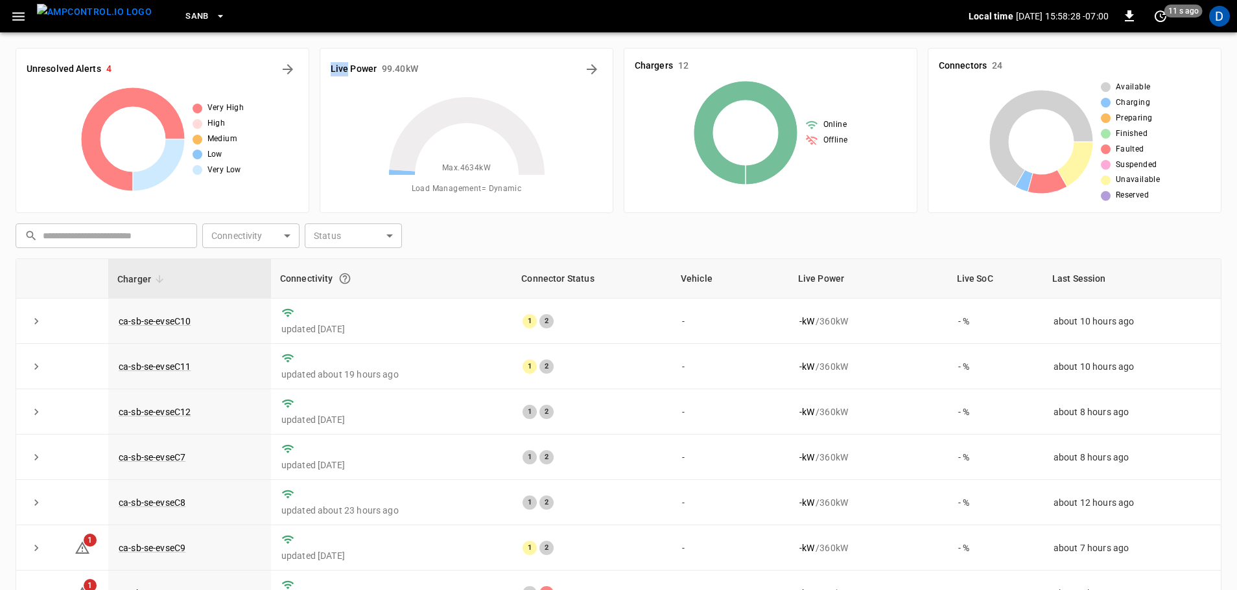
drag, startPoint x: 331, startPoint y: 70, endPoint x: 348, endPoint y: 71, distance: 16.9
click at [348, 71] on h6 "Live Power" at bounding box center [354, 69] width 46 height 14
click at [378, 67] on div "Live Power 99.40 kW" at bounding box center [467, 69] width 272 height 21
drag, startPoint x: 382, startPoint y: 67, endPoint x: 413, endPoint y: 67, distance: 30.5
click at [413, 67] on h6 "99.40 kW" at bounding box center [400, 69] width 36 height 14
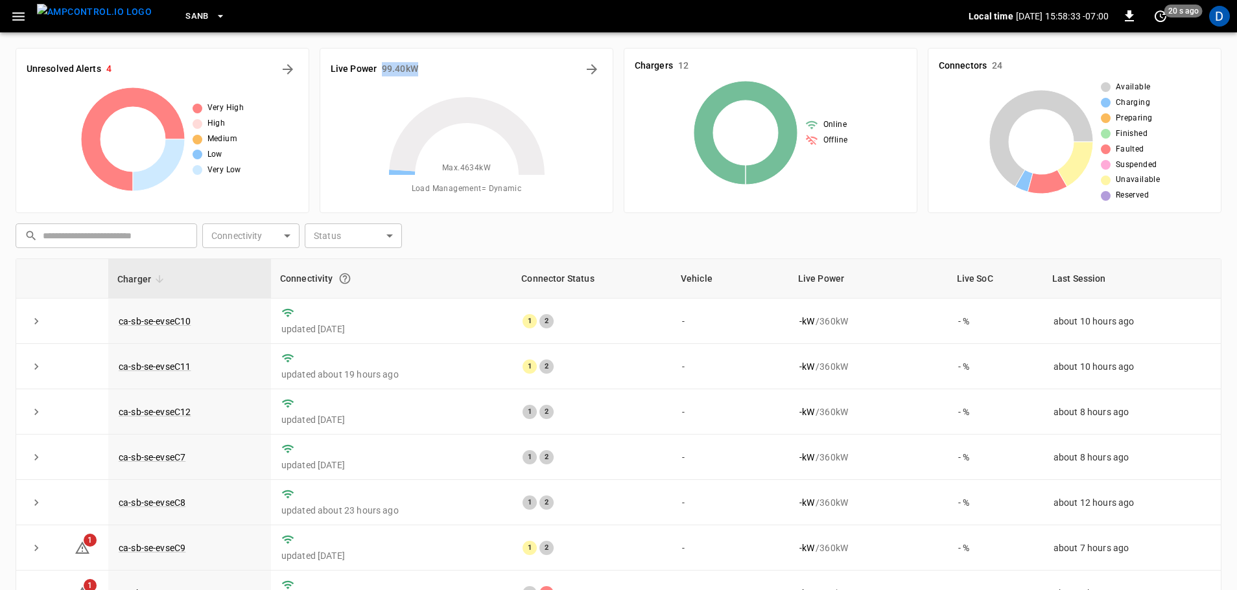
drag, startPoint x: 329, startPoint y: 68, endPoint x: 423, endPoint y: 74, distance: 93.5
click at [419, 73] on div "Live Power 99.40 kW Max. 4634 kW Load Management = Dynamic" at bounding box center [466, 130] width 294 height 165
click at [428, 74] on div "Live Power 99.40 kW" at bounding box center [467, 69] width 272 height 21
drag, startPoint x: 424, startPoint y: 69, endPoint x: 330, endPoint y: 67, distance: 94.0
click at [330, 67] on div "Live Power 99.40 kW Max. 4634 kW Load Management = Dynamic" at bounding box center [466, 130] width 294 height 165
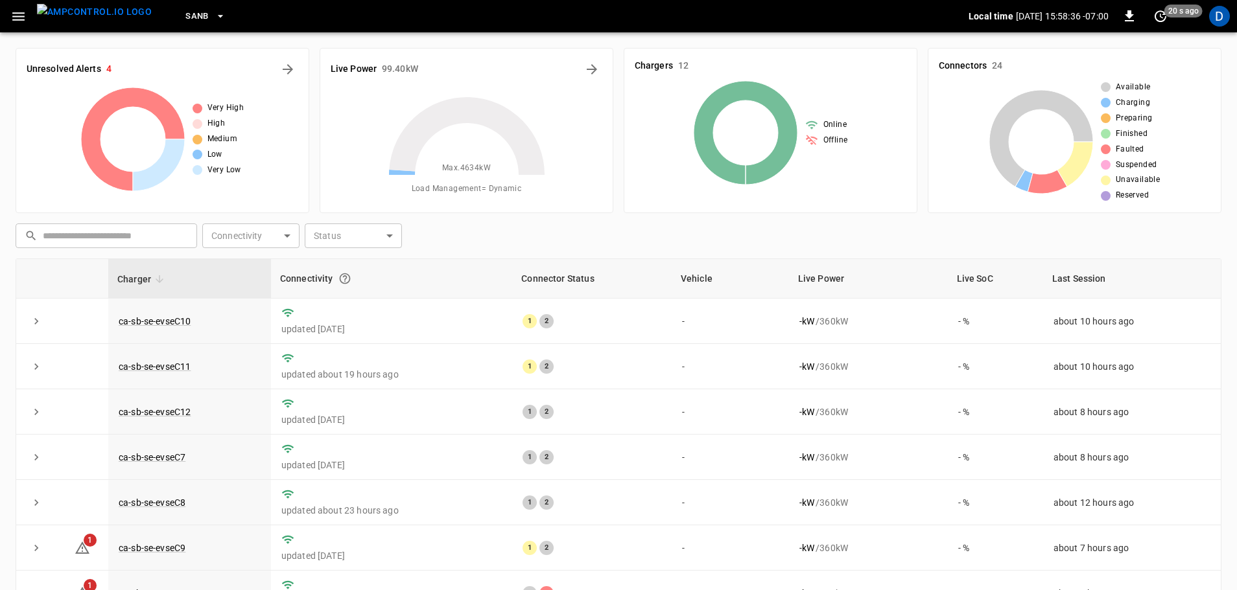
click at [426, 69] on div "Live Power 99.40 kW" at bounding box center [467, 69] width 272 height 21
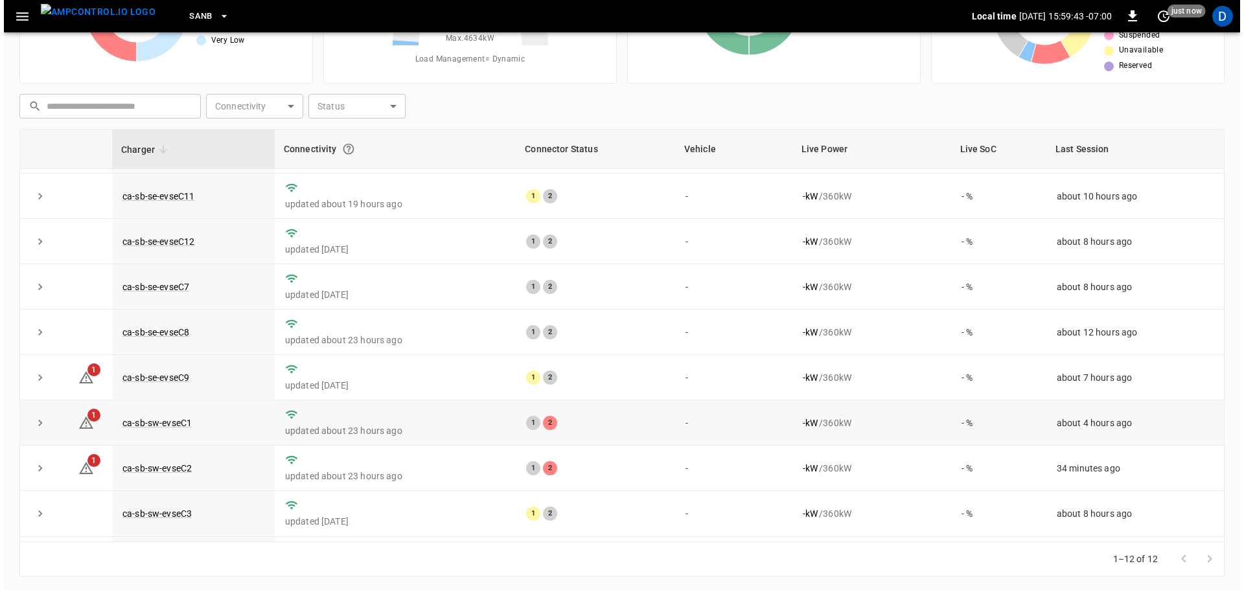
scroll to position [180, 0]
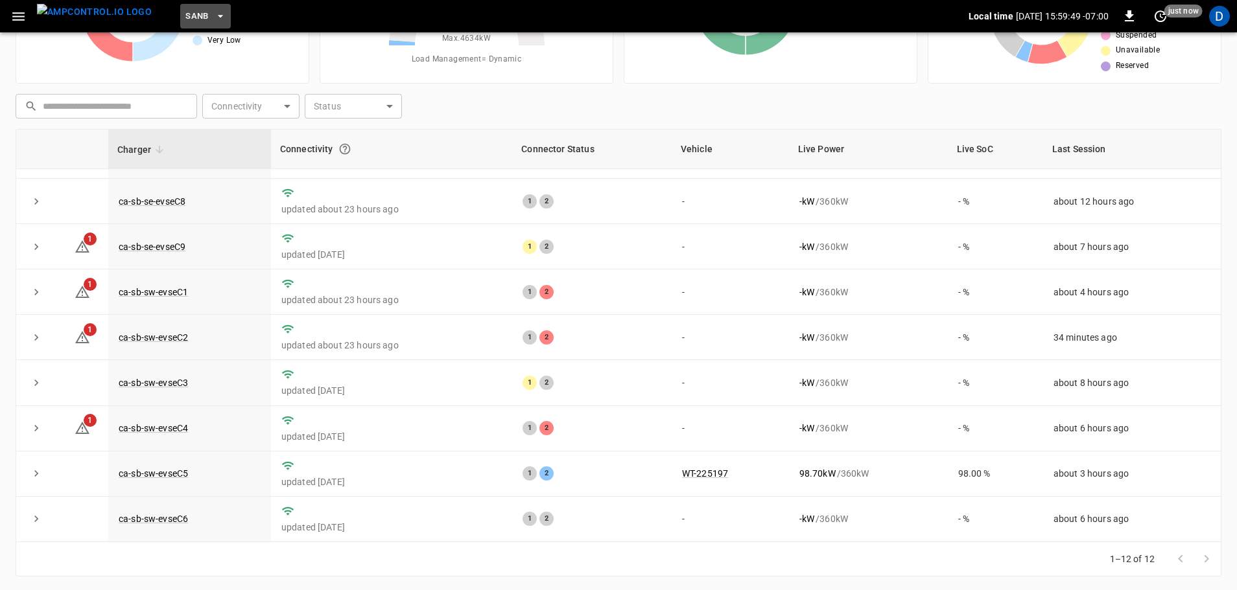
click at [185, 10] on span "SanB" at bounding box center [196, 16] width 23 height 15
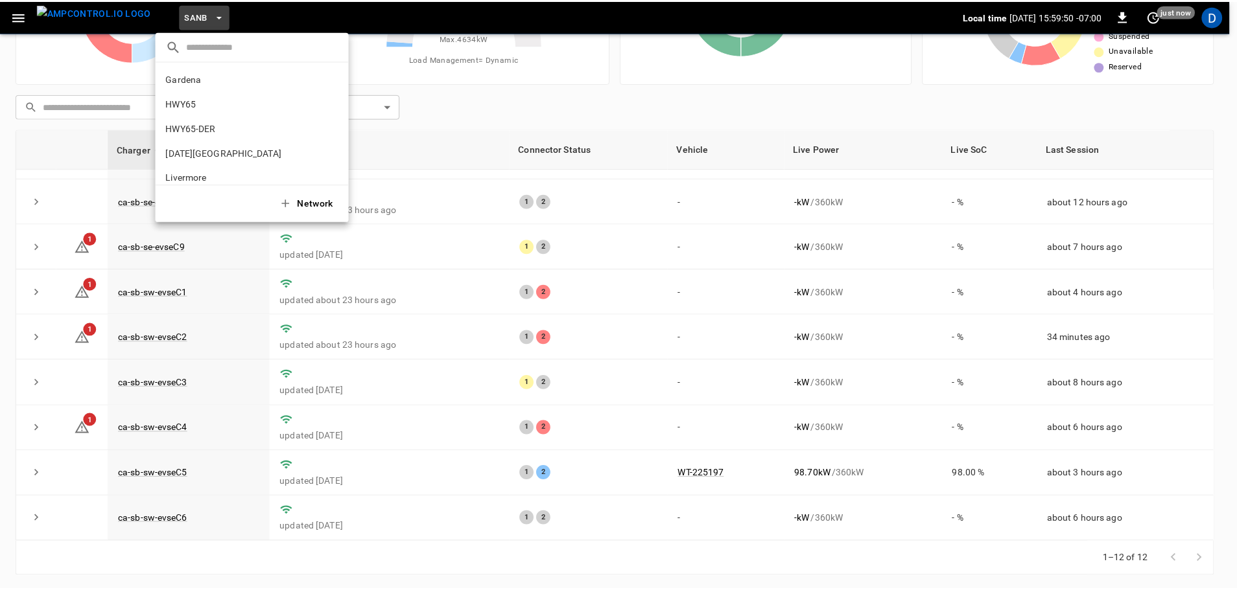
scroll to position [109, 0]
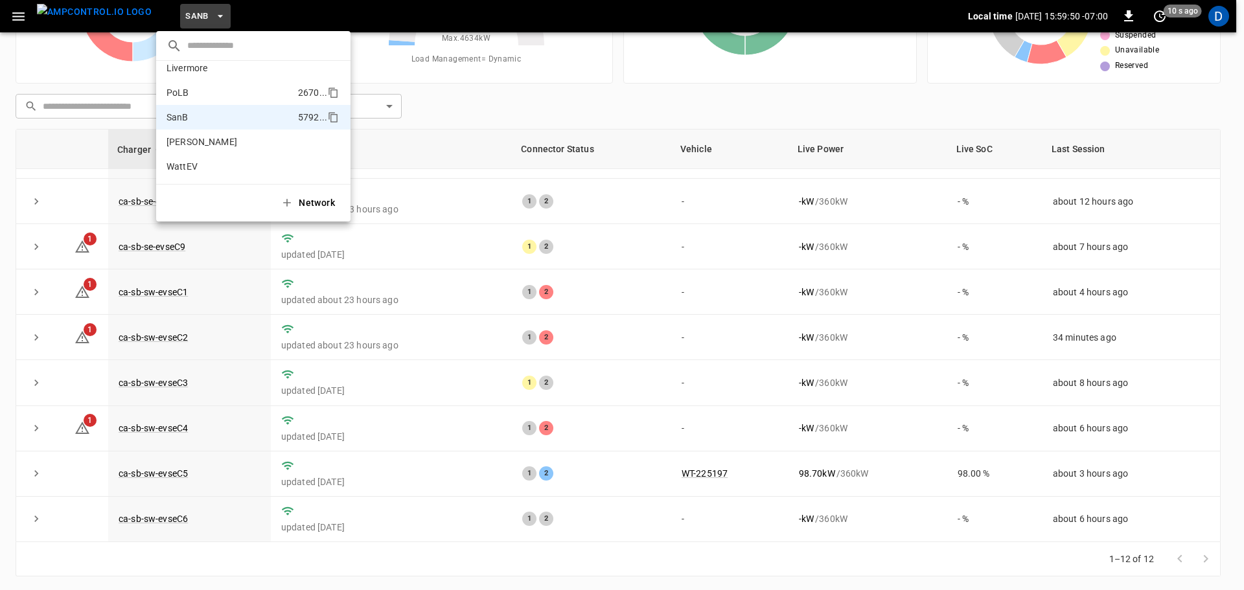
click at [201, 92] on li "PoLB 2670 ..." at bounding box center [253, 92] width 194 height 25
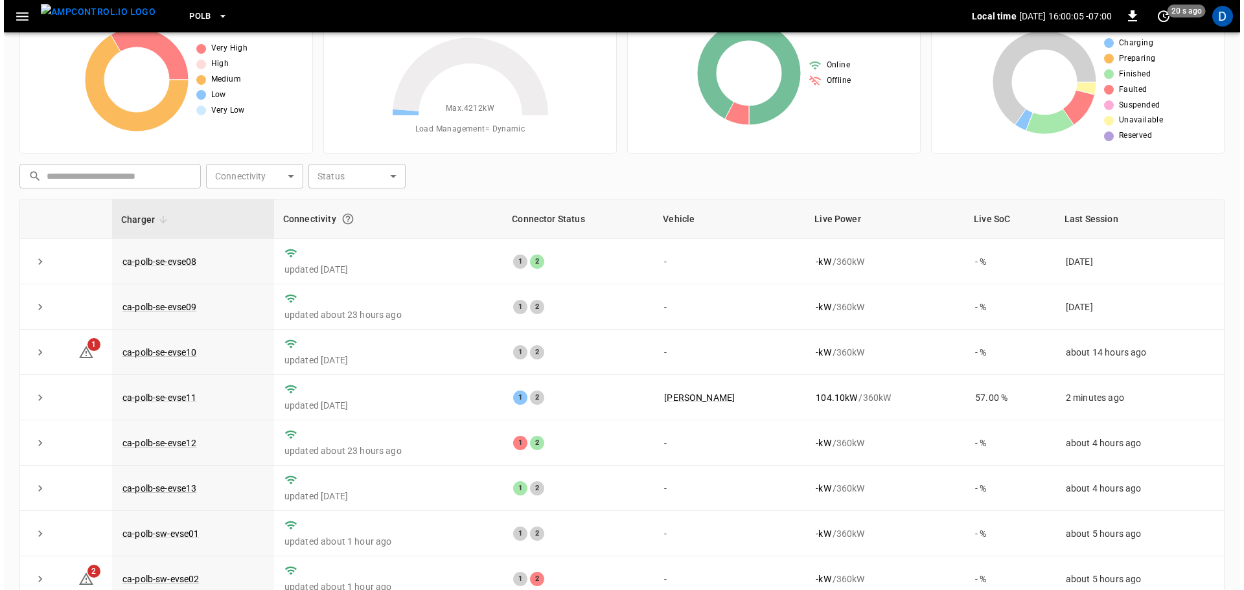
scroll to position [0, 0]
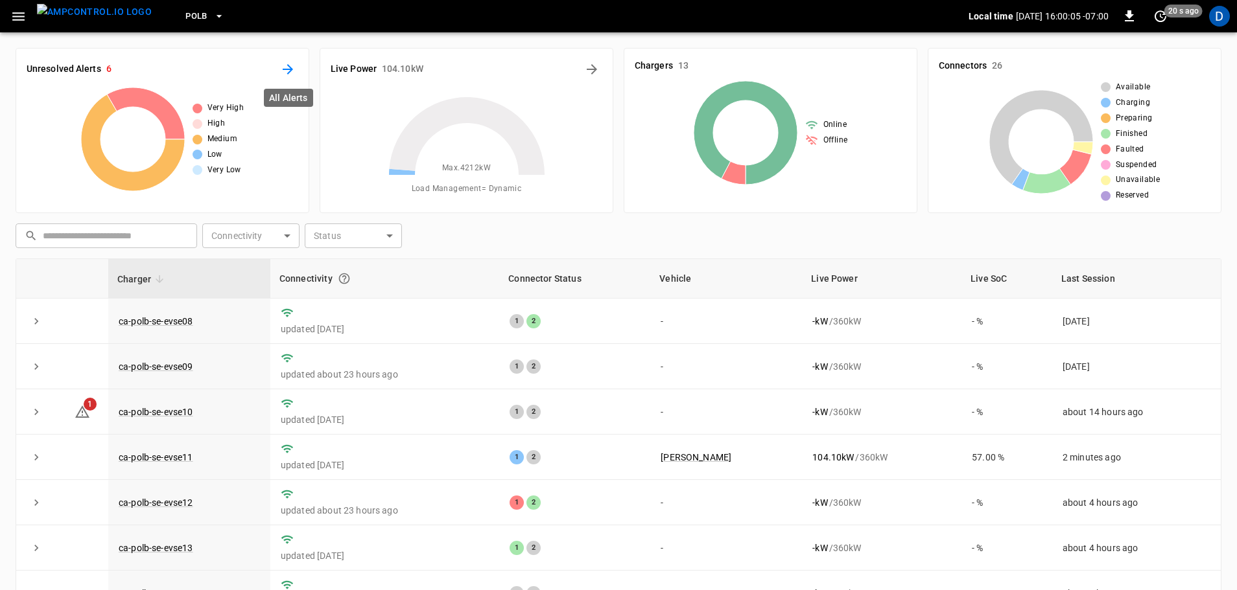
click at [294, 68] on icon "All Alerts" at bounding box center [288, 70] width 16 height 16
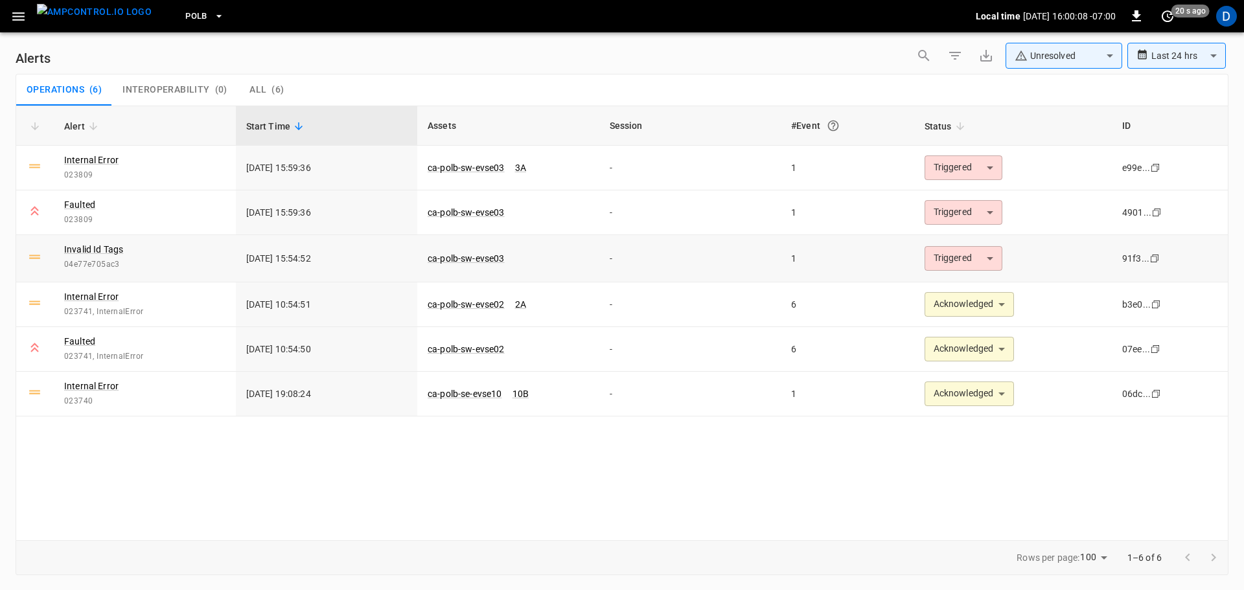
click at [962, 260] on body "**********" at bounding box center [622, 293] width 1244 height 586
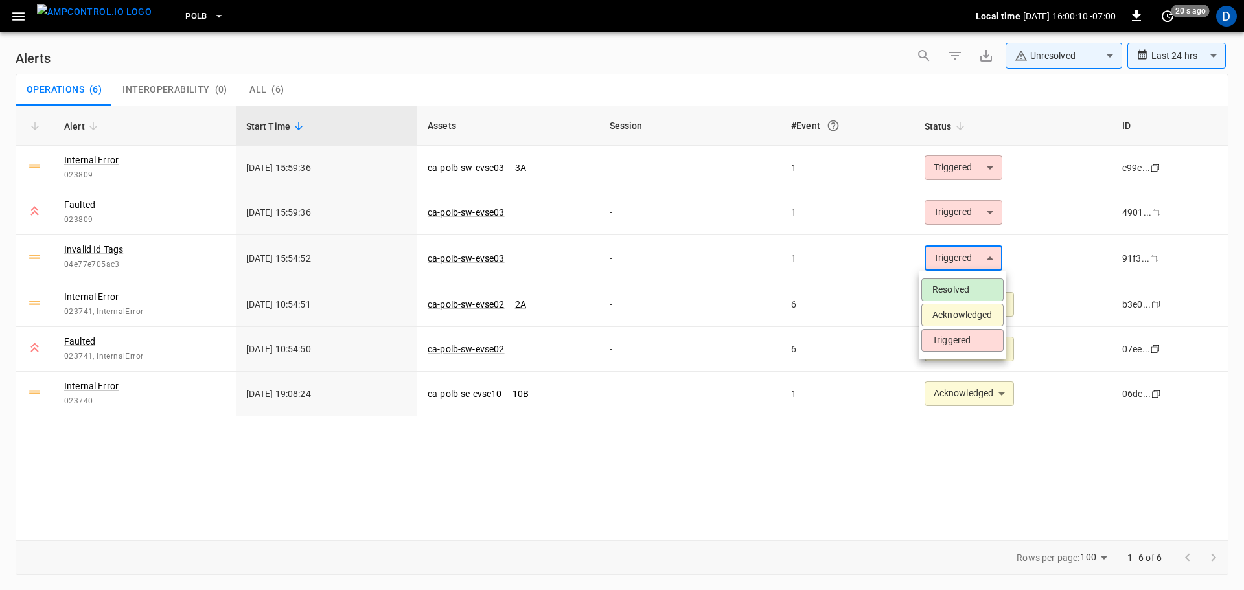
click at [949, 318] on li "Acknowledged" at bounding box center [963, 315] width 82 height 23
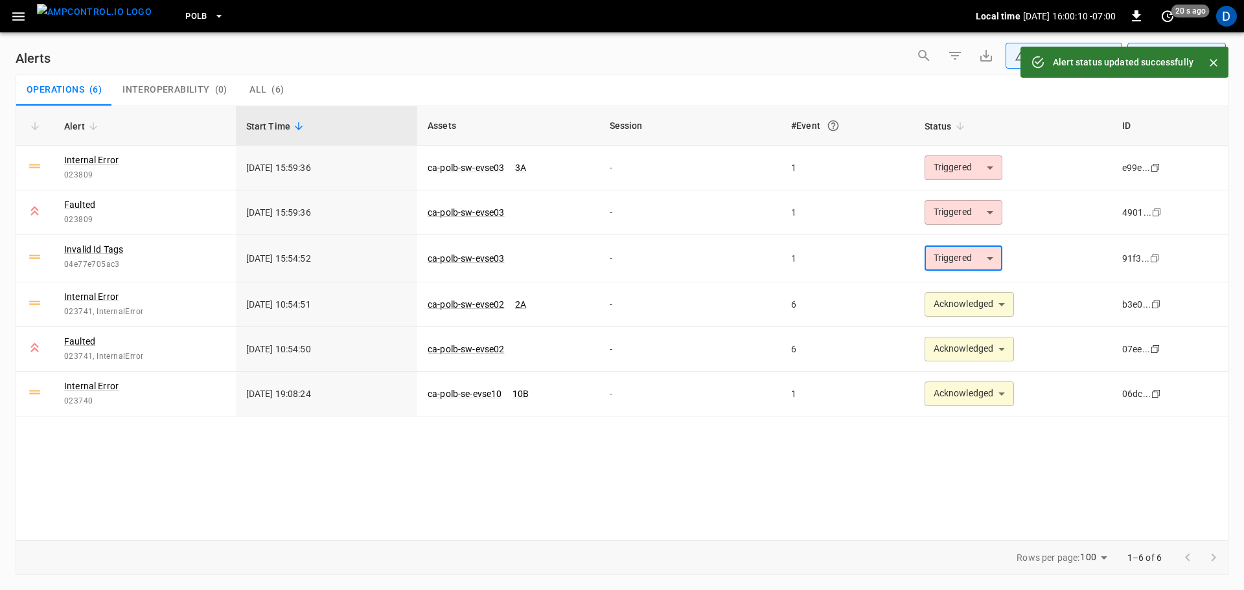
type input "**********"
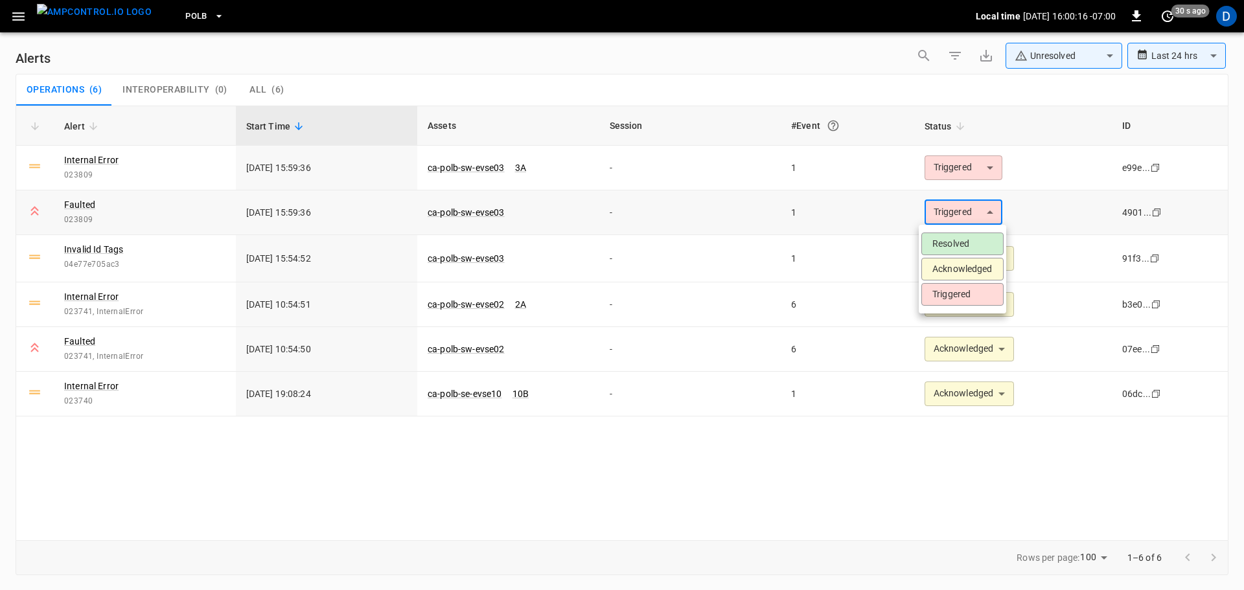
click at [962, 215] on body "**********" at bounding box center [622, 293] width 1244 height 586
click at [958, 272] on li "Acknowledged" at bounding box center [963, 269] width 82 height 23
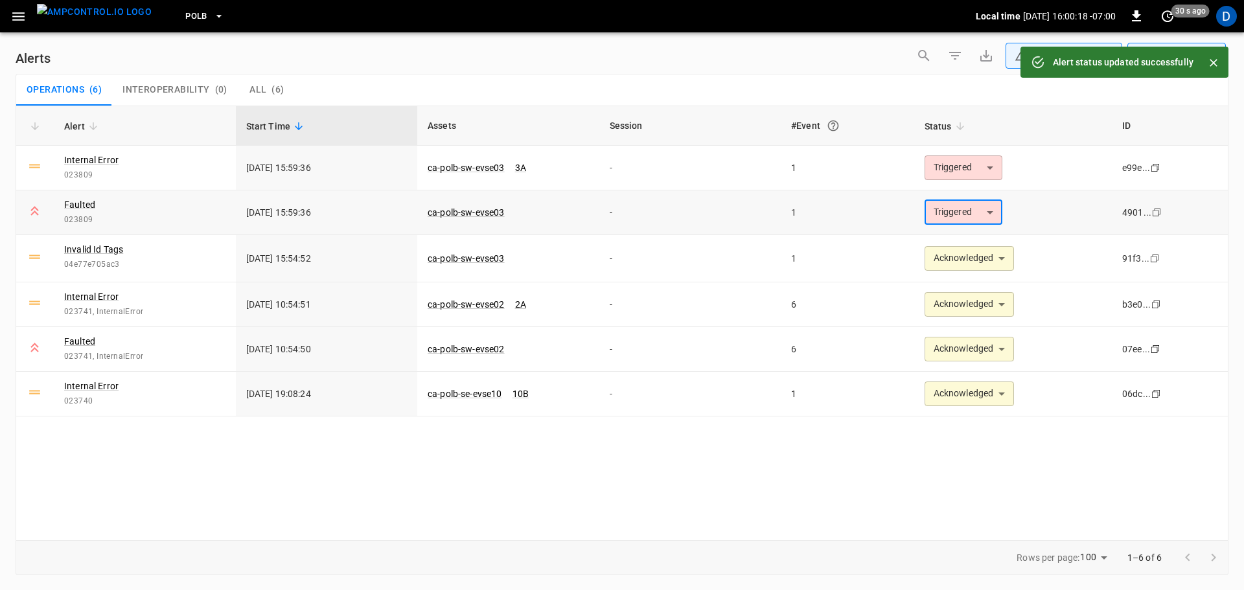
type input "**********"
click at [940, 170] on body "**********" at bounding box center [622, 293] width 1244 height 586
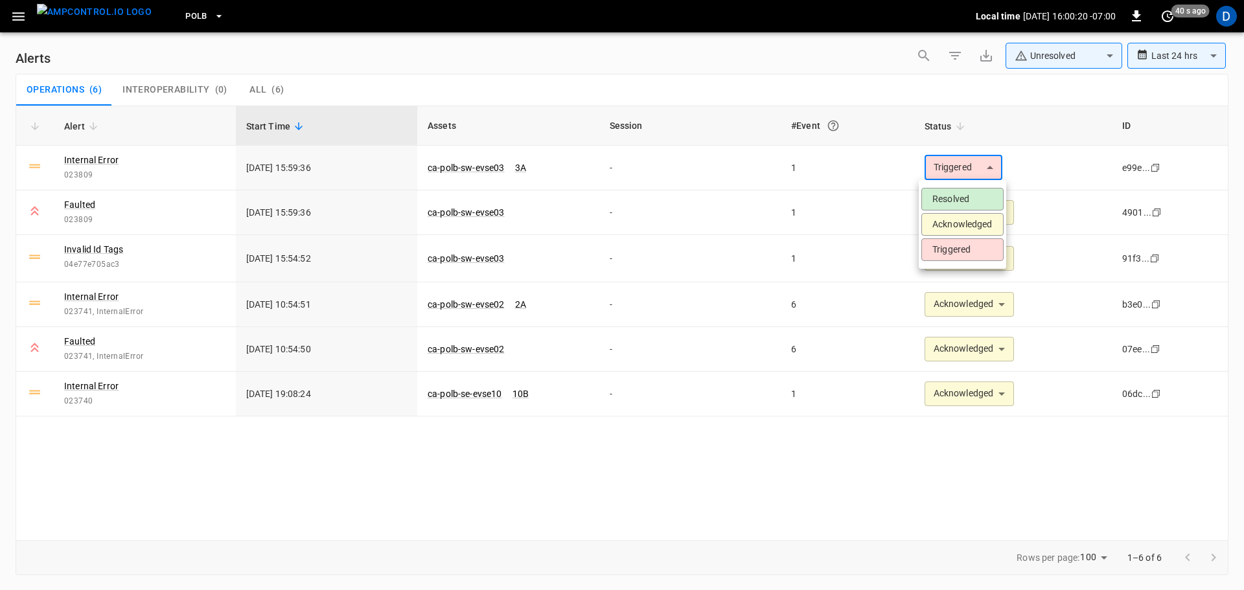
click at [947, 226] on li "Acknowledged" at bounding box center [963, 224] width 82 height 23
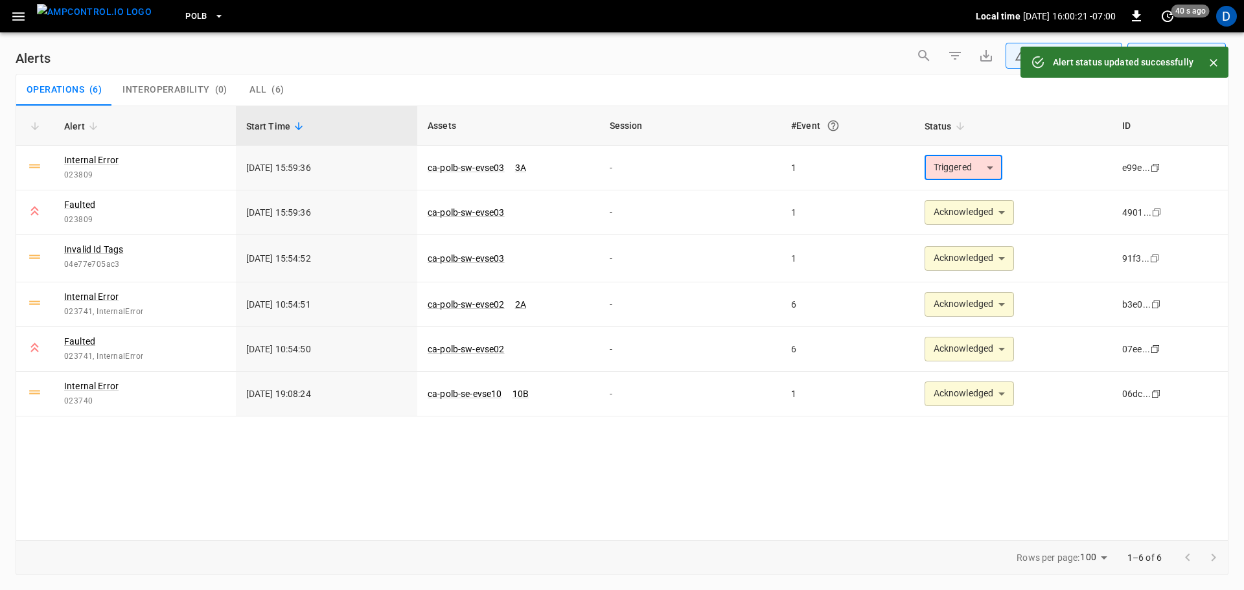
type input "**********"
drag, startPoint x: 106, startPoint y: 23, endPoint x: 134, endPoint y: 23, distance: 27.9
click at [107, 20] on img "menu" at bounding box center [94, 12] width 115 height 16
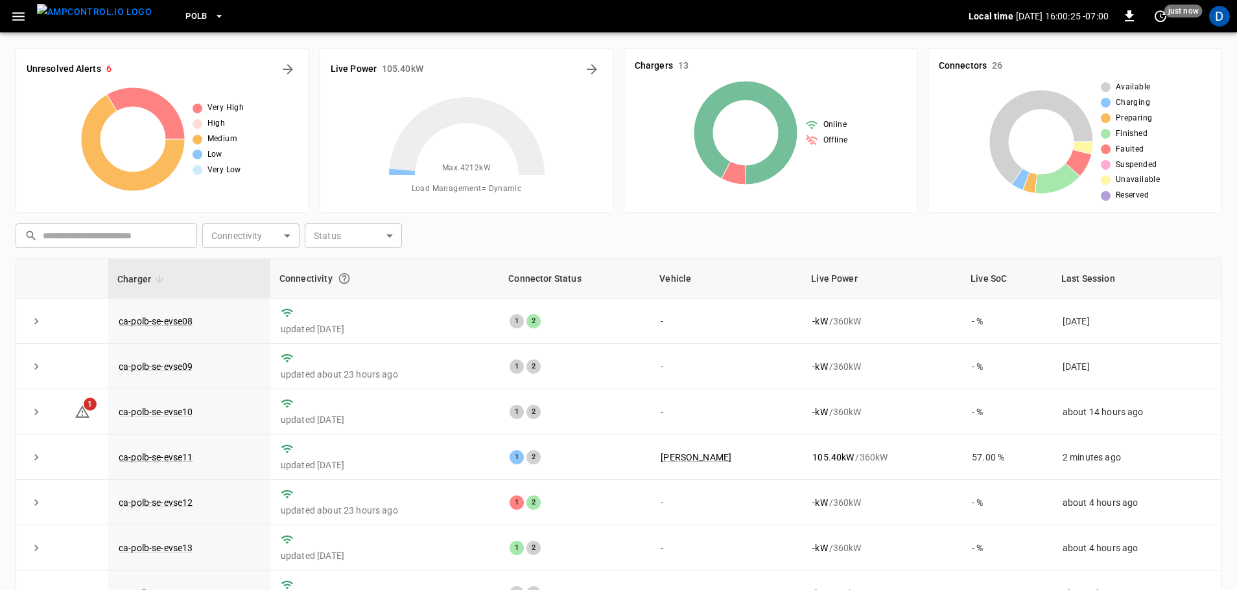
click at [184, 8] on button "PoLB" at bounding box center [204, 16] width 49 height 25
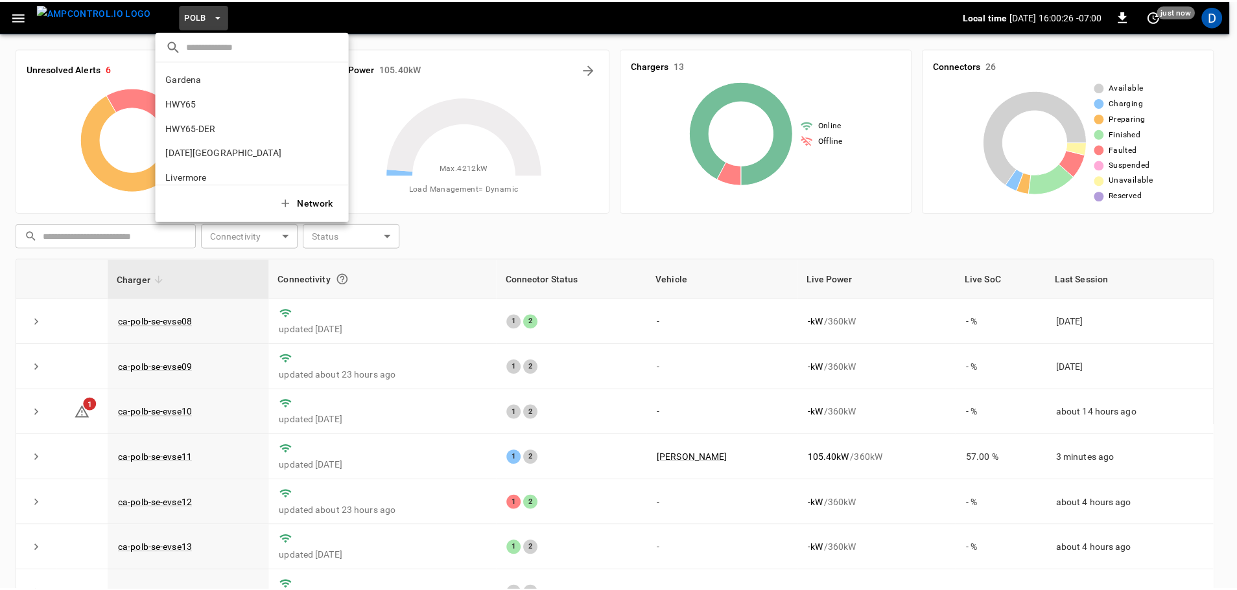
scroll to position [109, 0]
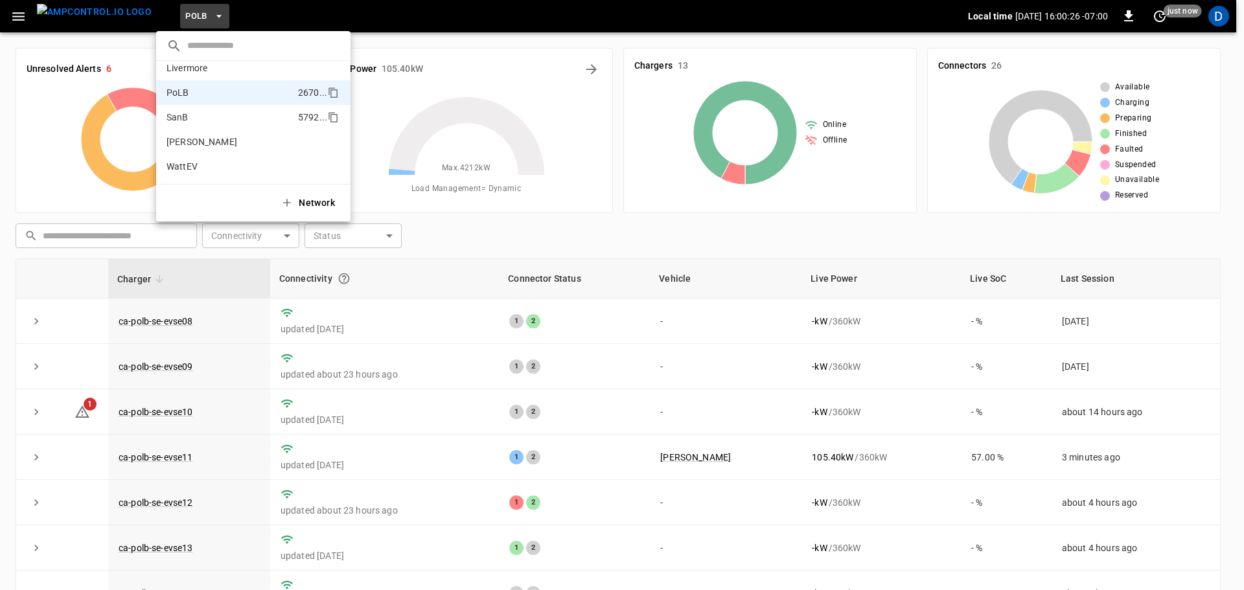
click at [195, 118] on li "SanB 5792 ..." at bounding box center [253, 117] width 194 height 25
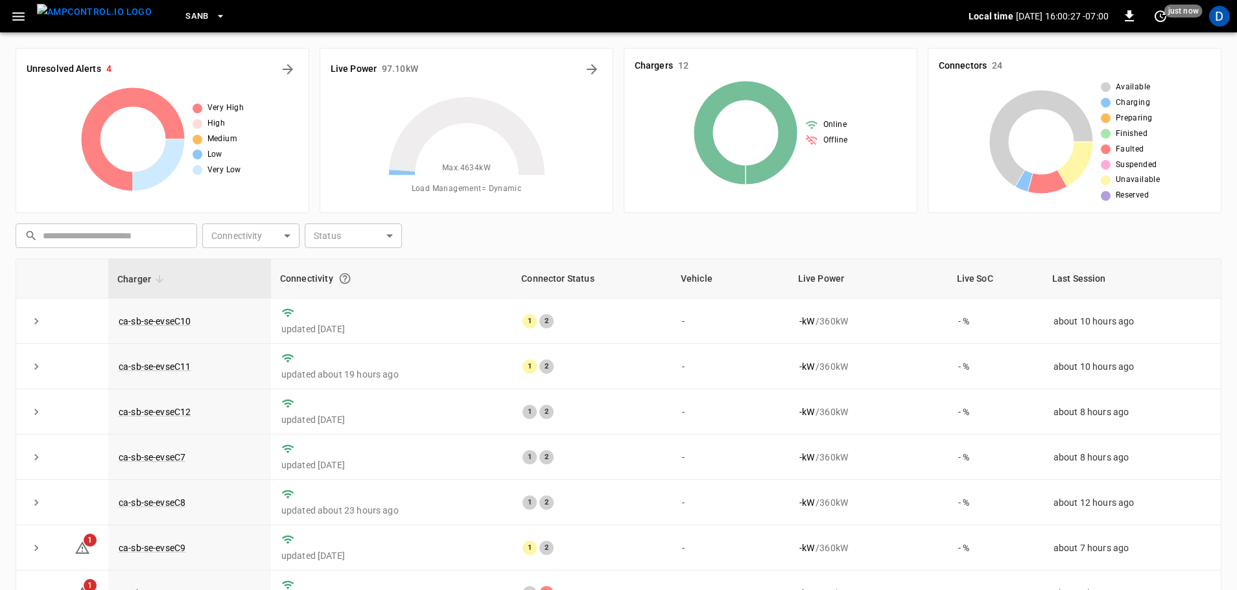
click at [305, 64] on div "Unresolved Alerts 4 Very High High Medium Low Very Low" at bounding box center [163, 130] width 294 height 165
click at [287, 73] on icon "All Alerts" at bounding box center [288, 70] width 16 height 16
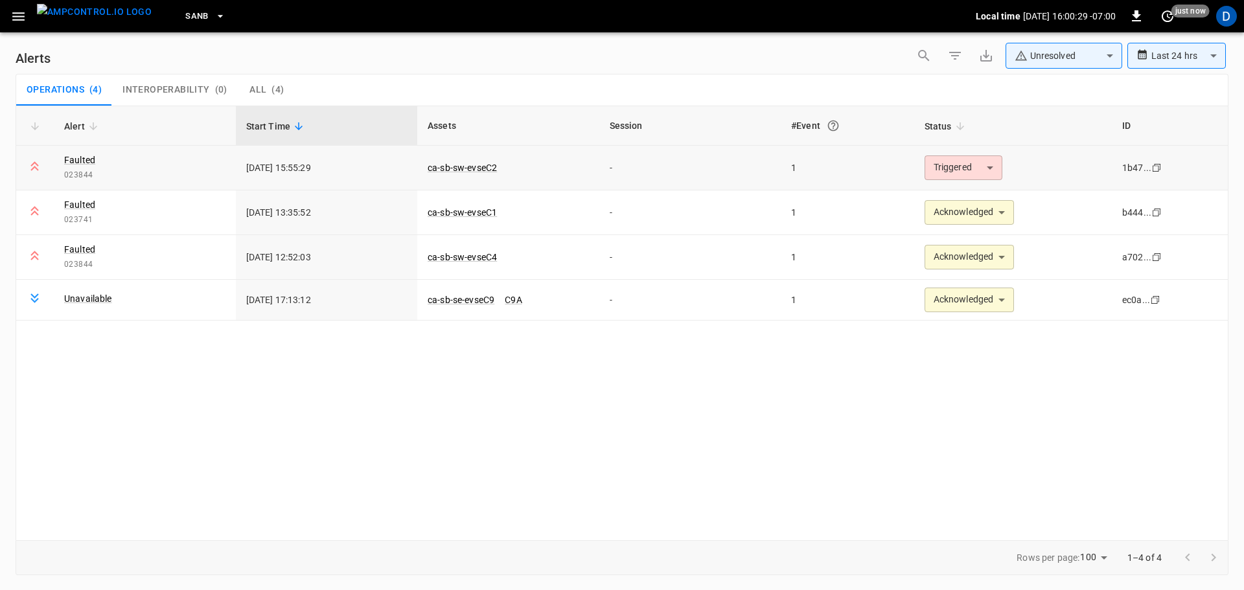
click at [969, 164] on body "**********" at bounding box center [622, 293] width 1244 height 586
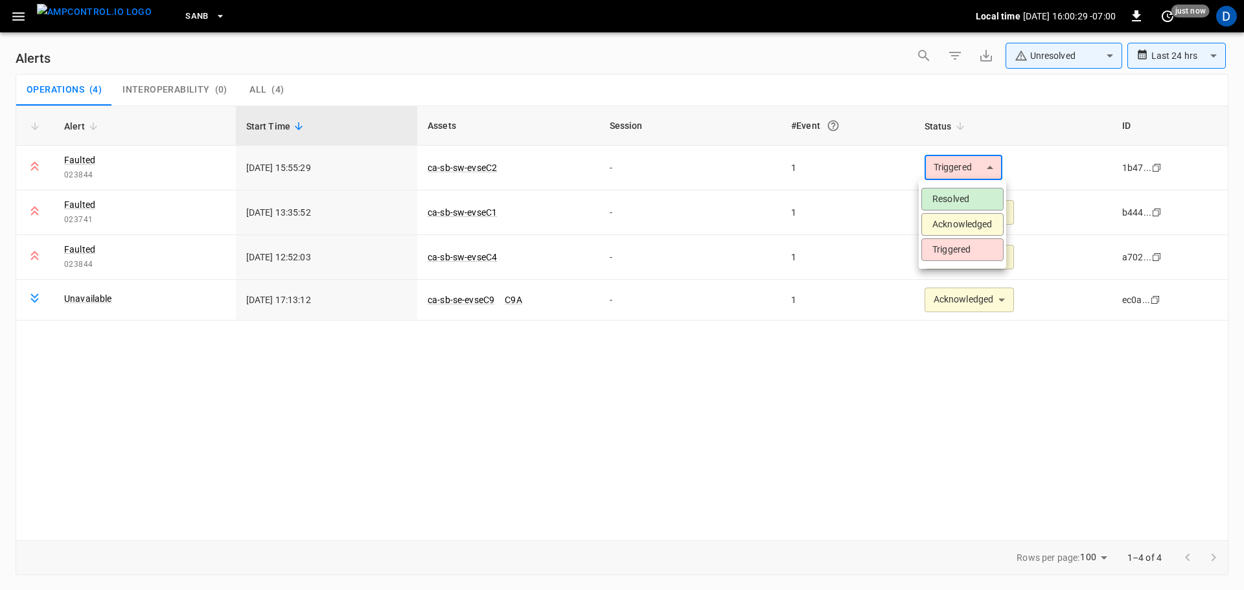
click at [952, 220] on li "Acknowledged" at bounding box center [963, 224] width 82 height 23
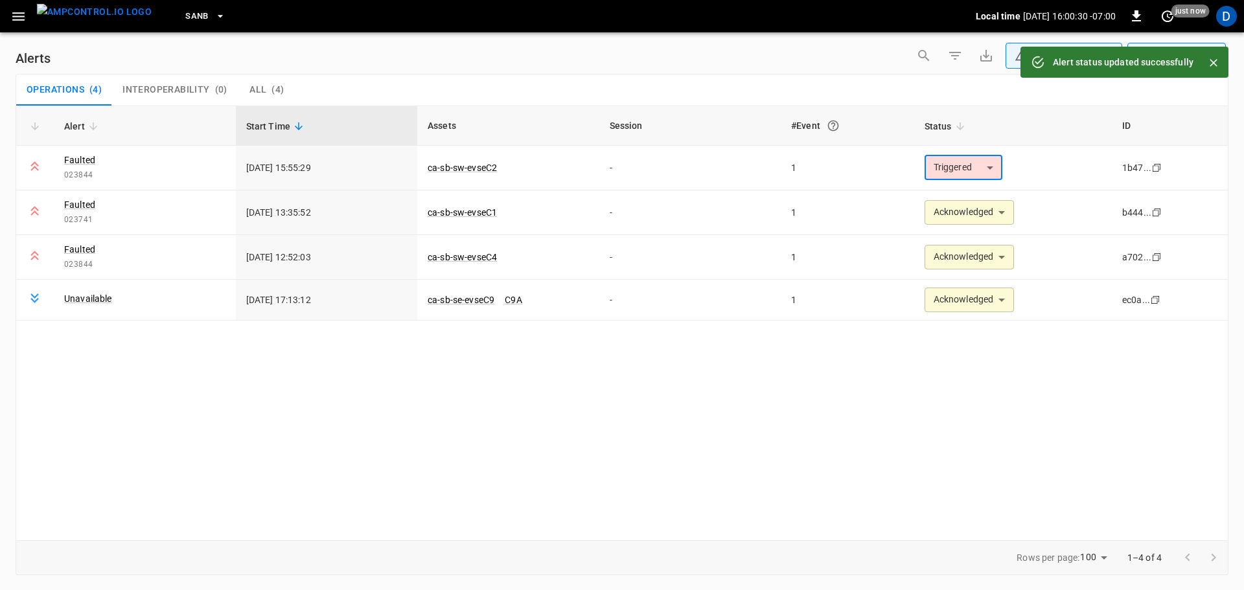
type input "**********"
drag, startPoint x: 106, startPoint y: 10, endPoint x: 137, endPoint y: 4, distance: 31.8
click at [106, 10] on img "menu" at bounding box center [94, 12] width 115 height 16
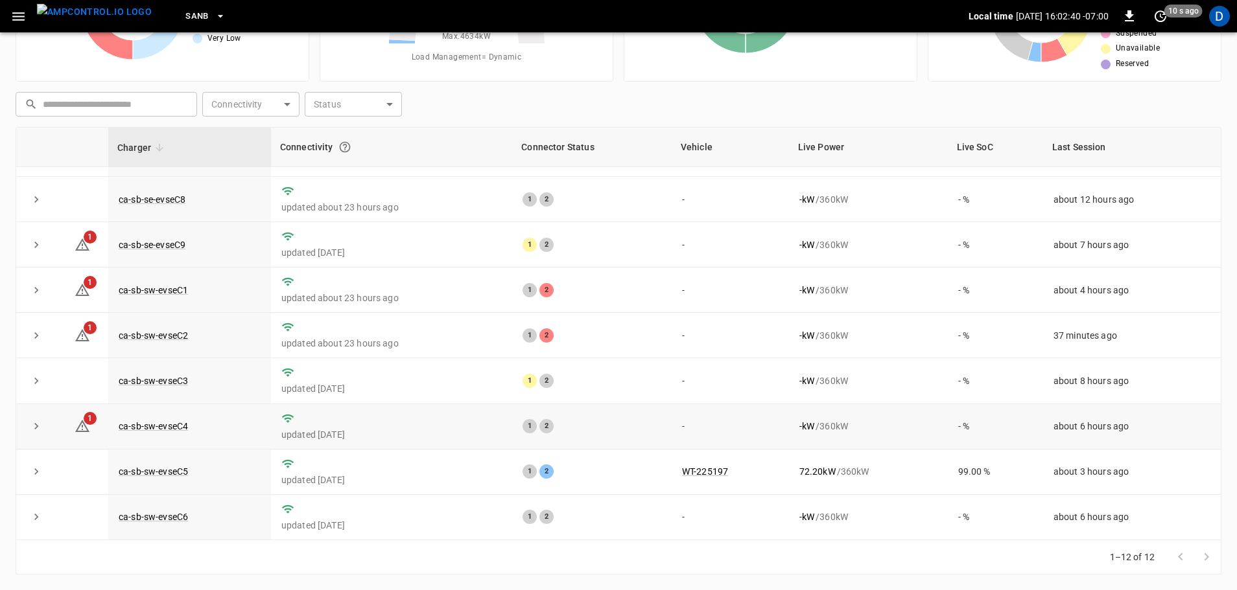
scroll to position [180, 0]
click at [141, 373] on link "ca-sb-sw-evseC3" at bounding box center [153, 381] width 75 height 16
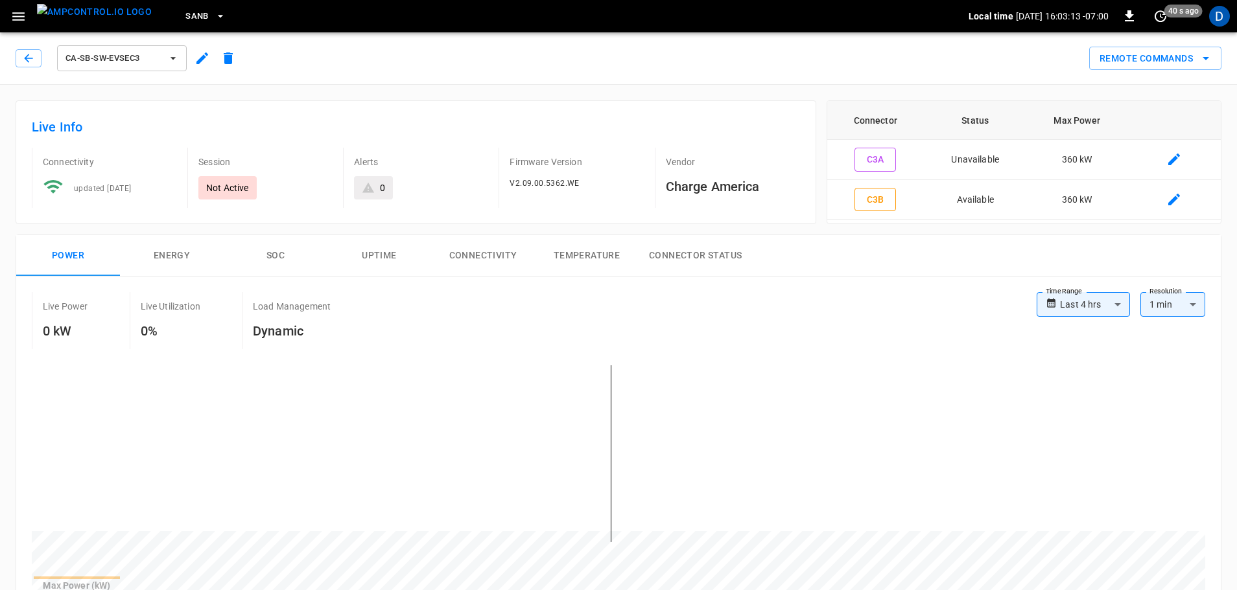
drag, startPoint x: 108, startPoint y: 22, endPoint x: 187, endPoint y: 17, distance: 79.2
click at [108, 20] on img "menu" at bounding box center [94, 12] width 115 height 16
click at [187, 17] on button "SanB" at bounding box center [205, 16] width 51 height 25
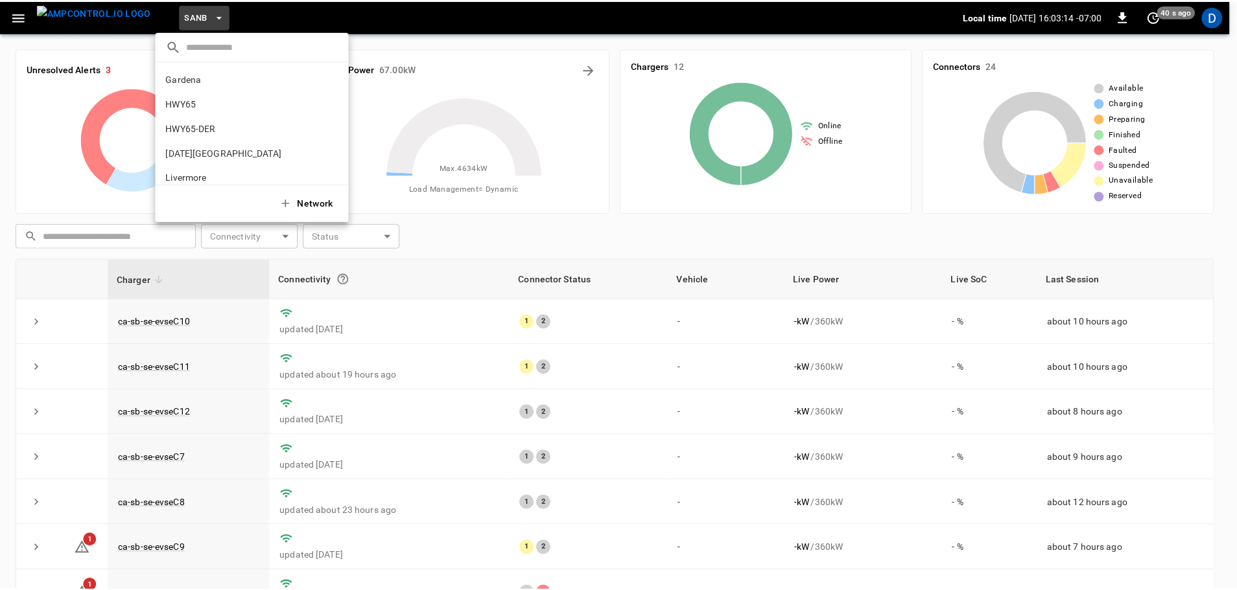
scroll to position [109, 0]
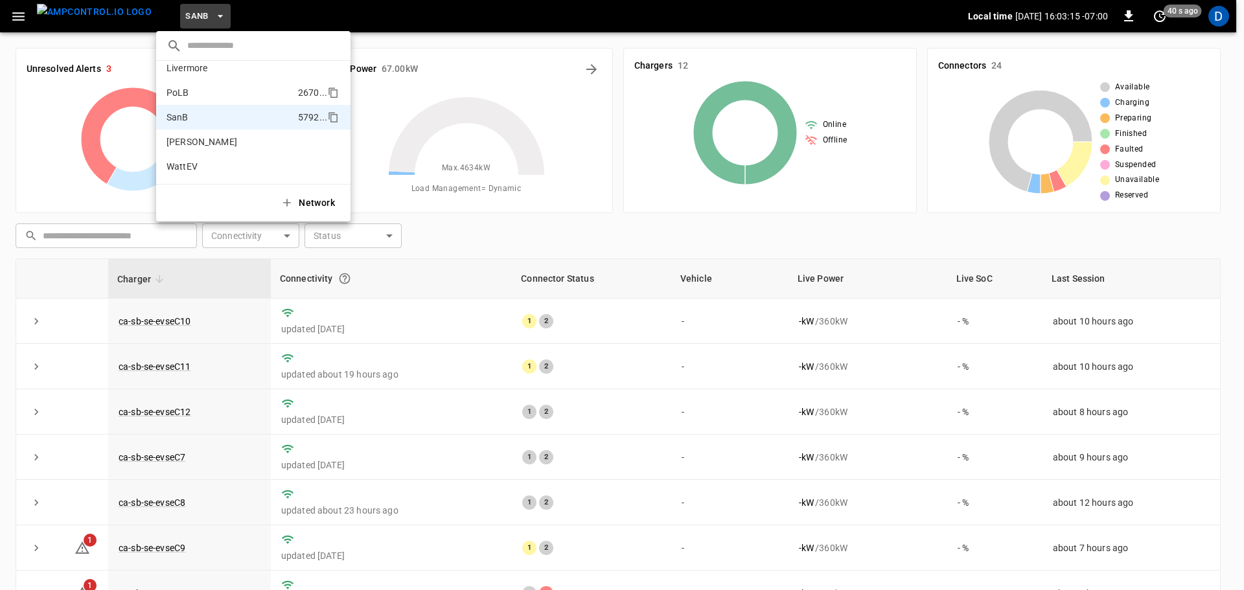
click at [192, 98] on li "PoLB 2670 ..." at bounding box center [253, 92] width 194 height 25
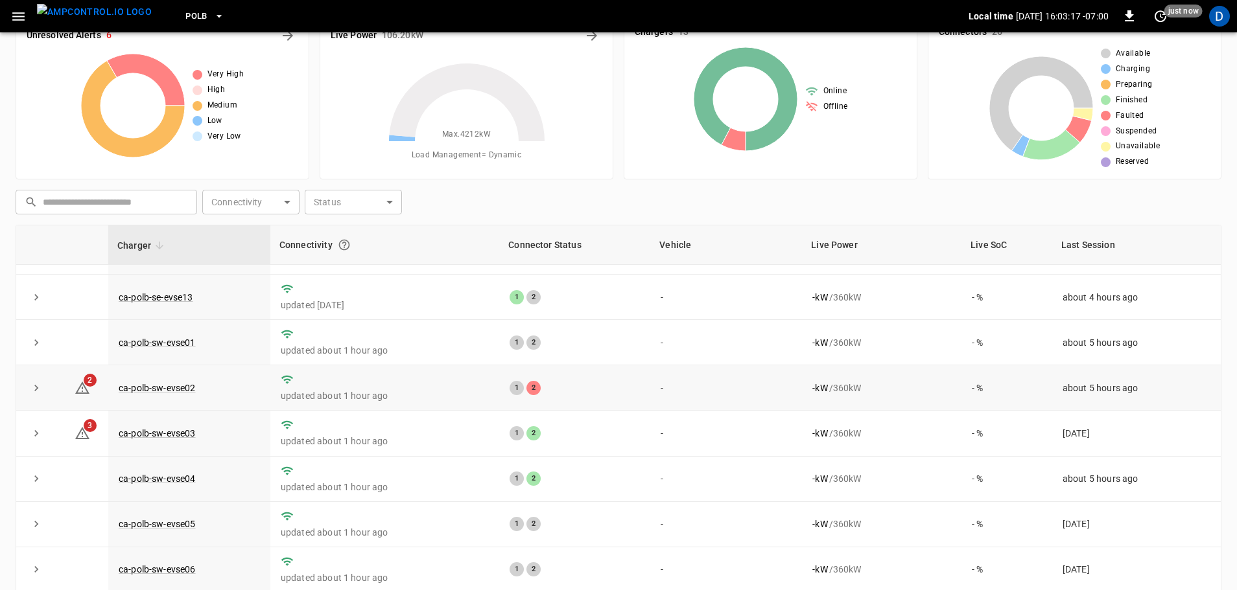
scroll to position [65, 0]
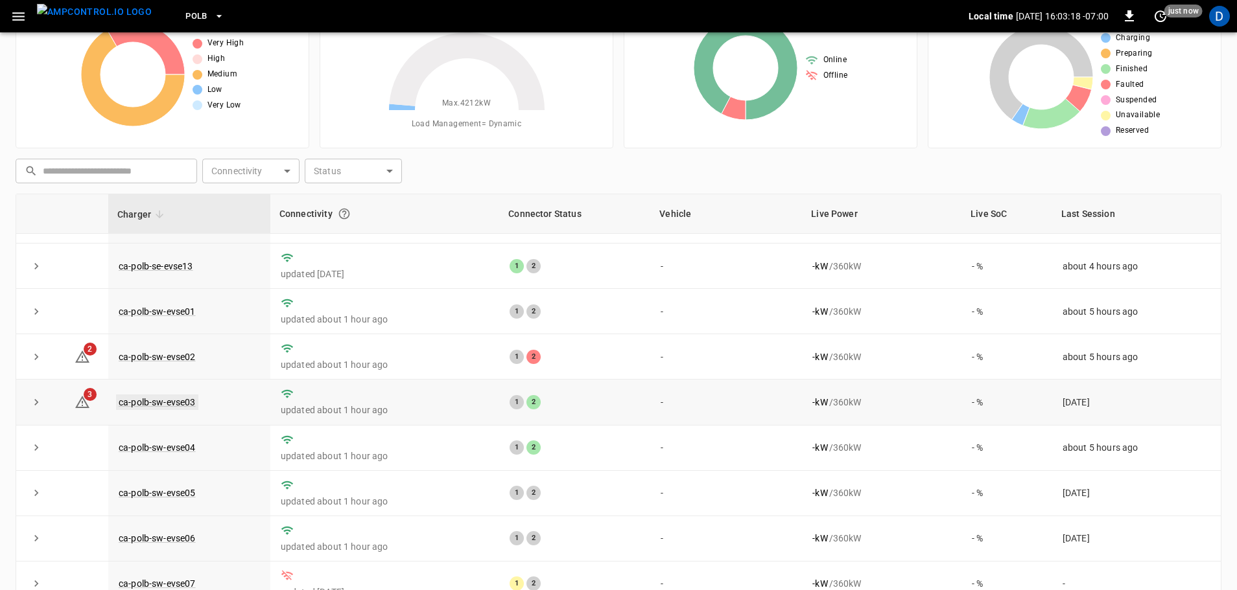
click at [180, 395] on link "ca-polb-sw-evse03" at bounding box center [157, 403] width 82 height 16
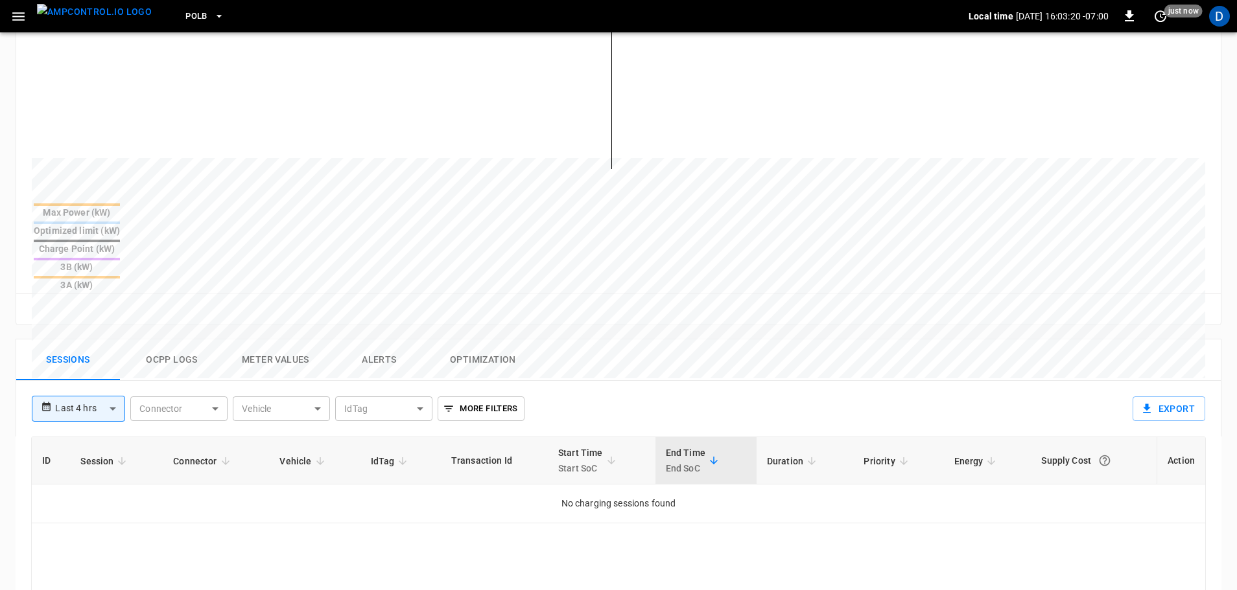
scroll to position [324, 0]
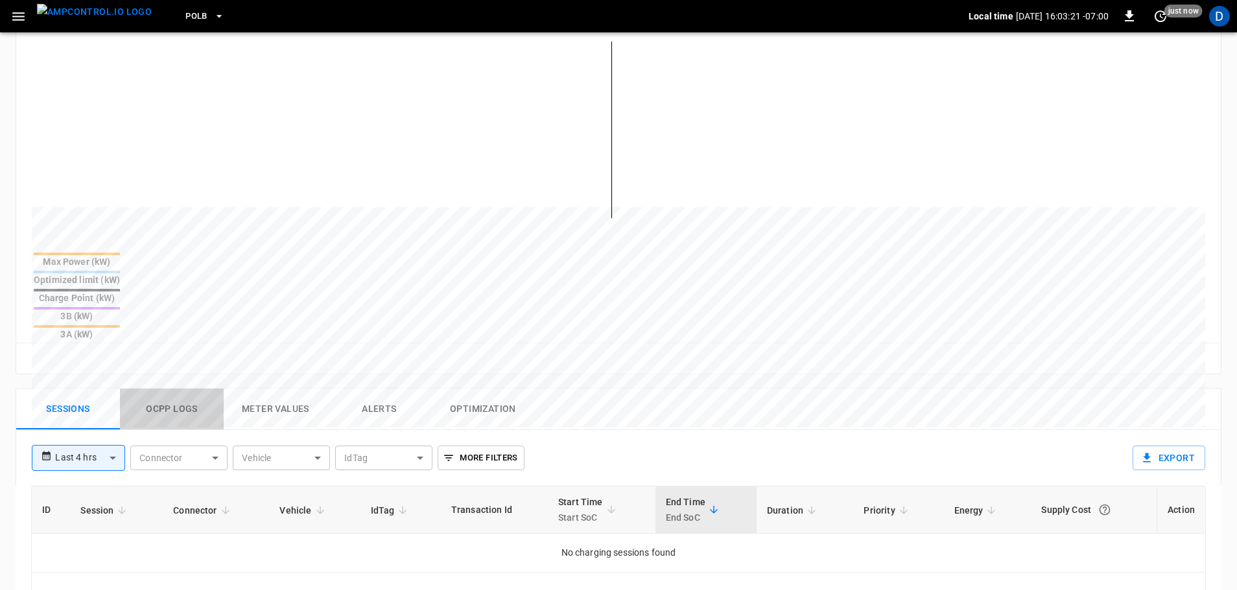
click at [177, 389] on button "Ocpp logs" at bounding box center [172, 409] width 104 height 41
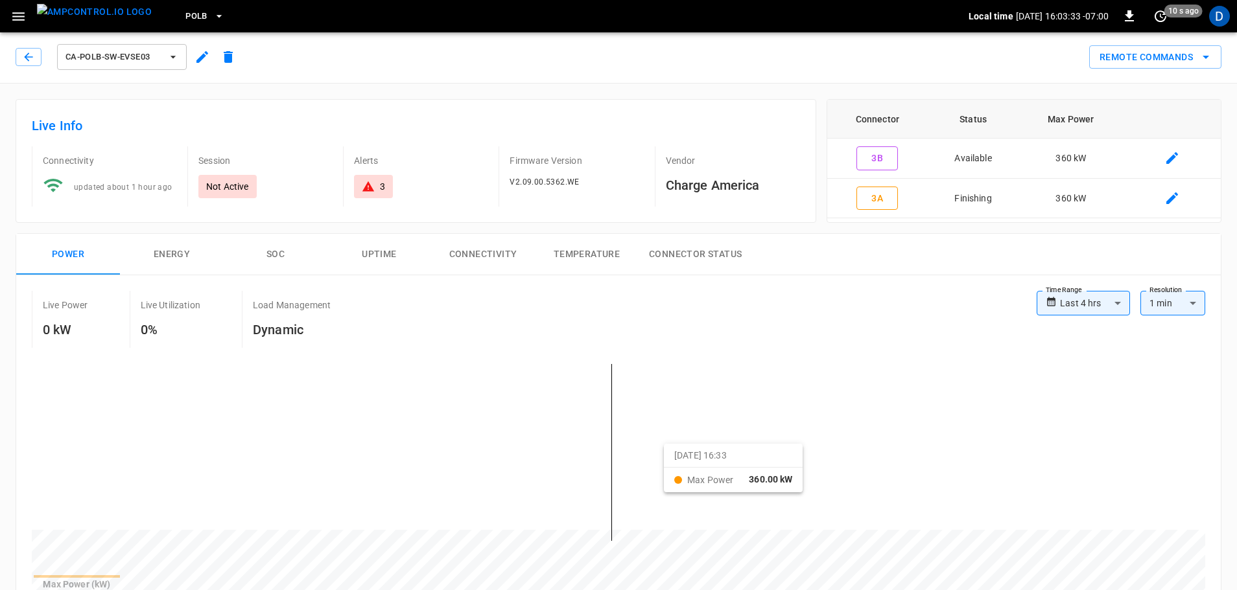
scroll to position [0, 0]
click at [75, 19] on img "menu" at bounding box center [94, 12] width 115 height 16
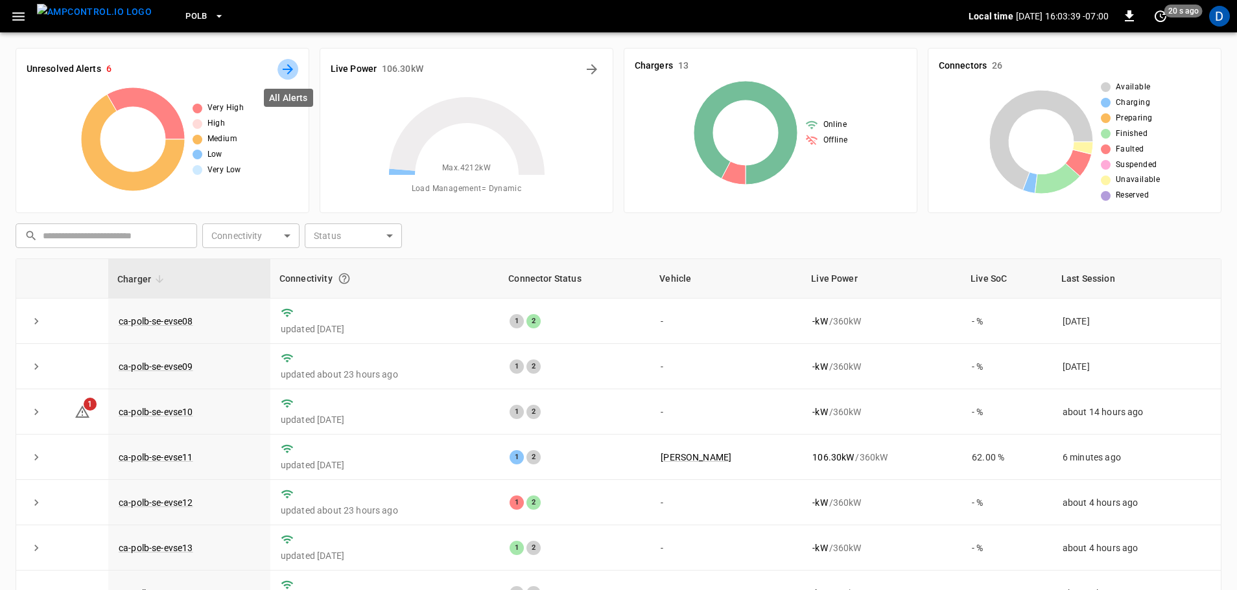
click at [290, 69] on icon "All Alerts" at bounding box center [288, 69] width 10 height 10
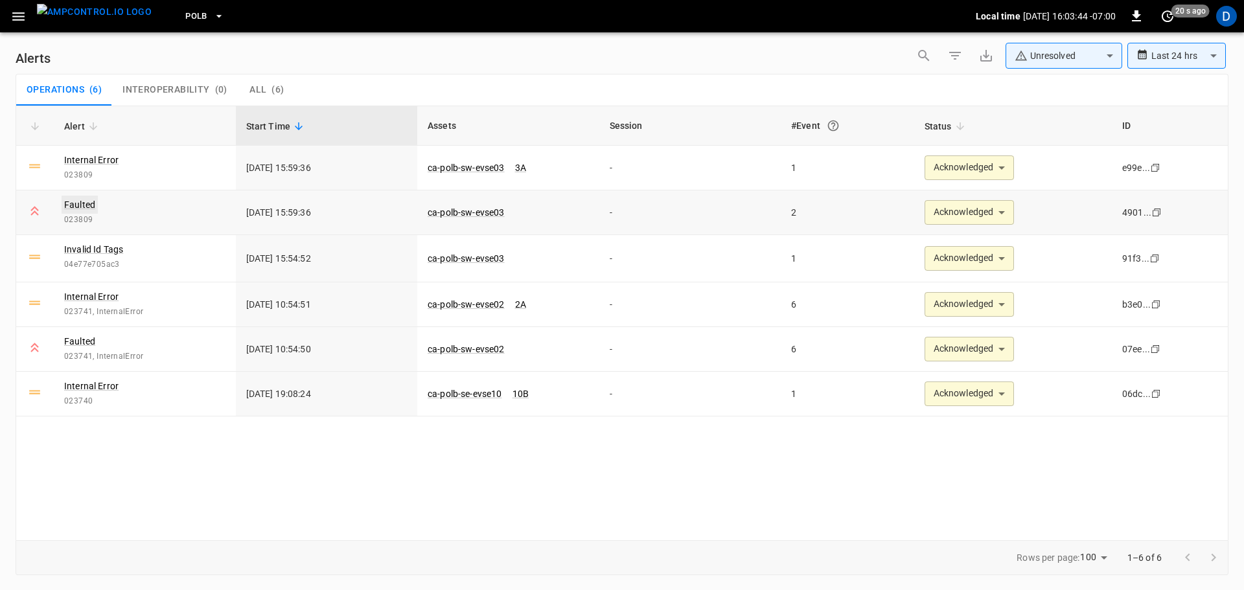
click at [78, 207] on link "Faulted" at bounding box center [80, 205] width 36 height 18
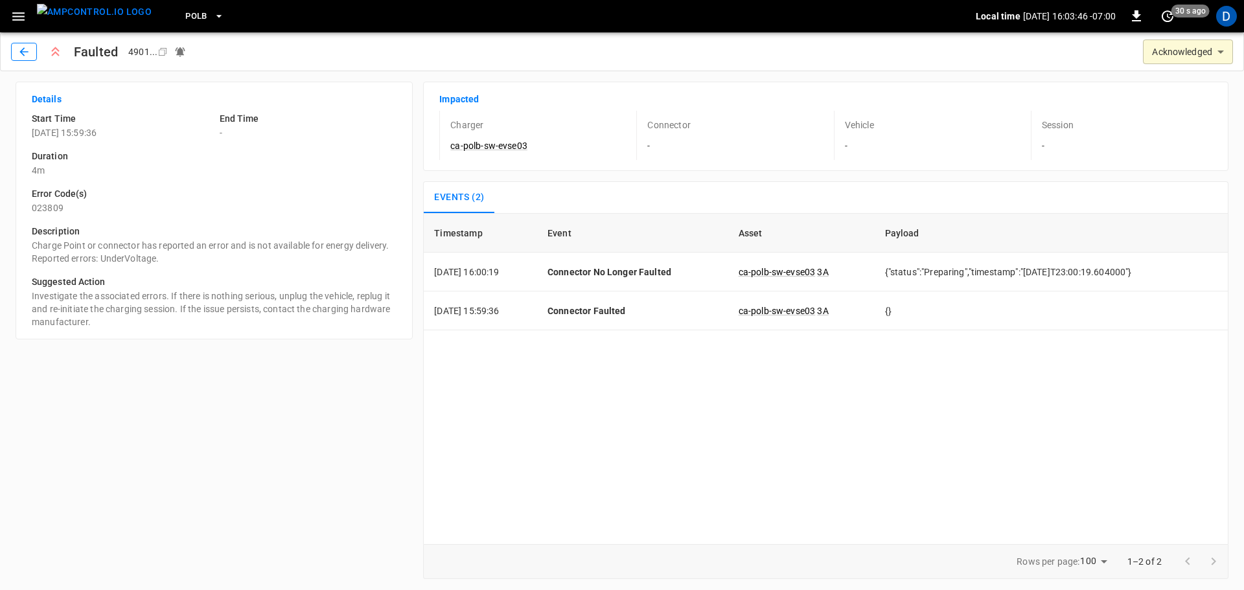
click at [23, 50] on icon "button" at bounding box center [23, 51] width 8 height 8
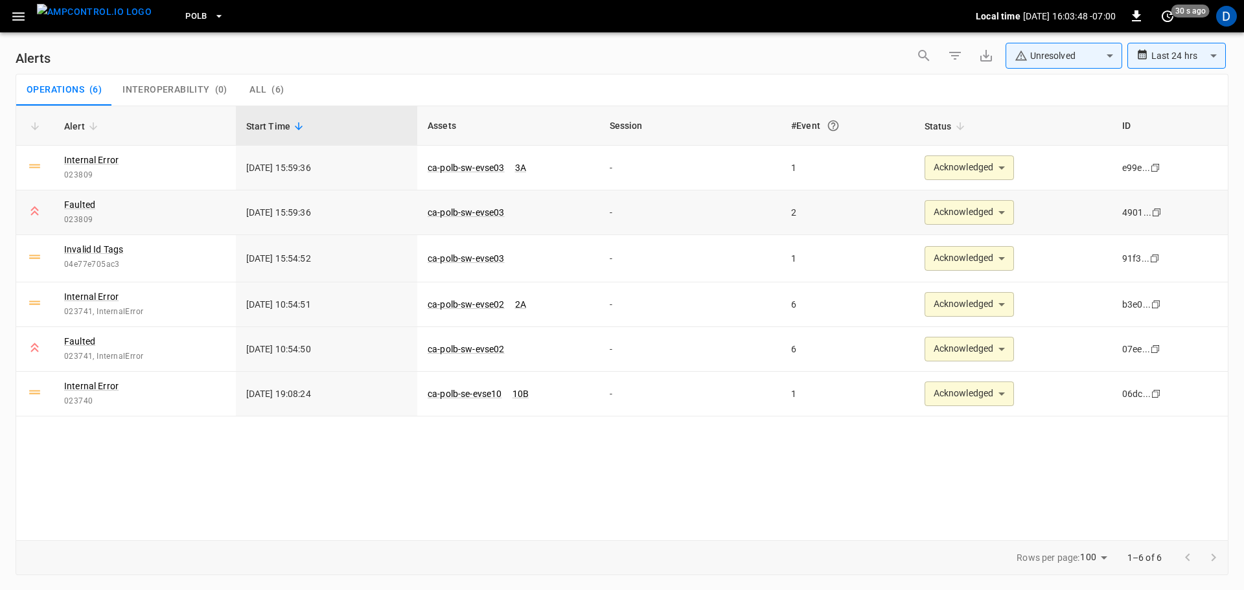
click at [947, 213] on body "**********" at bounding box center [622, 293] width 1244 height 586
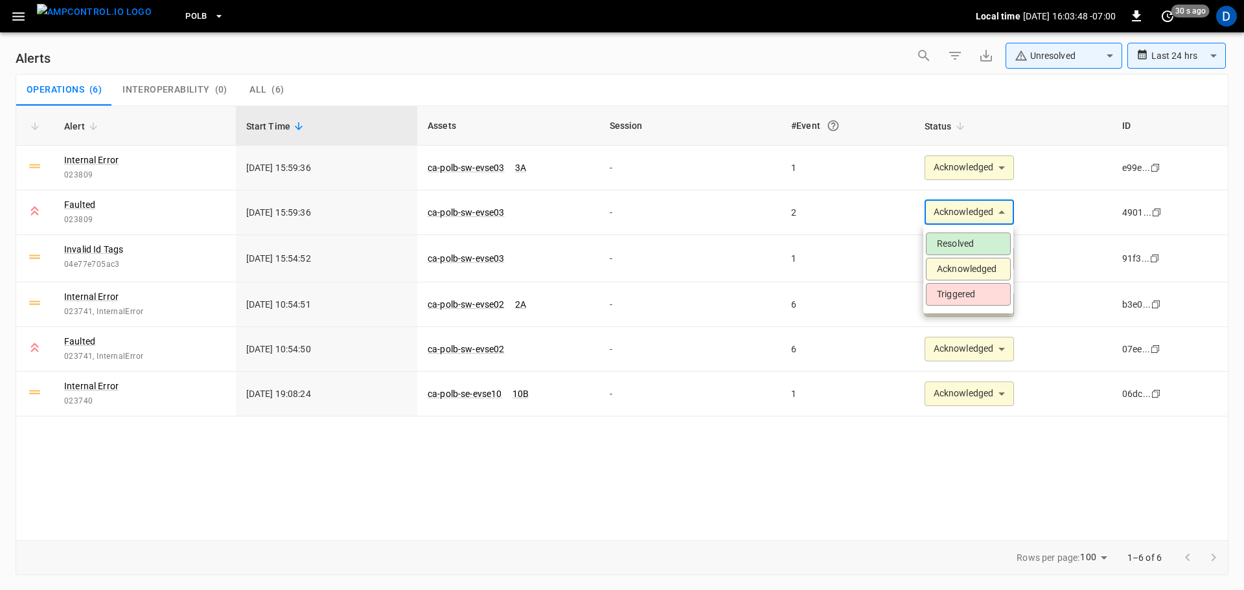
click at [943, 237] on li "Resolved" at bounding box center [968, 244] width 85 height 23
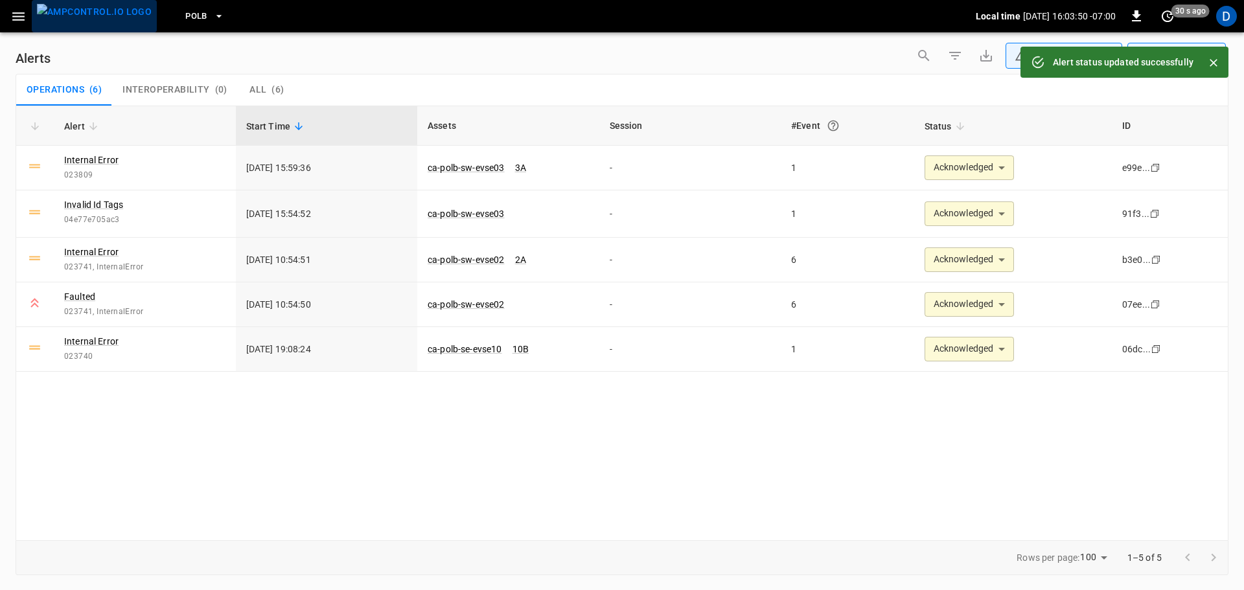
click at [100, 15] on img "menu" at bounding box center [94, 12] width 115 height 16
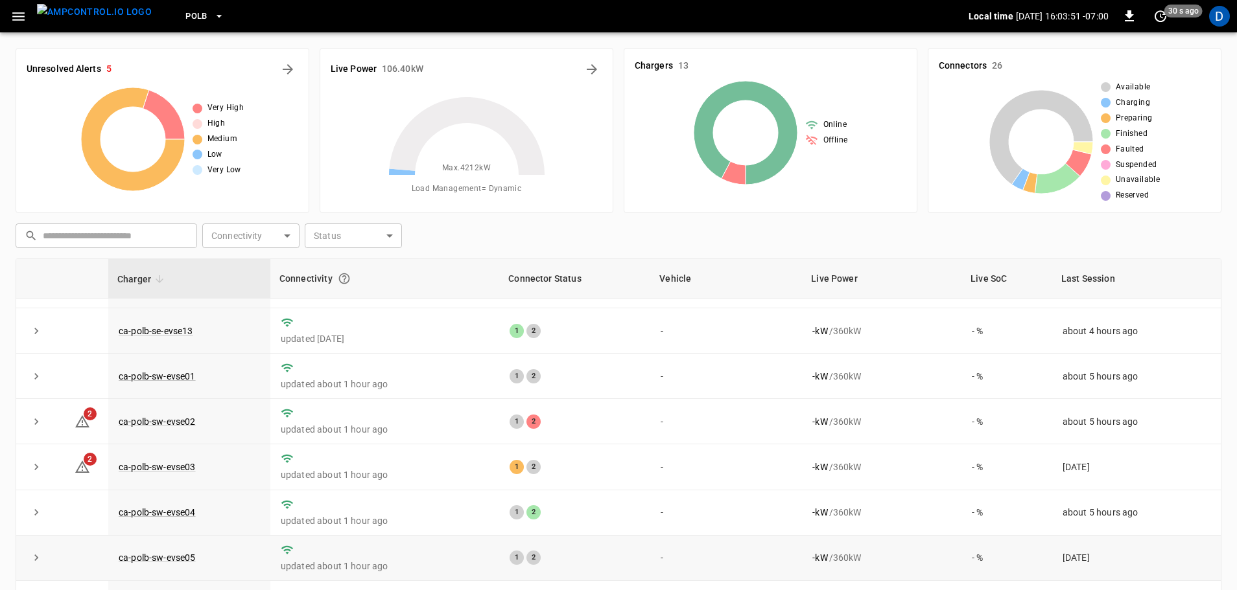
scroll to position [132, 0]
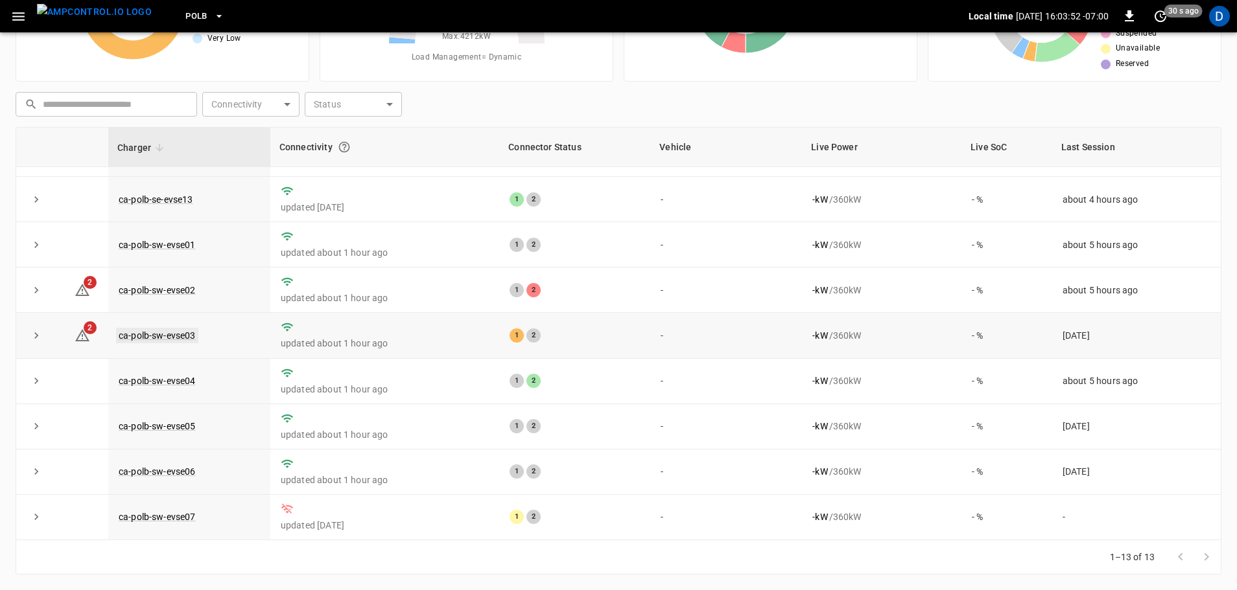
click at [168, 333] on link "ca-polb-sw-evse03" at bounding box center [157, 336] width 82 height 16
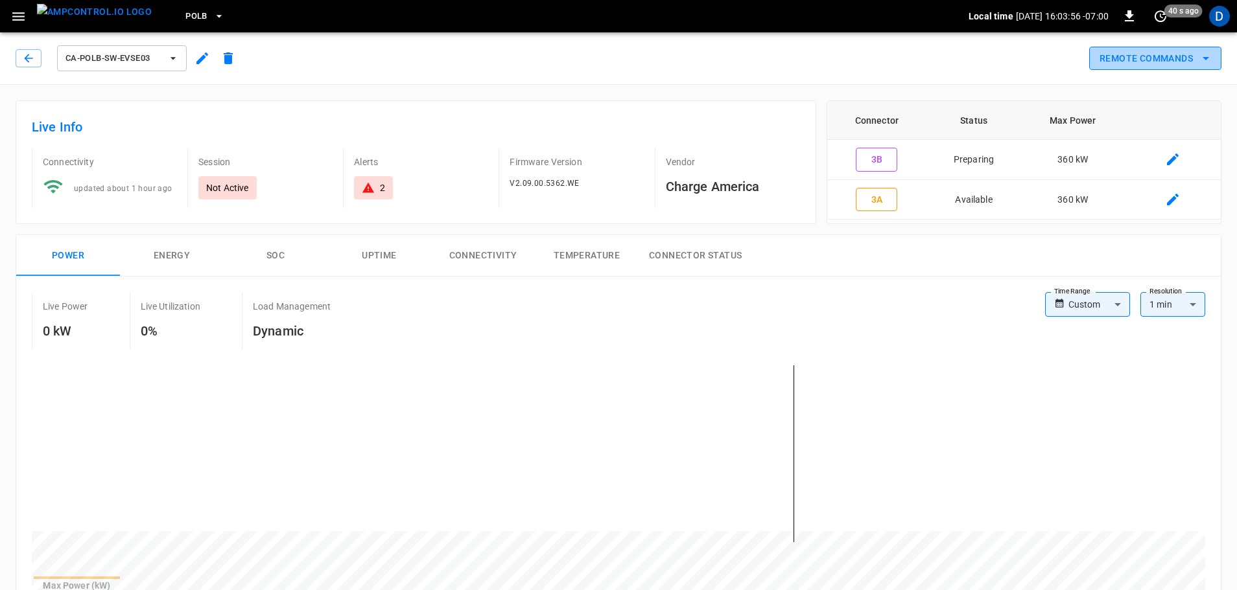
click at [1175, 52] on button "Remote Commands" at bounding box center [1155, 59] width 132 height 24
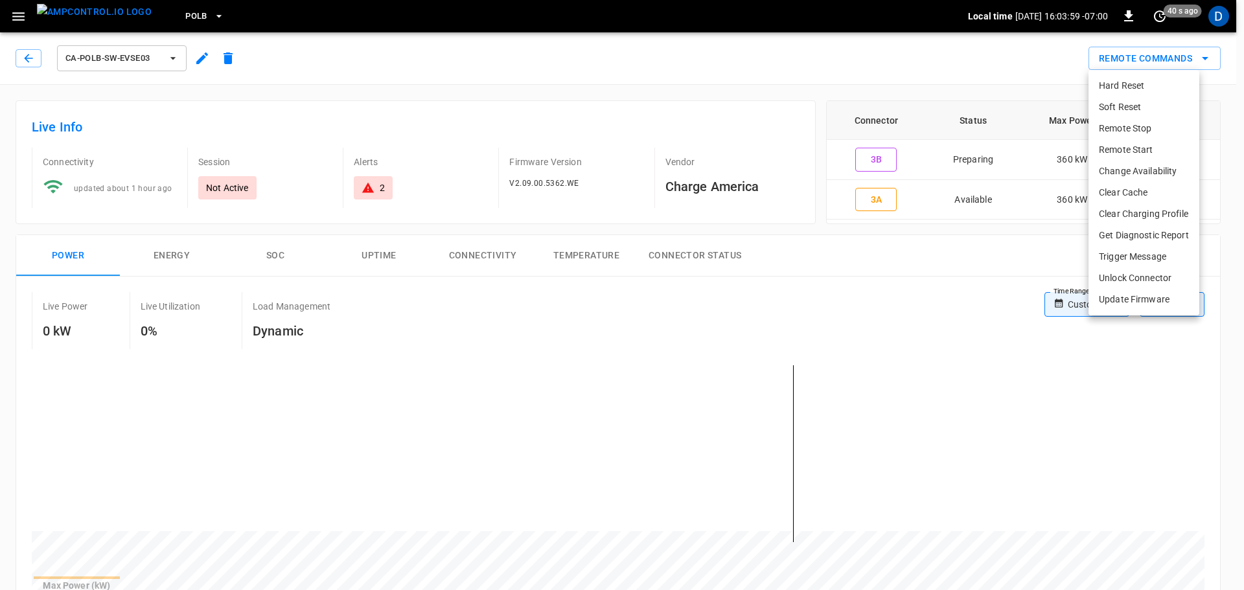
click at [1121, 147] on li "Remote Start" at bounding box center [1144, 149] width 111 height 21
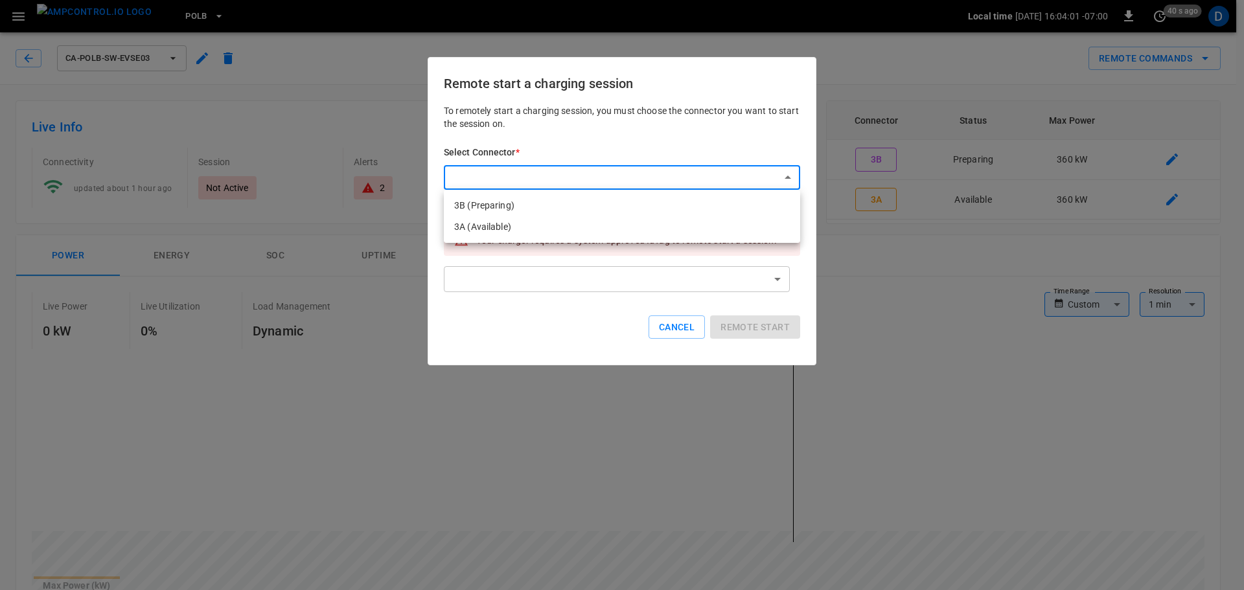
click at [500, 209] on li "3B (Preparing)" at bounding box center [622, 205] width 356 height 21
type input "**********"
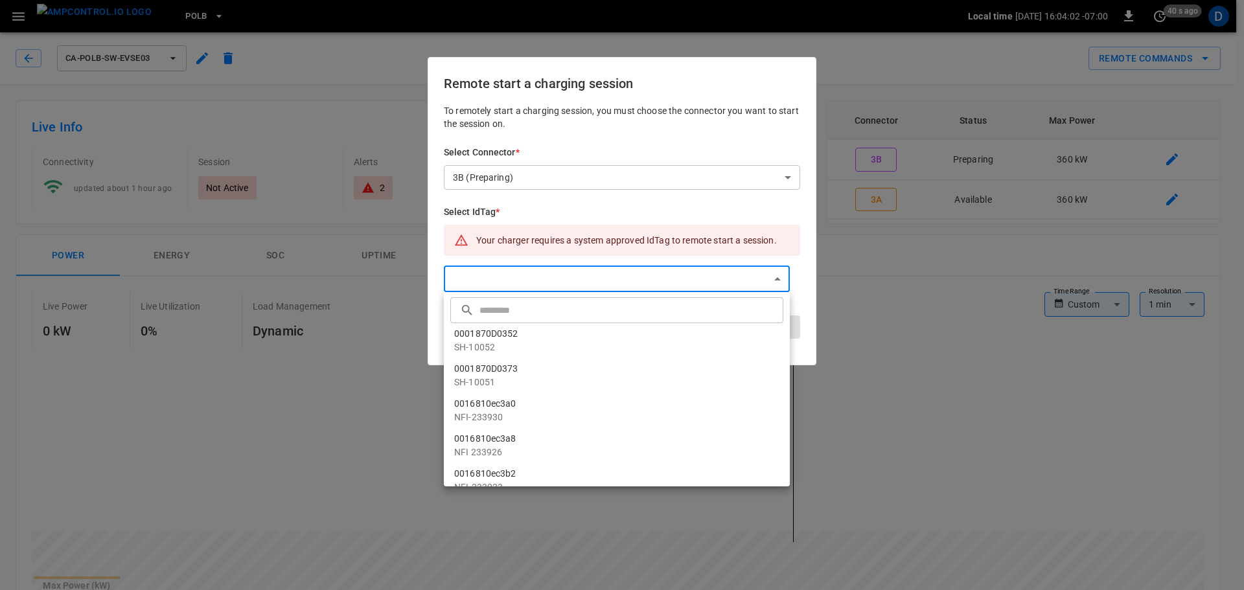
click at [485, 314] on input "text" at bounding box center [630, 310] width 301 height 34
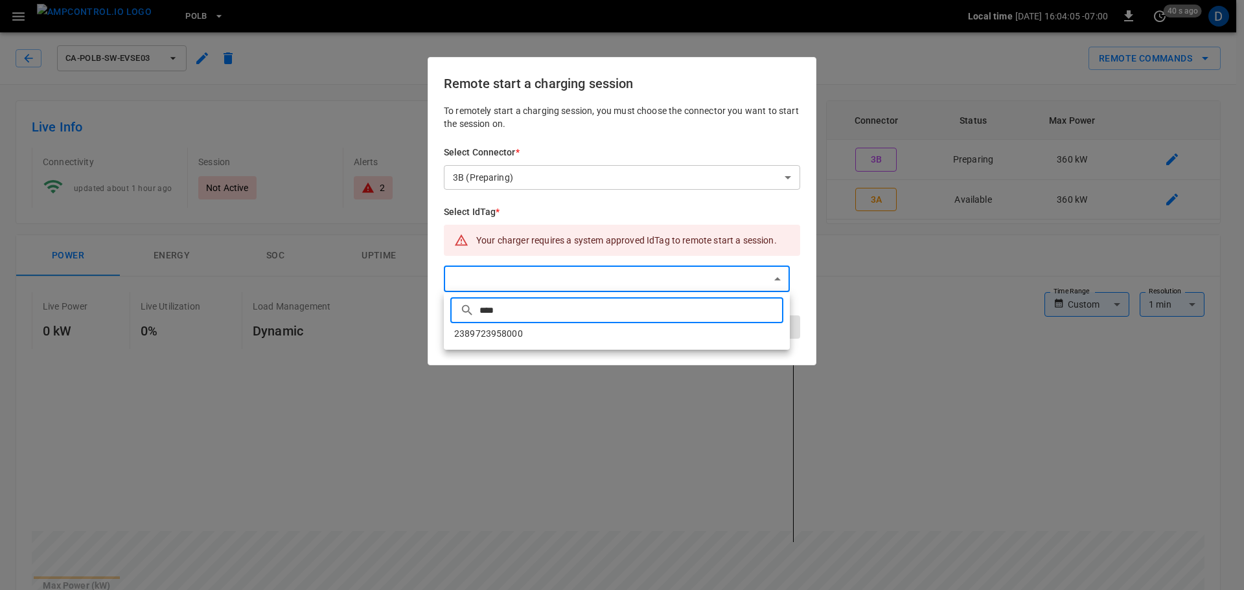
type input "****"
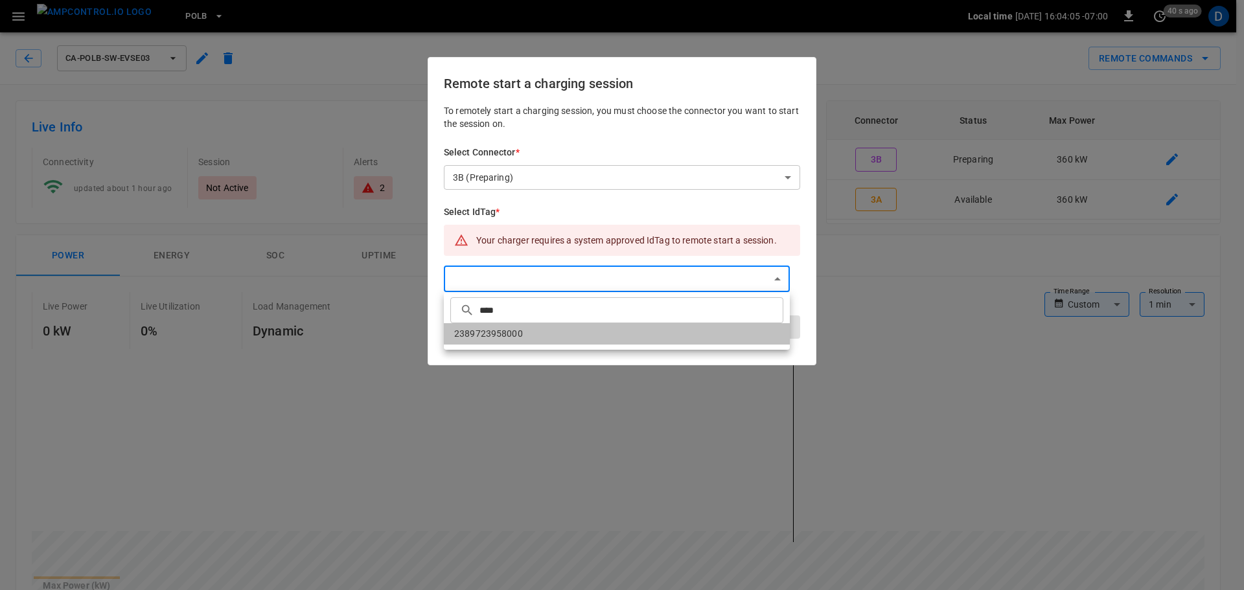
click at [528, 340] on li "2389723958000" at bounding box center [617, 333] width 346 height 21
type input "**********"
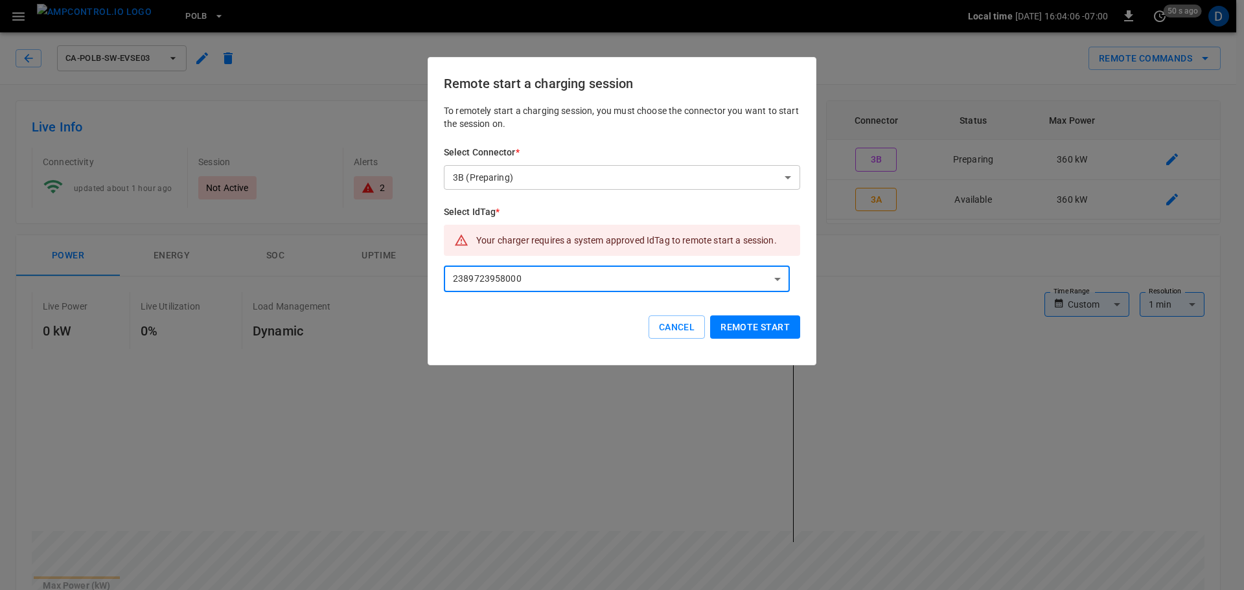
click at [765, 330] on button "Remote start" at bounding box center [755, 328] width 90 height 24
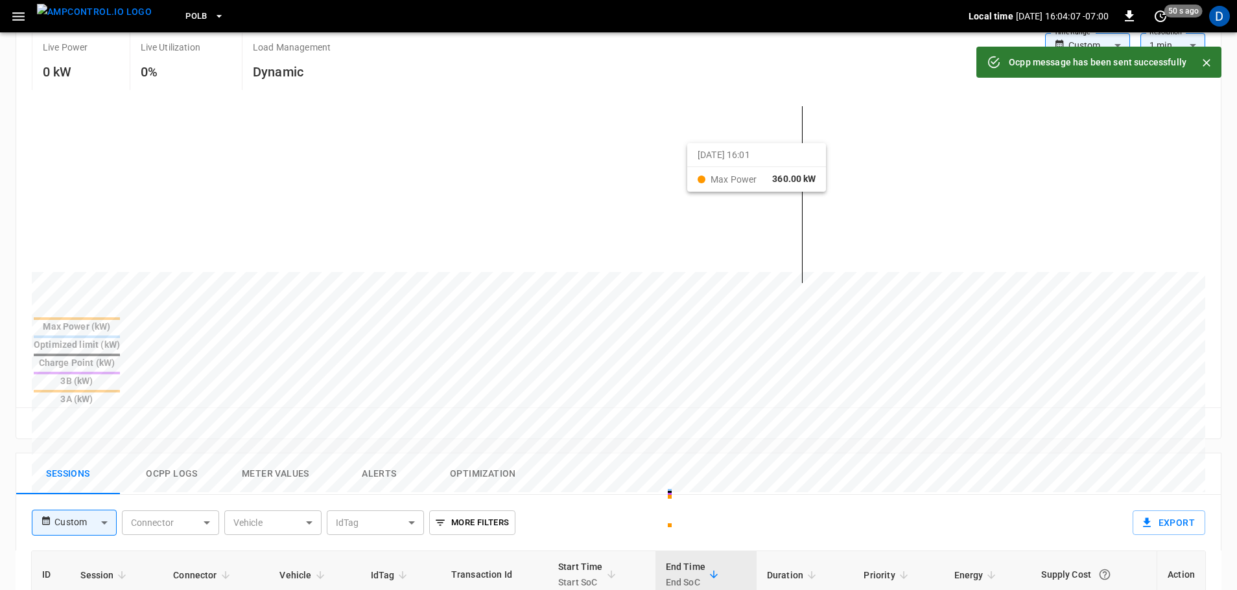
scroll to position [518, 0]
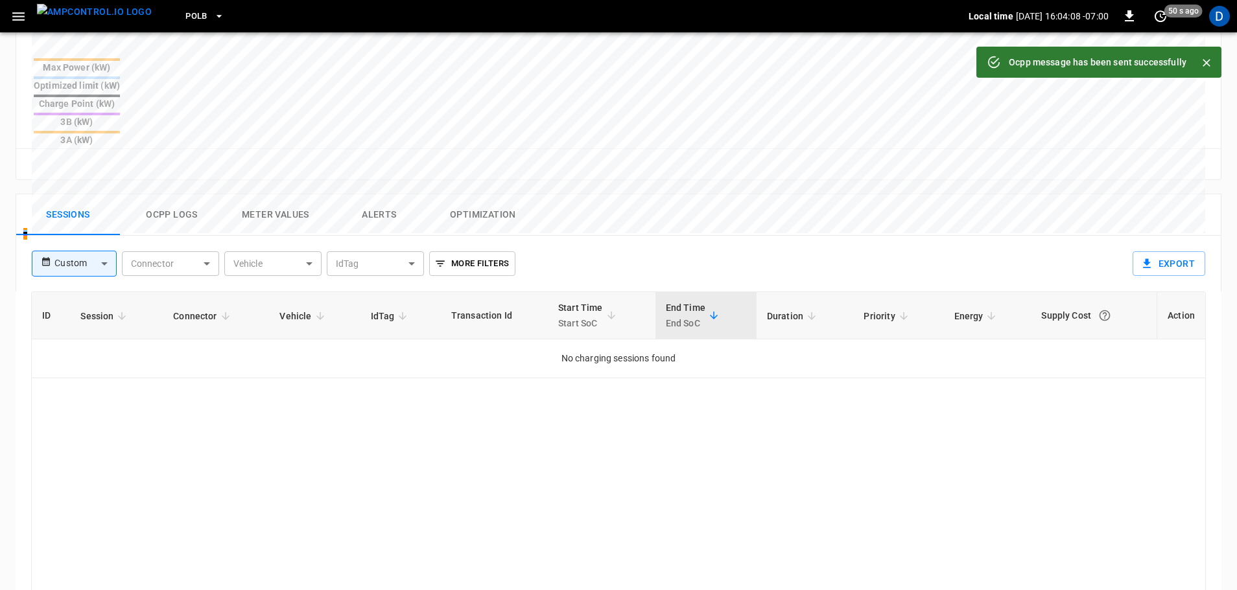
click at [174, 194] on button "Ocpp logs" at bounding box center [172, 214] width 104 height 41
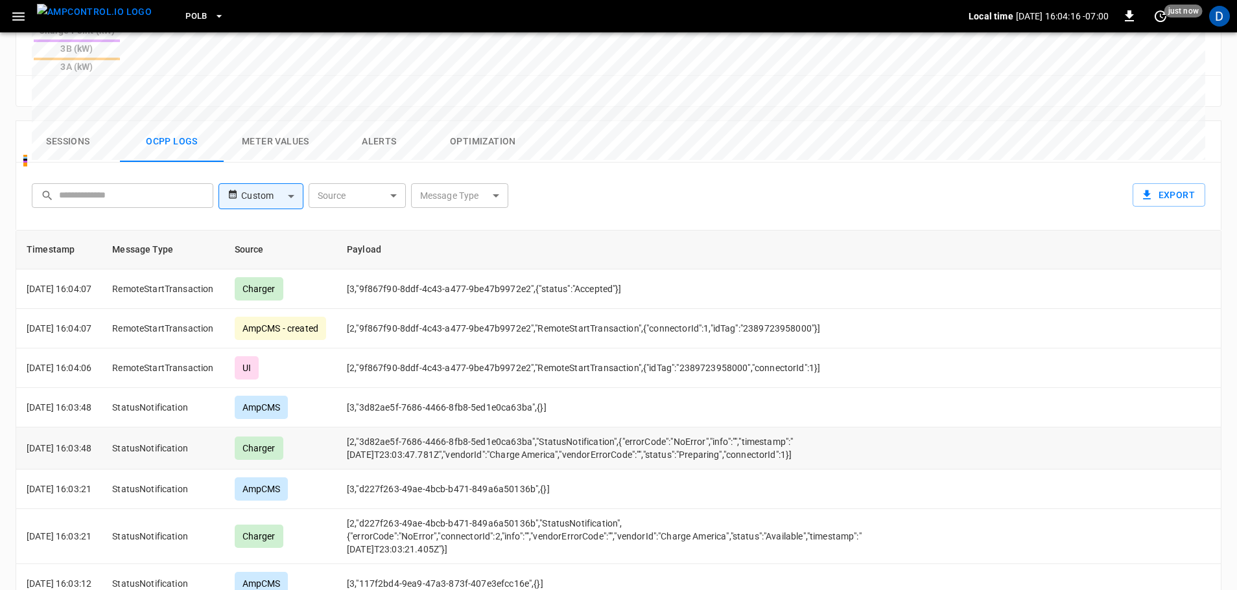
scroll to position [568, 0]
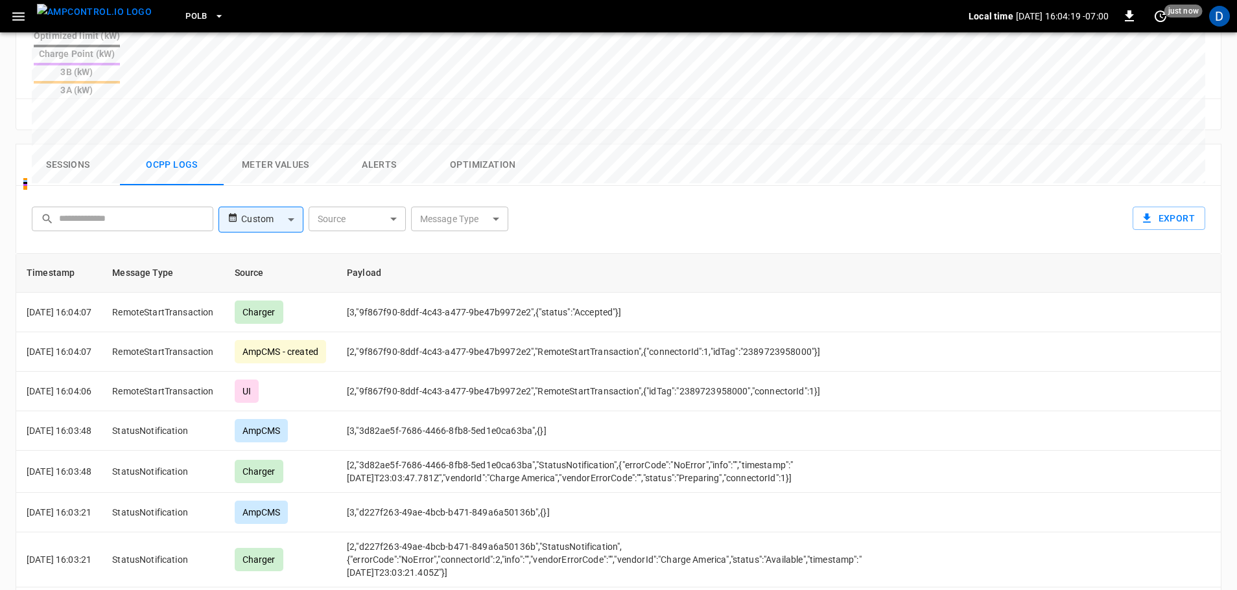
click at [56, 145] on button "Sessions" at bounding box center [68, 165] width 104 height 41
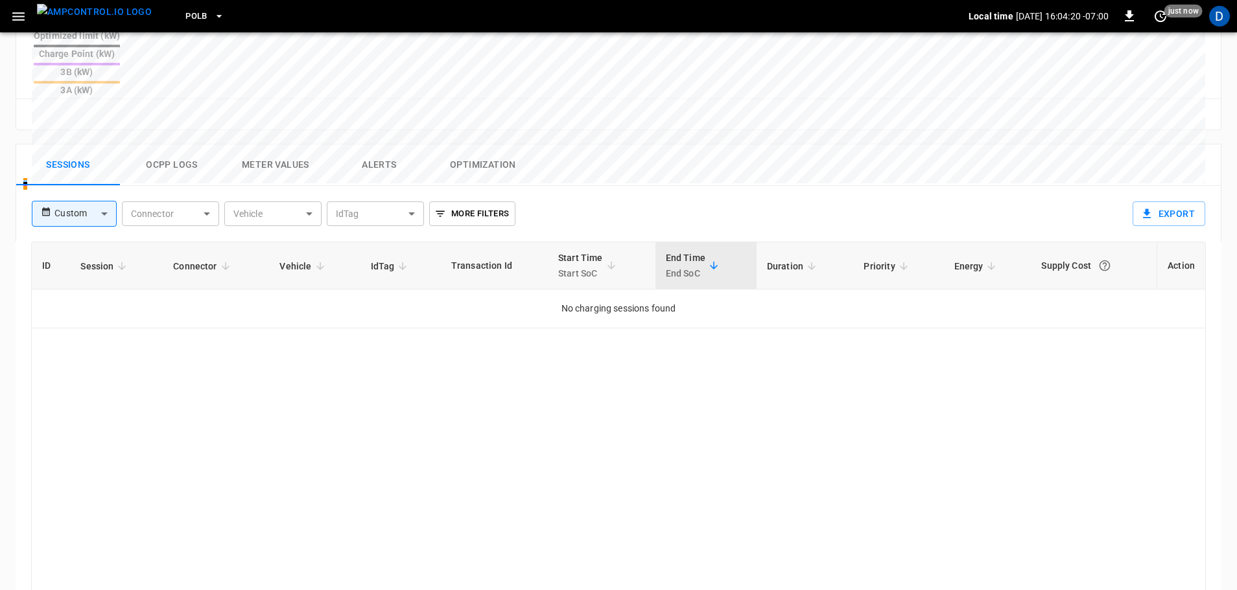
click at [186, 145] on button "Ocpp logs" at bounding box center [172, 165] width 104 height 41
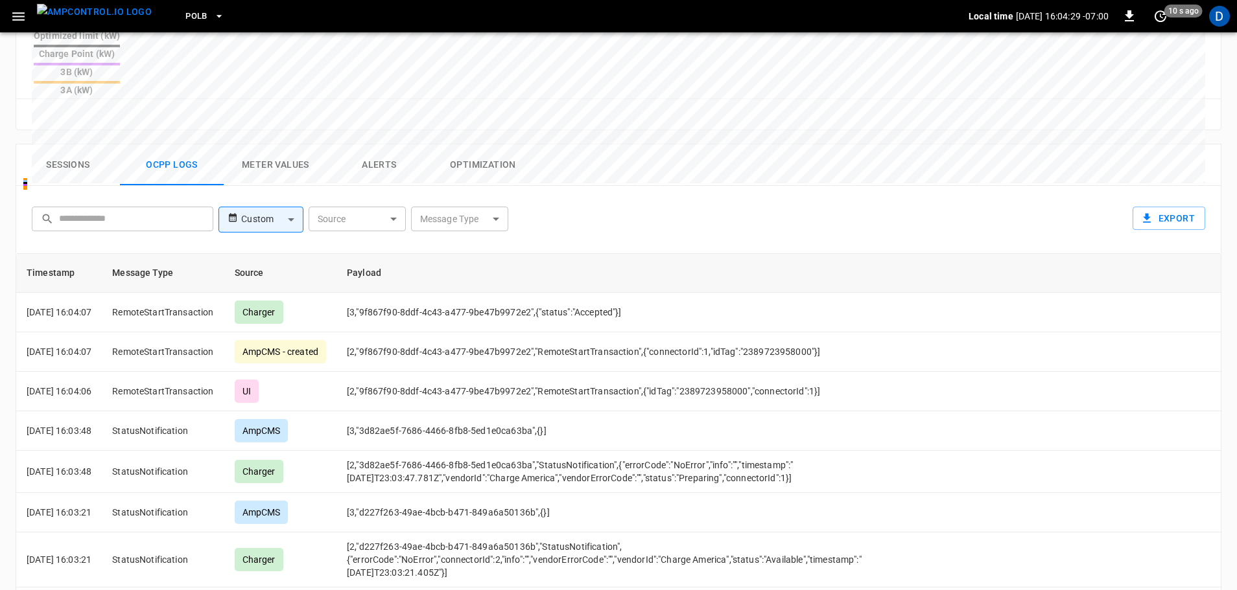
click at [78, 145] on button "Sessions" at bounding box center [68, 165] width 104 height 41
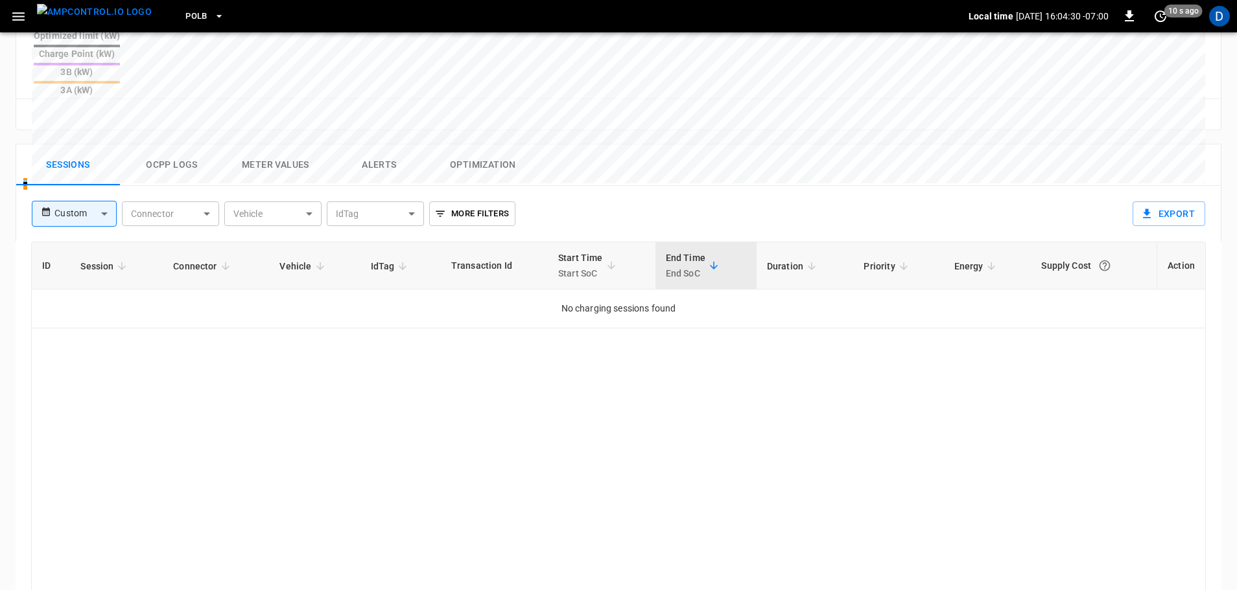
click at [165, 145] on button "Ocpp logs" at bounding box center [172, 165] width 104 height 41
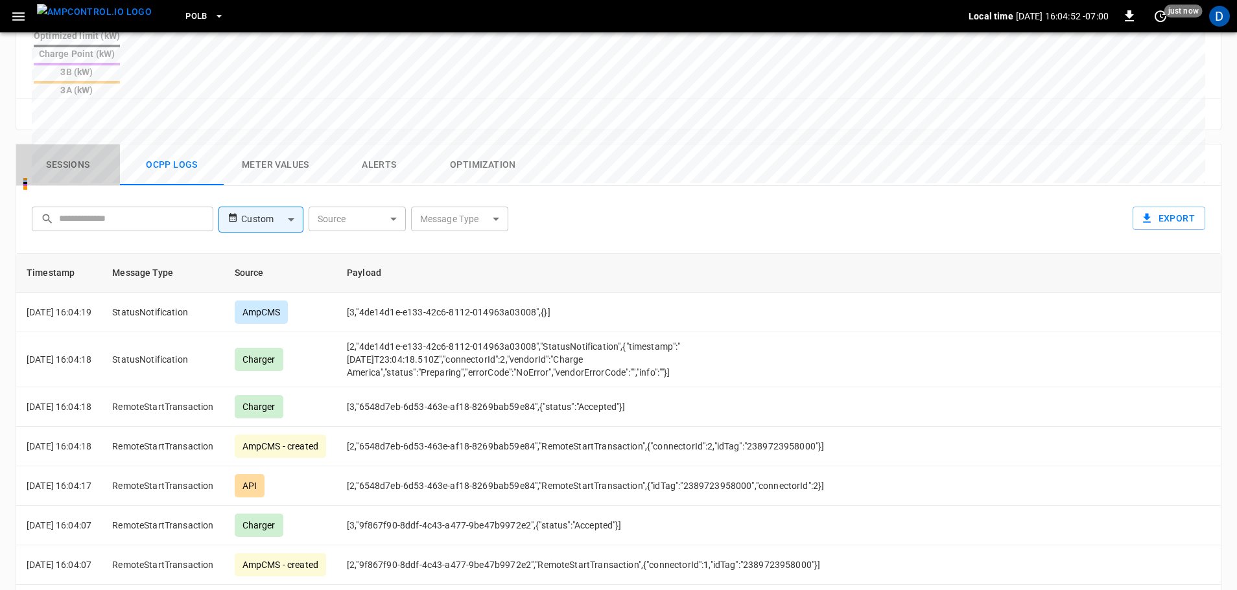
click at [82, 145] on button "Sessions" at bounding box center [68, 165] width 104 height 41
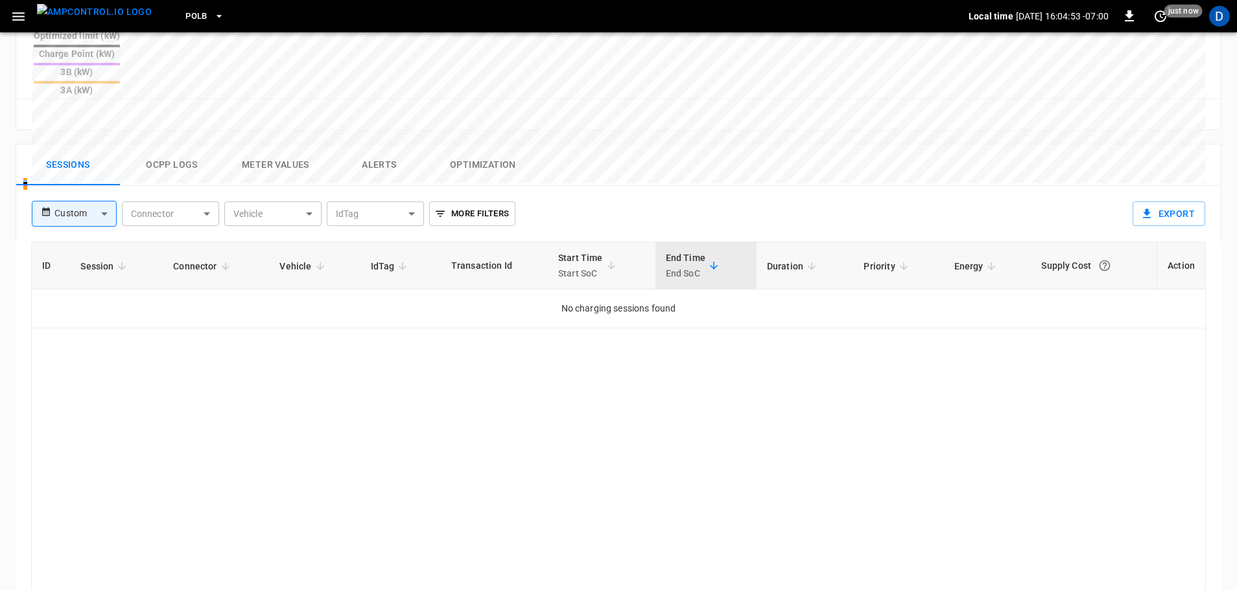
click at [175, 145] on button "Ocpp logs" at bounding box center [172, 165] width 104 height 41
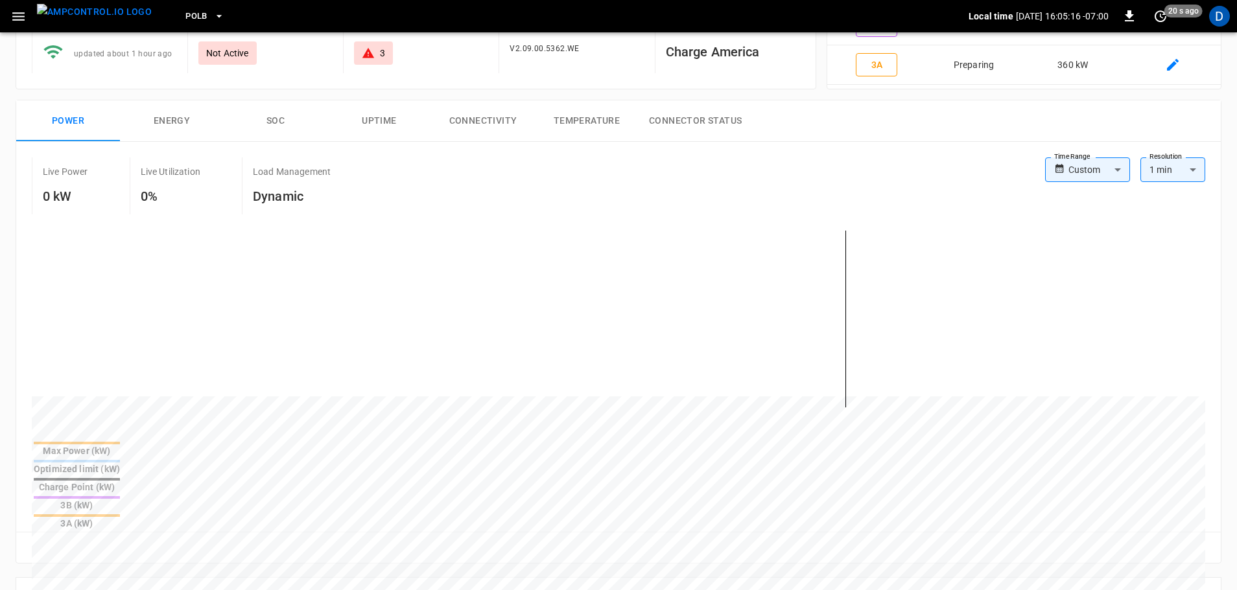
scroll to position [0, 0]
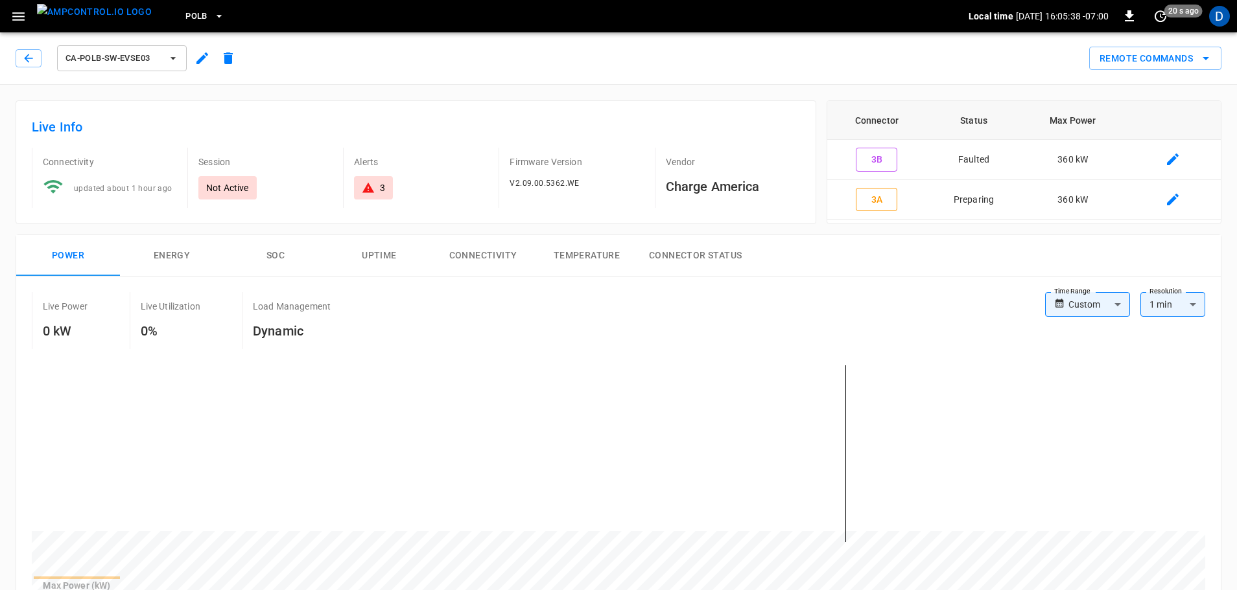
click at [88, 19] on img "menu" at bounding box center [94, 12] width 115 height 16
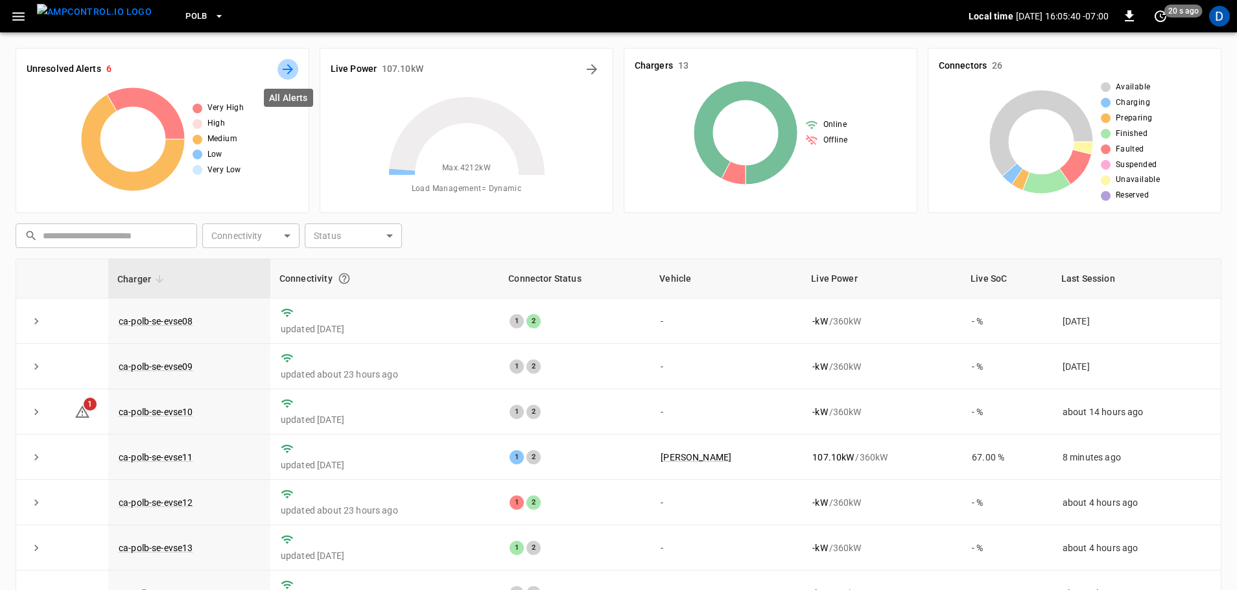
click at [291, 69] on icon "All Alerts" at bounding box center [288, 69] width 10 height 10
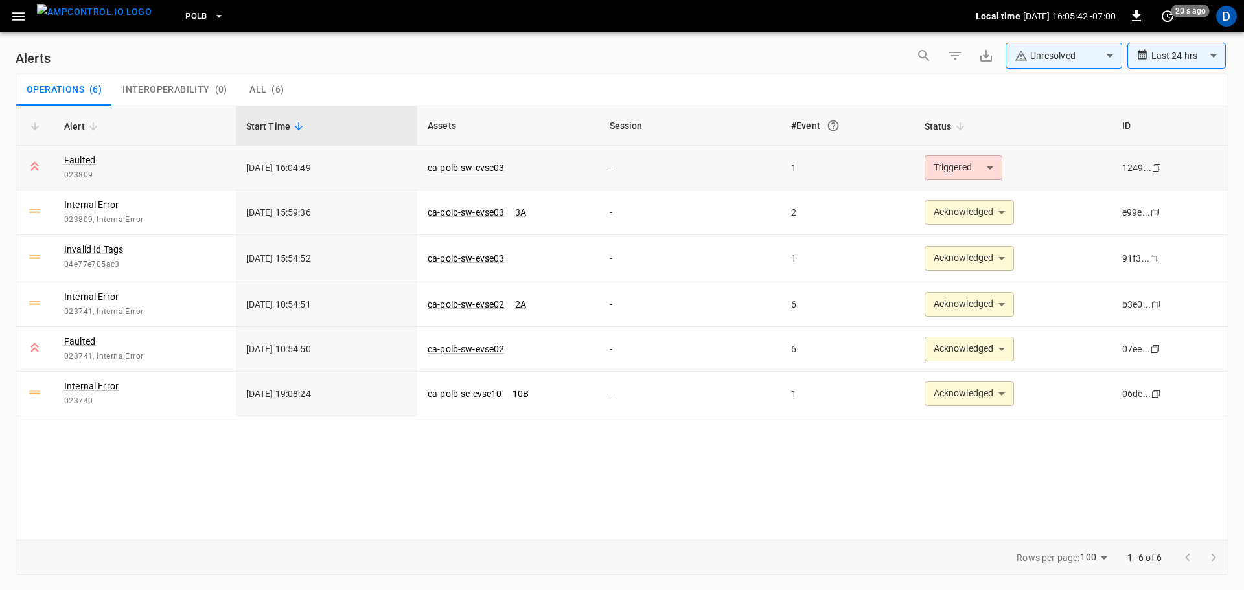
click at [949, 170] on body "**********" at bounding box center [622, 293] width 1244 height 586
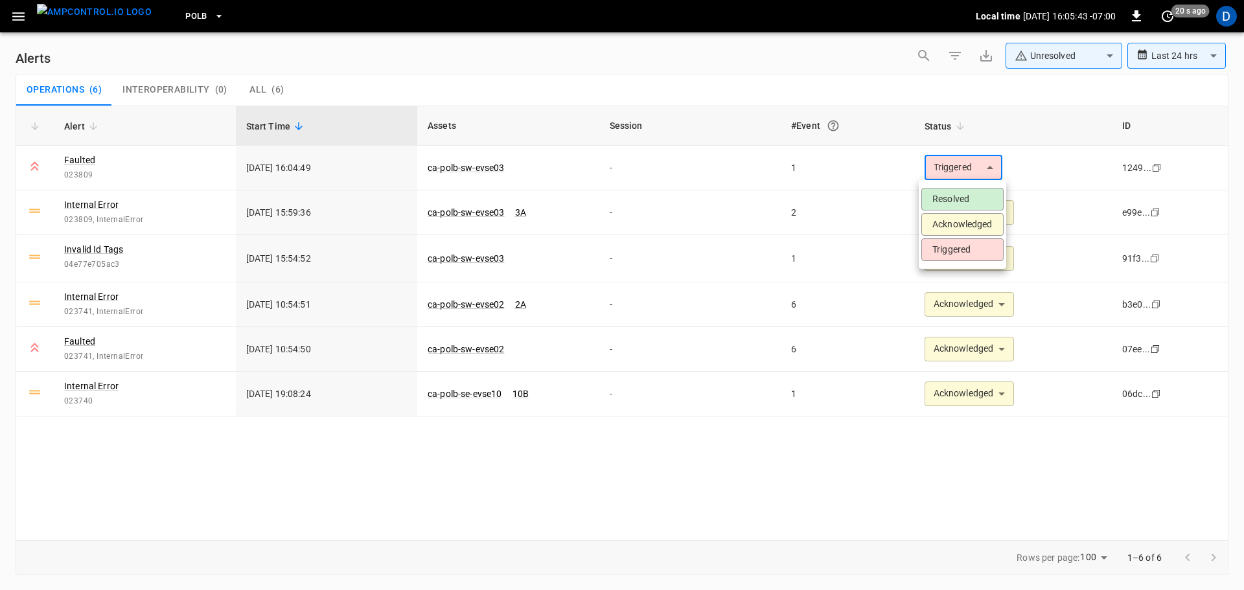
click at [946, 221] on li "Acknowledged" at bounding box center [963, 224] width 82 height 23
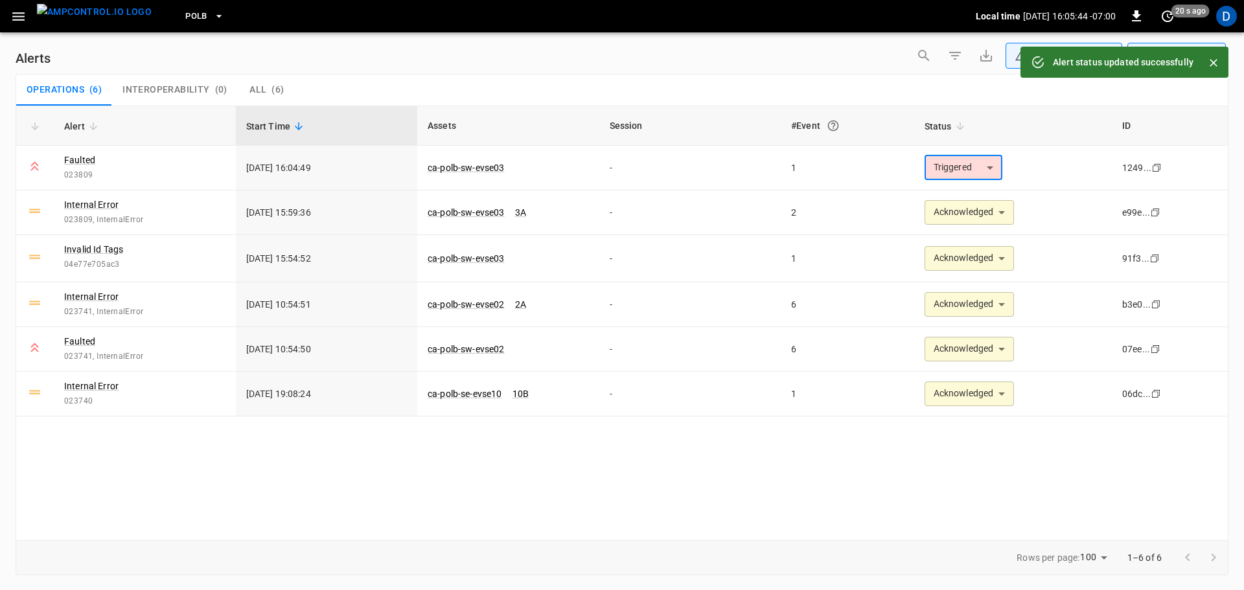
type input "**********"
click at [95, 20] on img "menu" at bounding box center [94, 12] width 115 height 16
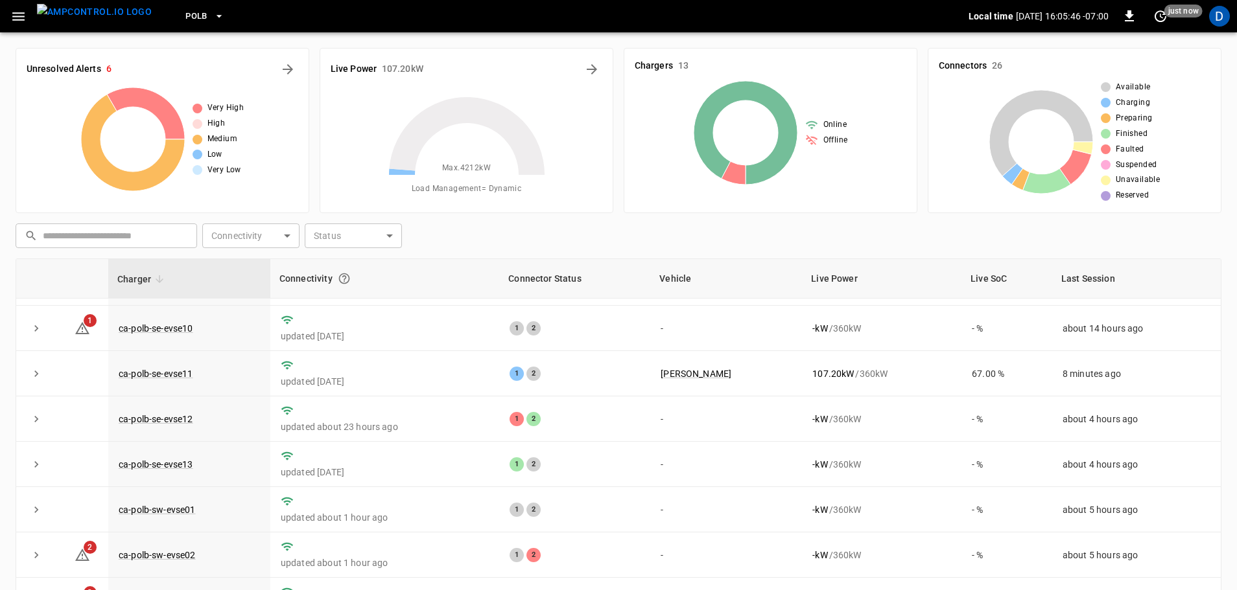
scroll to position [226, 0]
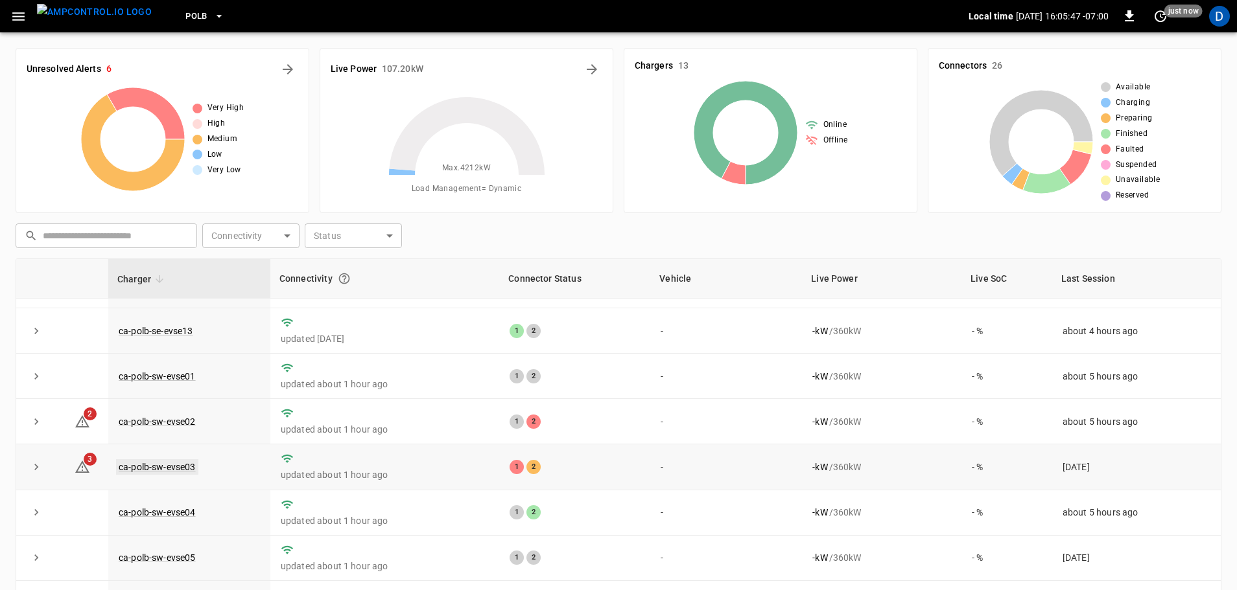
click at [165, 465] on link "ca-polb-sw-evse03" at bounding box center [157, 467] width 82 height 16
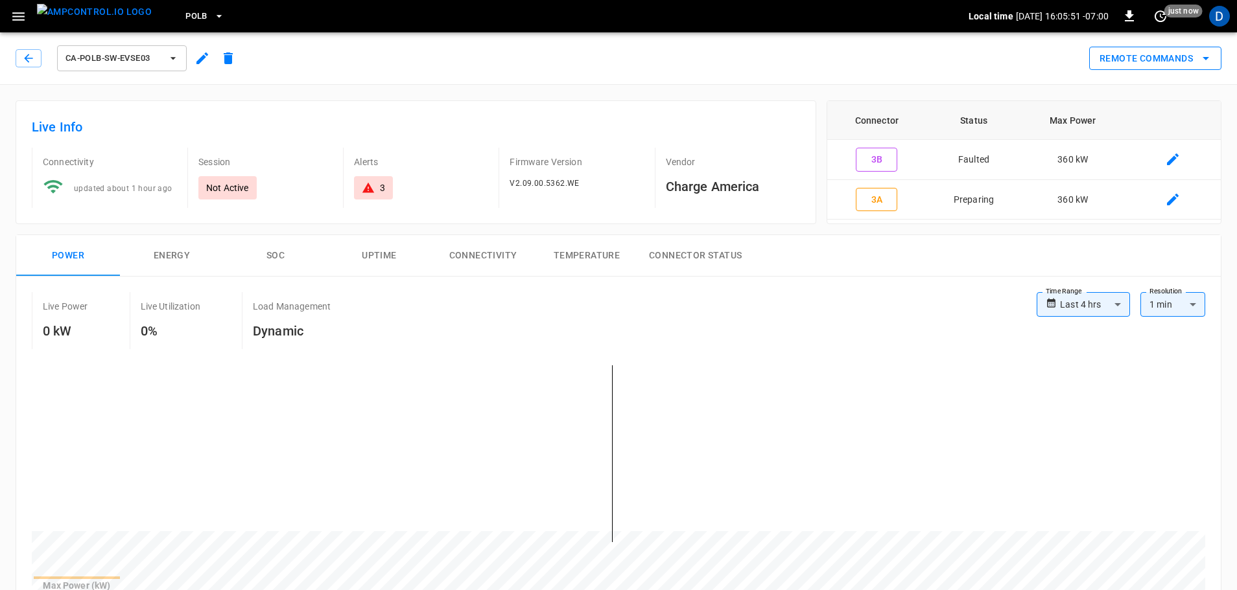
click at [1106, 51] on button "Remote Commands" at bounding box center [1155, 59] width 132 height 24
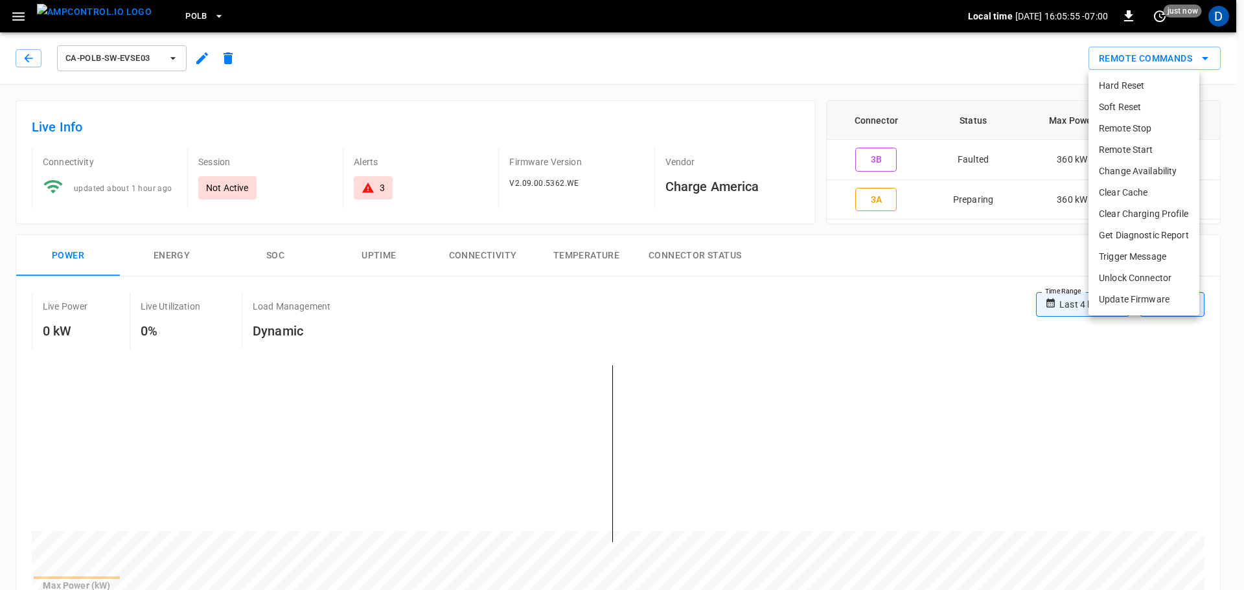
click at [1119, 108] on li "Soft Reset" at bounding box center [1144, 107] width 111 height 21
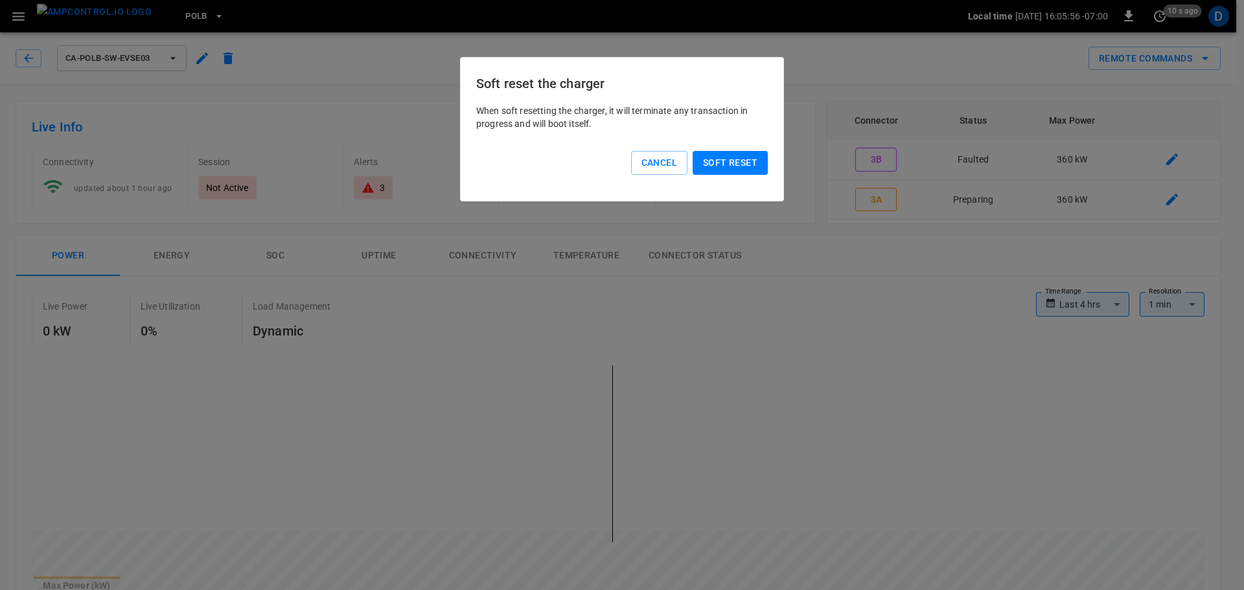
click at [740, 167] on button "Soft reset" at bounding box center [730, 163] width 75 height 24
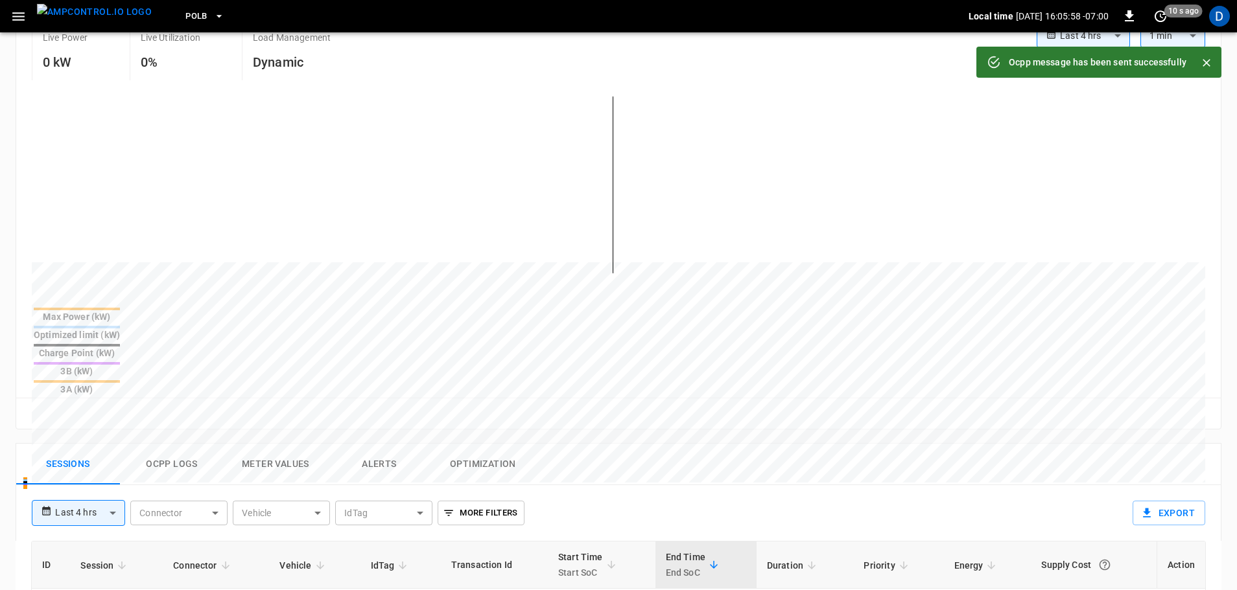
scroll to position [518, 0]
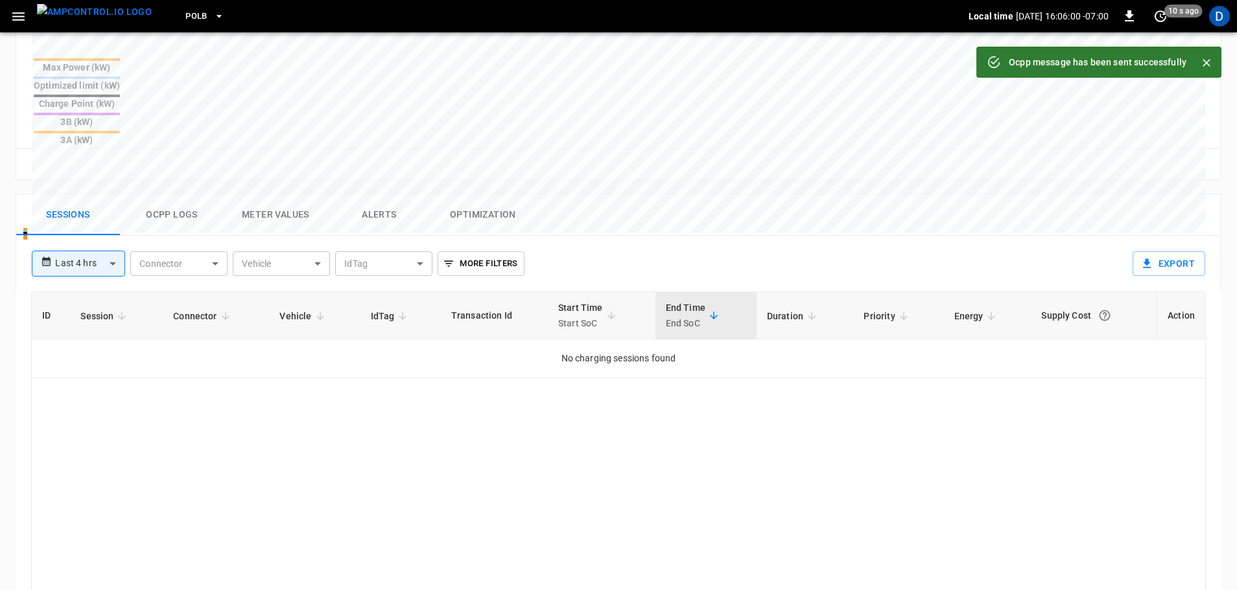
click at [176, 194] on button "Ocpp logs" at bounding box center [172, 214] width 104 height 41
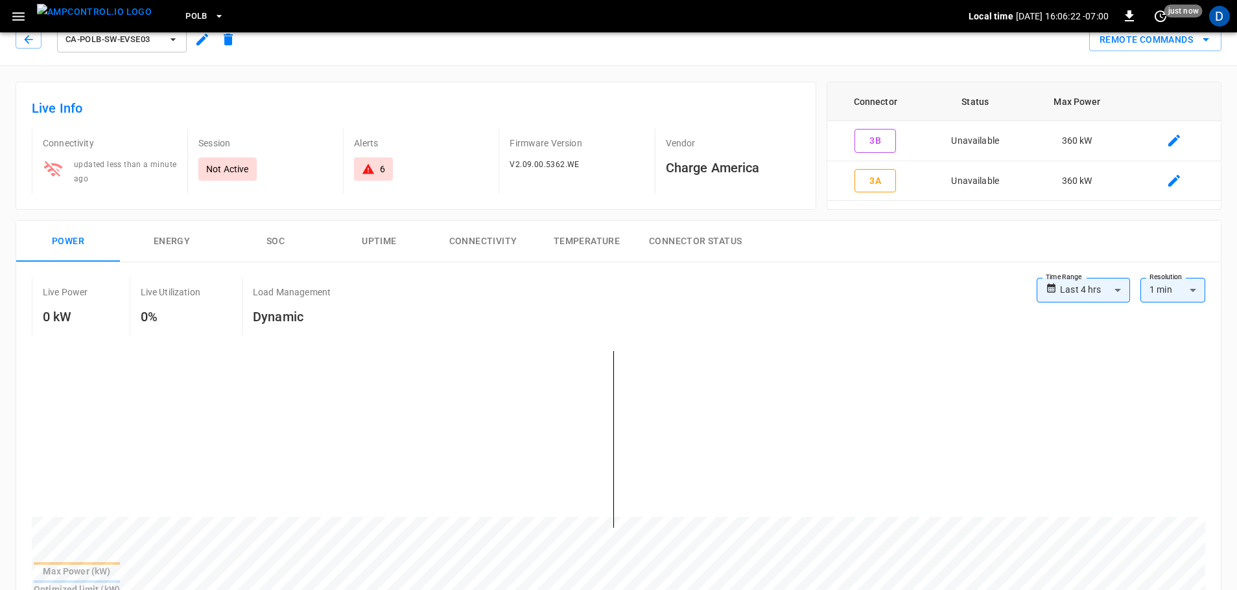
scroll to position [0, 0]
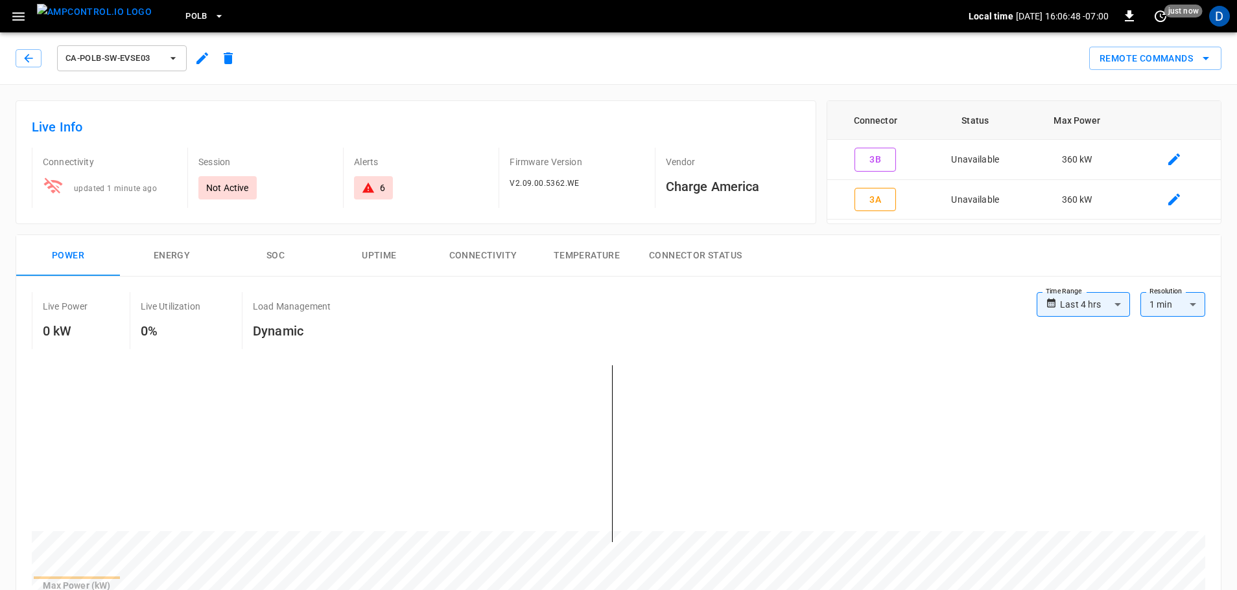
click at [99, 16] on img "menu" at bounding box center [94, 12] width 115 height 16
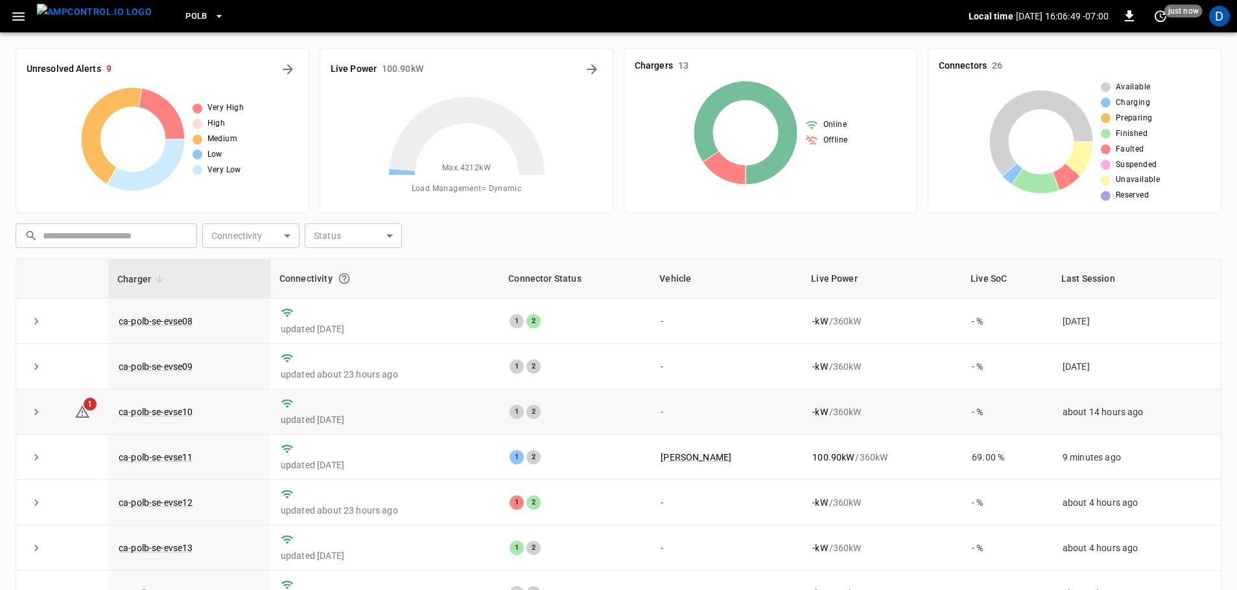
scroll to position [226, 0]
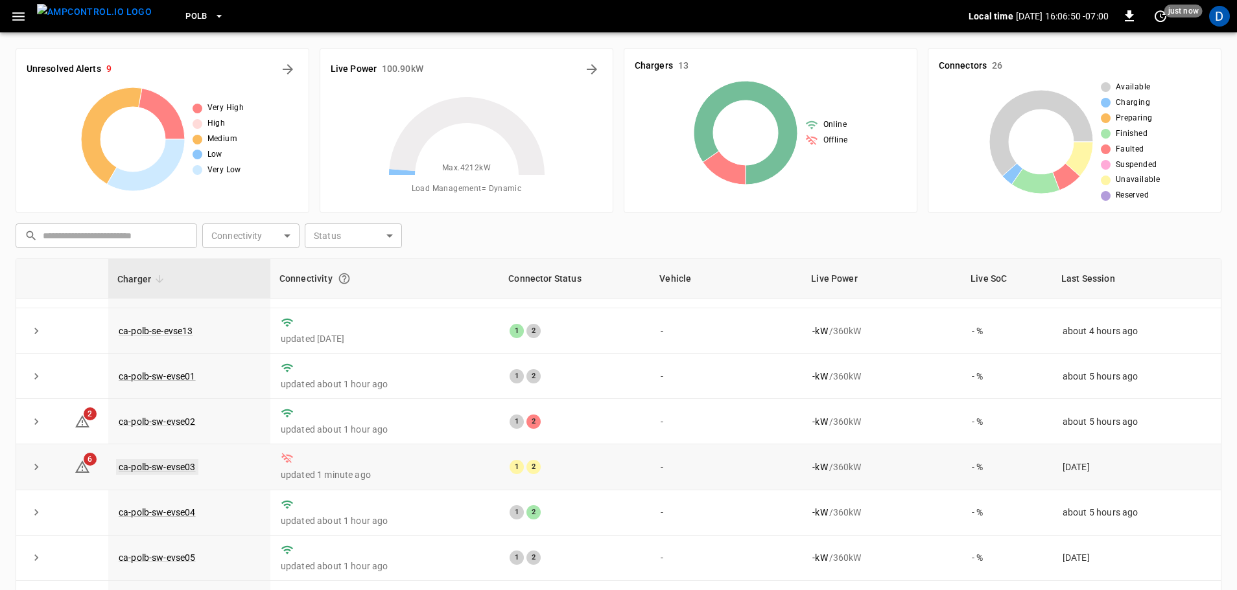
click at [149, 466] on link "ca-polb-sw-evse03" at bounding box center [157, 467] width 82 height 16
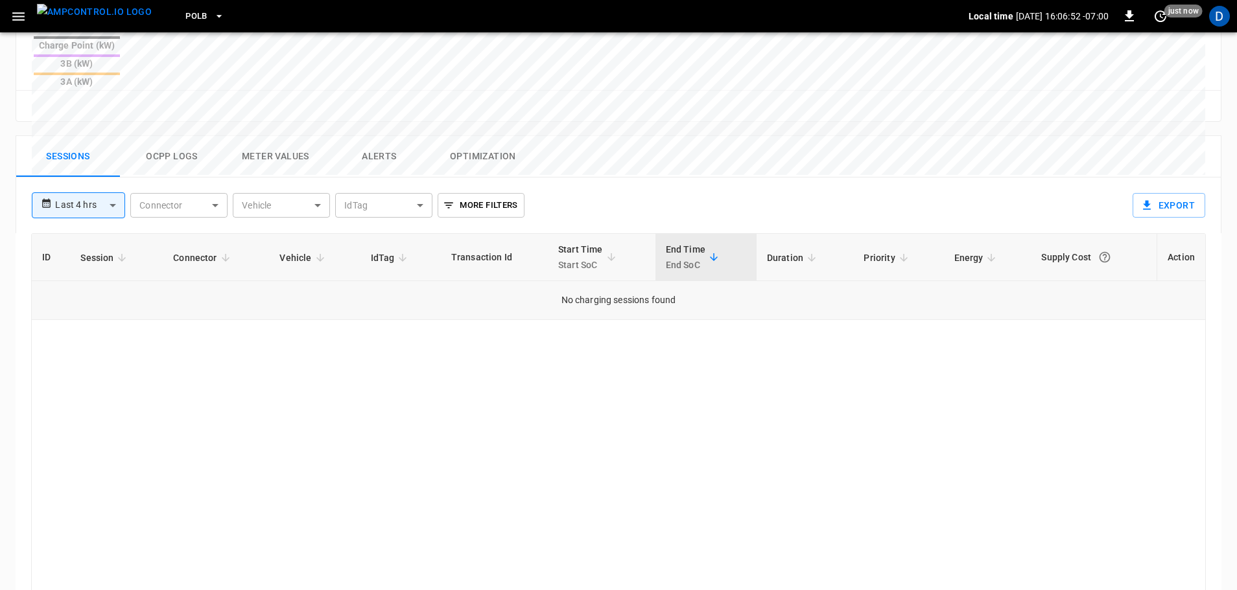
scroll to position [557, 0]
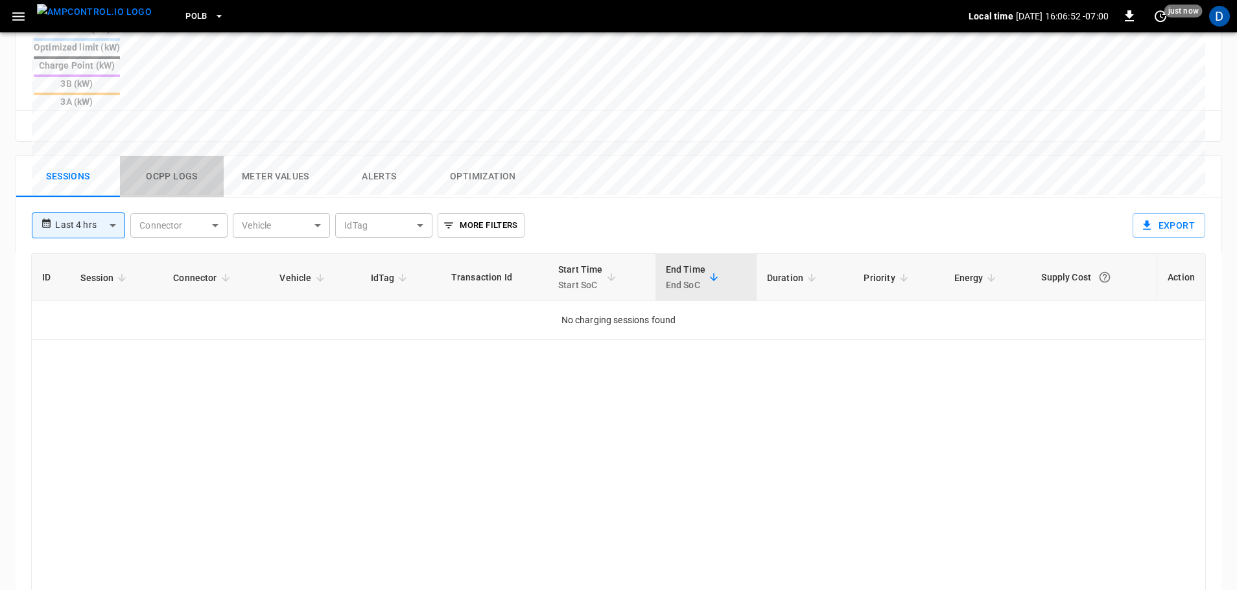
click at [171, 156] on button "Ocpp logs" at bounding box center [172, 176] width 104 height 41
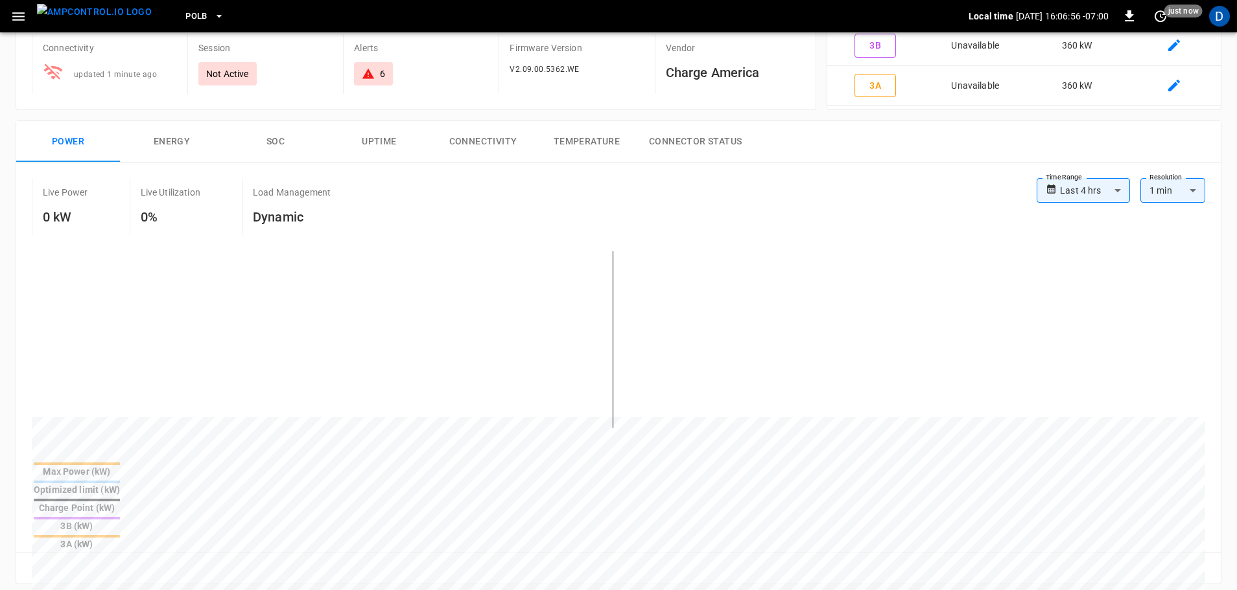
scroll to position [0, 0]
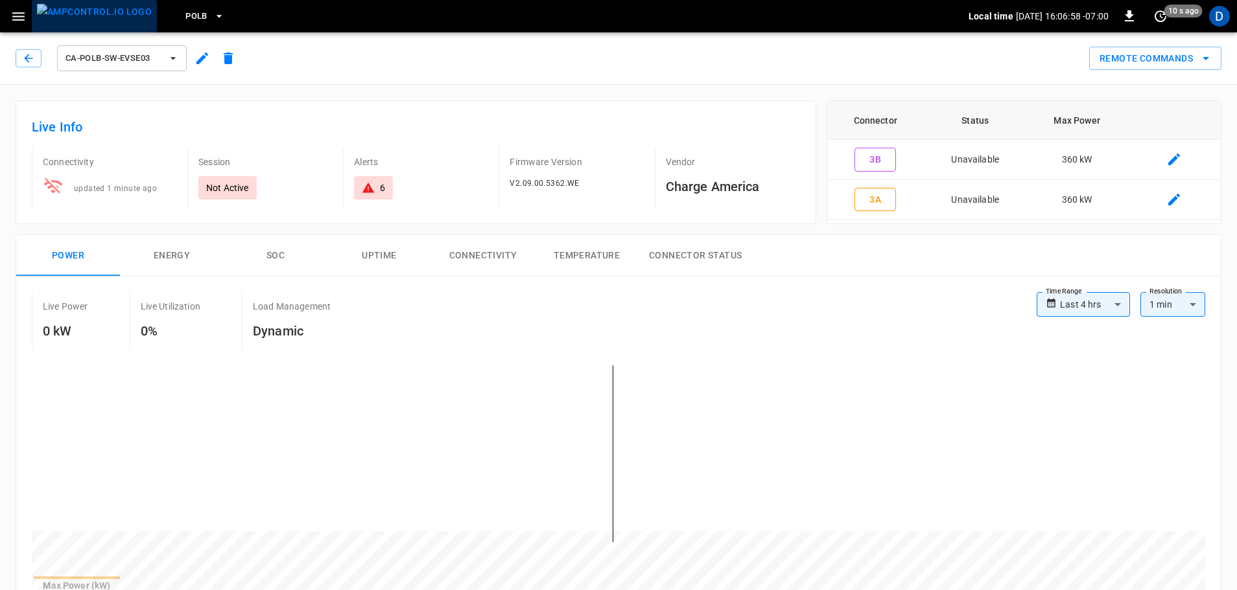
click at [106, 19] on img "menu" at bounding box center [94, 12] width 115 height 16
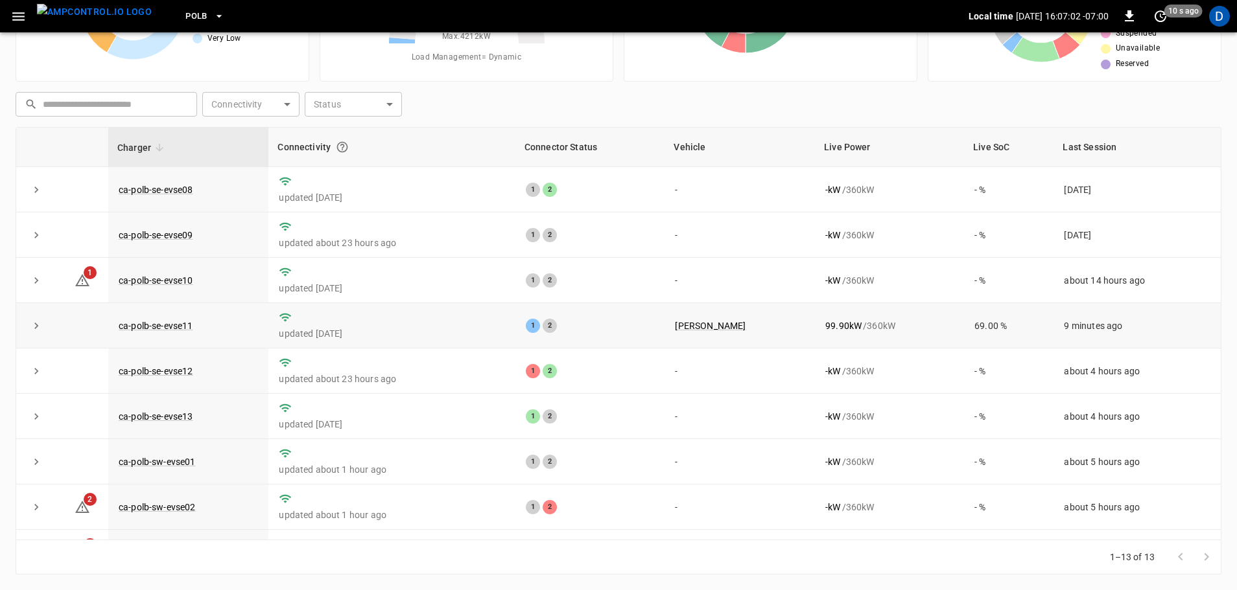
scroll to position [226, 0]
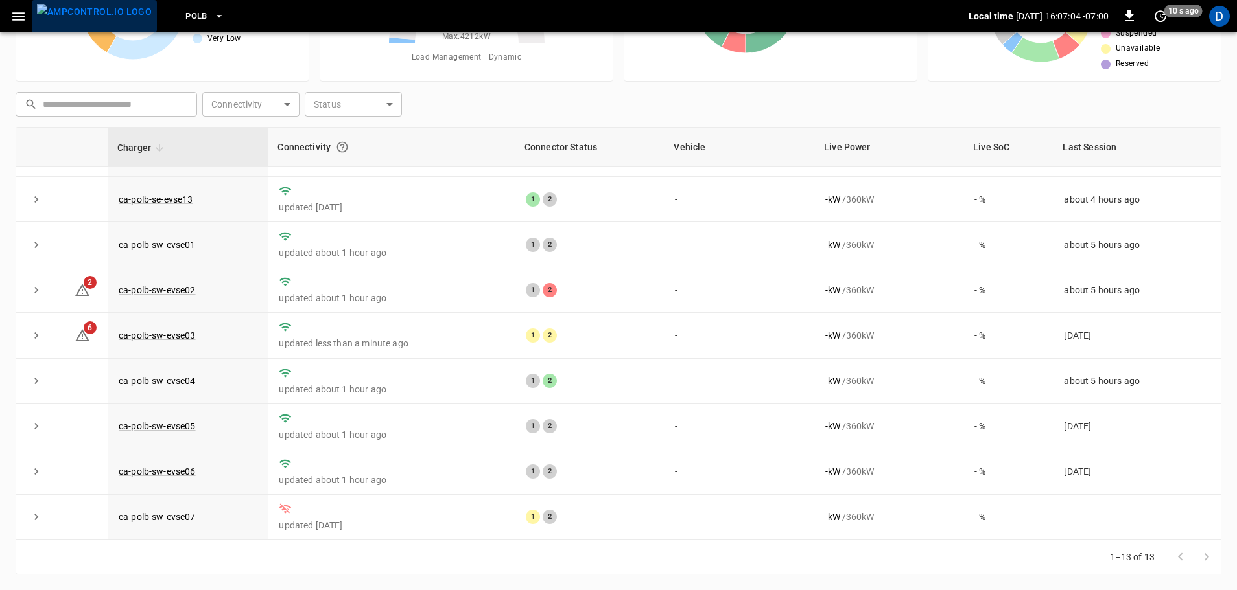
click at [102, 19] on img "menu" at bounding box center [94, 12] width 115 height 16
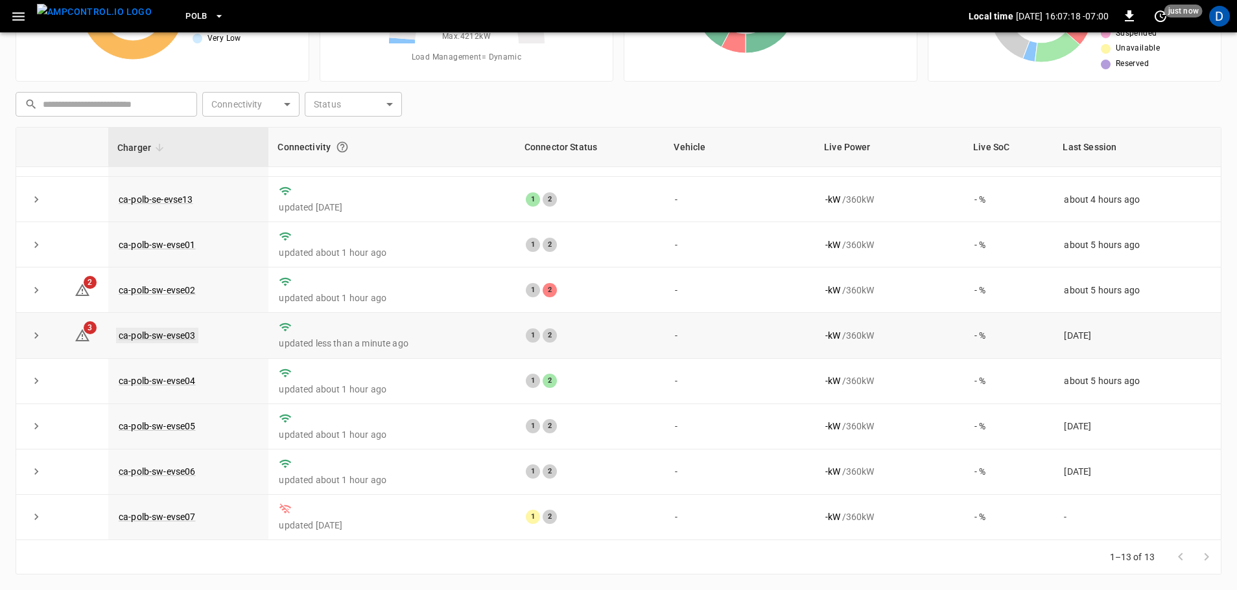
click at [178, 332] on link "ca-polb-sw-evse03" at bounding box center [157, 336] width 82 height 16
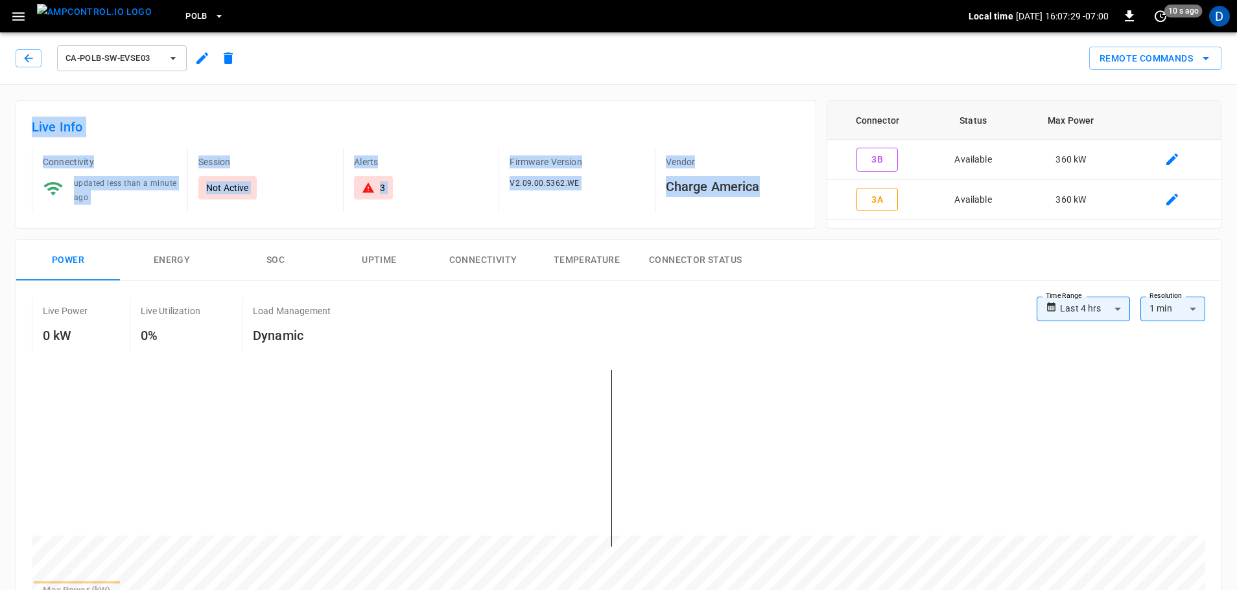
drag, startPoint x: 32, startPoint y: 126, endPoint x: 758, endPoint y: 194, distance: 728.4
click at [758, 194] on div "Live Info Connectivity updated less than a minute ago Session Not Active Alerts…" at bounding box center [416, 164] width 800 height 128
click at [642, 120] on h6 "Live Info" at bounding box center [416, 127] width 768 height 21
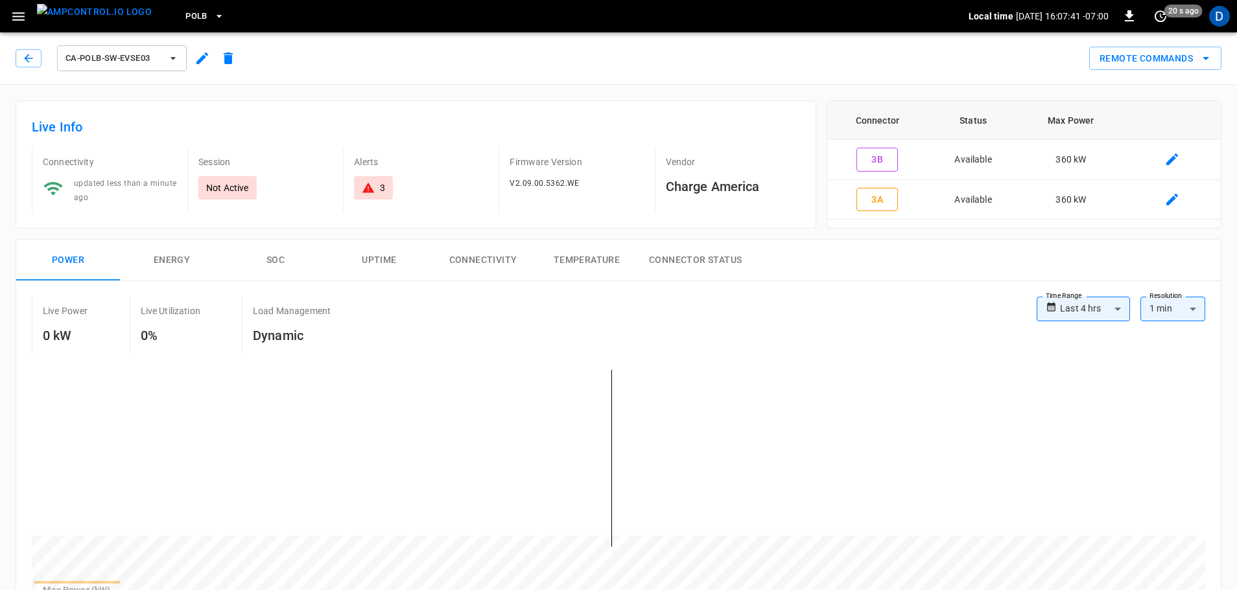
click at [926, 83] on div "ca-polb-sw-evse03 Remote Commands" at bounding box center [616, 55] width 1242 height 57
click at [1099, 60] on button "Remote Commands" at bounding box center [1155, 59] width 132 height 24
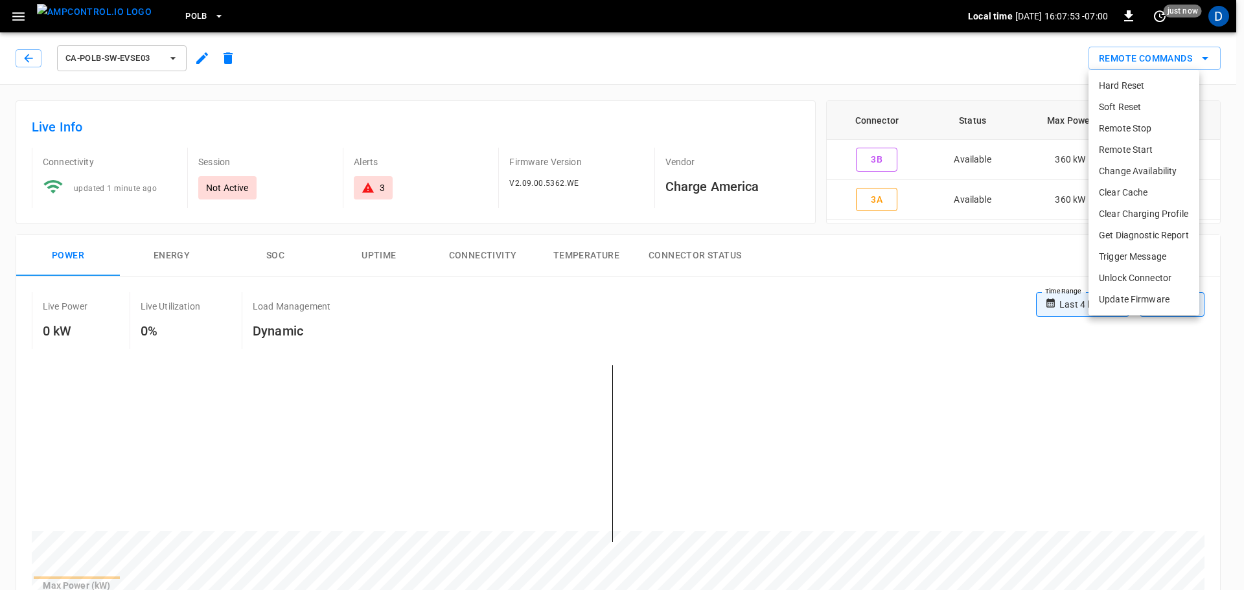
click at [596, 109] on div at bounding box center [622, 295] width 1244 height 590
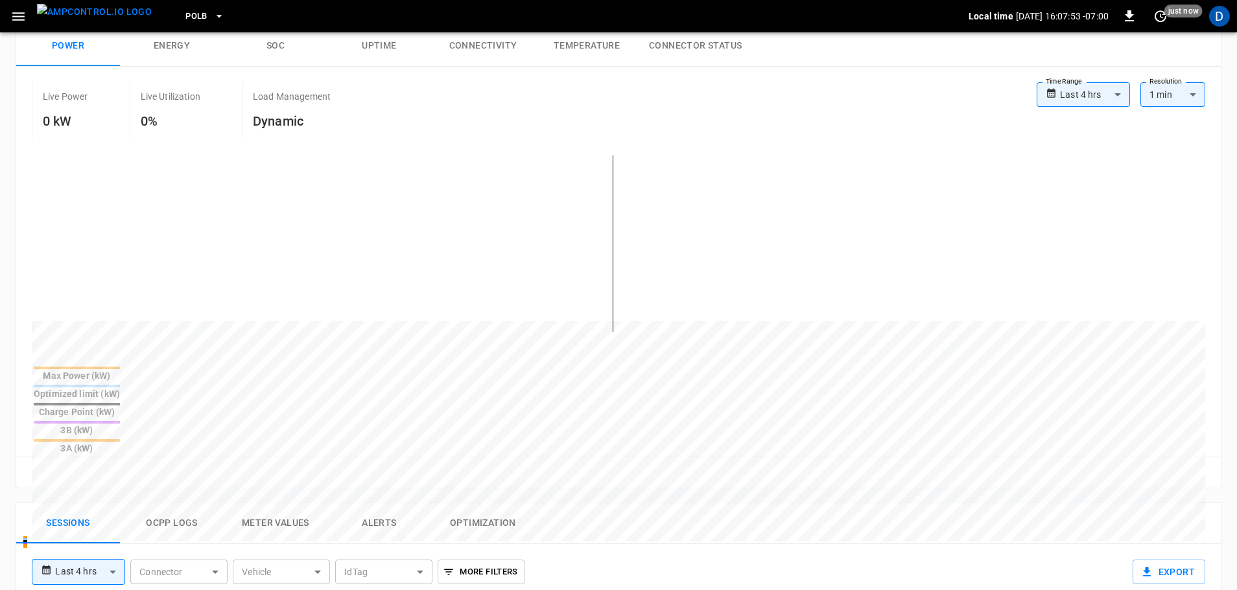
scroll to position [324, 0]
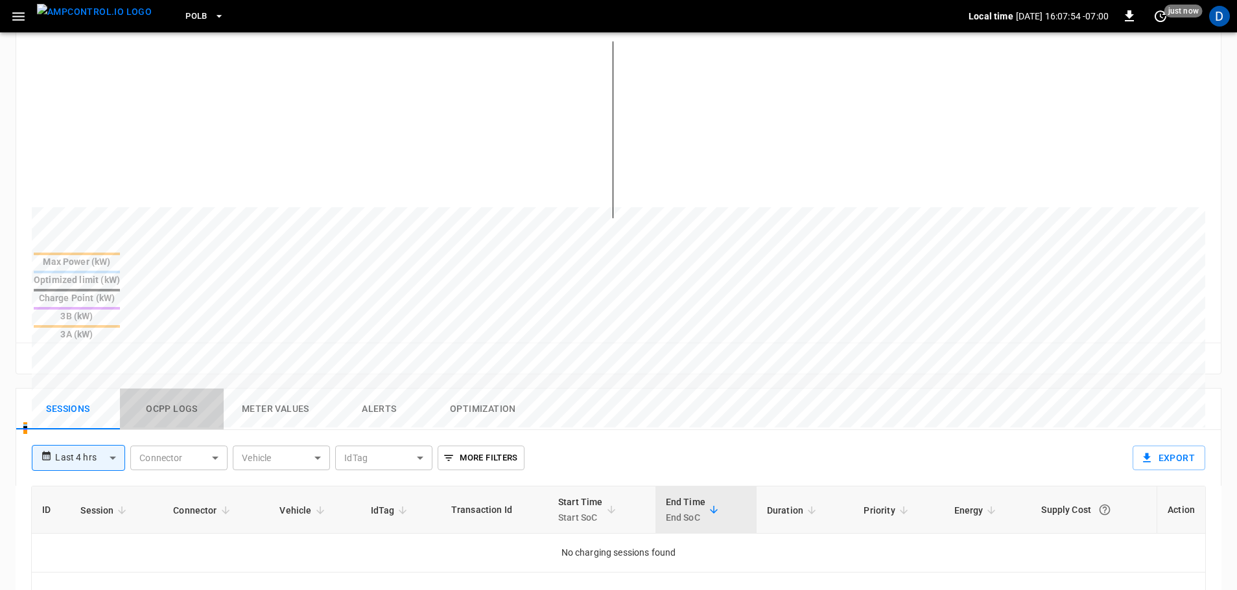
click at [190, 389] on button "Ocpp logs" at bounding box center [172, 409] width 104 height 41
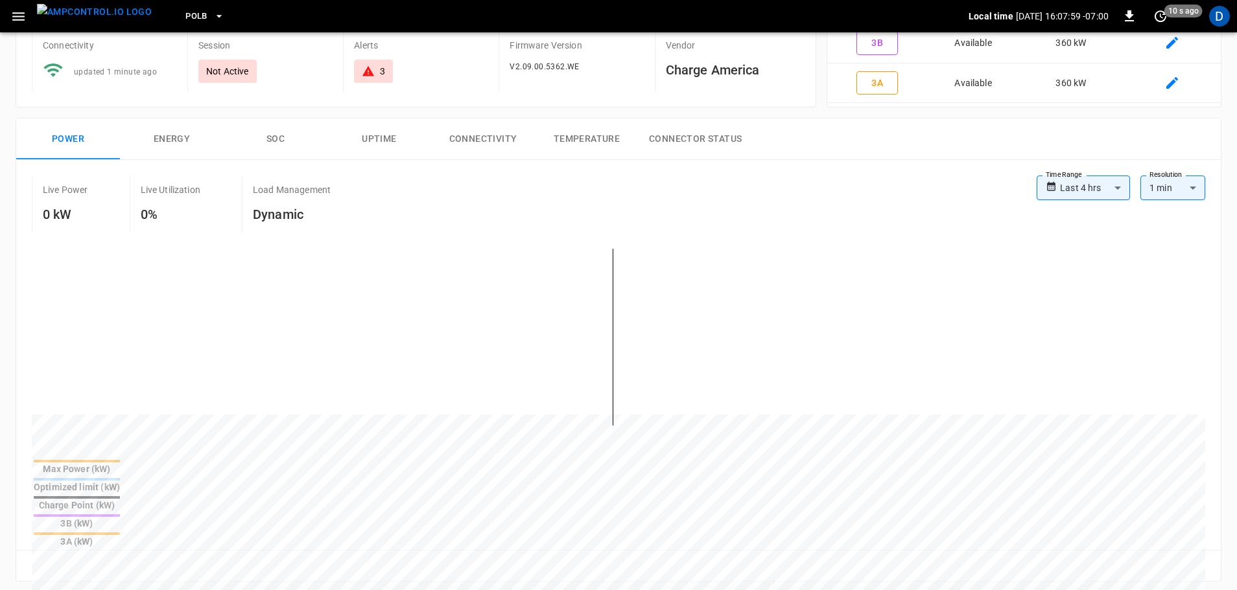
scroll to position [0, 0]
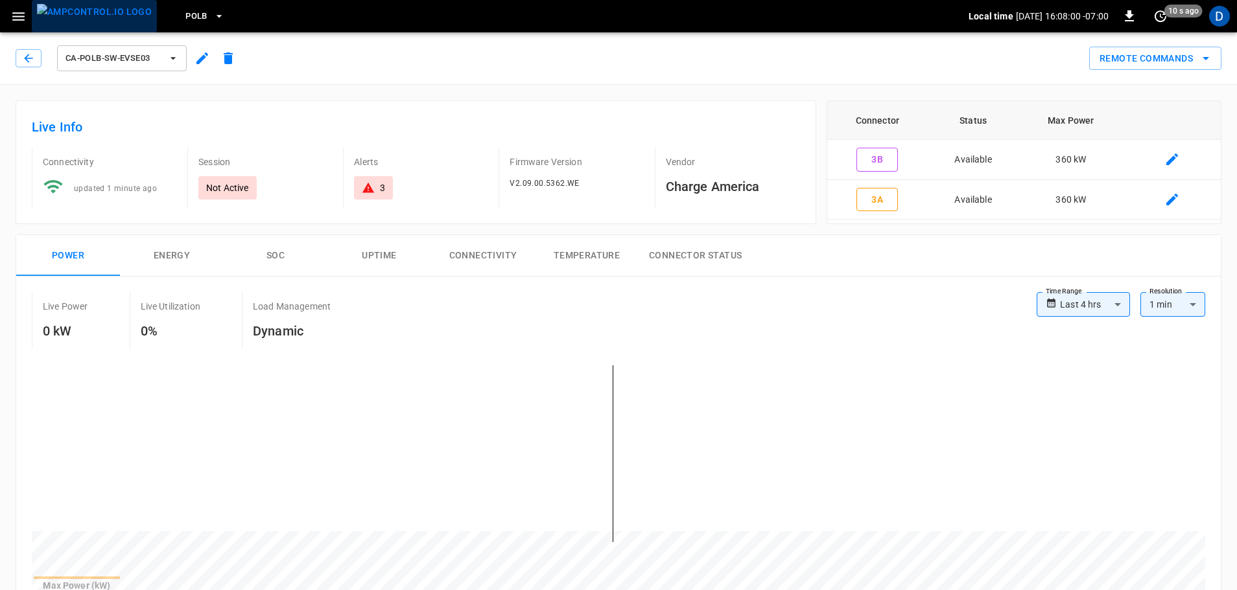
click at [102, 20] on img "menu" at bounding box center [94, 12] width 115 height 16
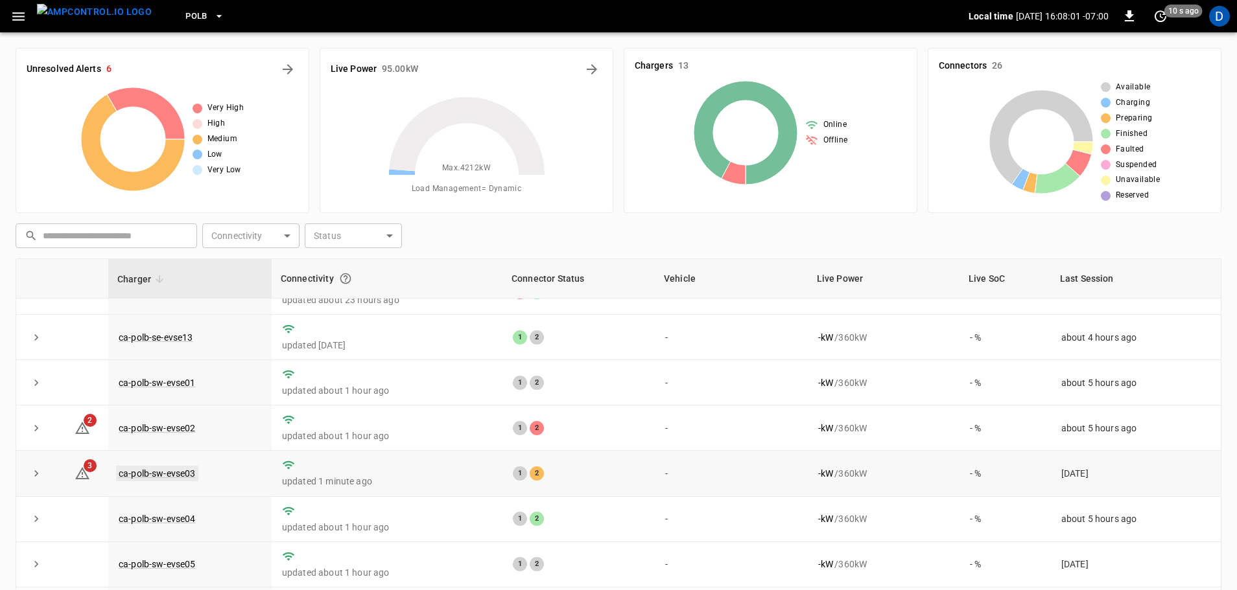
scroll to position [226, 0]
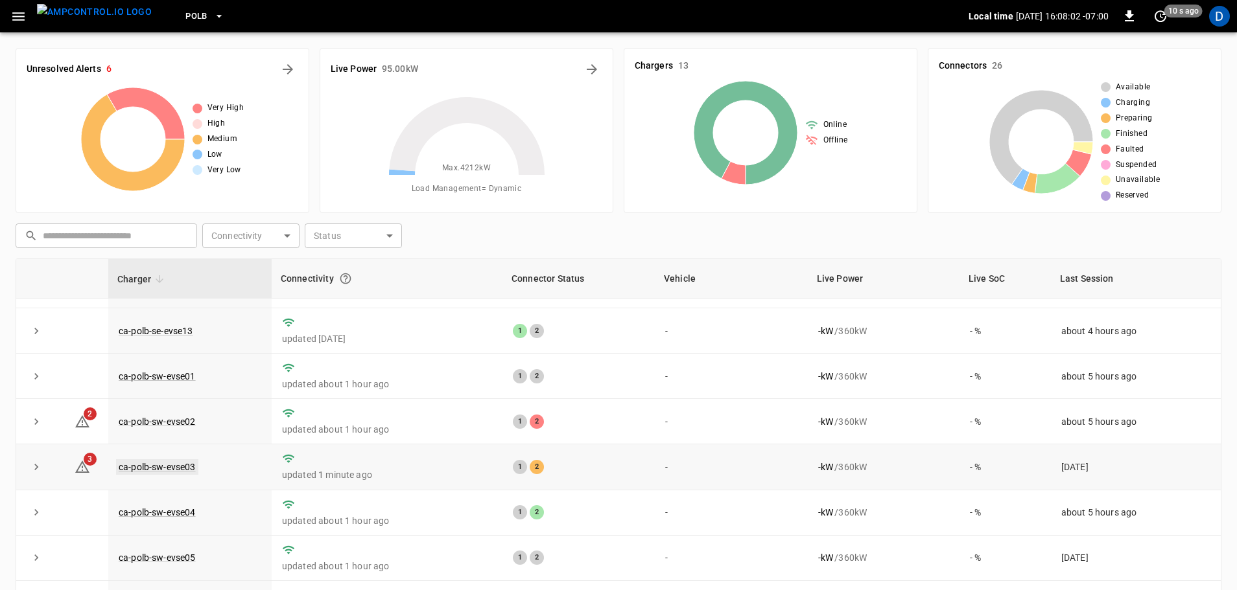
click at [163, 459] on link "ca-polb-sw-evse03" at bounding box center [157, 467] width 82 height 16
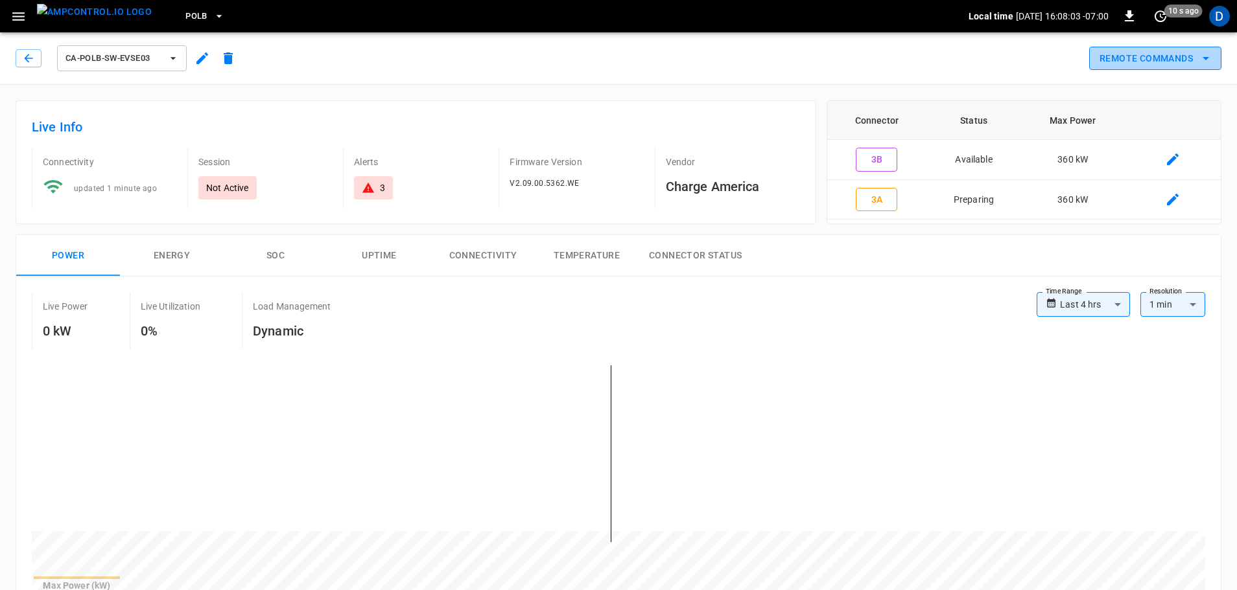
click at [1139, 54] on button "Remote Commands" at bounding box center [1155, 59] width 132 height 24
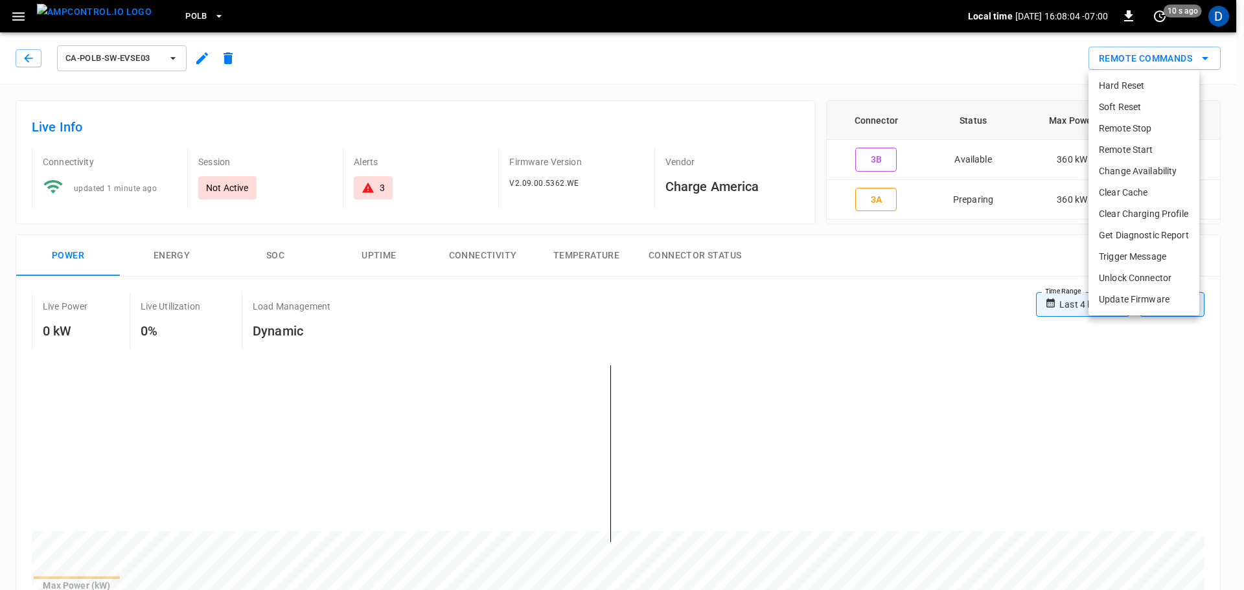
click at [1133, 150] on li "Remote Start" at bounding box center [1144, 149] width 111 height 21
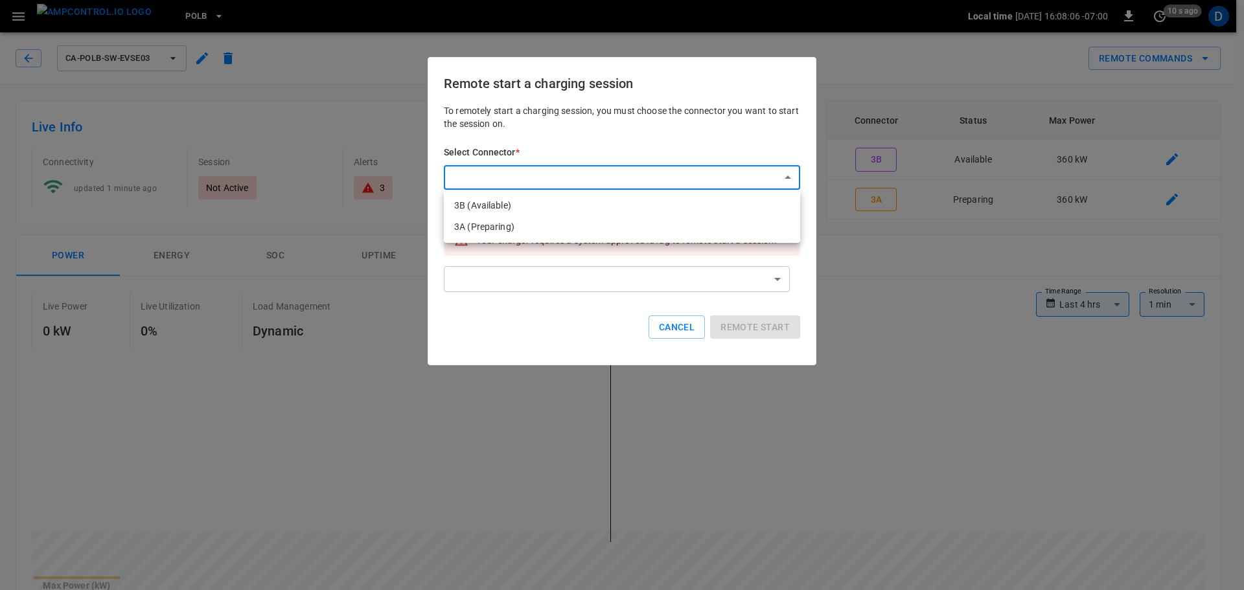
click at [494, 233] on li "3A (Preparing)" at bounding box center [622, 226] width 356 height 21
type input "**********"
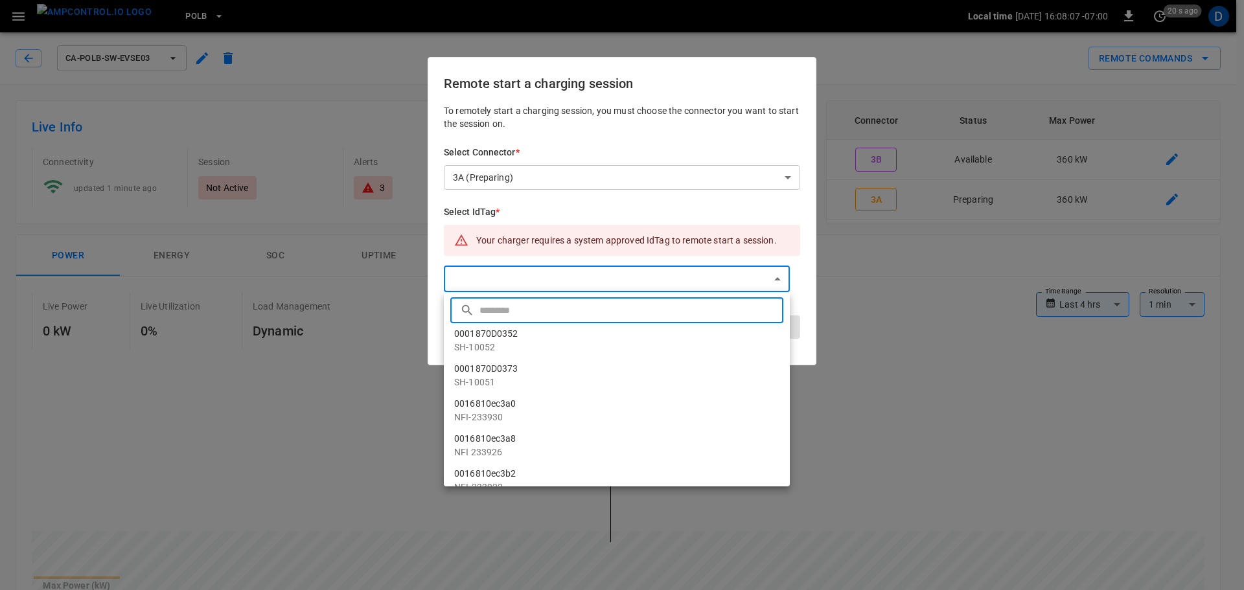
click at [529, 307] on input "text" at bounding box center [630, 310] width 301 height 34
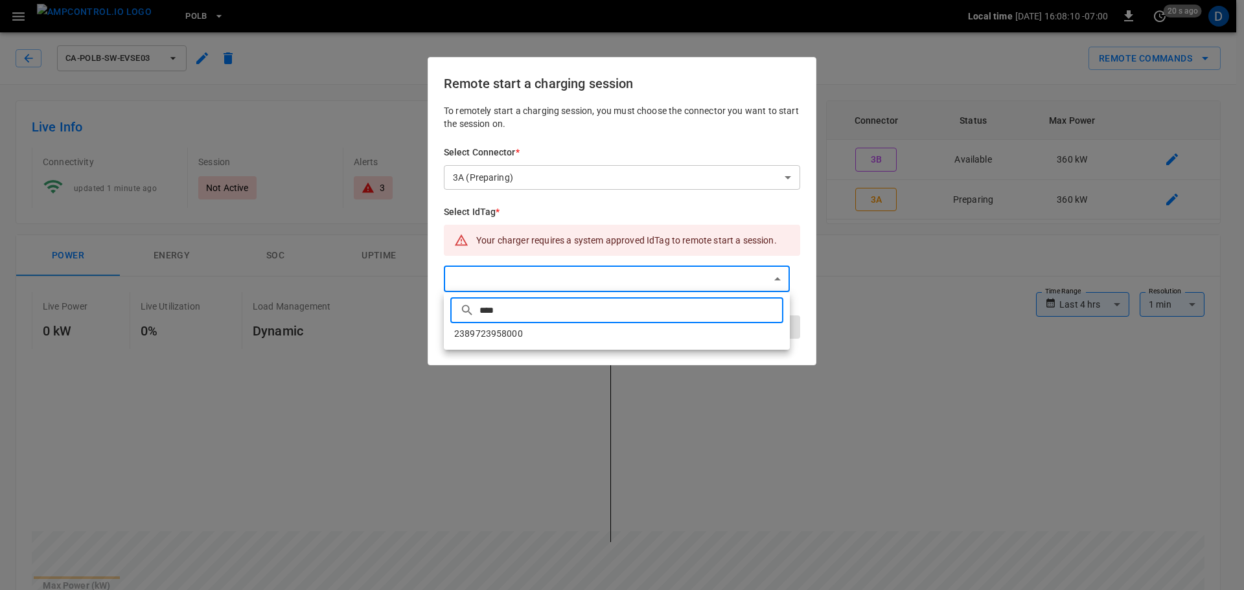
type input "****"
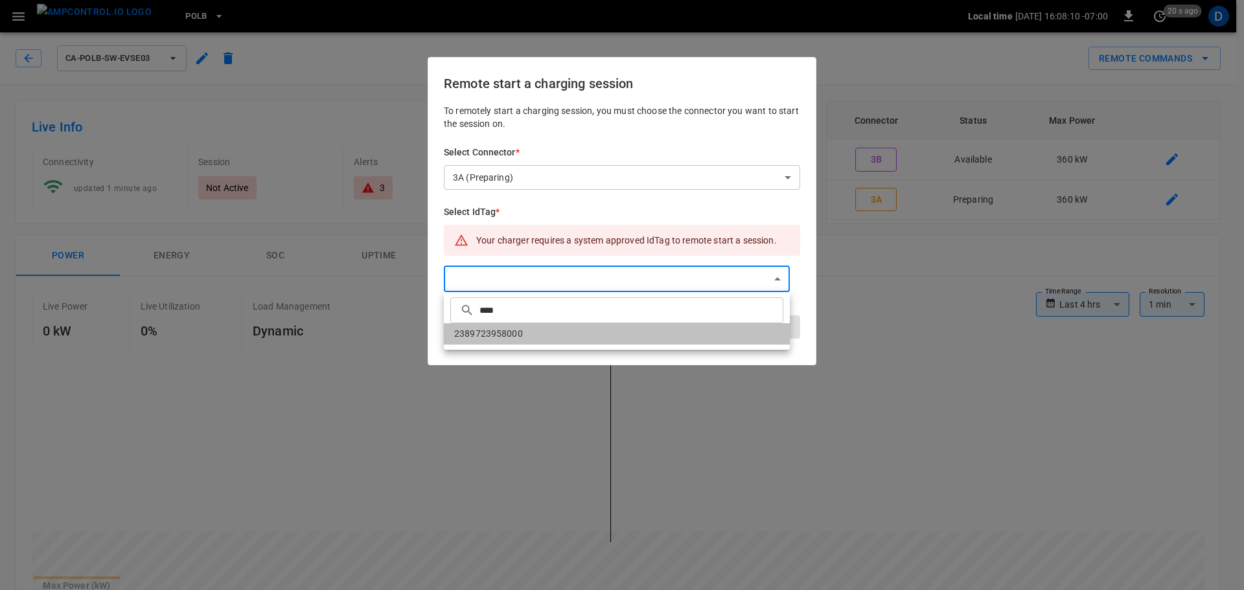
click at [529, 336] on li "2389723958000" at bounding box center [617, 333] width 346 height 21
type input "**********"
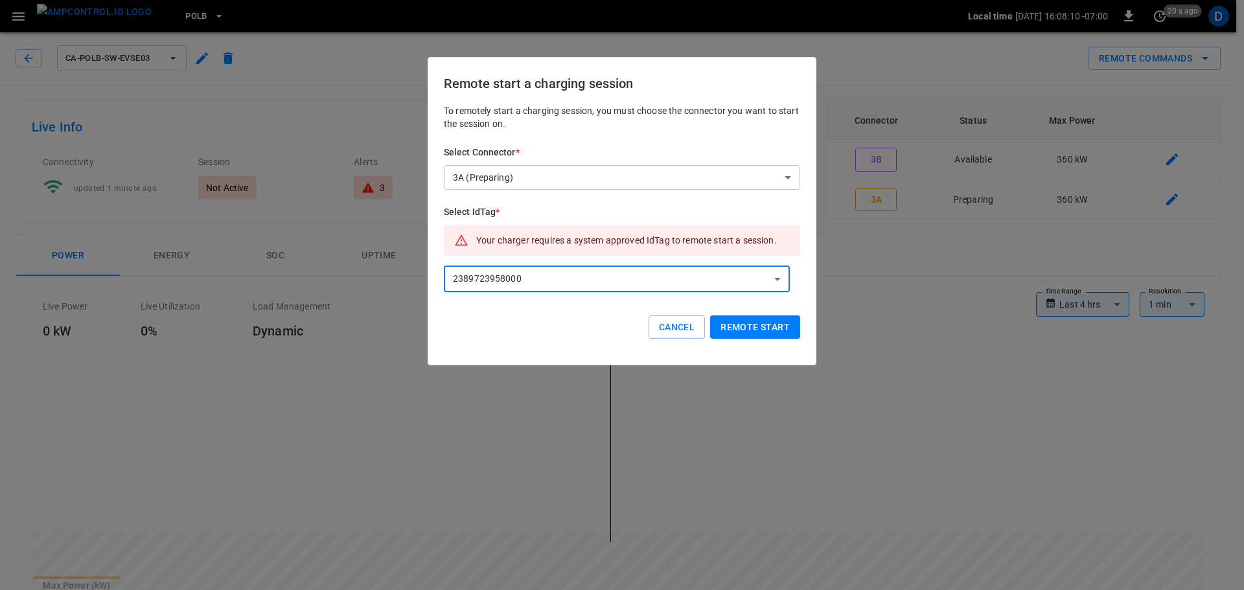
click at [760, 332] on button "Remote start" at bounding box center [755, 328] width 90 height 24
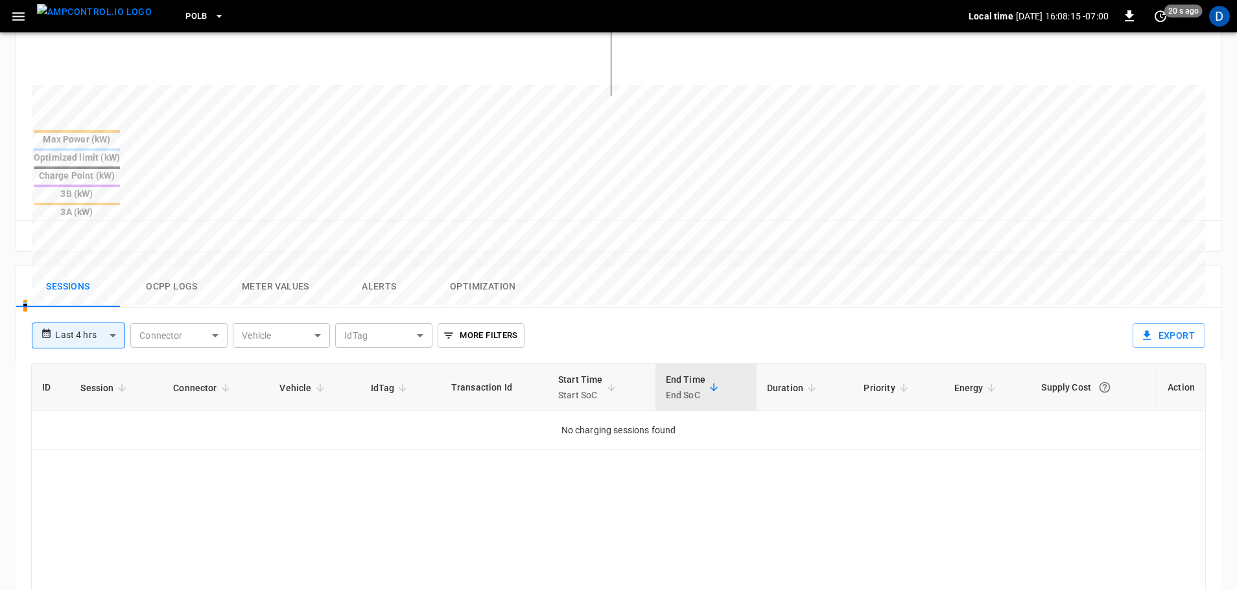
scroll to position [454, 0]
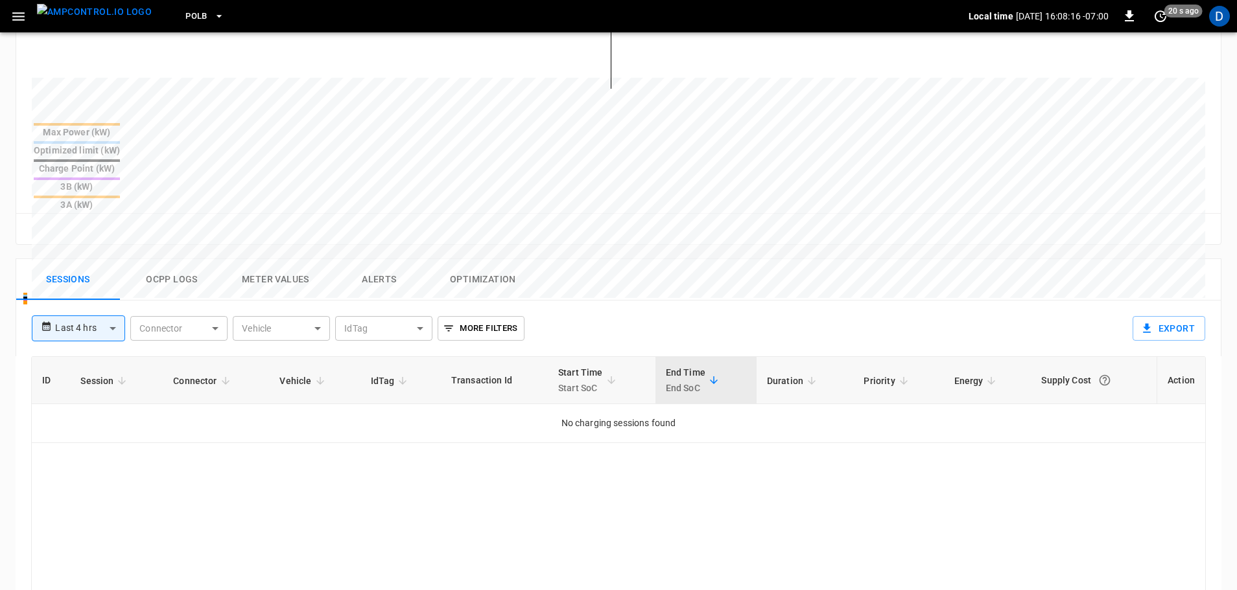
click at [174, 259] on button "Ocpp logs" at bounding box center [172, 279] width 104 height 41
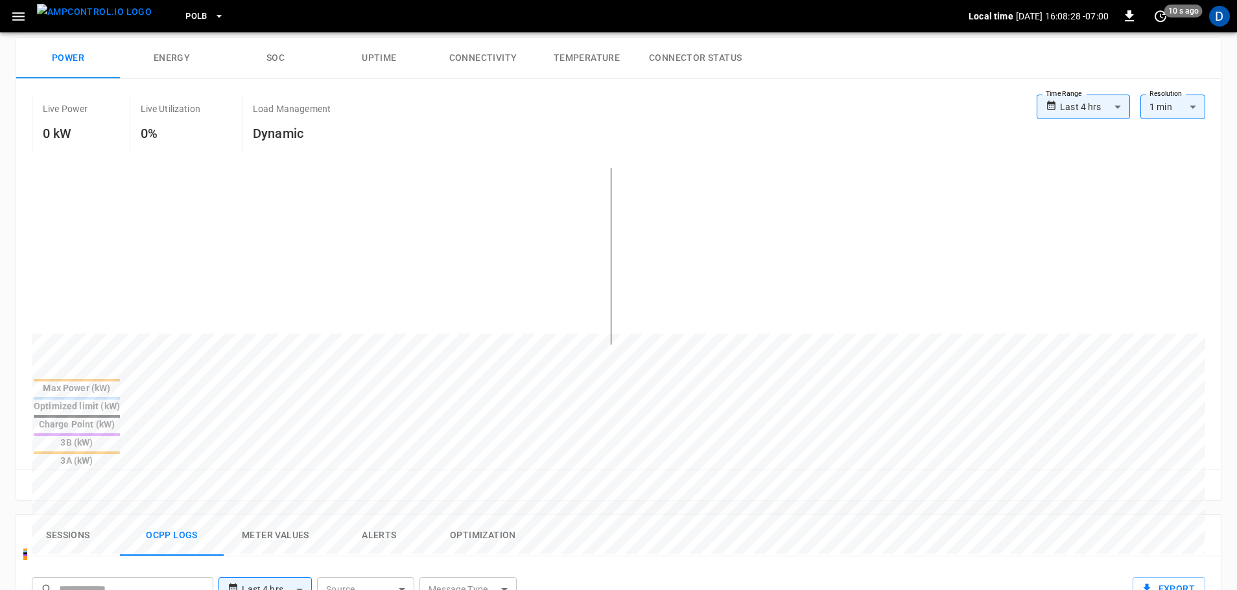
scroll to position [324, 0]
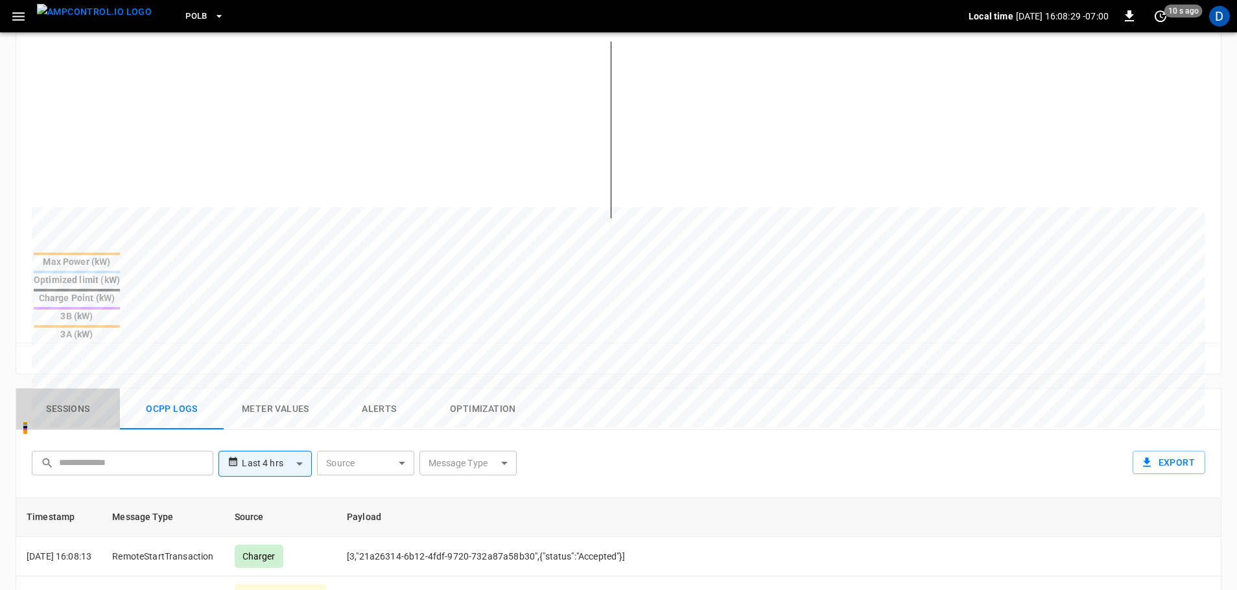
click at [48, 389] on button "Sessions" at bounding box center [68, 409] width 104 height 41
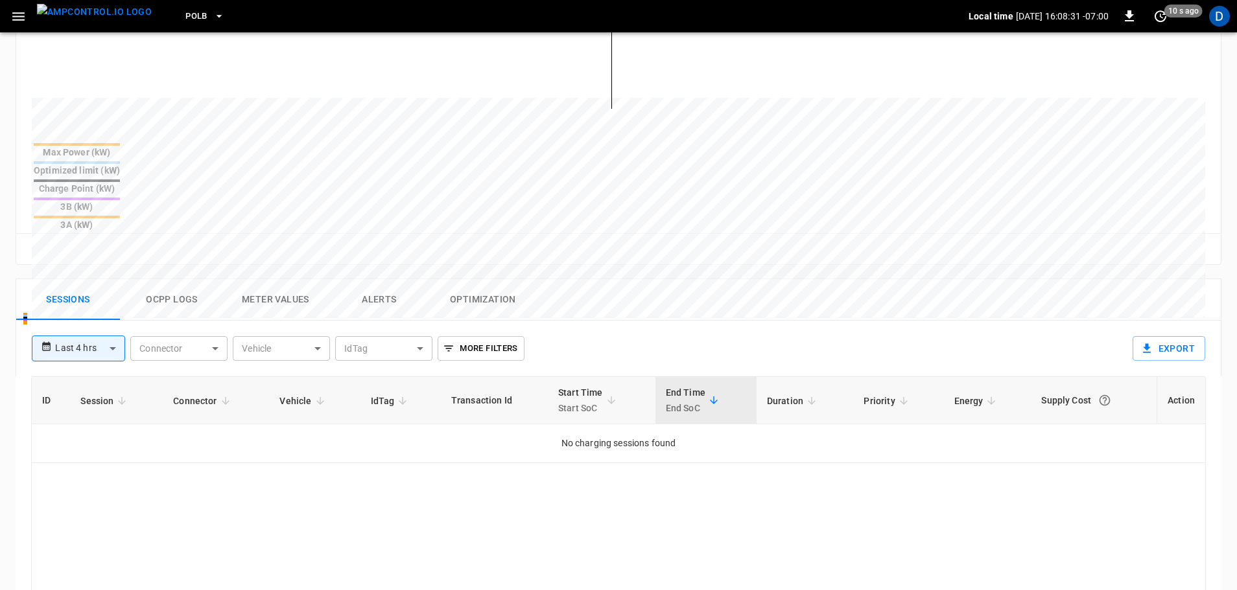
scroll to position [427, 0]
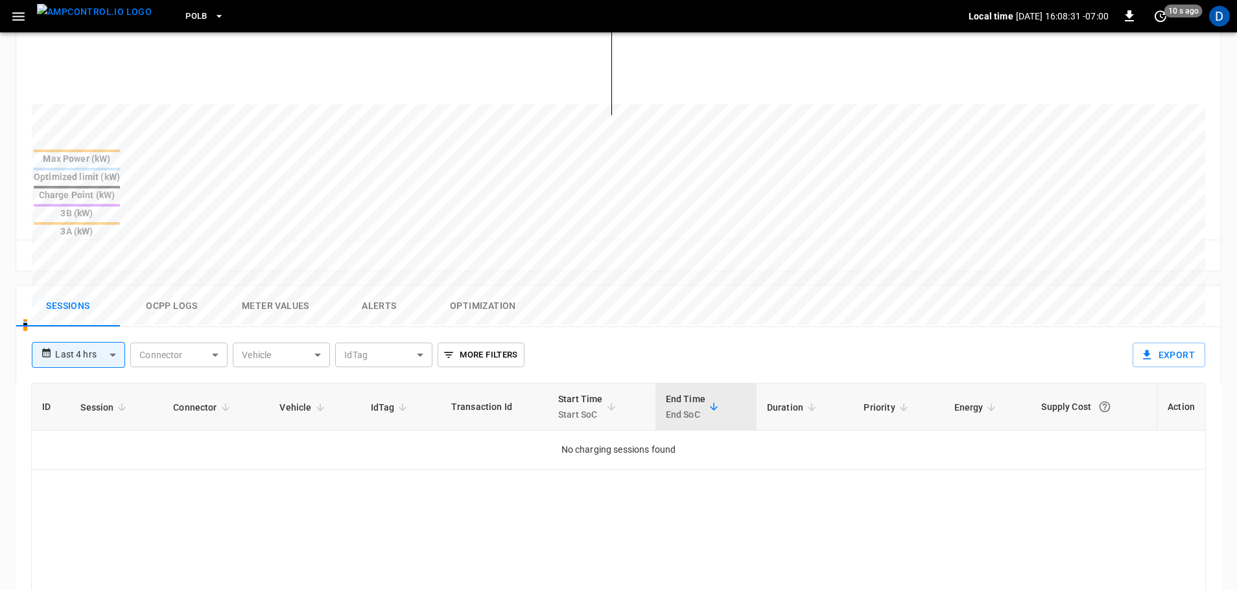
click at [154, 286] on button "Ocpp logs" at bounding box center [172, 306] width 104 height 41
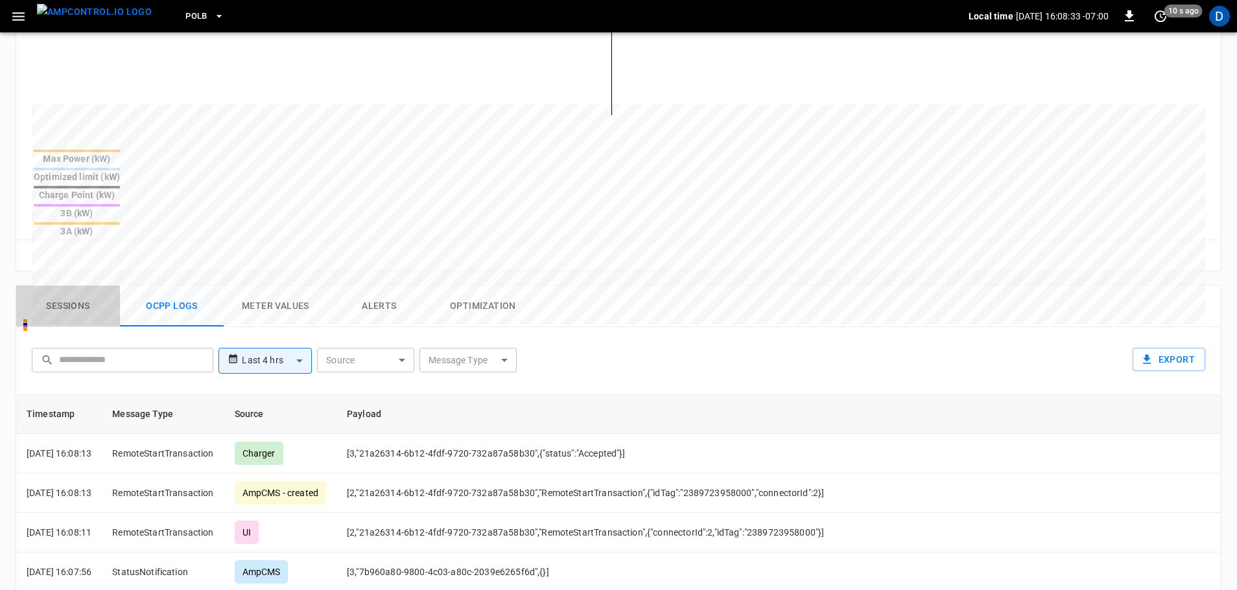
click at [51, 286] on button "Sessions" at bounding box center [68, 306] width 104 height 41
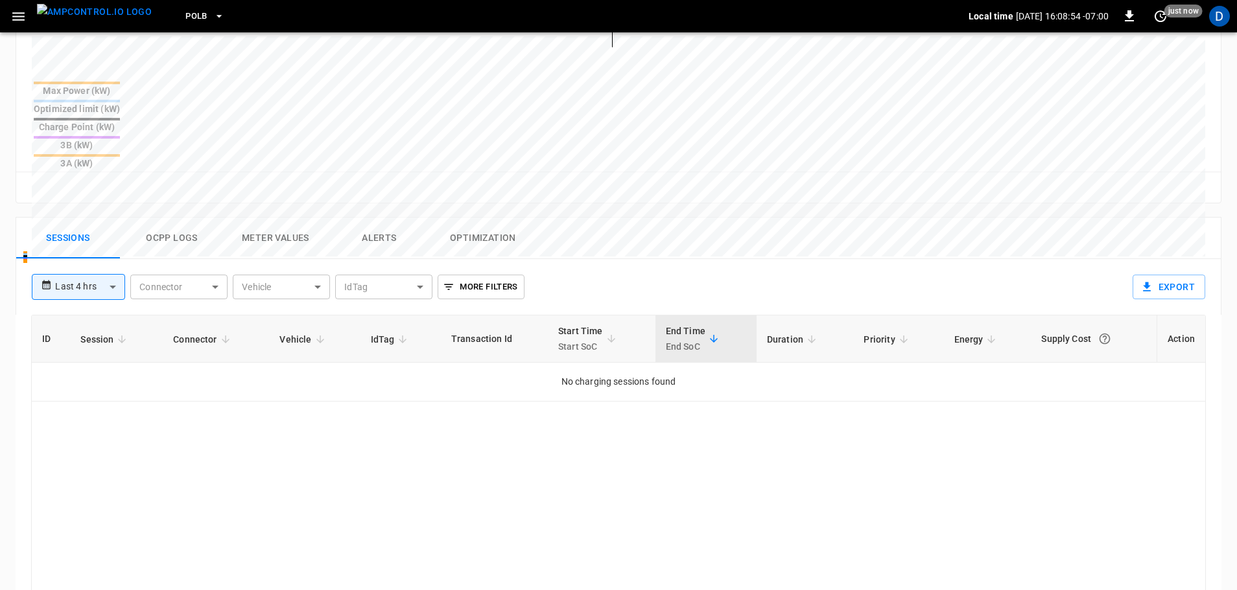
scroll to position [492, 0]
click at [173, 221] on button "Ocpp logs" at bounding box center [172, 241] width 104 height 41
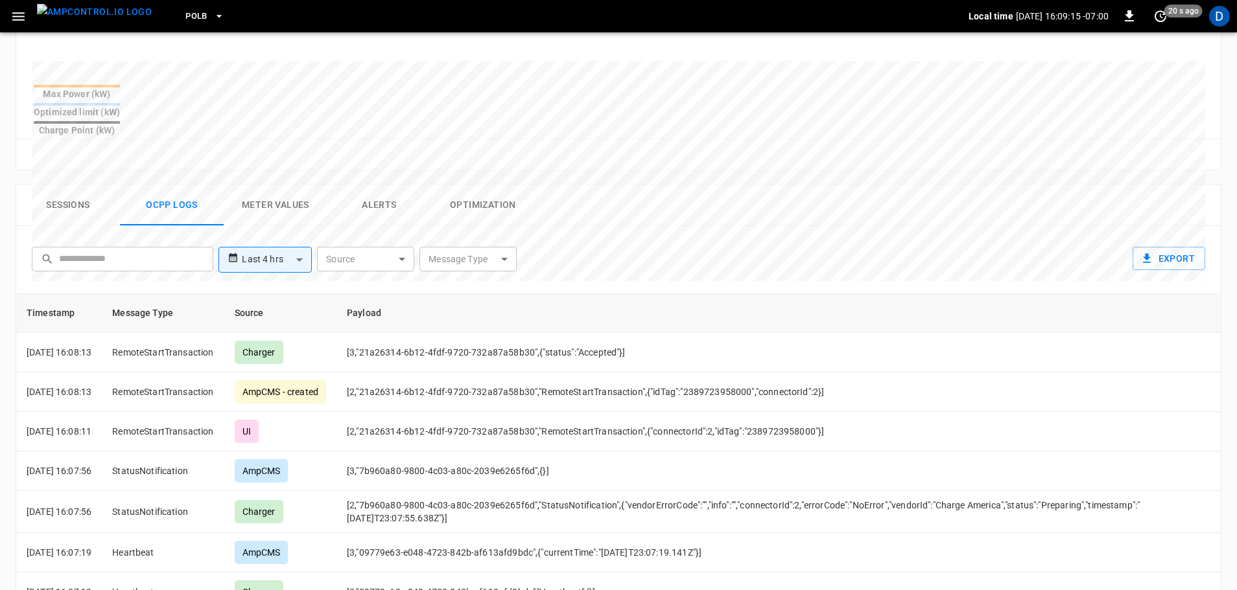
click at [100, 14] on img "menu" at bounding box center [94, 12] width 115 height 16
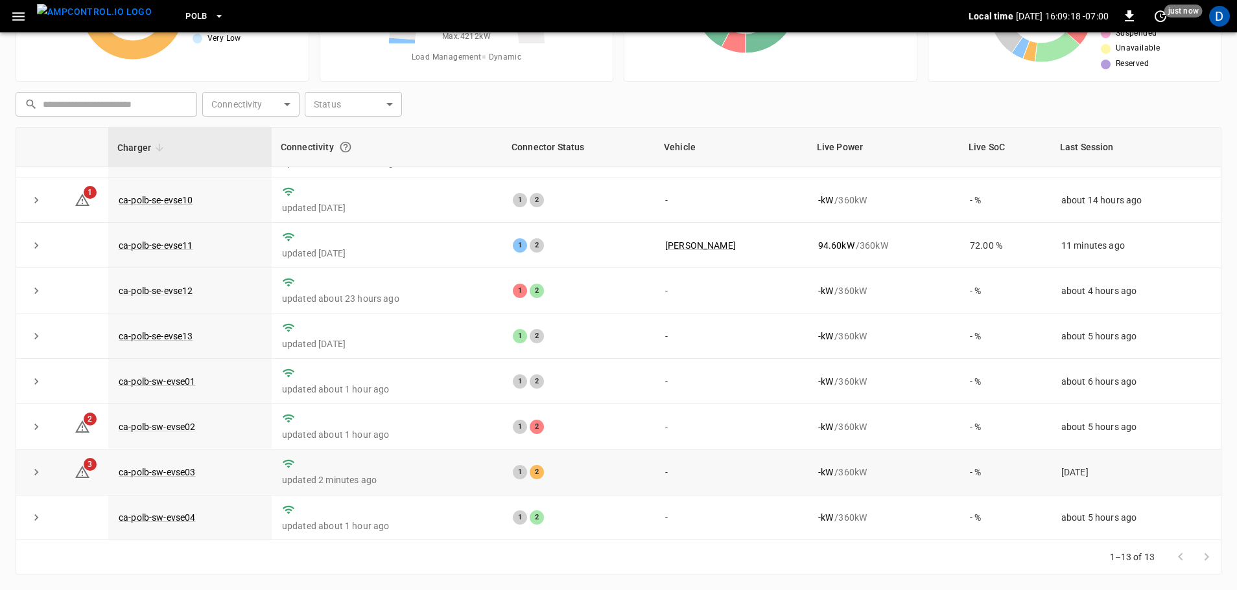
scroll to position [194, 0]
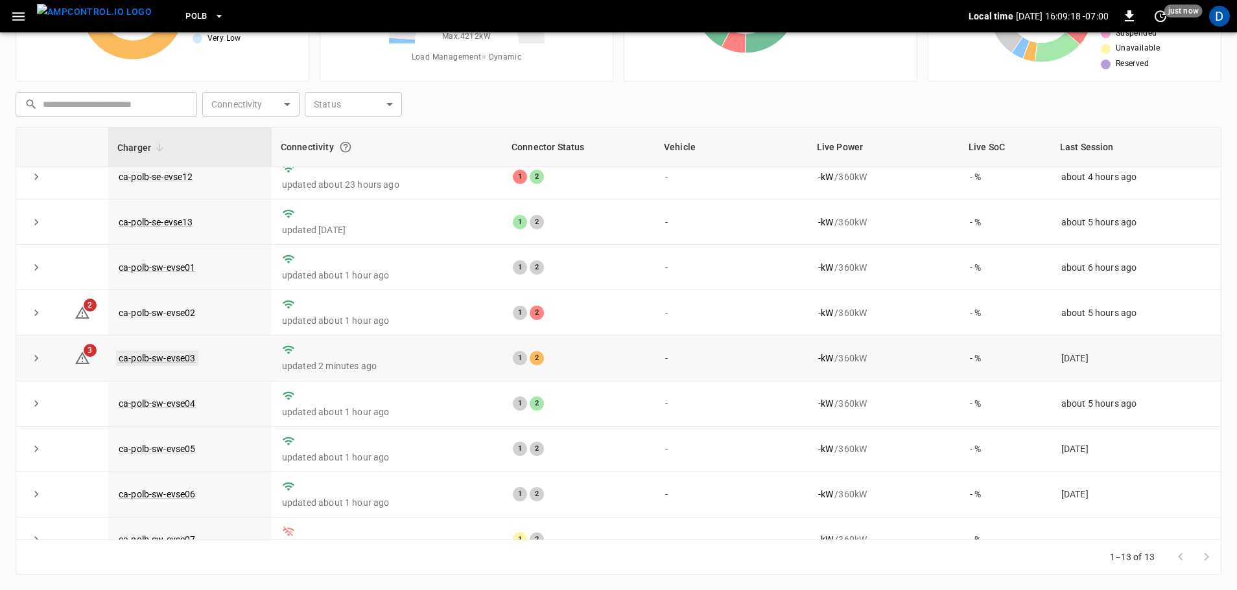
click at [154, 362] on link "ca-polb-sw-evse03" at bounding box center [157, 359] width 82 height 16
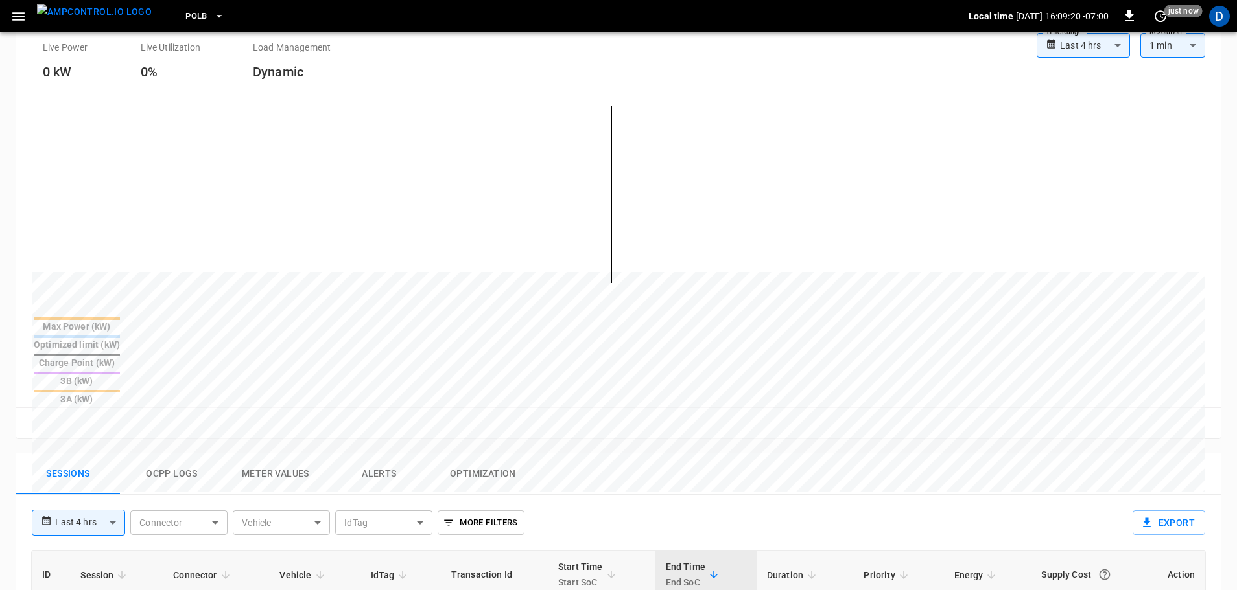
scroll to position [518, 0]
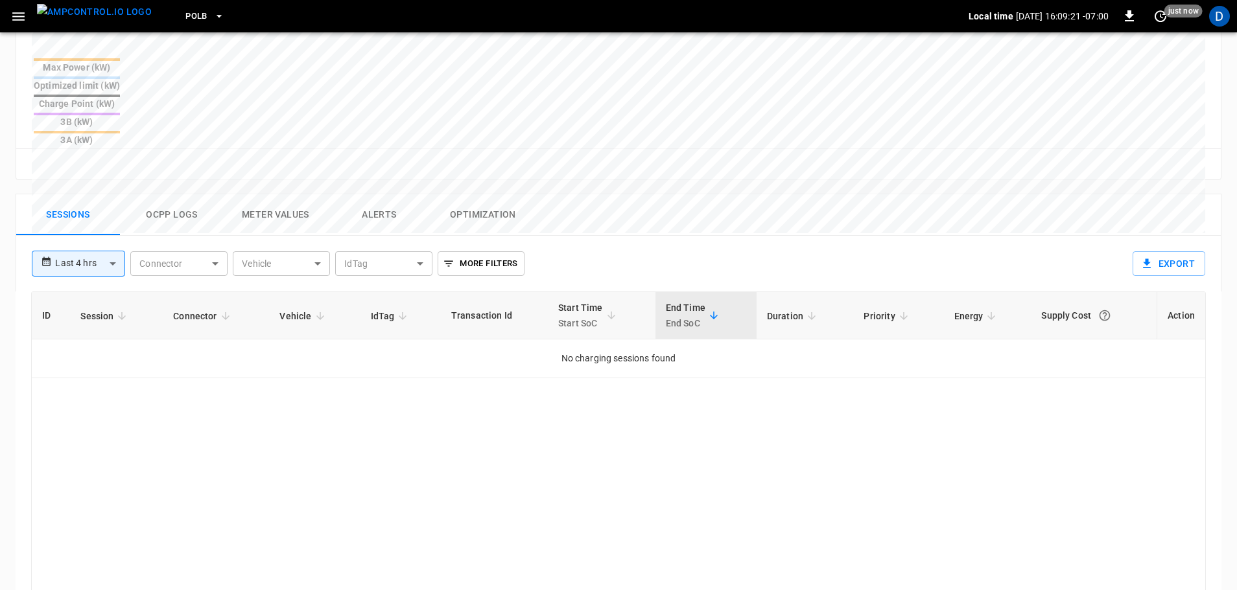
click at [175, 194] on button "Ocpp logs" at bounding box center [172, 214] width 104 height 41
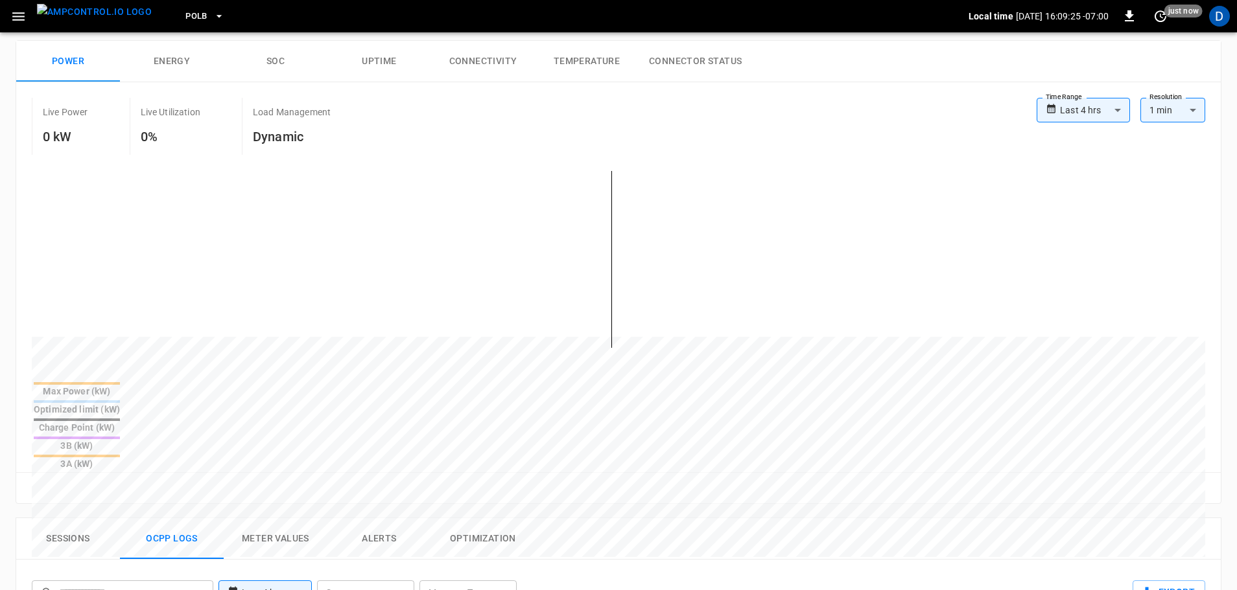
scroll to position [0, 0]
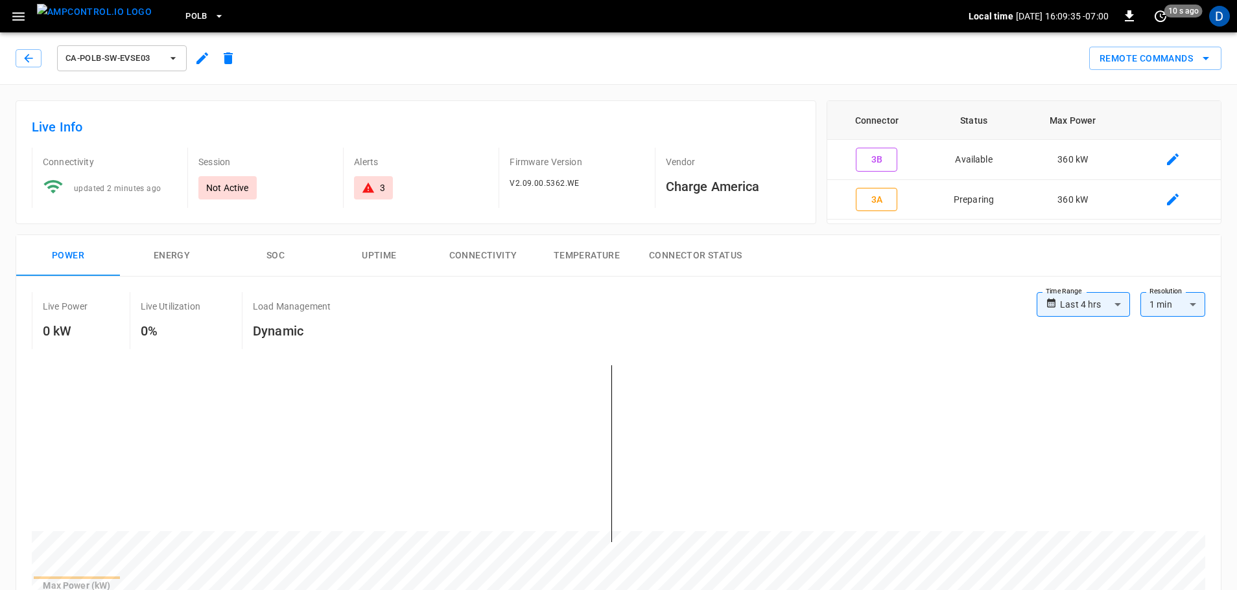
click at [103, 20] on img "menu" at bounding box center [94, 12] width 115 height 16
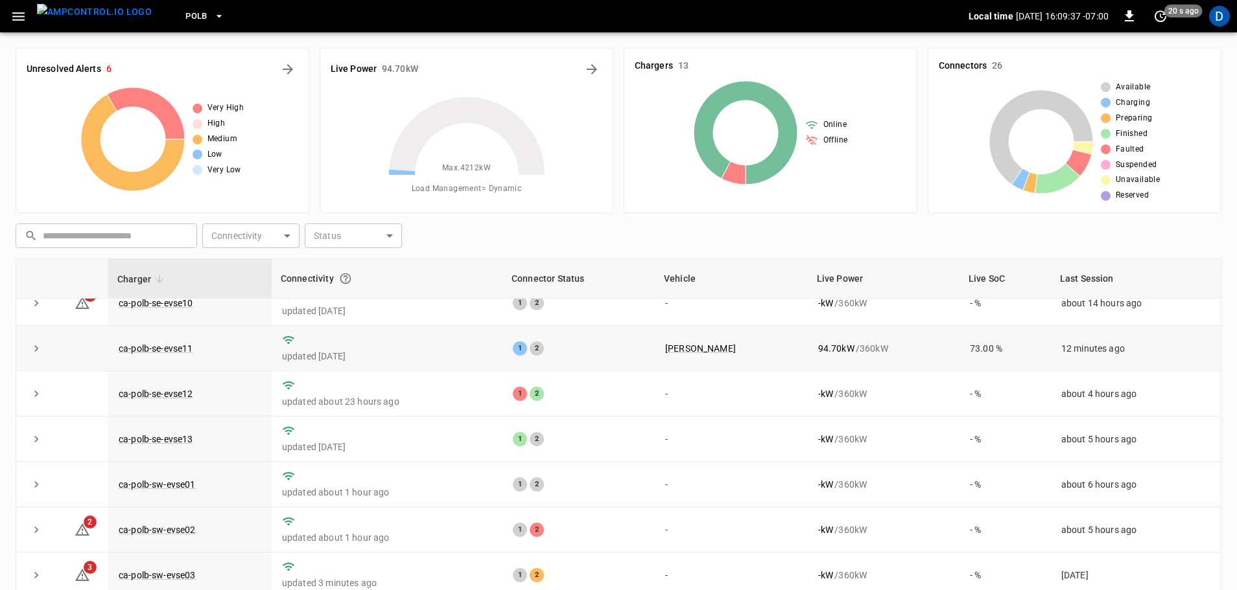
scroll to position [226, 0]
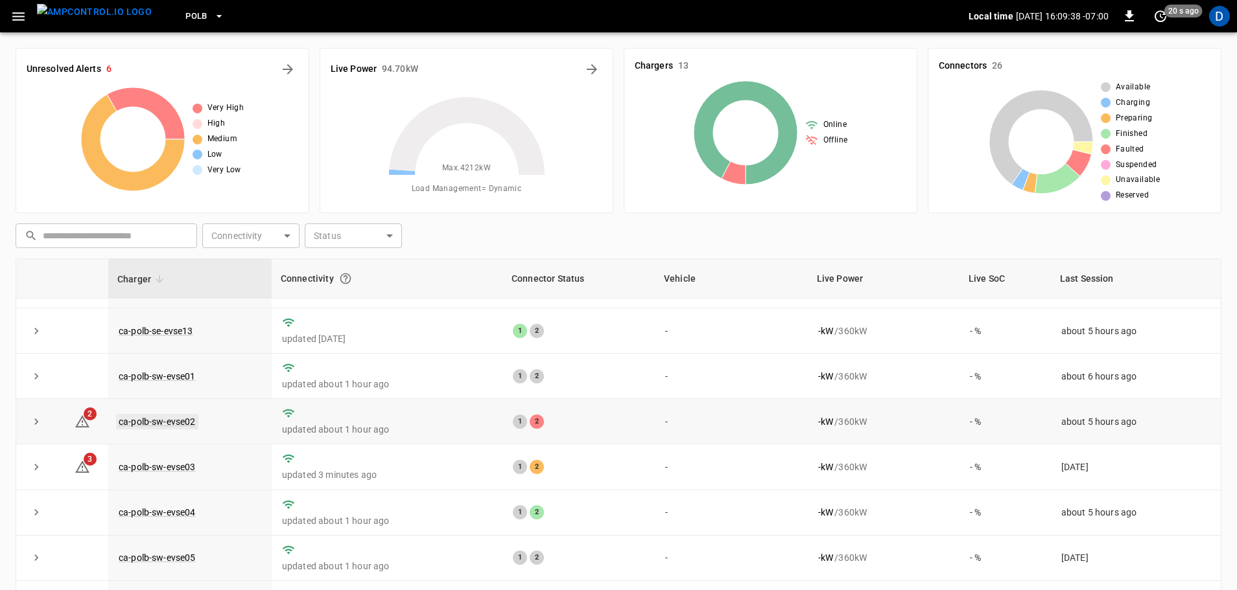
click at [167, 417] on link "ca-polb-sw-evse02" at bounding box center [157, 422] width 82 height 16
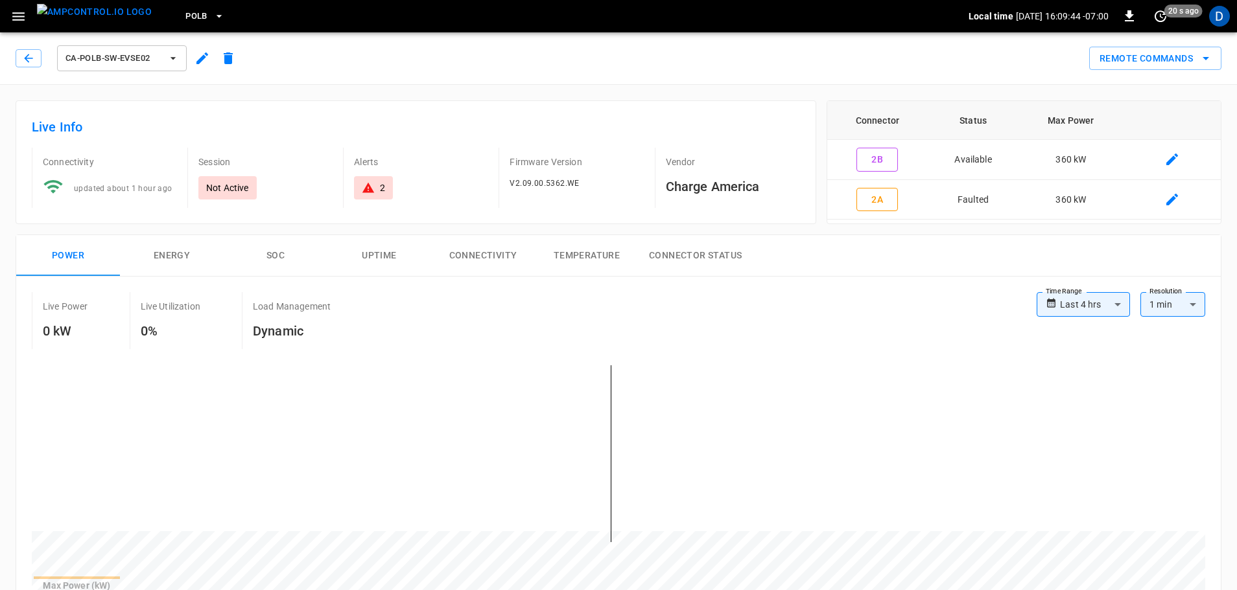
click at [98, 19] on img "menu" at bounding box center [94, 12] width 115 height 16
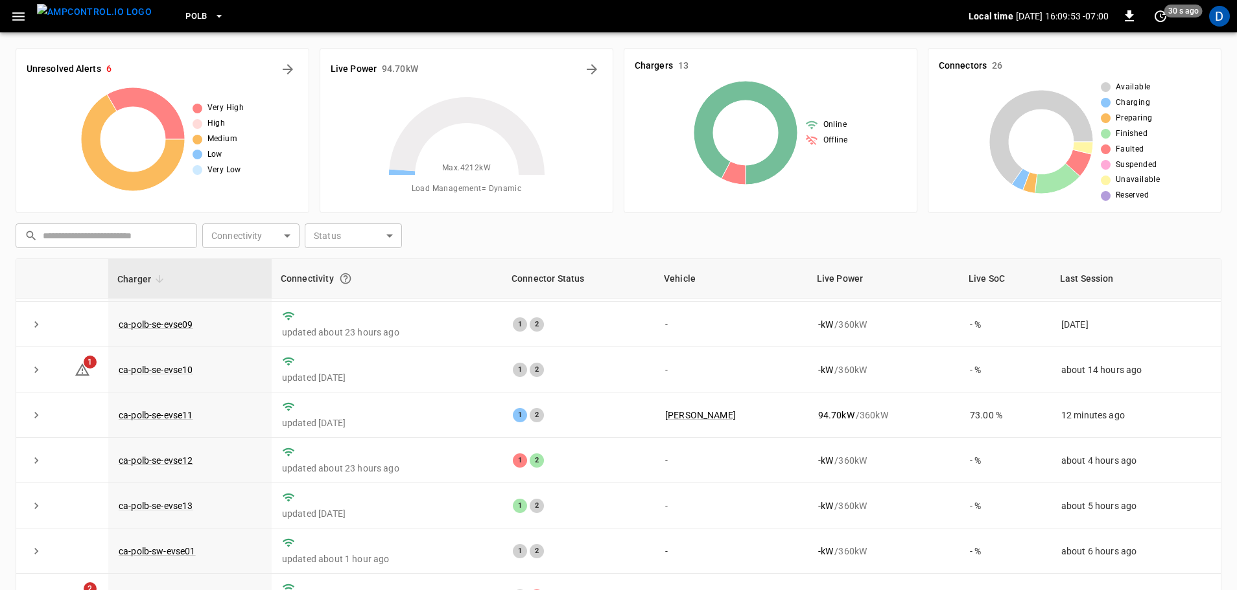
scroll to position [226, 0]
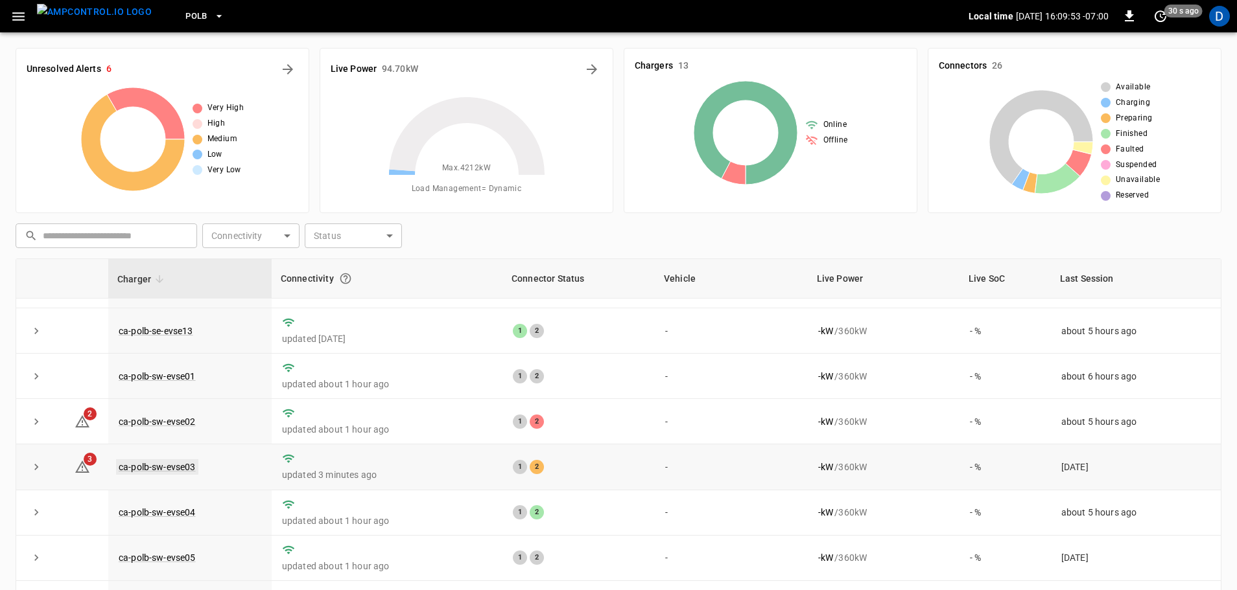
click at [176, 463] on link "ca-polb-sw-evse03" at bounding box center [157, 467] width 82 height 16
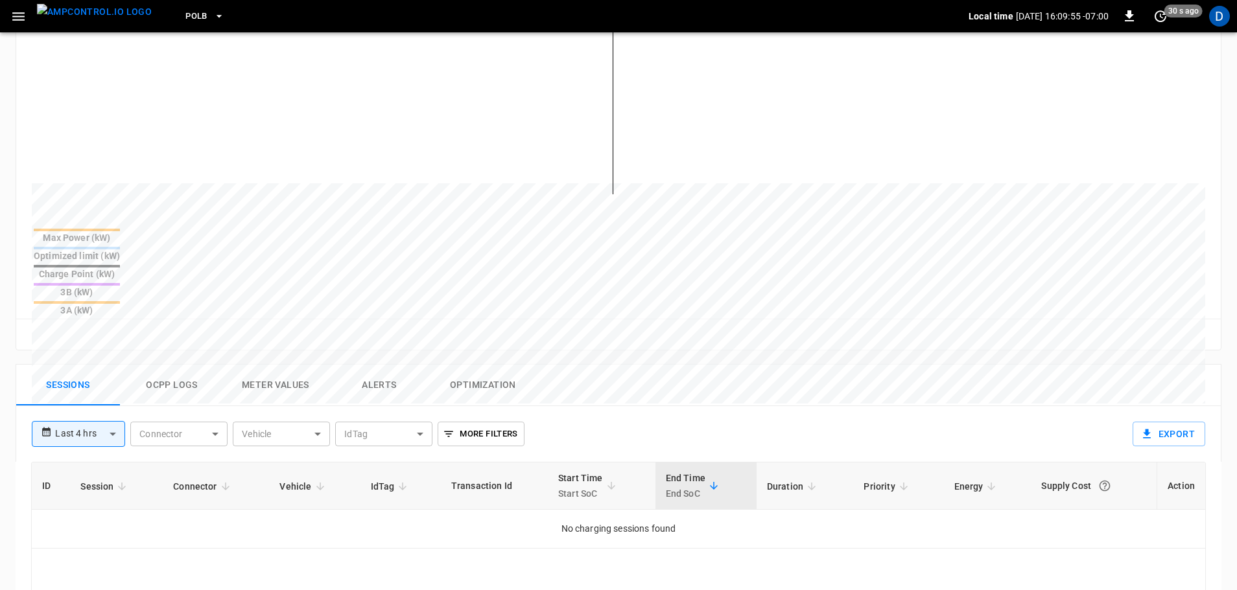
scroll to position [518, 0]
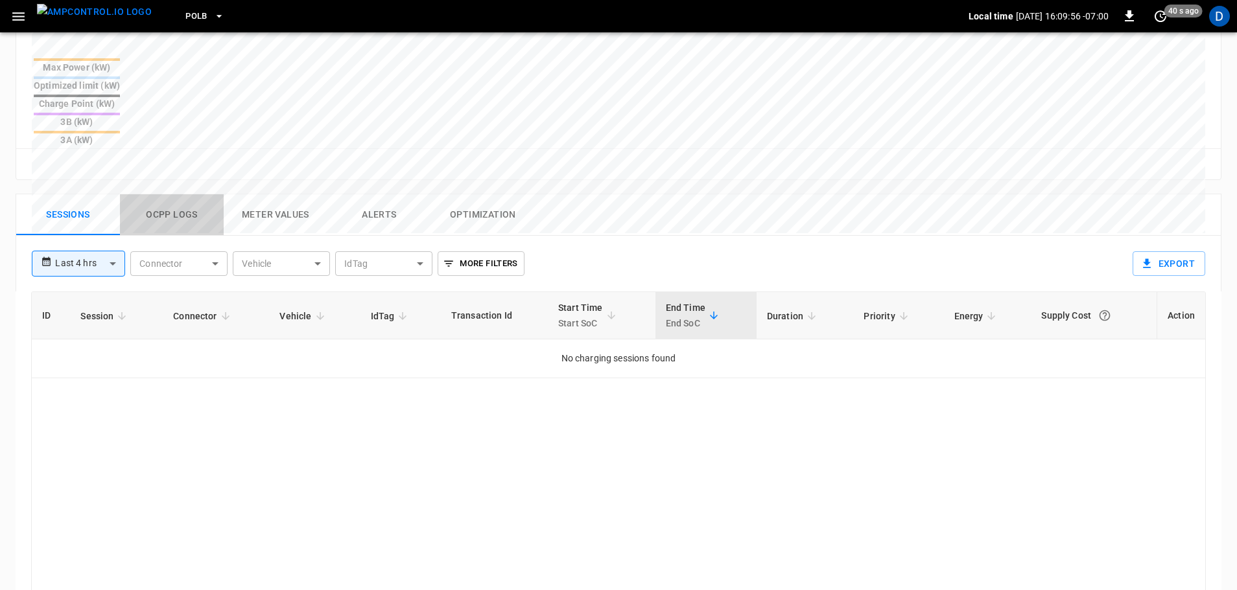
click at [170, 194] on button "Ocpp logs" at bounding box center [172, 214] width 104 height 41
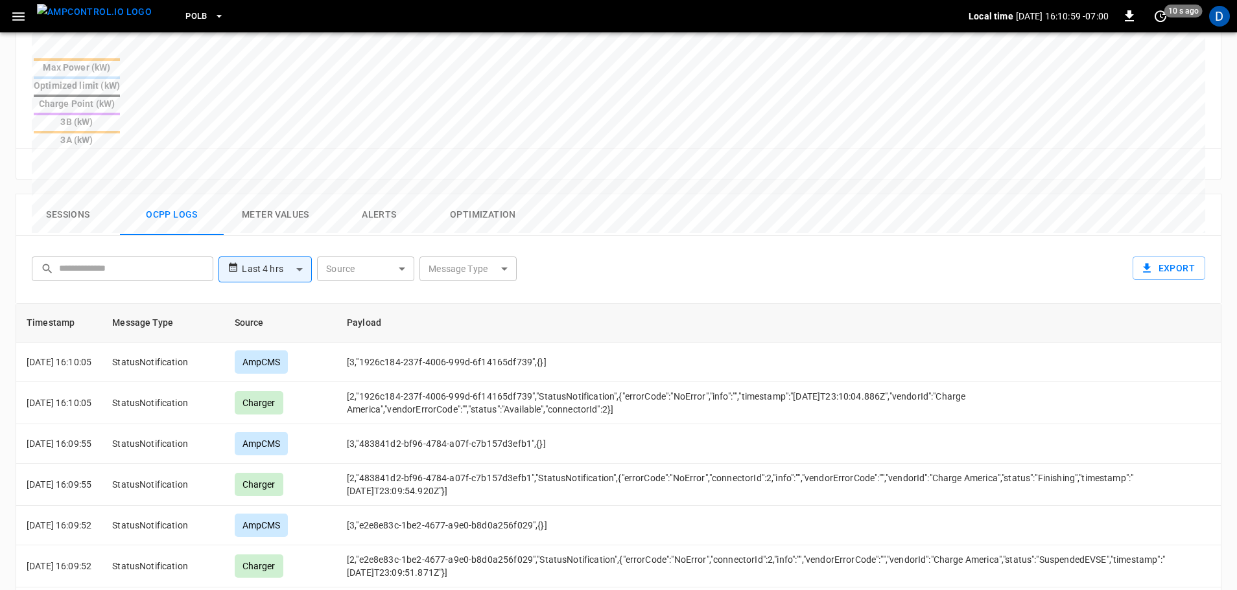
click at [95, 20] on img "menu" at bounding box center [94, 12] width 115 height 16
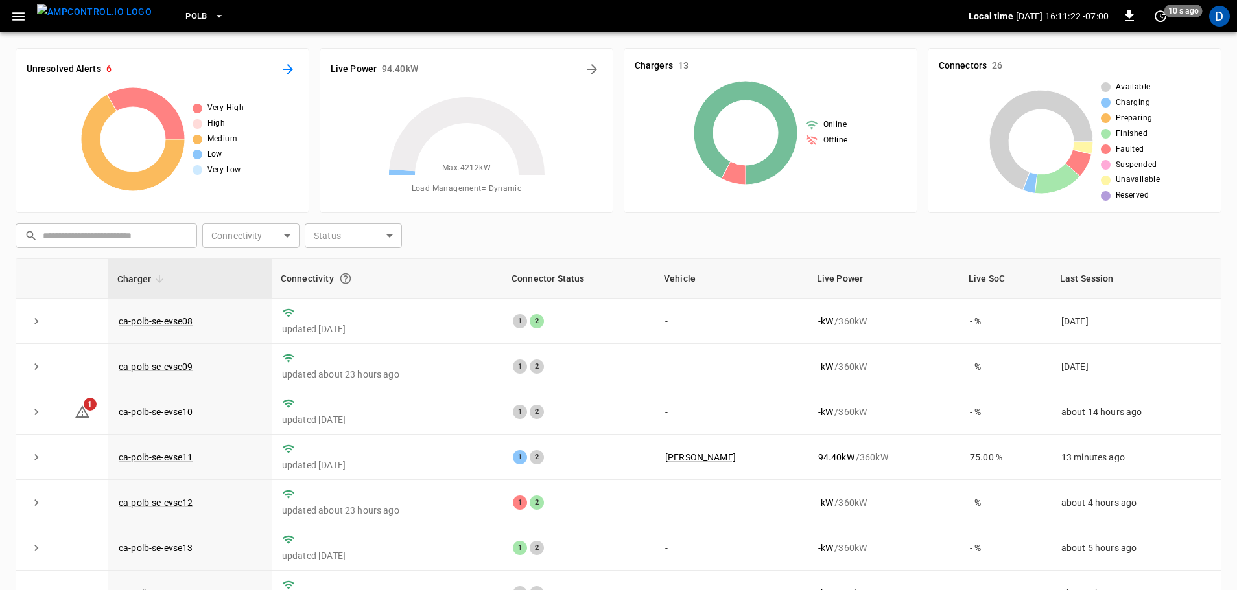
click at [288, 67] on icon "All Alerts" at bounding box center [288, 70] width 16 height 16
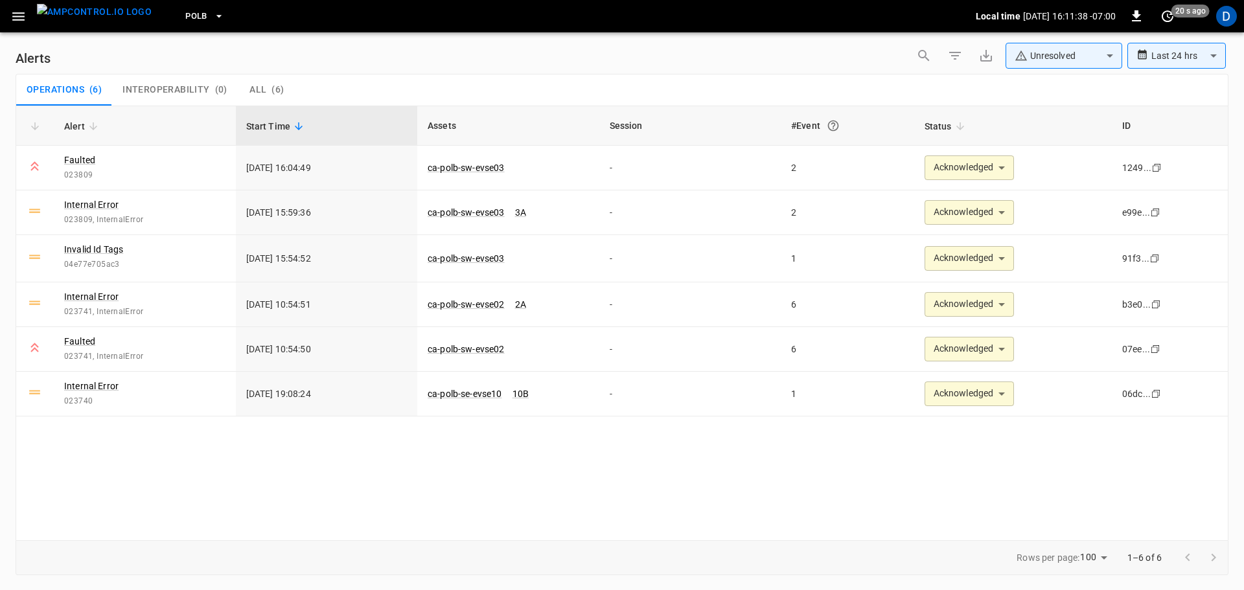
click at [102, 20] on img "menu" at bounding box center [94, 12] width 115 height 16
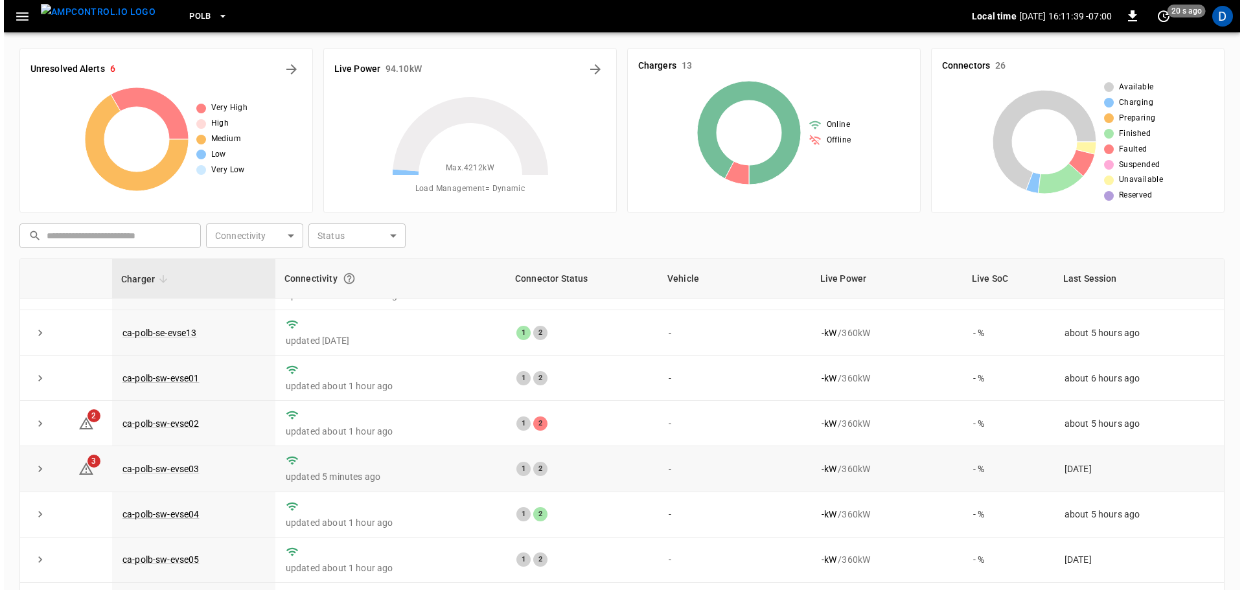
scroll to position [226, 0]
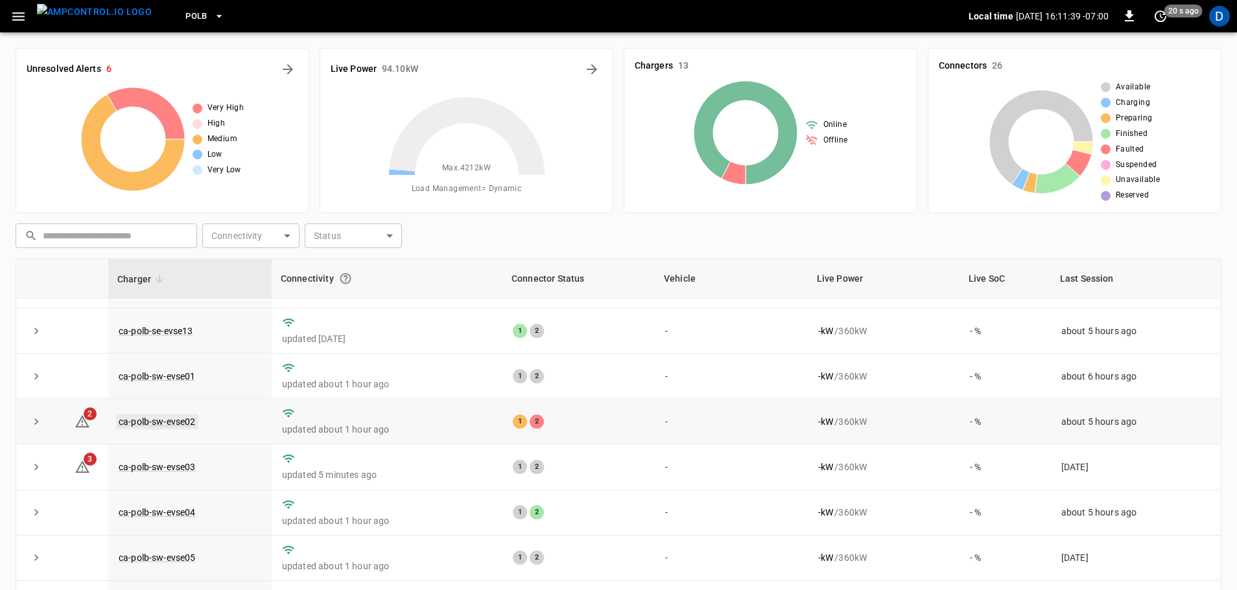
click at [161, 421] on link "ca-polb-sw-evse02" at bounding box center [157, 422] width 82 height 16
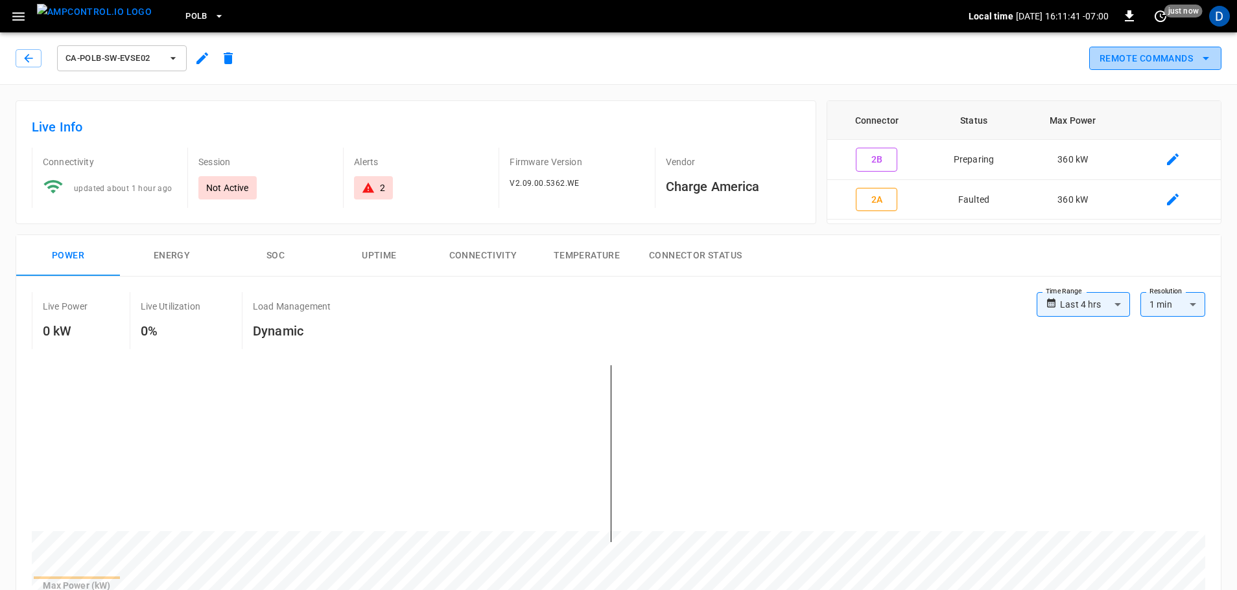
click at [1170, 63] on button "Remote Commands" at bounding box center [1155, 59] width 132 height 24
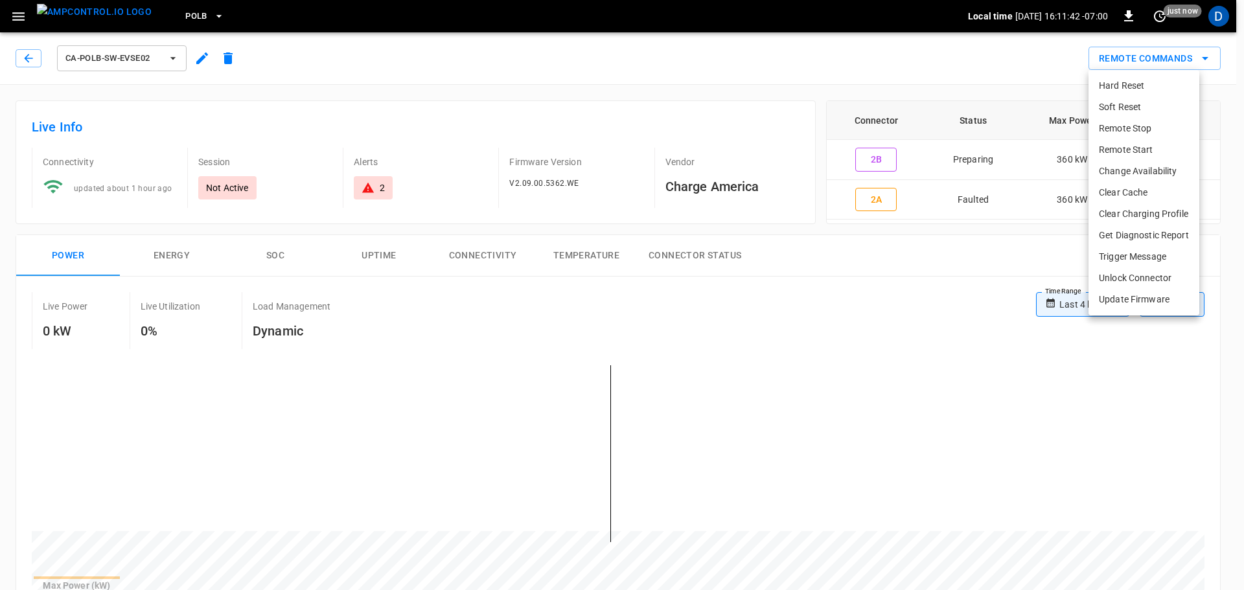
click at [1144, 152] on li "Remote Start" at bounding box center [1144, 149] width 111 height 21
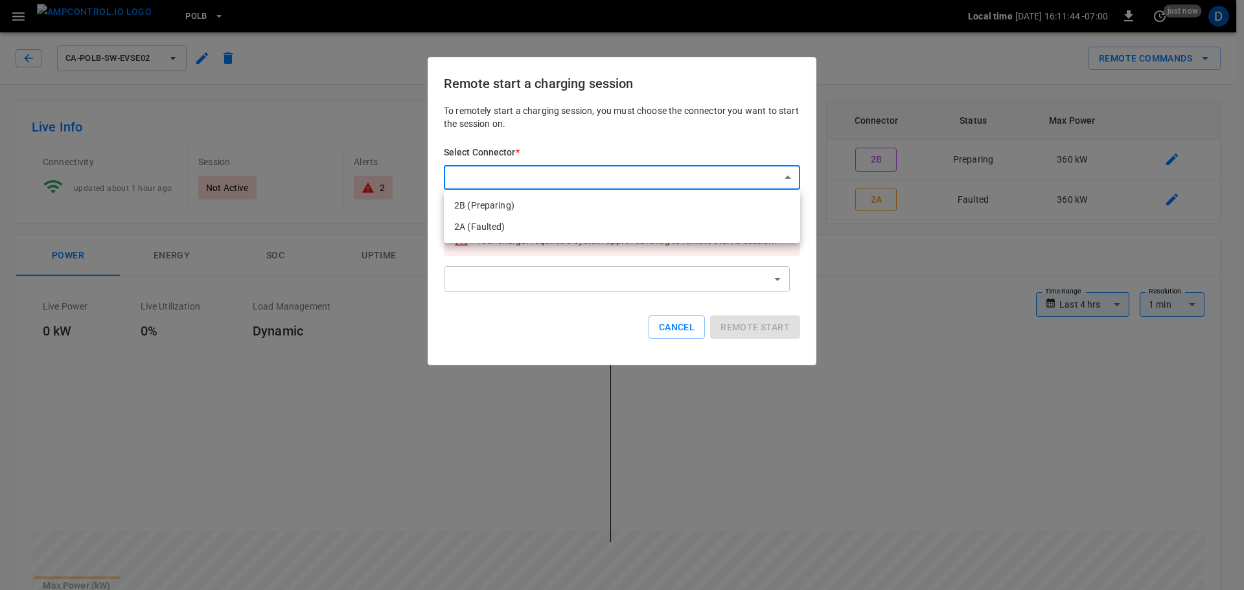
click at [507, 209] on li "2B (Preparing)" at bounding box center [622, 205] width 356 height 21
type input "**********"
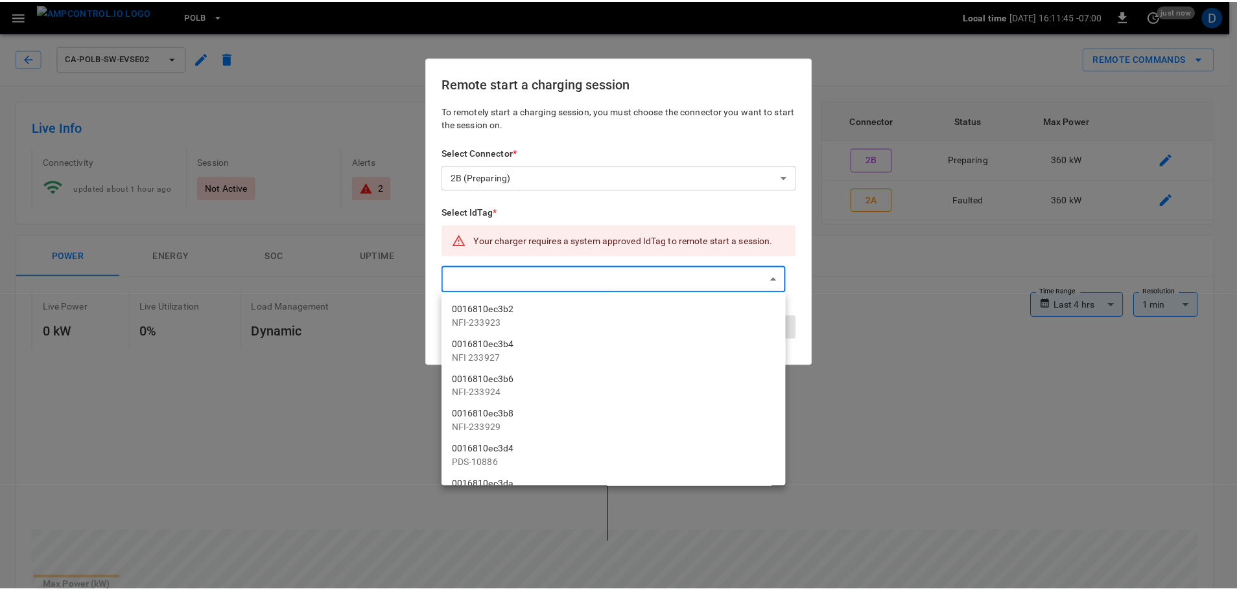
scroll to position [259, 0]
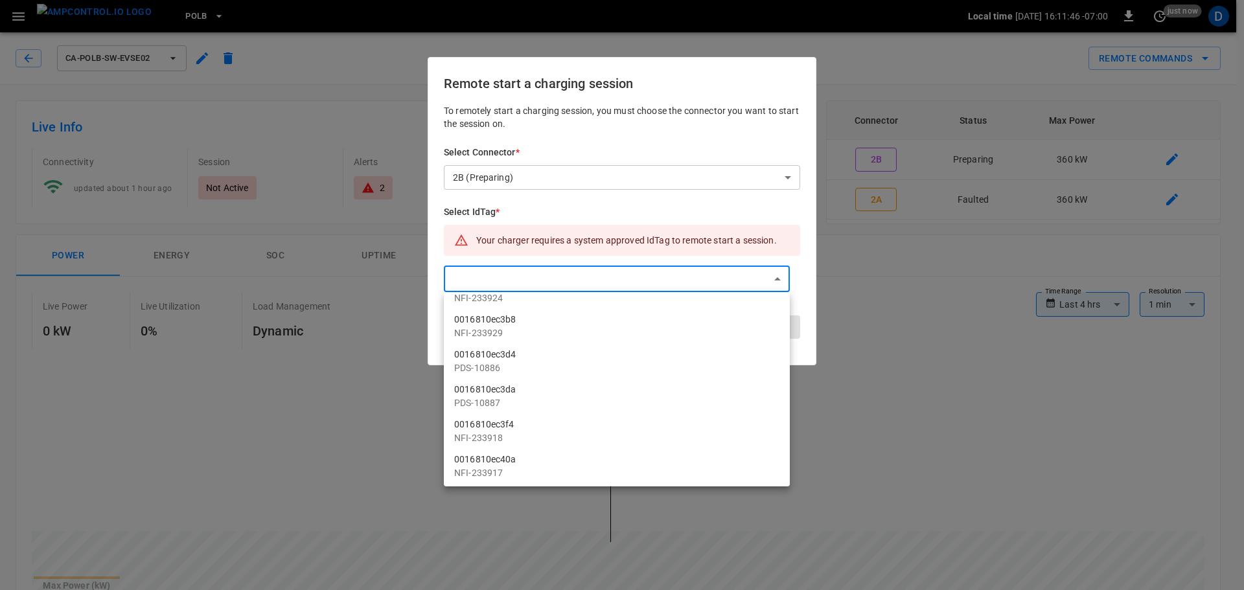
click at [516, 276] on div at bounding box center [622, 295] width 1244 height 590
click at [511, 311] on input "text" at bounding box center [630, 310] width 301 height 34
type input "*"
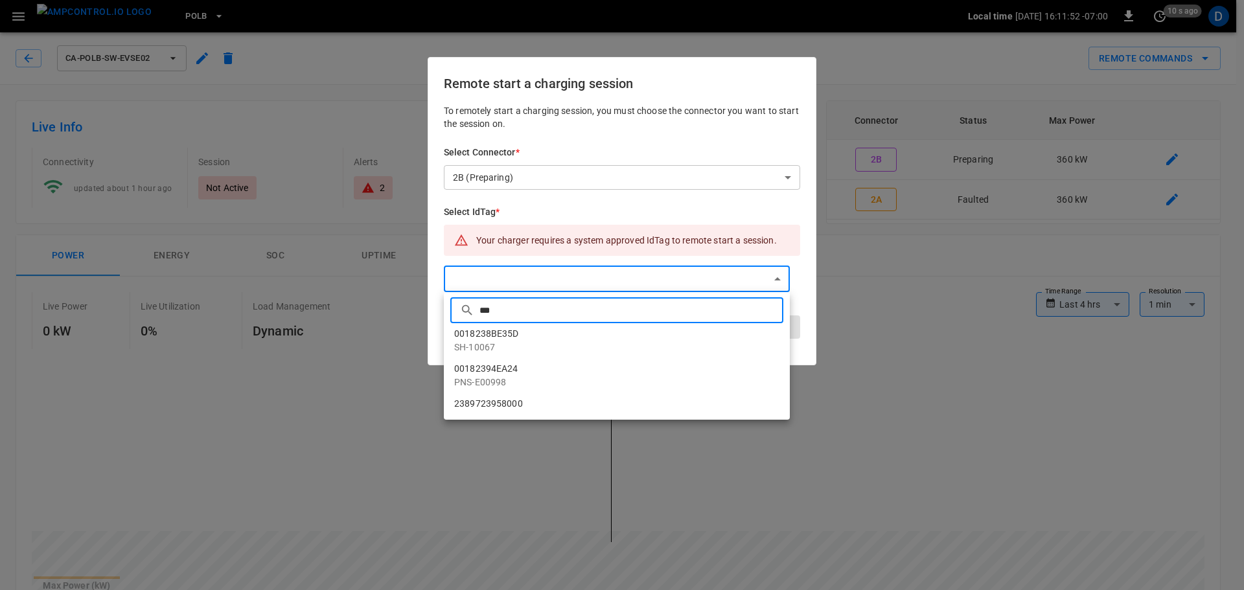
type input "***"
click at [529, 404] on li "2389723958000" at bounding box center [617, 403] width 346 height 21
type input "**********"
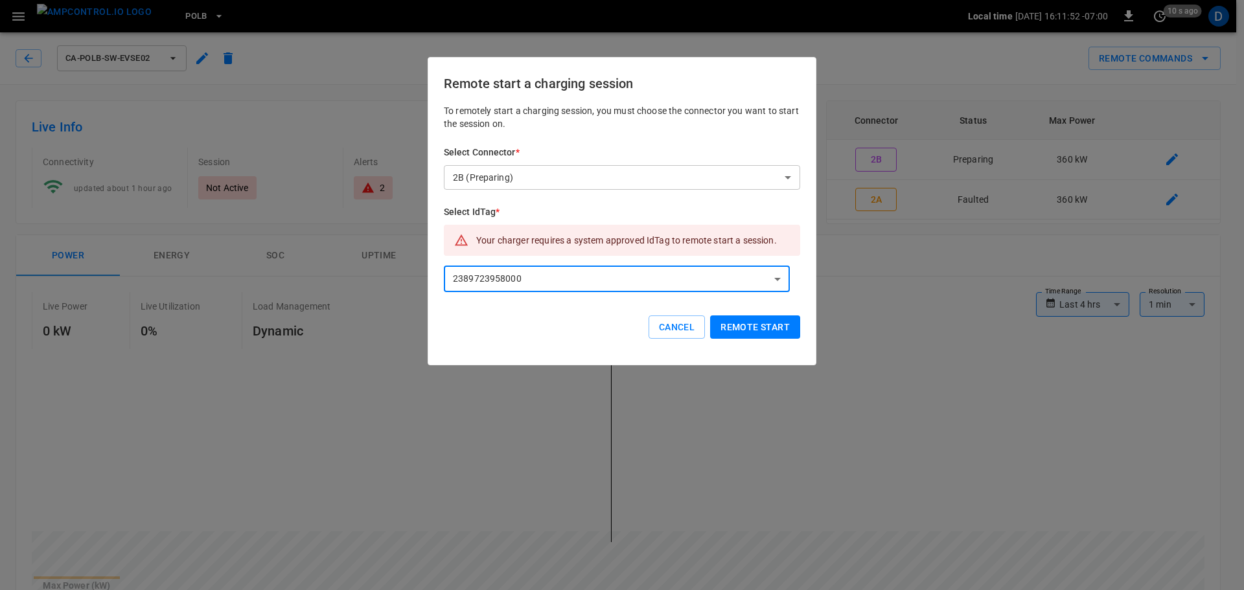
click at [777, 328] on button "Remote start" at bounding box center [755, 328] width 90 height 24
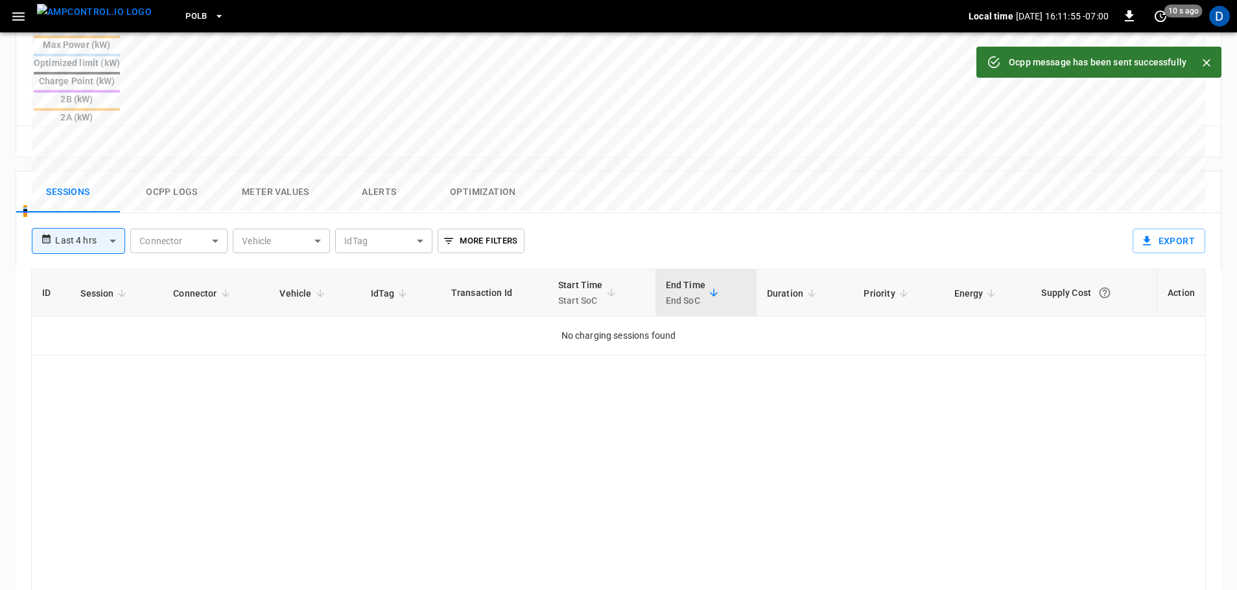
scroll to position [518, 0]
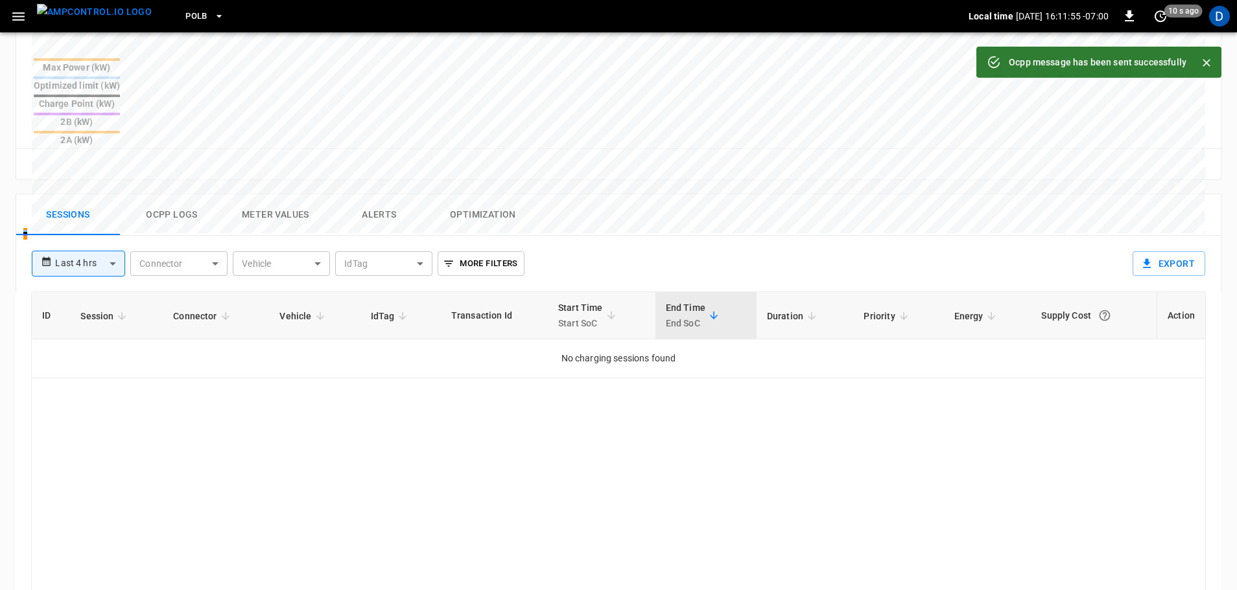
click at [183, 194] on button "Ocpp logs" at bounding box center [172, 214] width 104 height 41
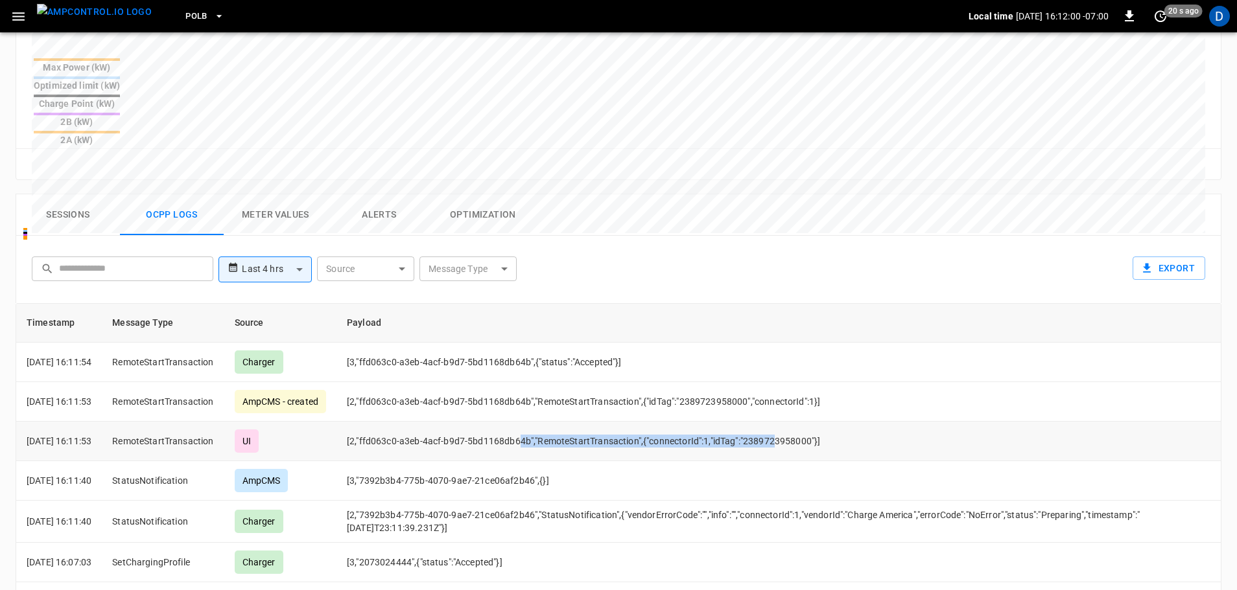
drag, startPoint x: 536, startPoint y: 380, endPoint x: 744, endPoint y: 385, distance: 208.1
click at [744, 422] on td "[2,"ffd063c0-a3eb-4acf-b9d7-5bd1168db64b","RemoteStartTransaction",{"connectorI…" at bounding box center [775, 442] width 879 height 40
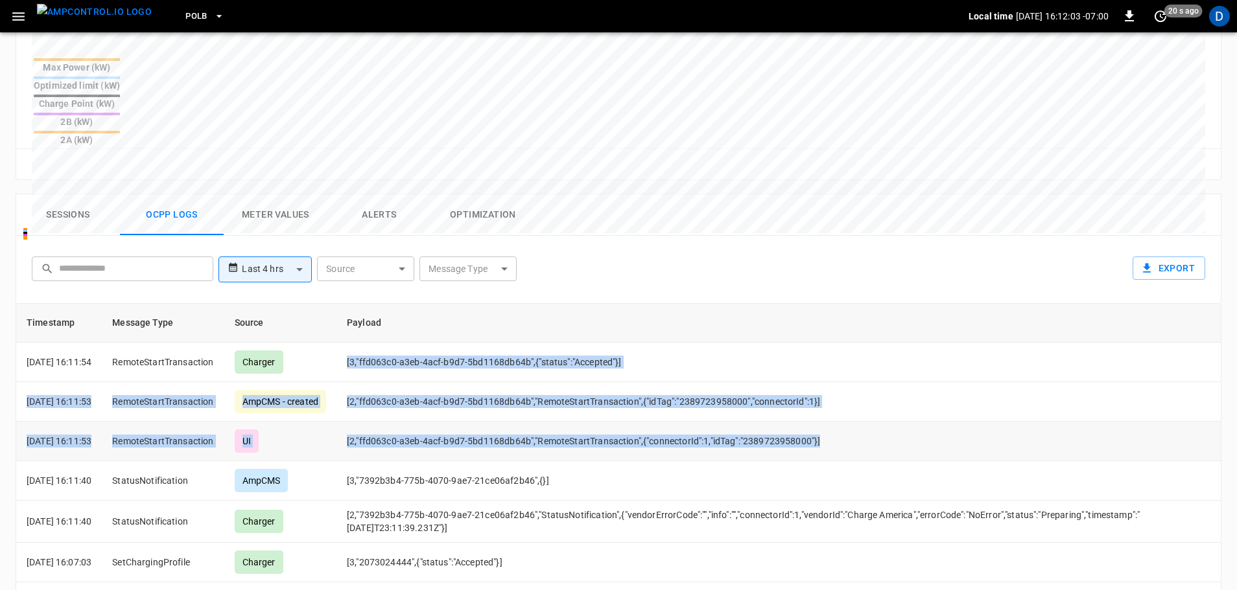
drag, startPoint x: 366, startPoint y: 299, endPoint x: 857, endPoint y: 386, distance: 499.0
click at [876, 422] on td "[2,"ffd063c0-a3eb-4acf-b9d7-5bd1168db64b","RemoteStartTransaction",{"connectorI…" at bounding box center [775, 442] width 879 height 40
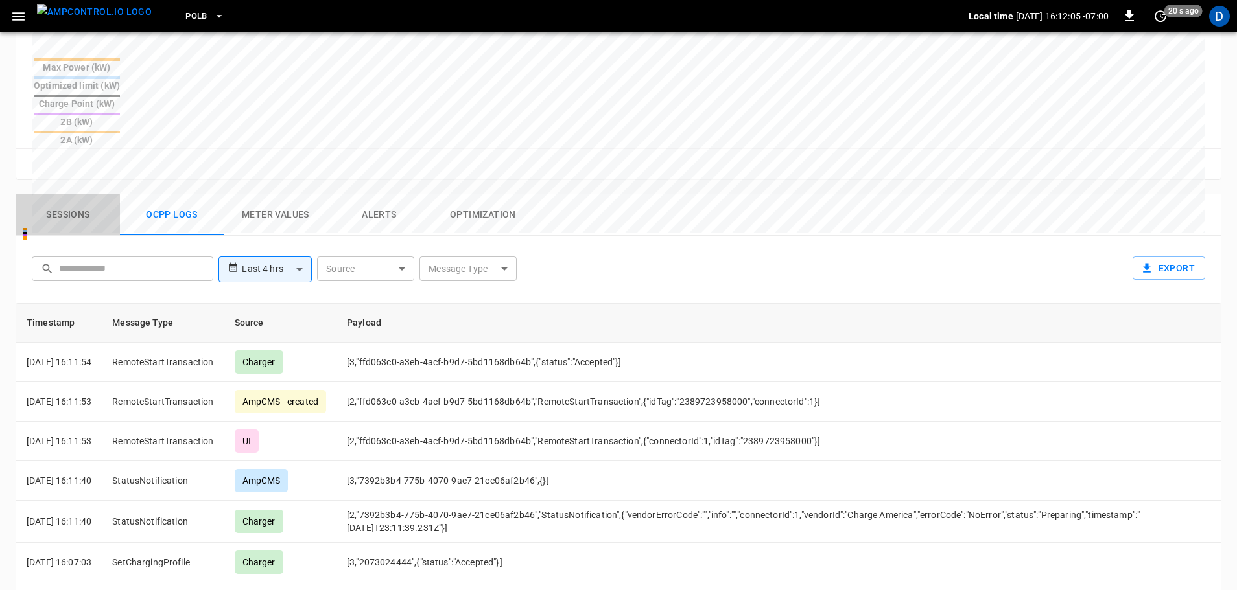
click at [79, 194] on button "Sessions" at bounding box center [68, 214] width 104 height 41
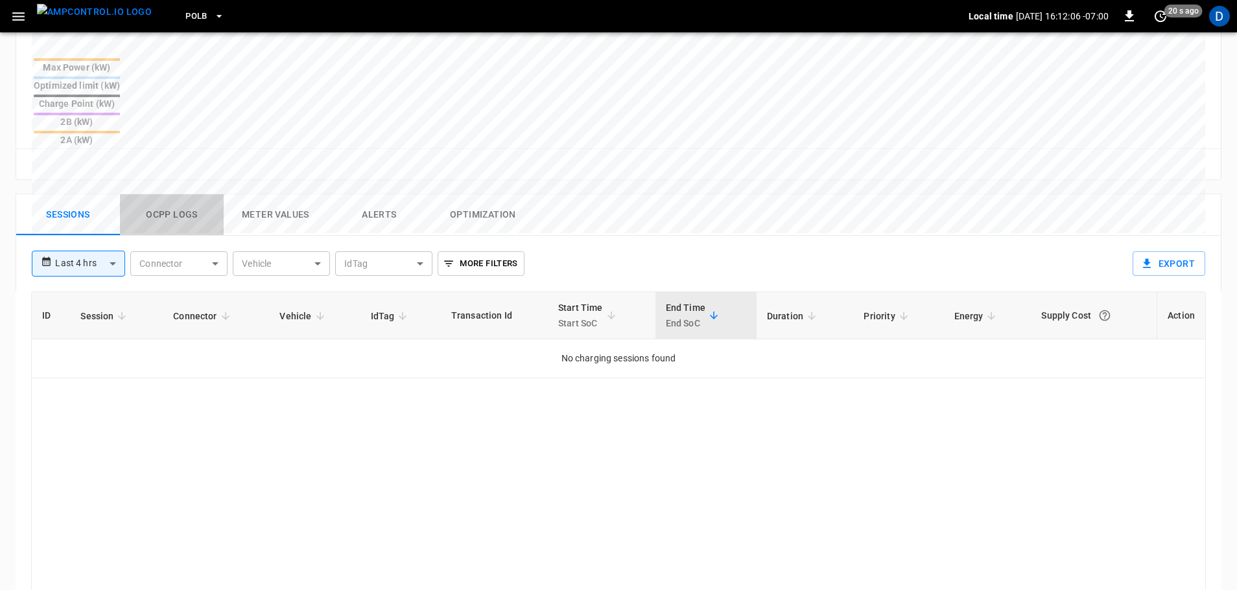
click at [148, 194] on button "Ocpp logs" at bounding box center [172, 214] width 104 height 41
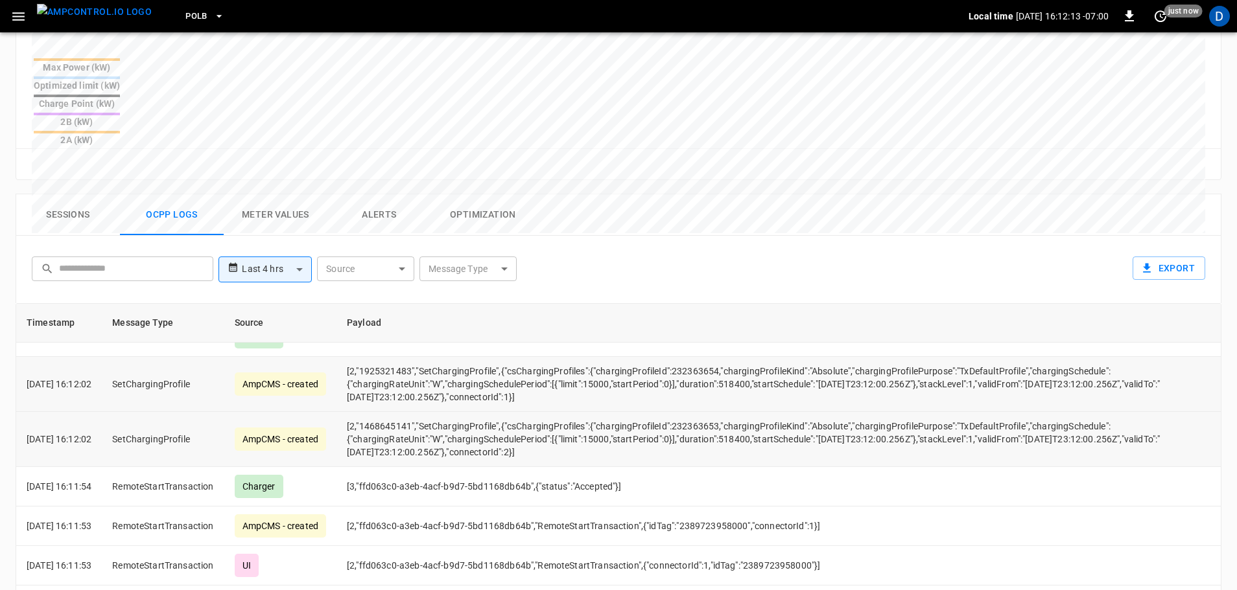
scroll to position [0, 0]
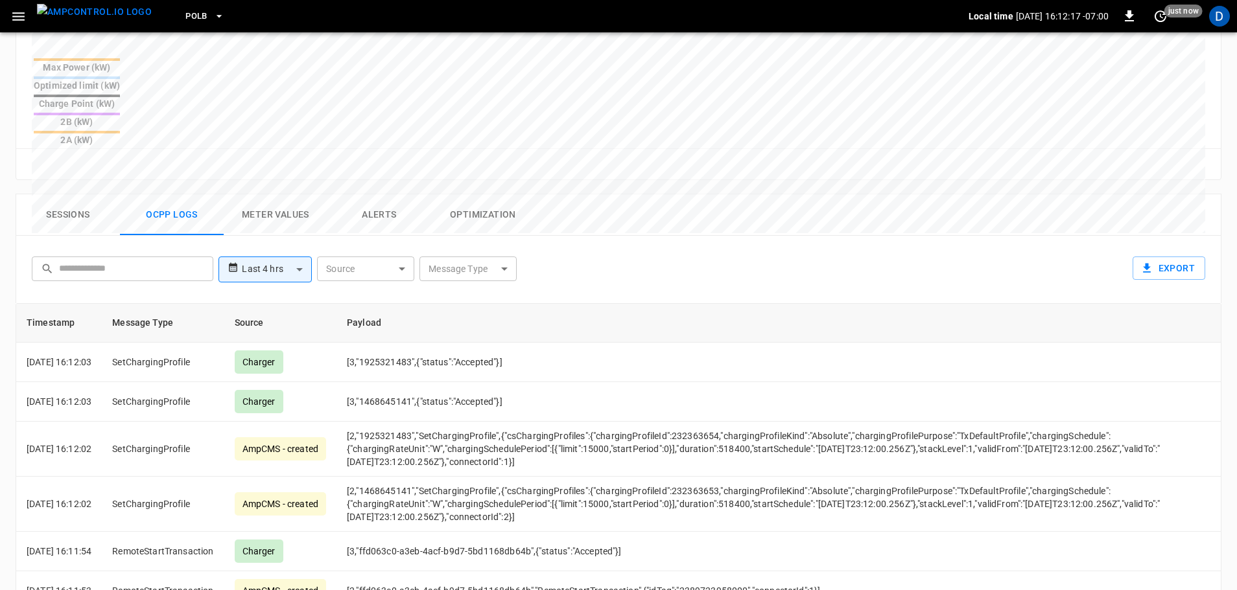
click at [54, 194] on button "Sessions" at bounding box center [68, 214] width 104 height 41
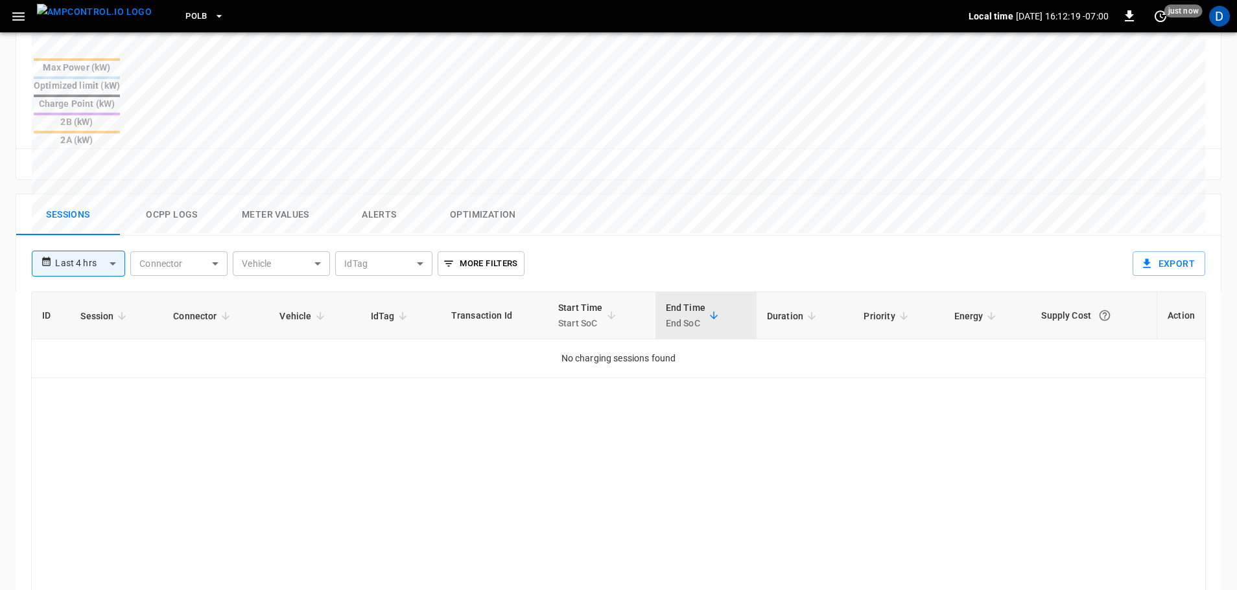
click at [169, 194] on button "Ocpp logs" at bounding box center [172, 214] width 104 height 41
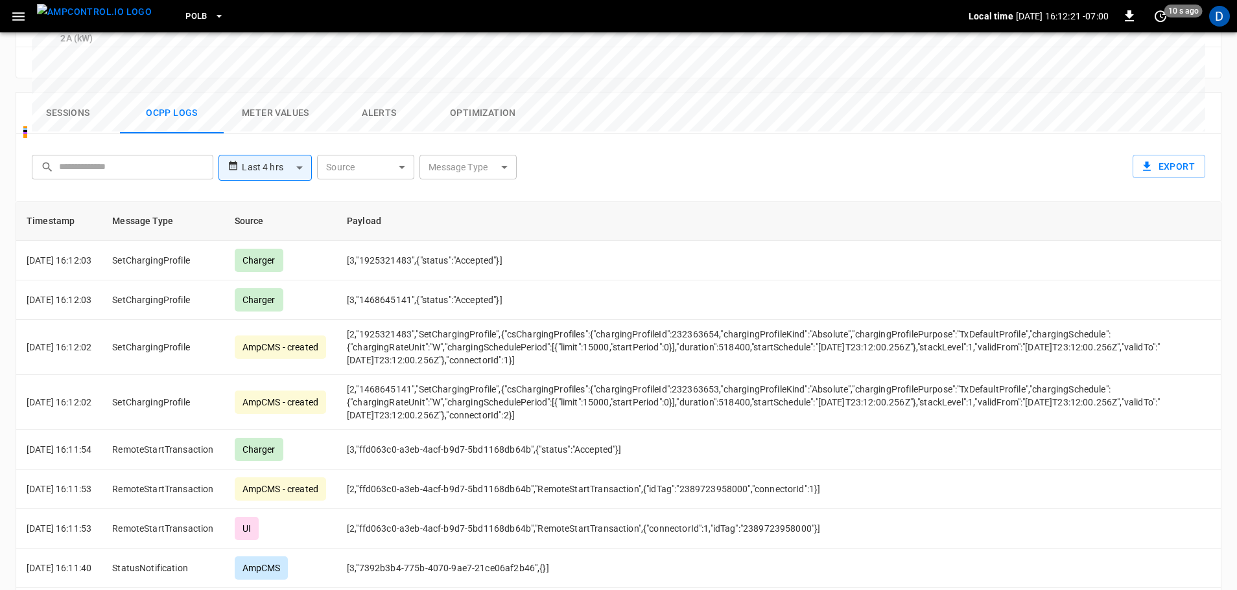
scroll to position [633, 0]
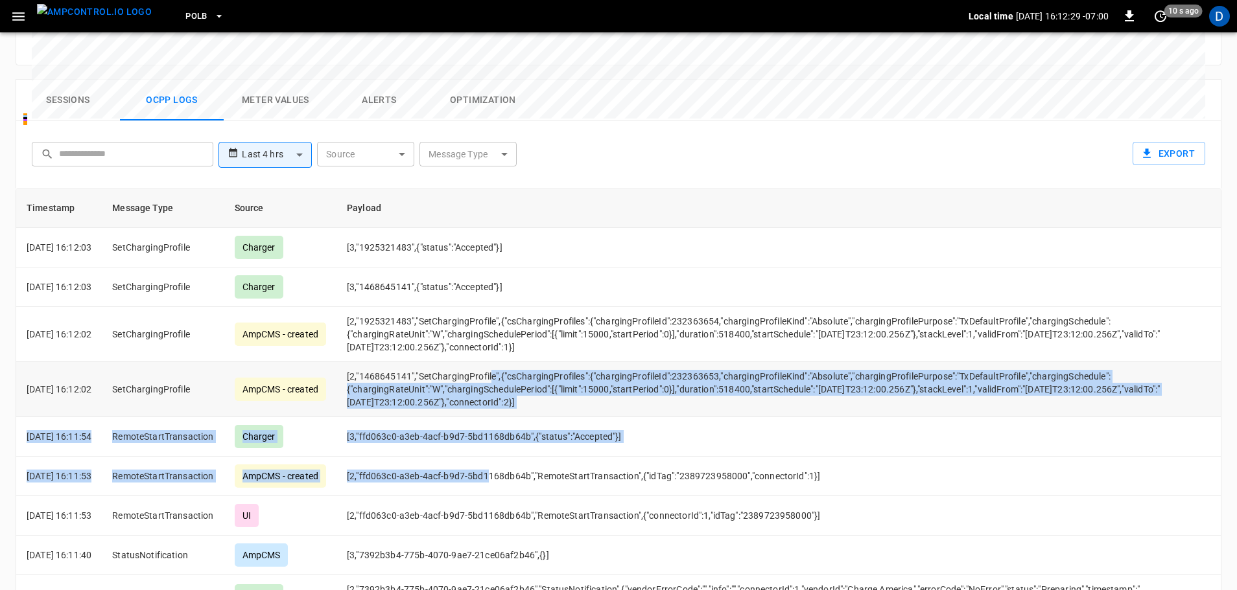
drag, startPoint x: 506, startPoint y: 409, endPoint x: 512, endPoint y: 305, distance: 103.9
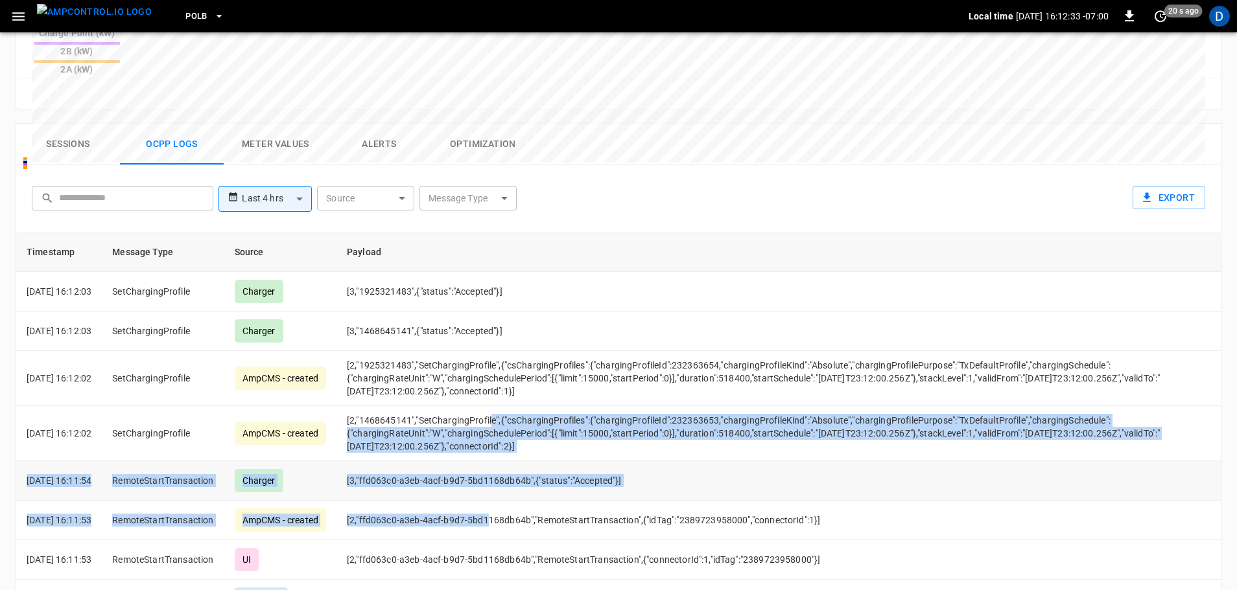
scroll to position [568, 0]
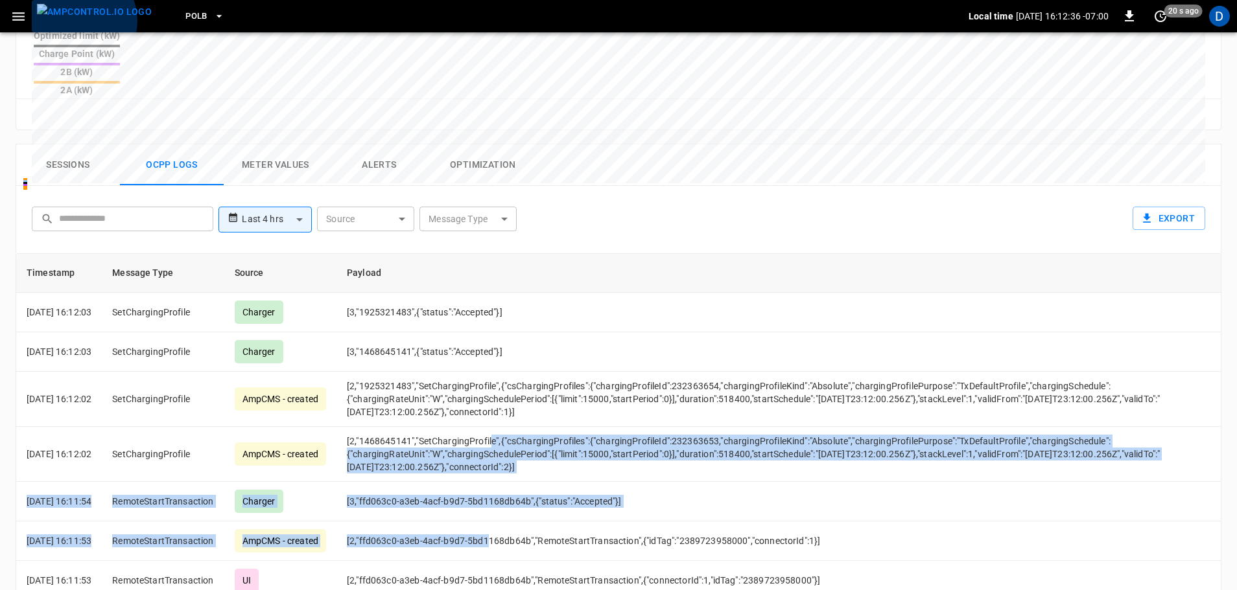
click at [77, 20] on img "menu" at bounding box center [94, 12] width 115 height 16
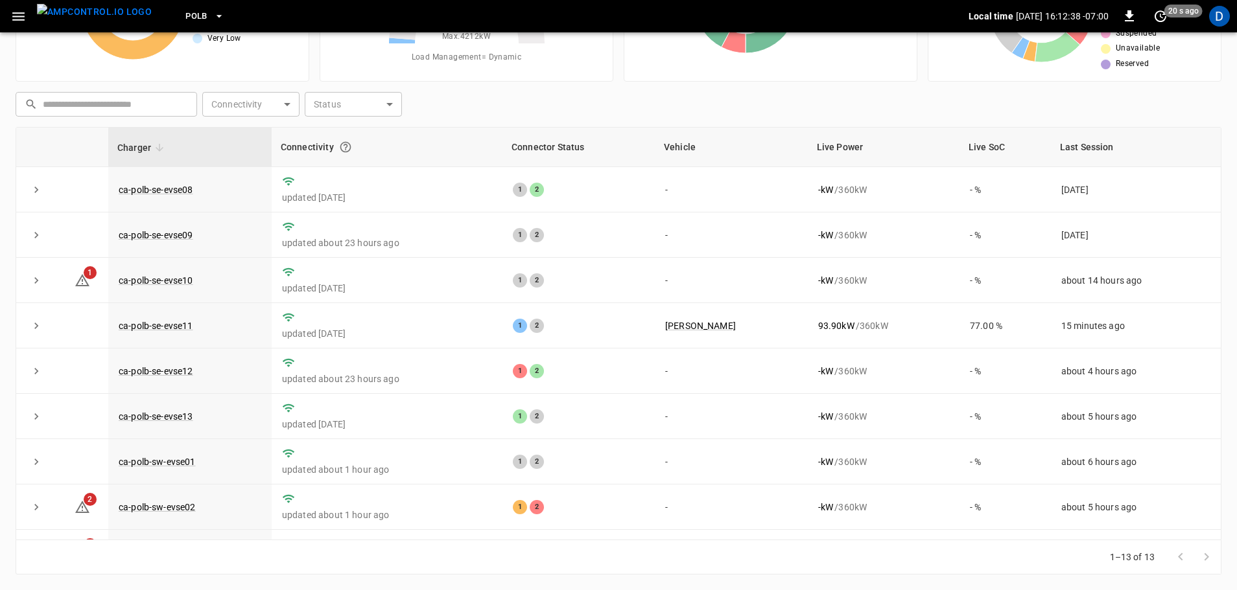
click at [17, 26] on button "button" at bounding box center [18, 17] width 27 height 24
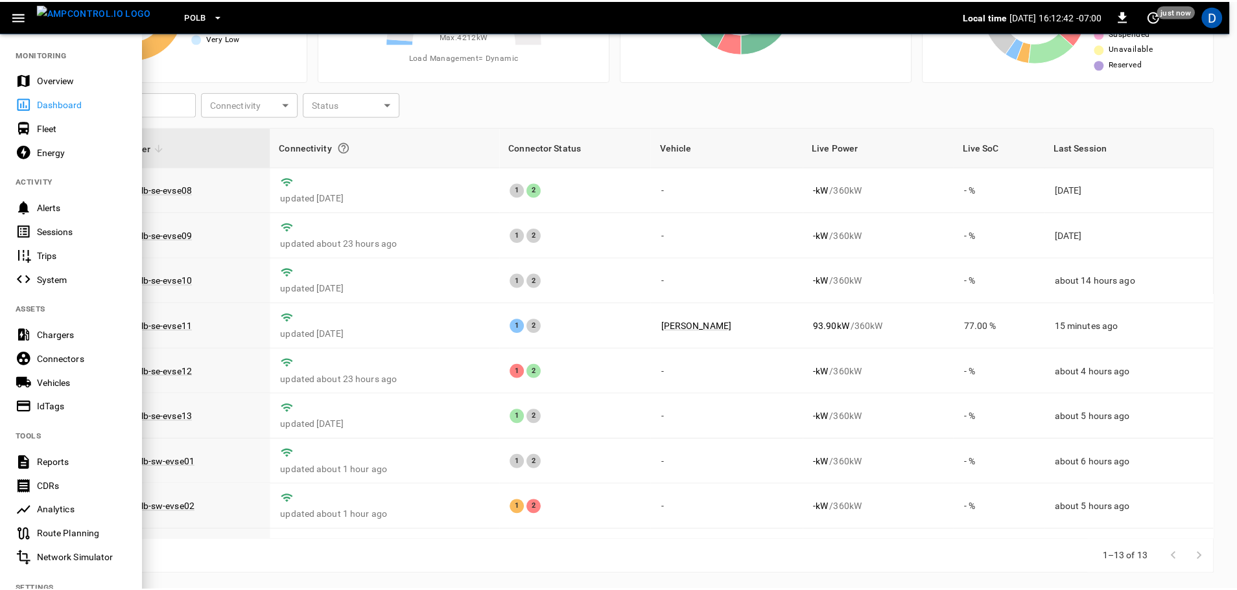
scroll to position [0, 0]
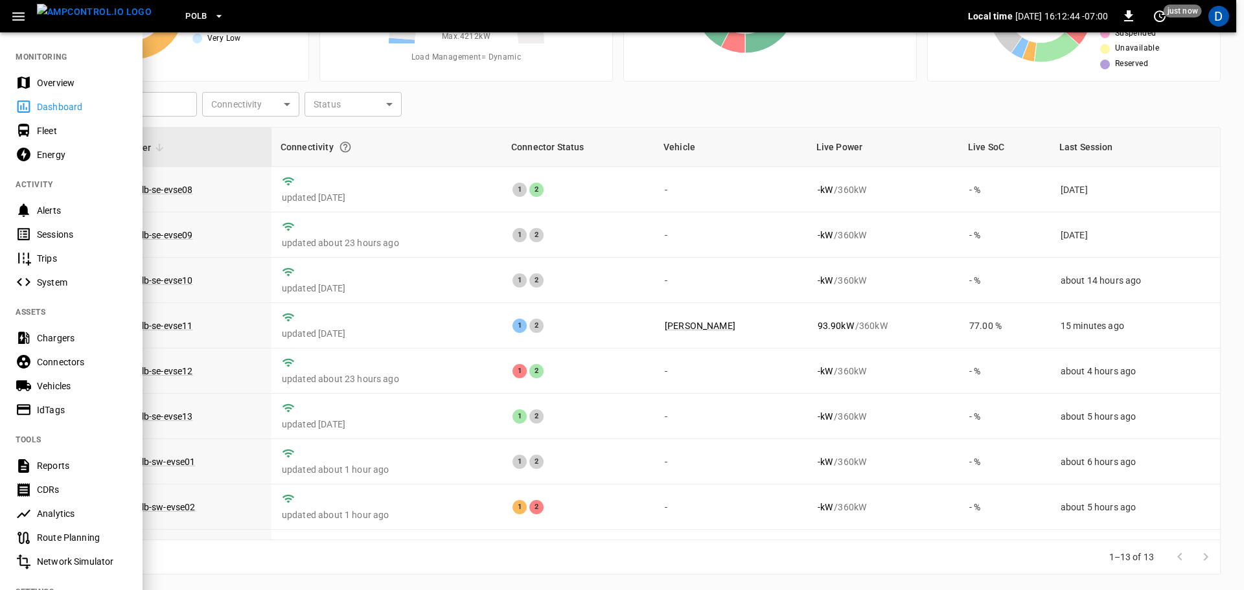
click at [316, 516] on div at bounding box center [622, 295] width 1244 height 590
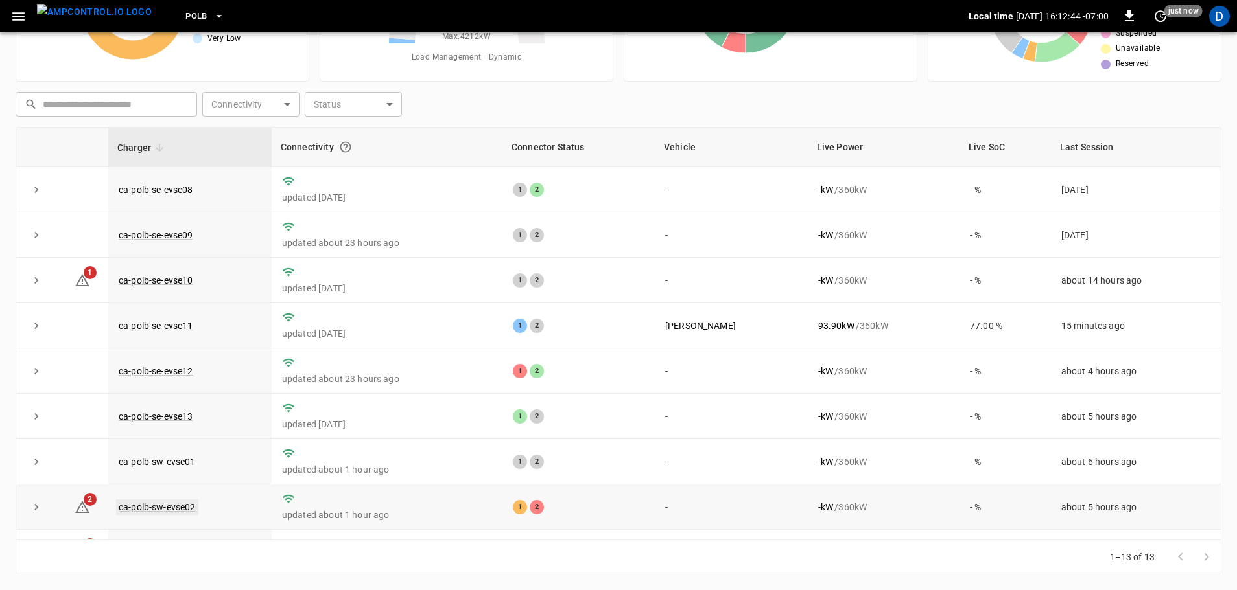
click at [180, 515] on link "ca-polb-sw-evse02" at bounding box center [157, 508] width 82 height 16
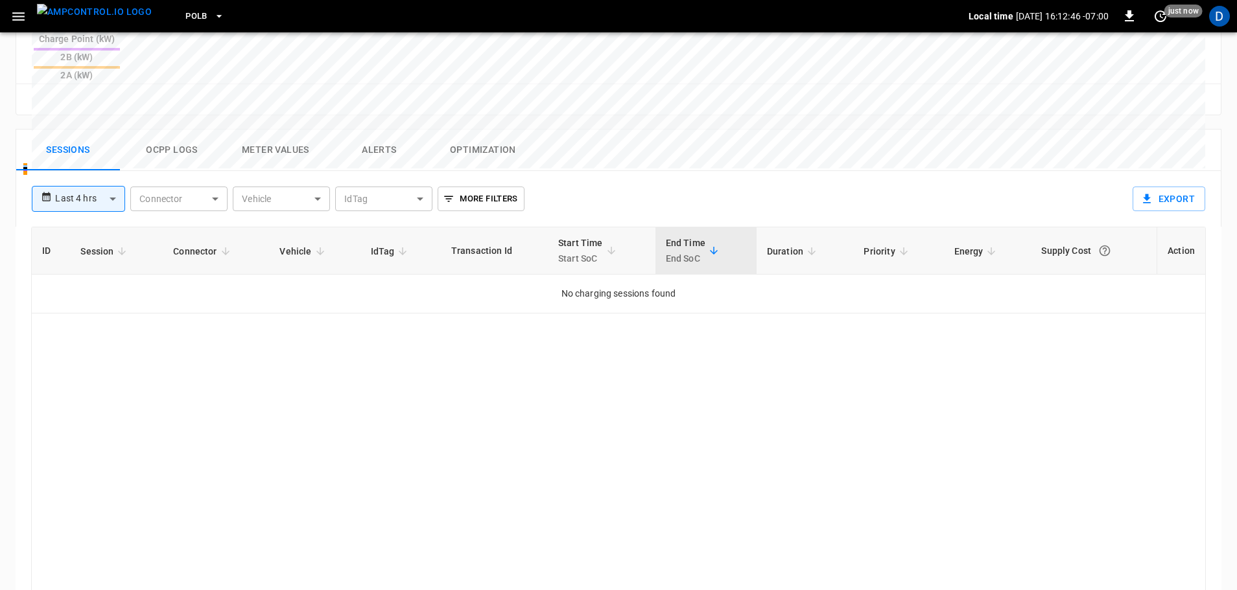
scroll to position [259, 0]
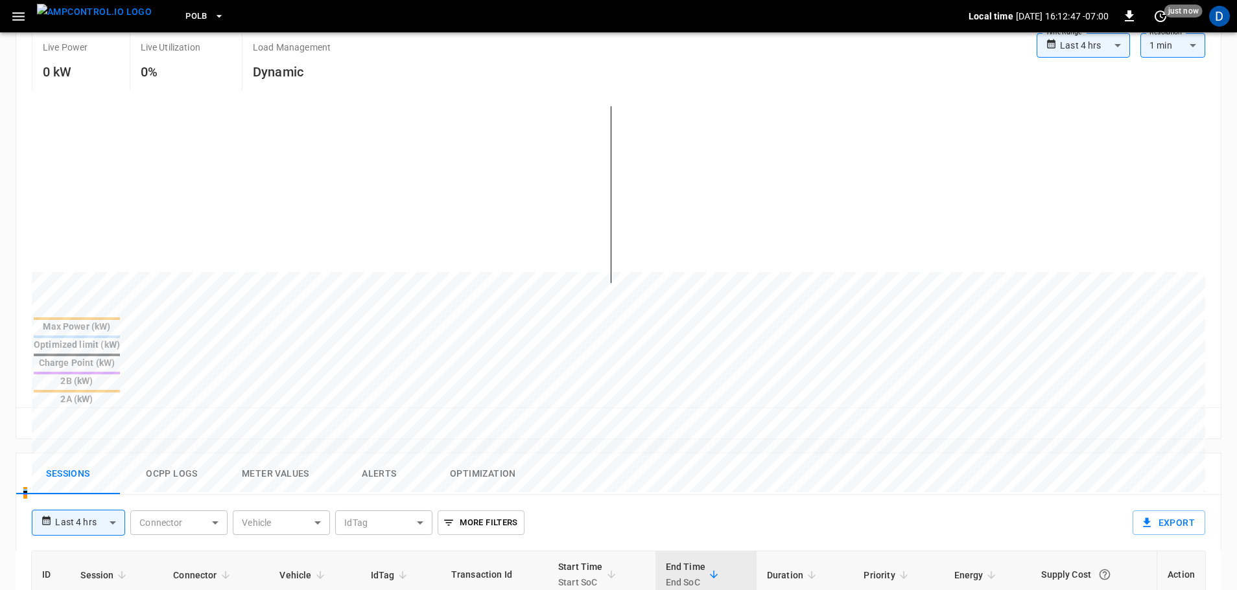
click at [182, 454] on button "Ocpp logs" at bounding box center [172, 474] width 104 height 41
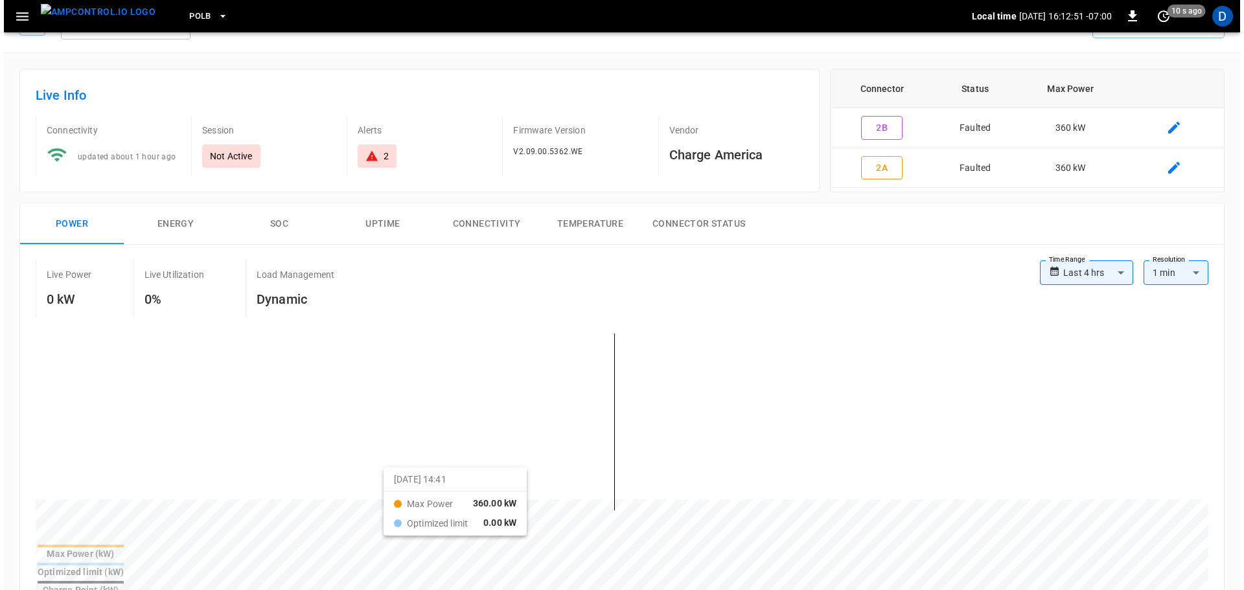
scroll to position [0, 0]
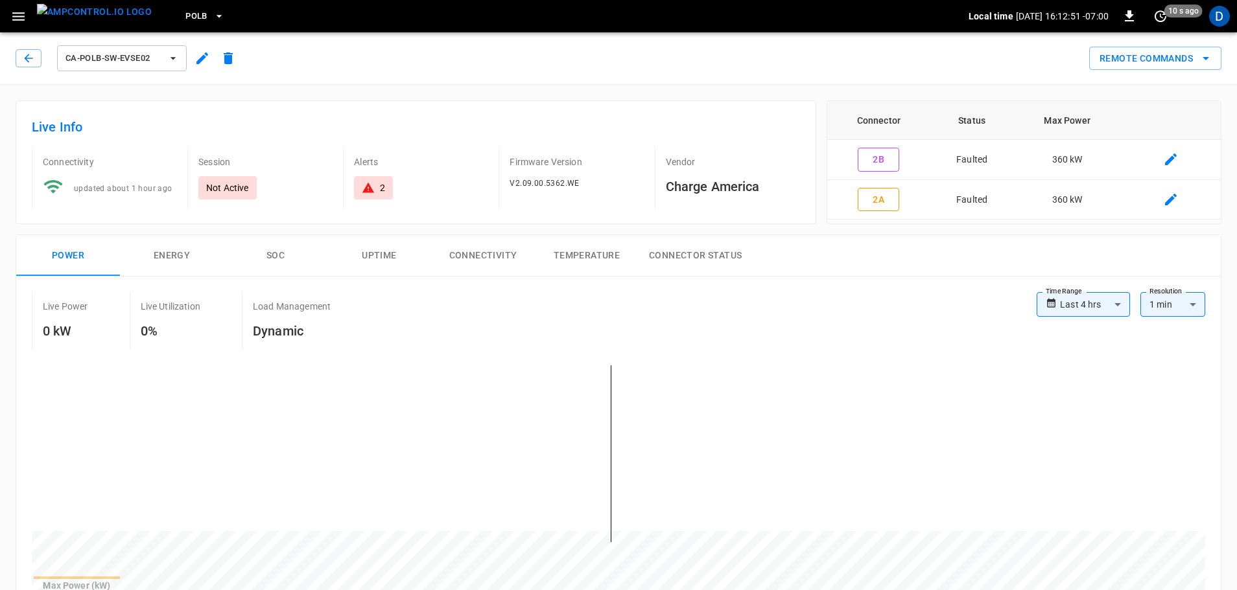
click at [90, 11] on img "menu" at bounding box center [94, 12] width 115 height 16
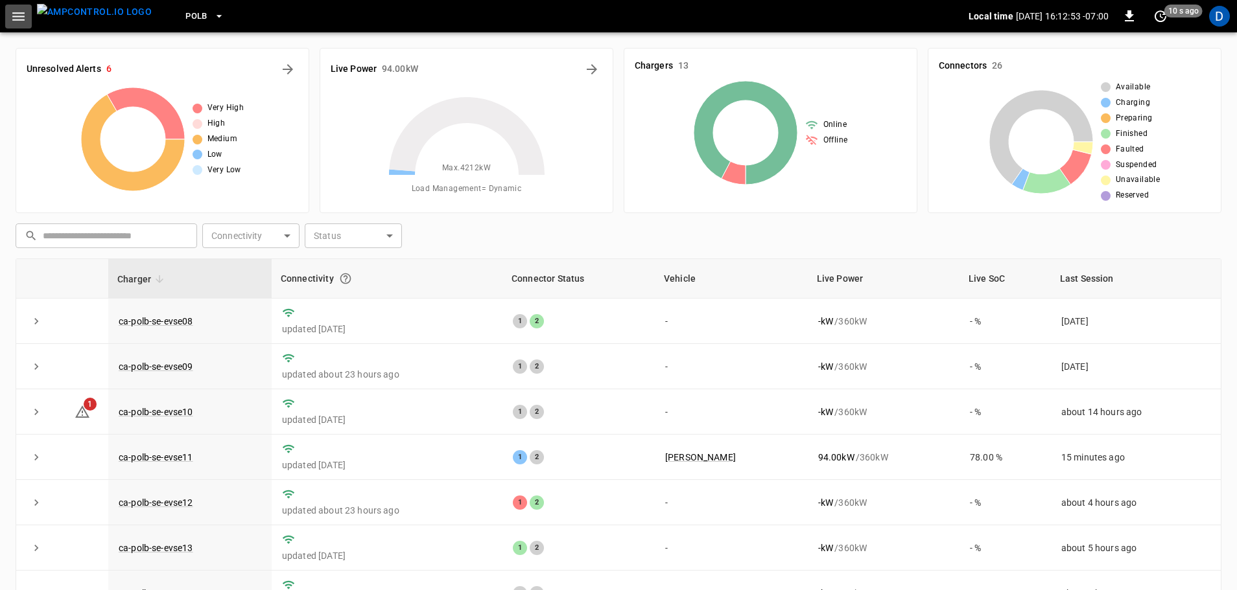
click at [23, 9] on icon "button" at bounding box center [18, 16] width 16 height 16
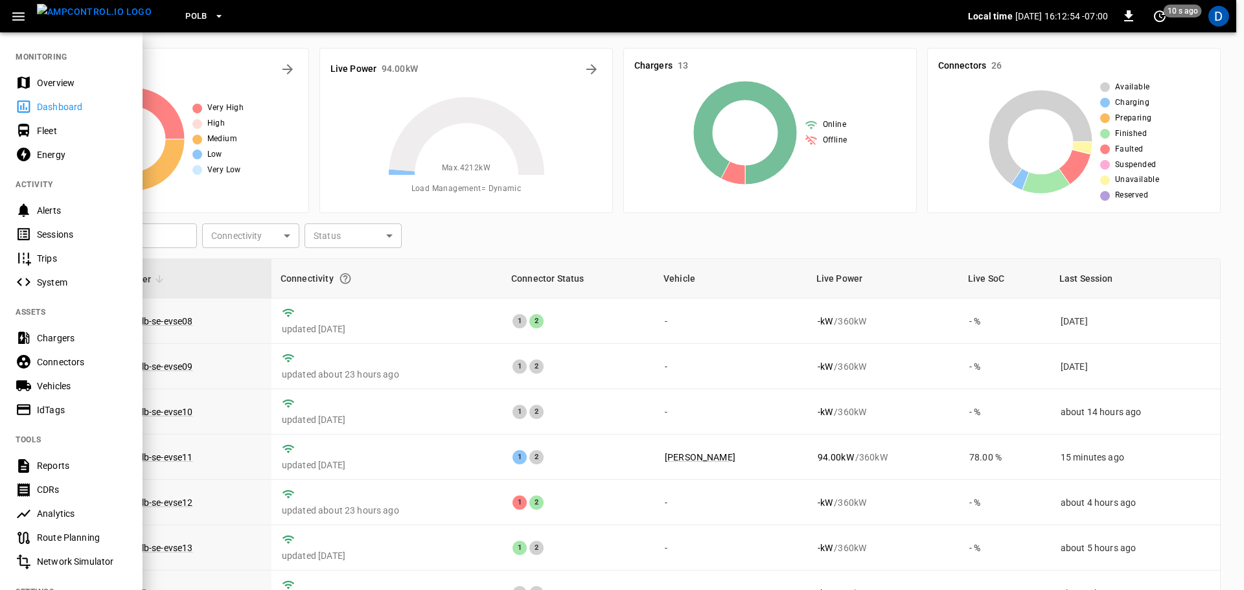
click at [67, 334] on div "Chargers" at bounding box center [82, 338] width 90 height 13
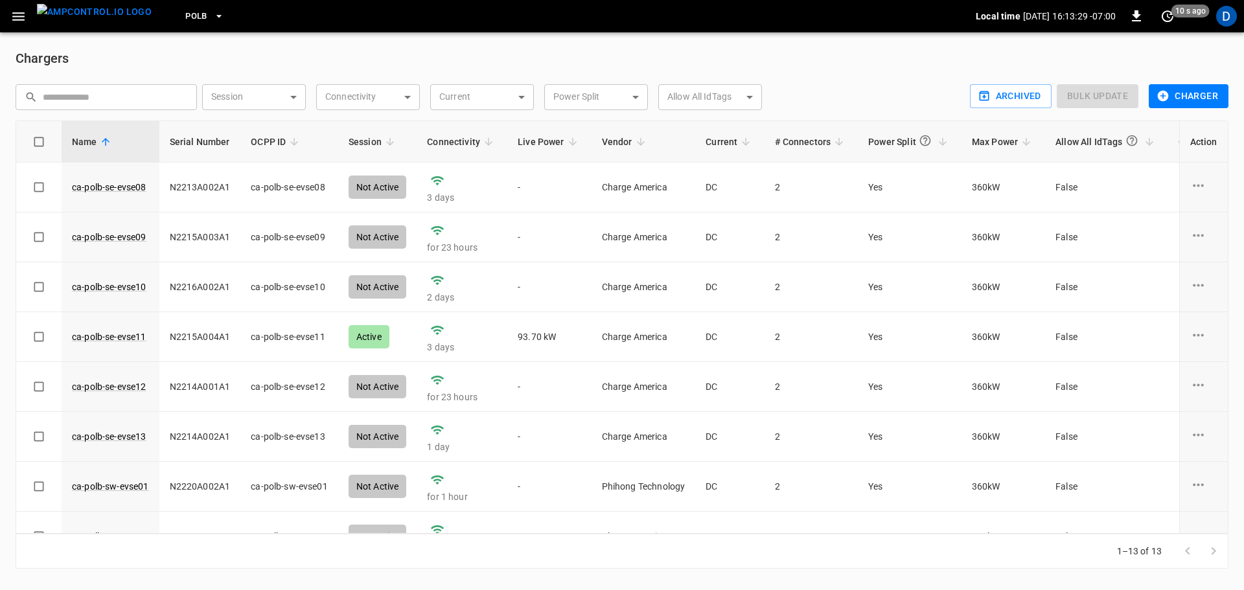
click at [92, 4] on img "menu" at bounding box center [94, 12] width 115 height 16
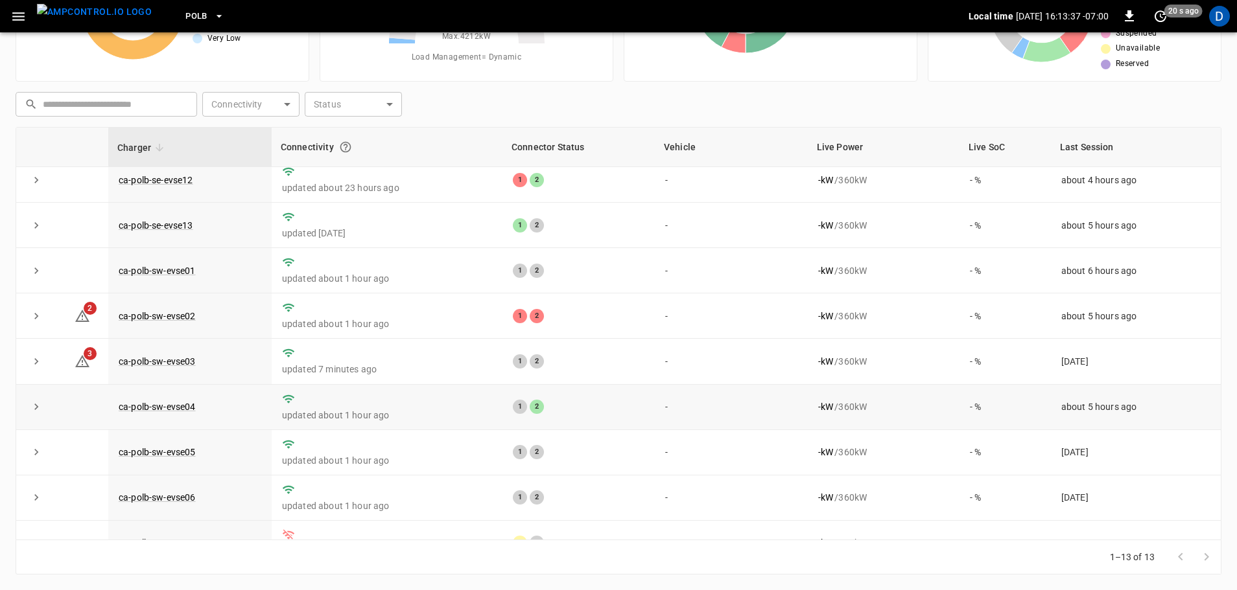
scroll to position [226, 0]
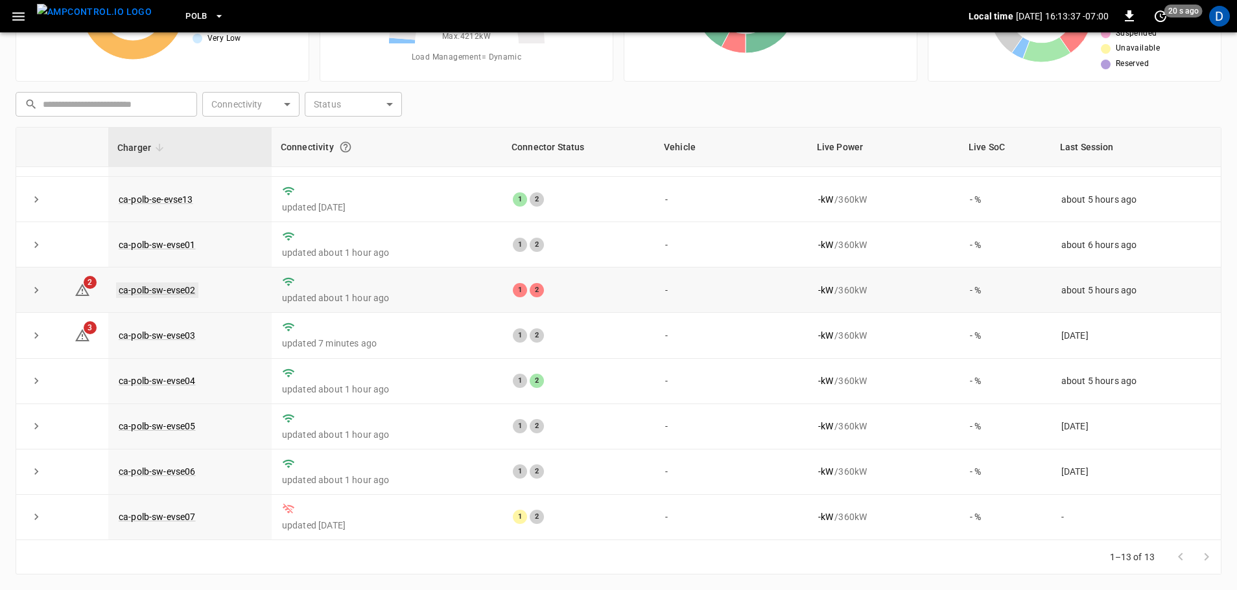
click at [172, 283] on link "ca-polb-sw-evse02" at bounding box center [157, 291] width 82 height 16
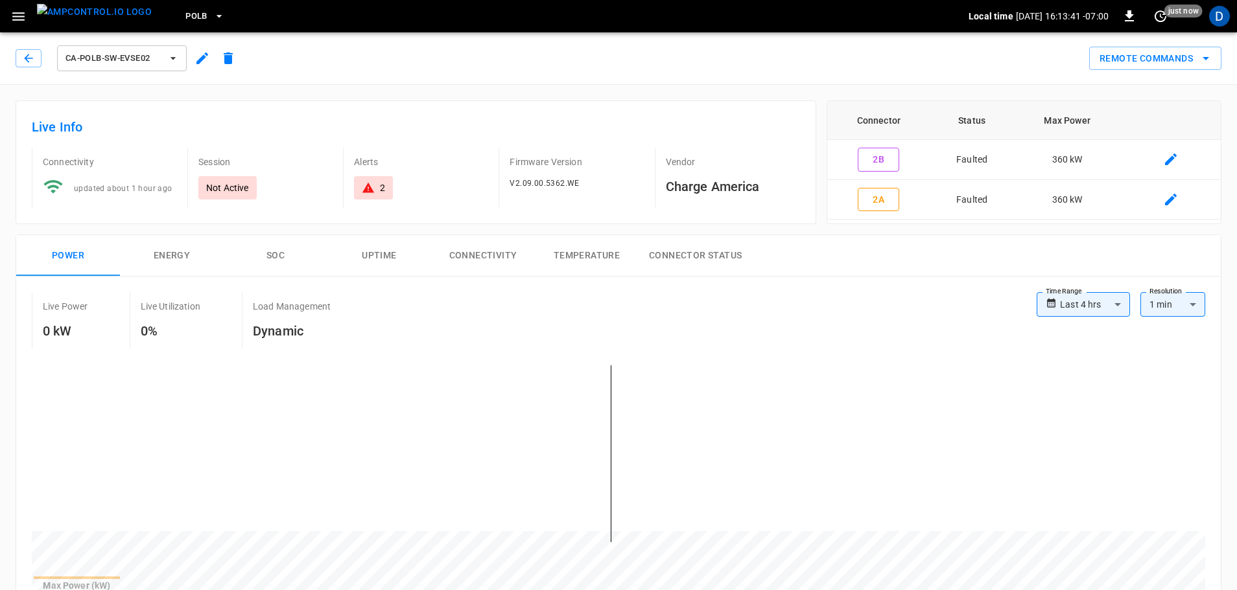
click at [108, 7] on img "menu" at bounding box center [94, 12] width 115 height 16
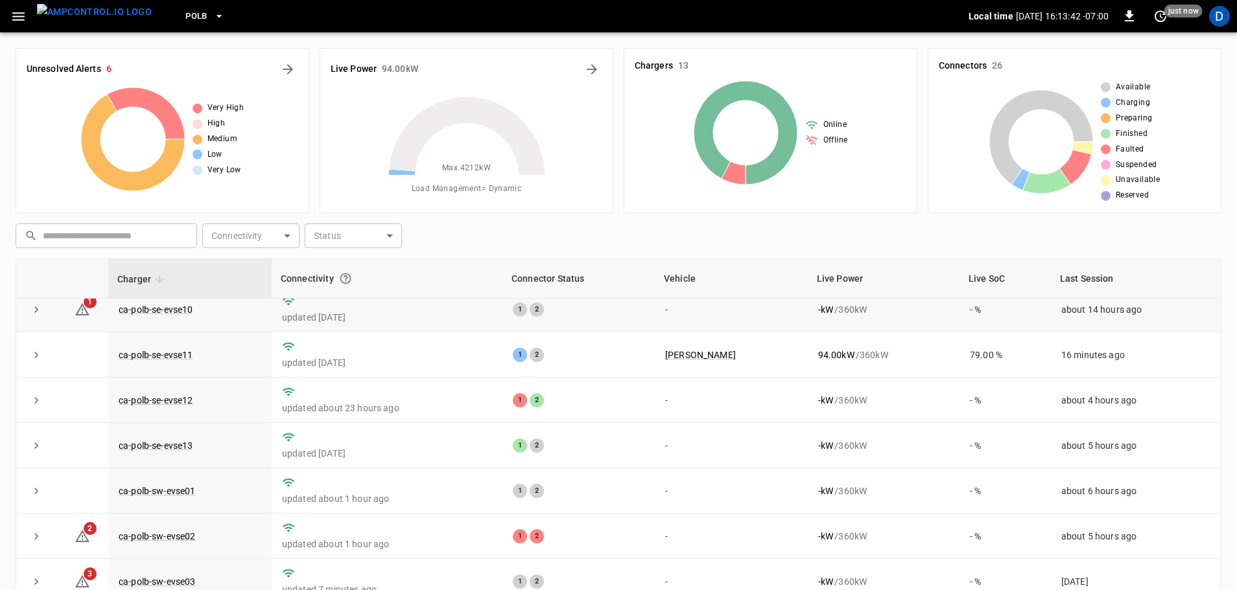
scroll to position [226, 0]
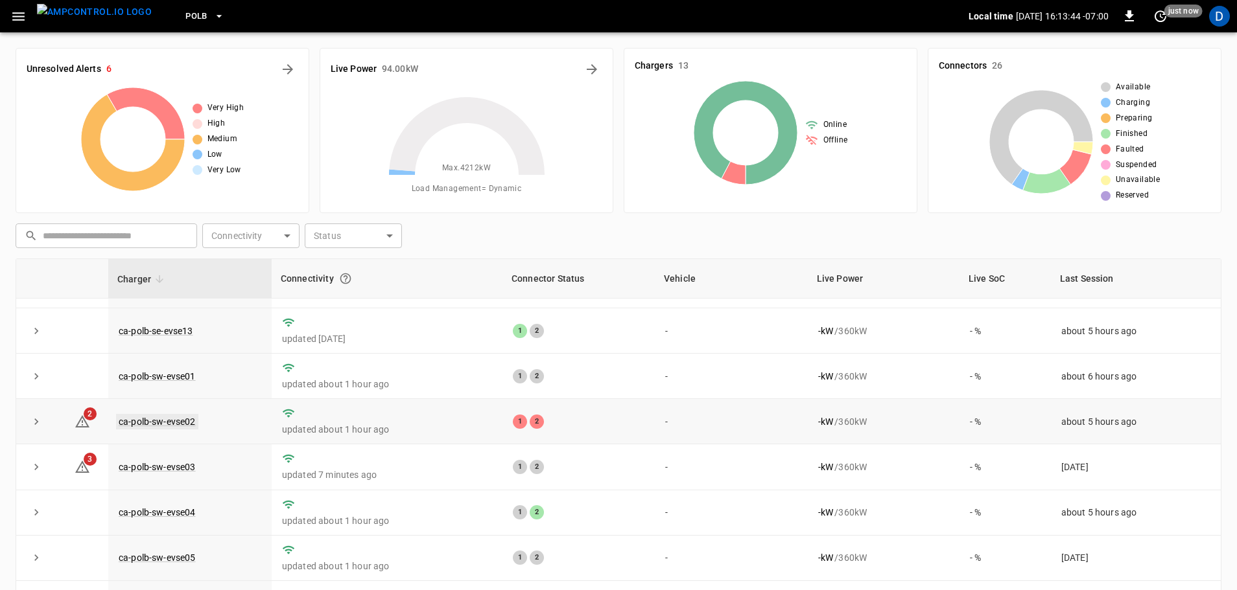
click at [167, 421] on link "ca-polb-sw-evse02" at bounding box center [157, 422] width 82 height 16
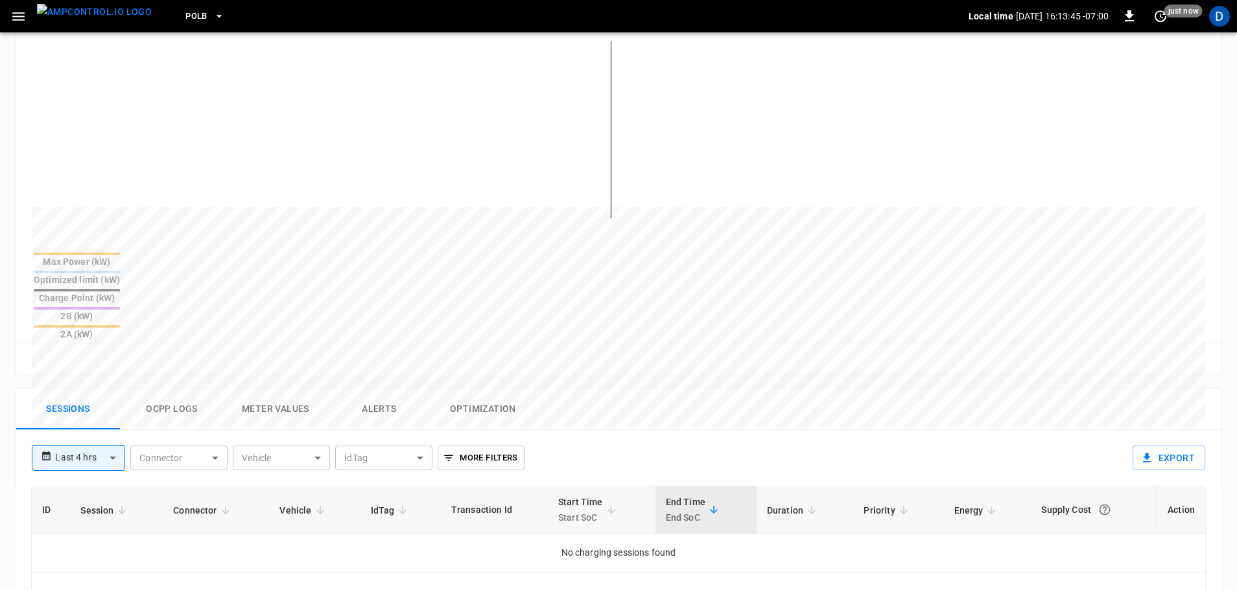
scroll to position [621, 0]
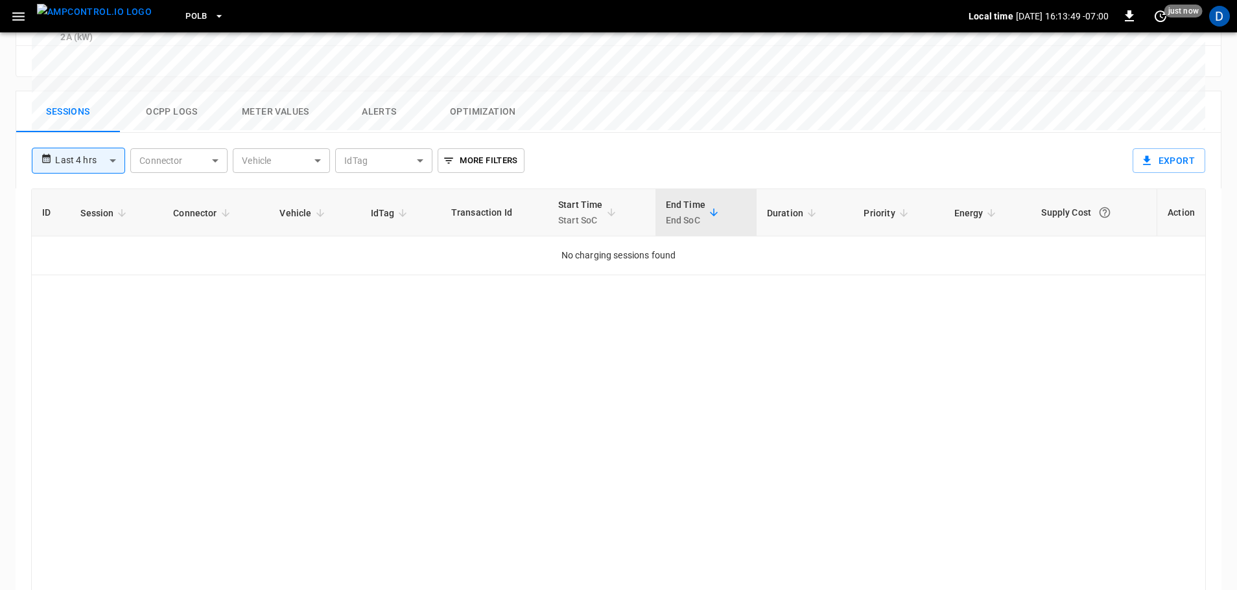
click at [108, 20] on img "menu" at bounding box center [94, 12] width 115 height 16
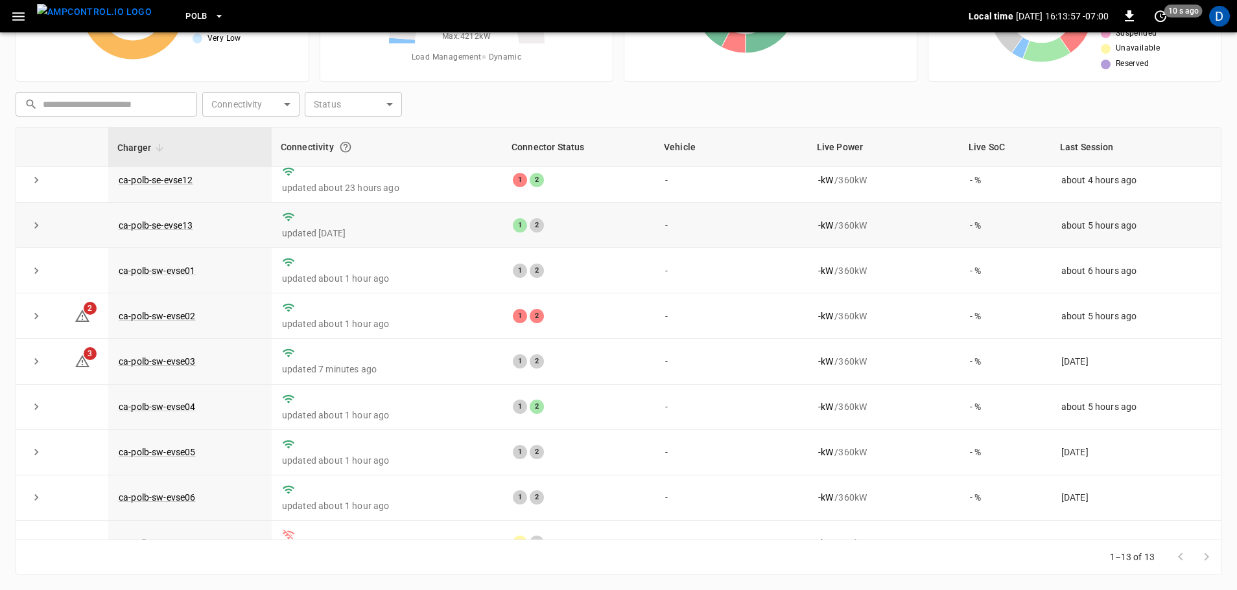
scroll to position [194, 0]
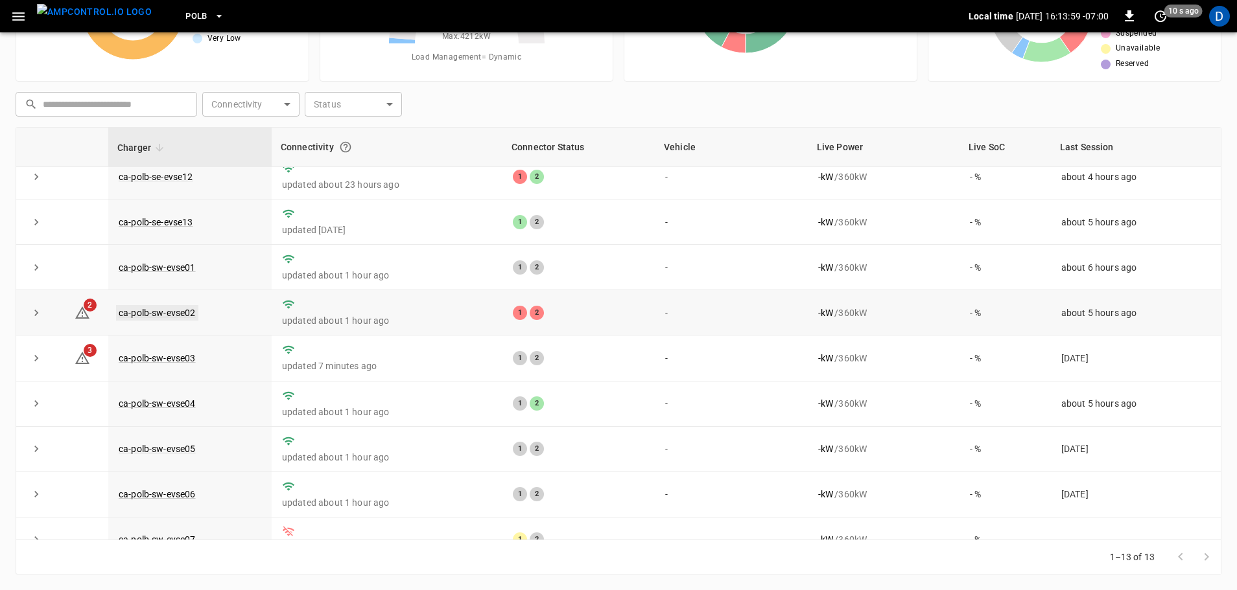
click at [143, 318] on link "ca-polb-sw-evse02" at bounding box center [157, 313] width 82 height 16
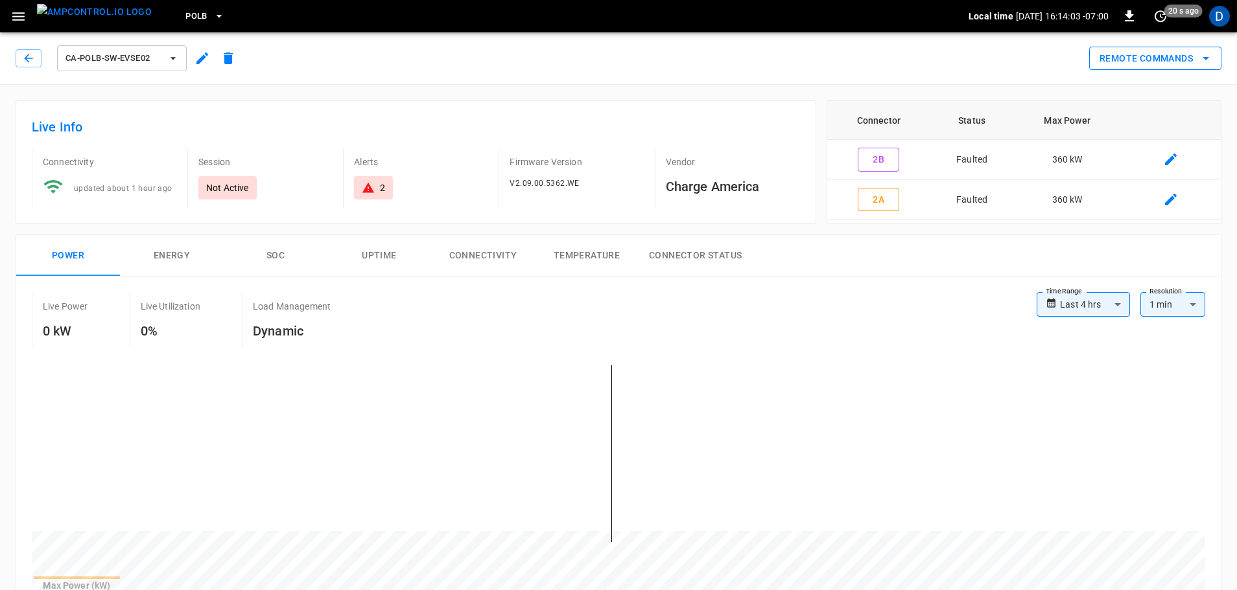
click at [1146, 57] on button "Remote Commands" at bounding box center [1155, 59] width 132 height 24
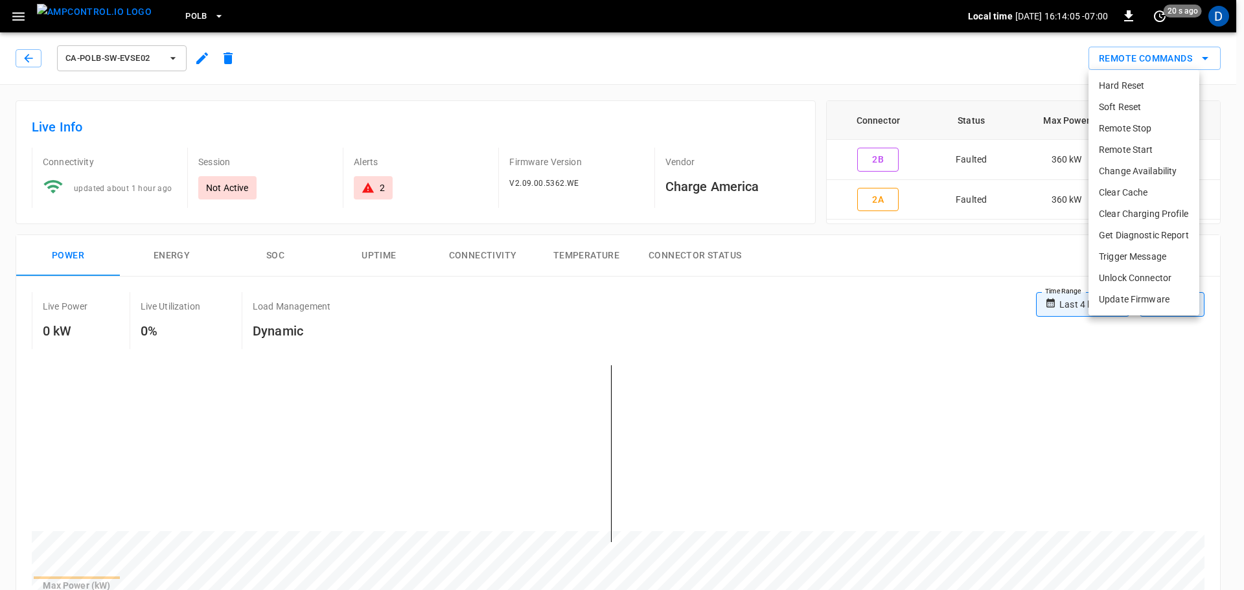
click at [1125, 104] on li "Soft Reset" at bounding box center [1144, 107] width 111 height 21
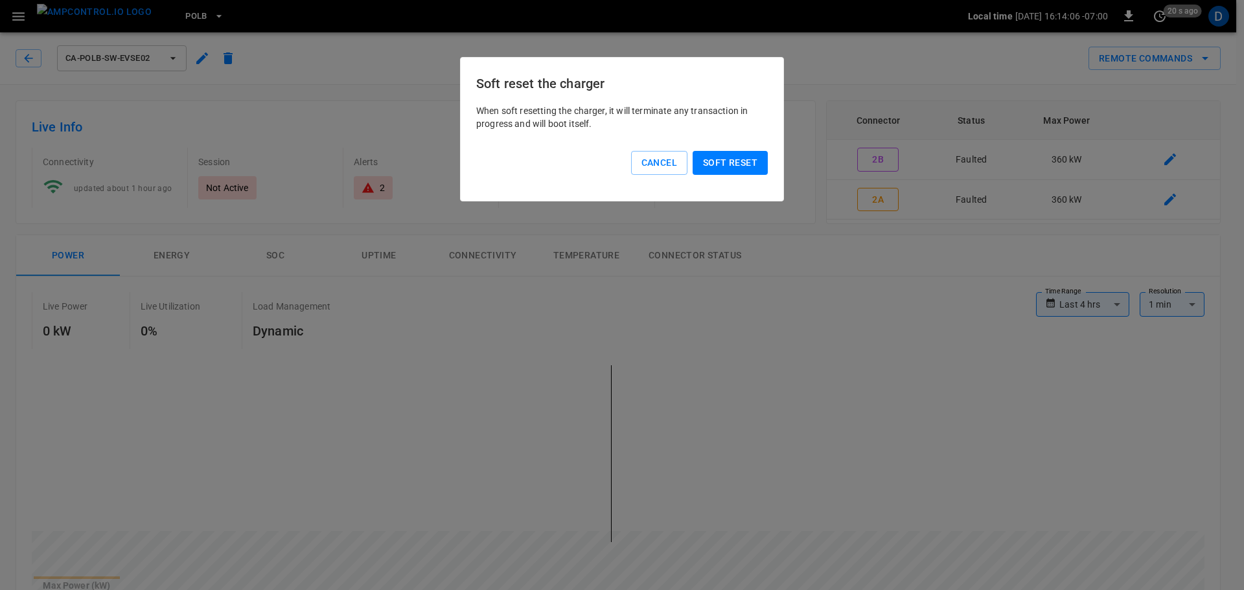
click at [734, 159] on button "Soft reset" at bounding box center [730, 163] width 75 height 24
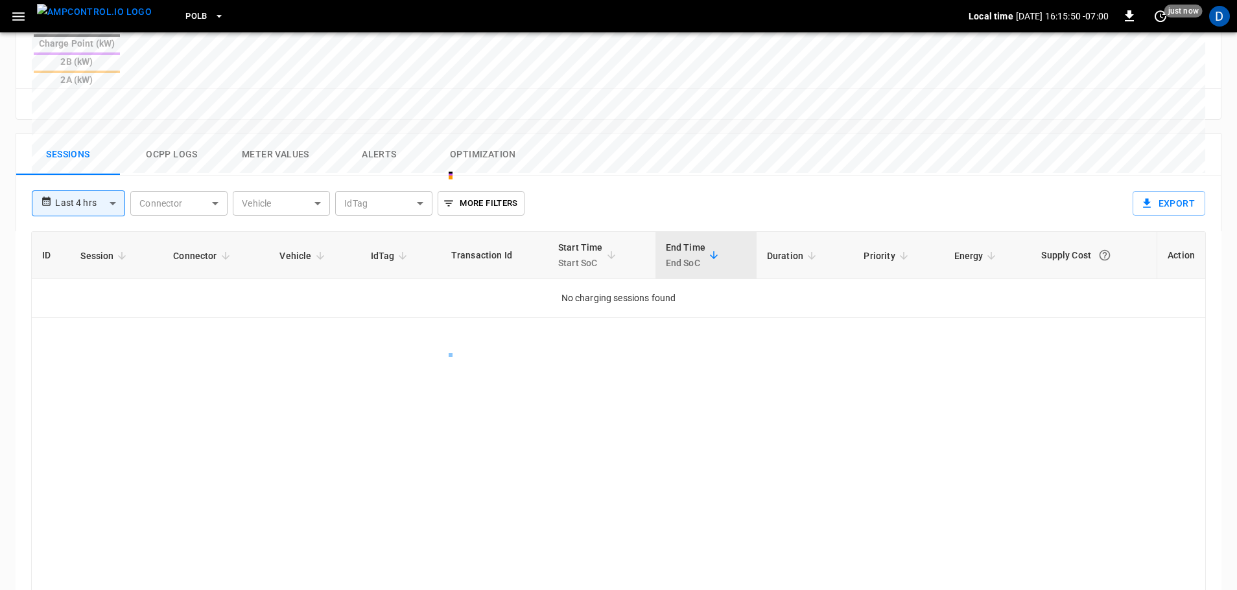
scroll to position [583, 0]
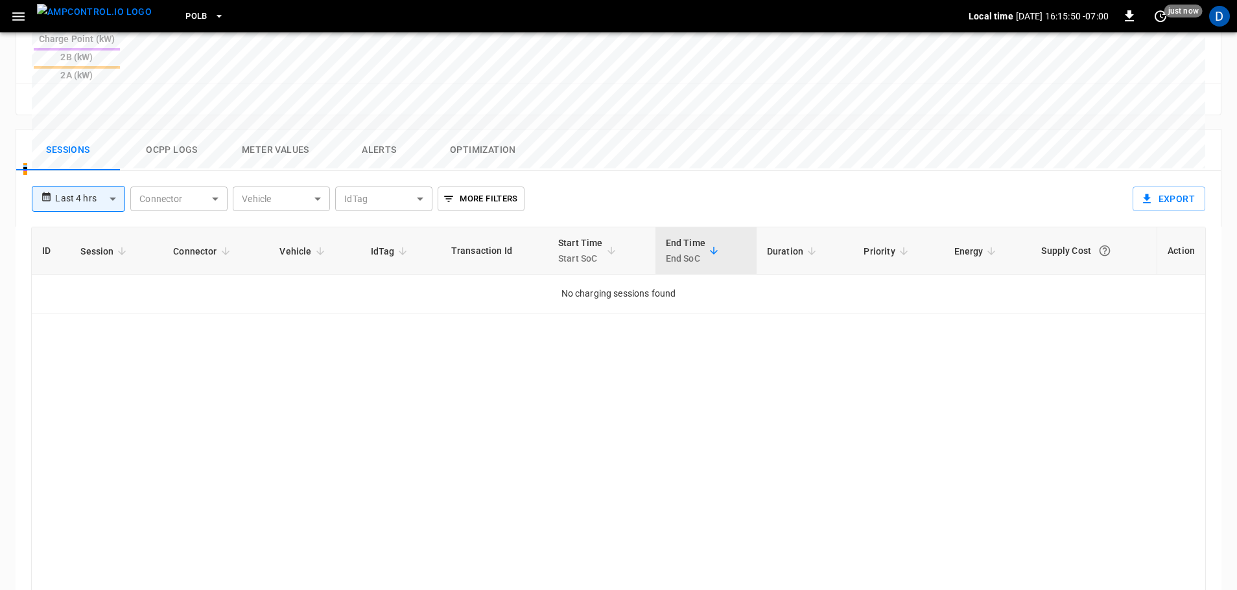
drag, startPoint x: 170, startPoint y: 79, endPoint x: 115, endPoint y: 80, distance: 54.4
click at [170, 130] on button "Ocpp logs" at bounding box center [172, 150] width 104 height 41
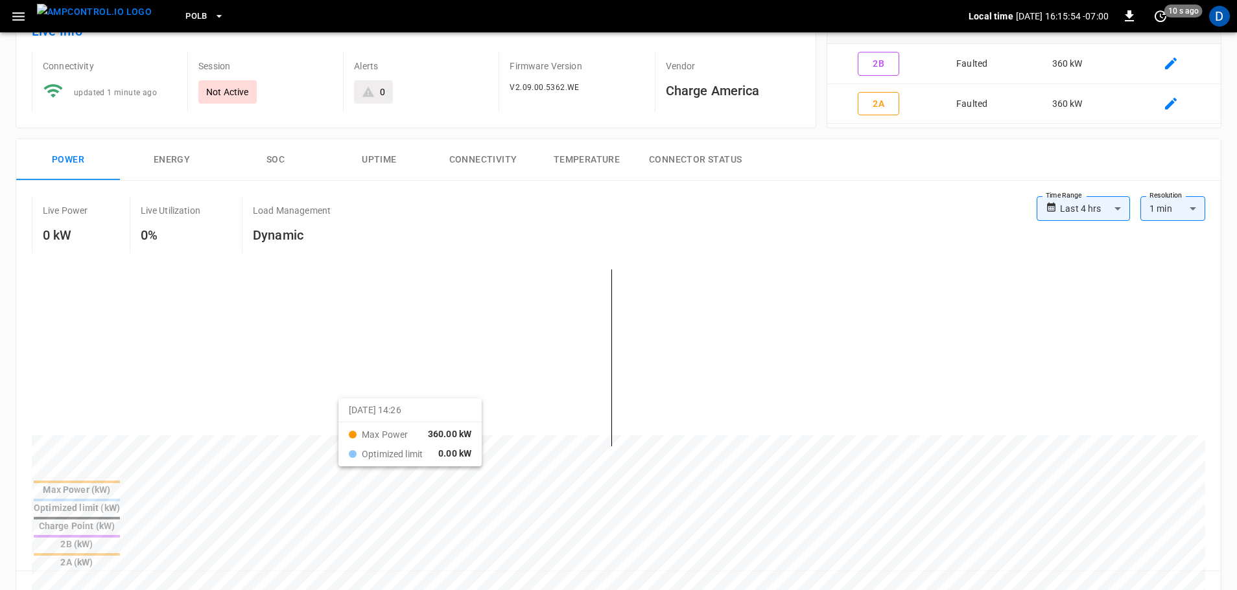
scroll to position [0, 0]
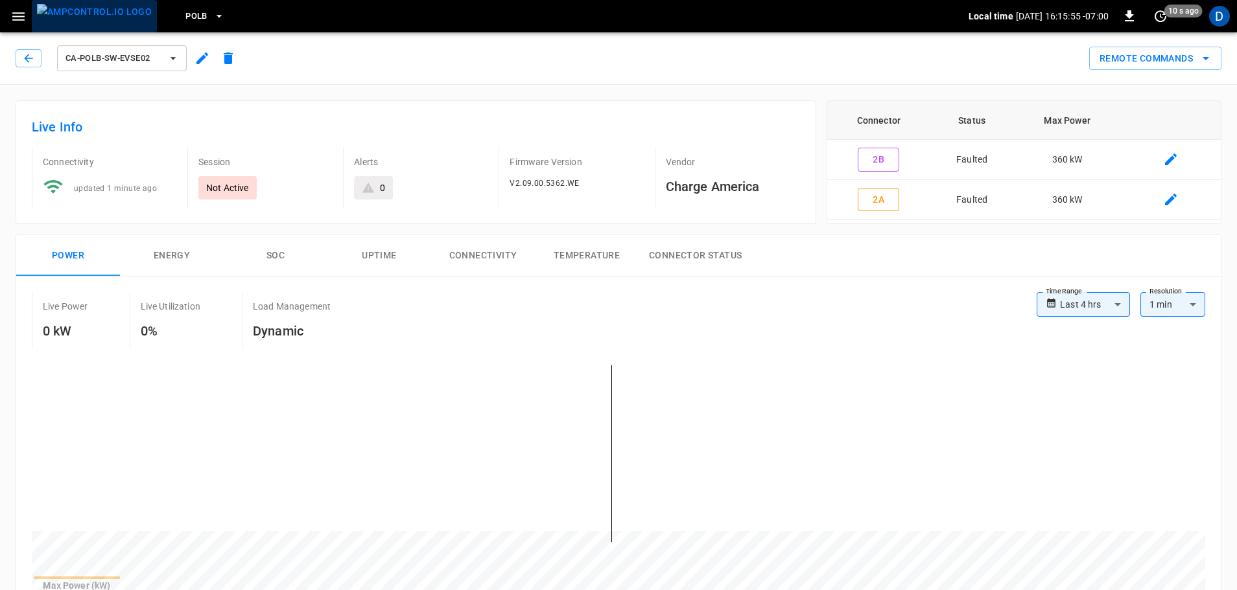
click at [95, 16] on img "menu" at bounding box center [94, 12] width 115 height 16
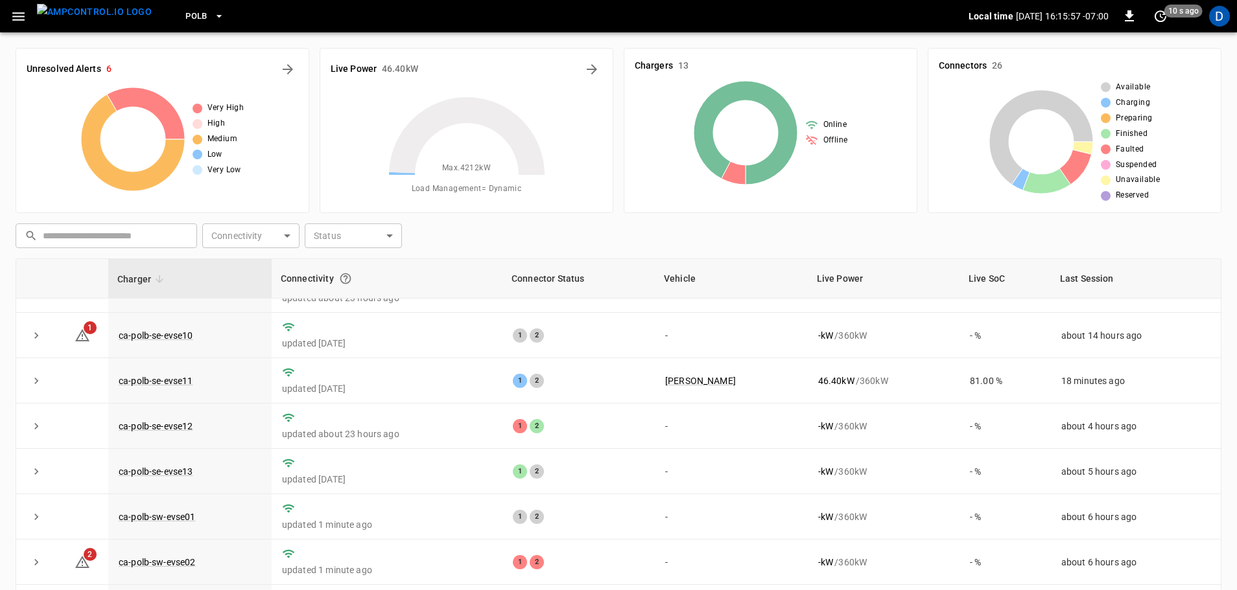
scroll to position [226, 0]
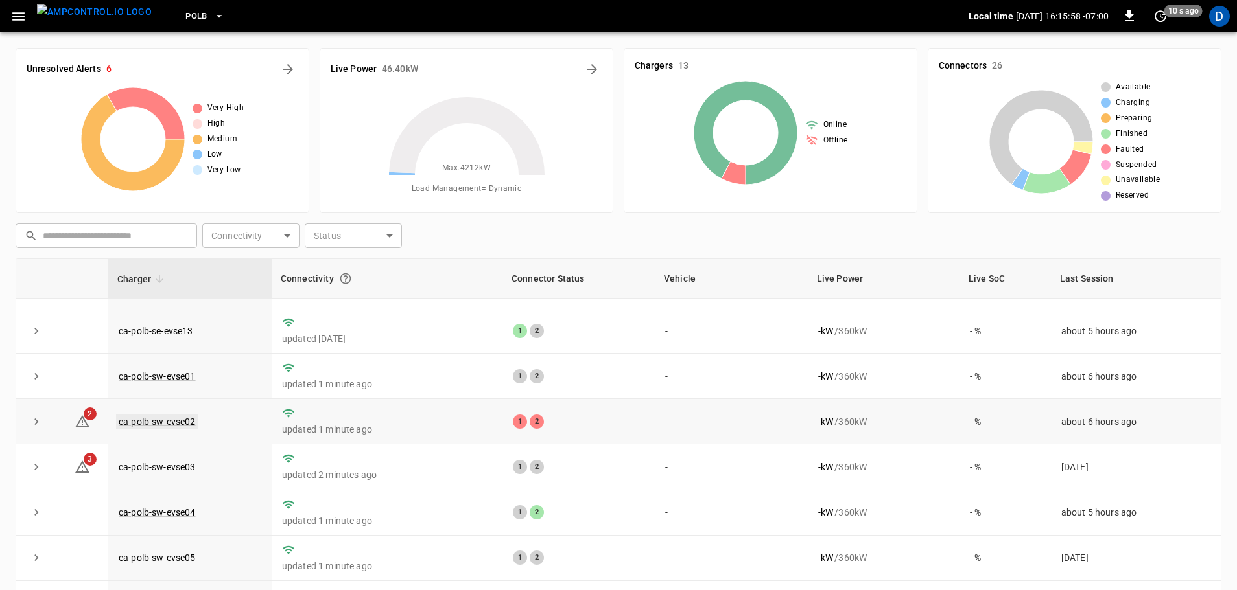
click at [157, 414] on link "ca-polb-sw-evse02" at bounding box center [157, 422] width 82 height 16
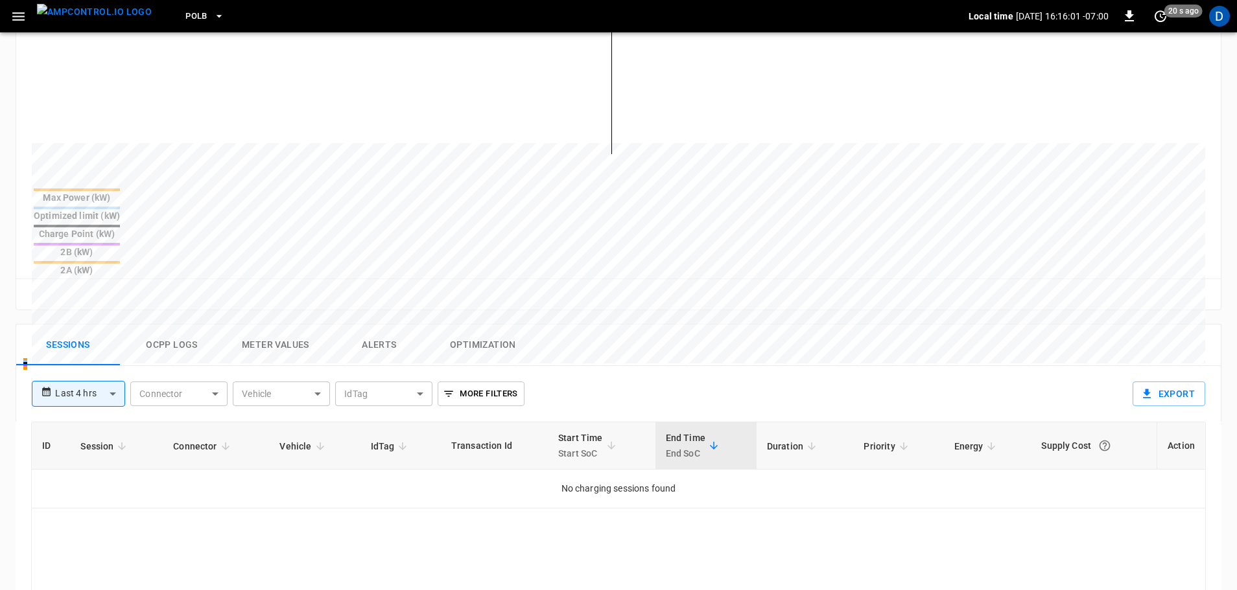
scroll to position [518, 0]
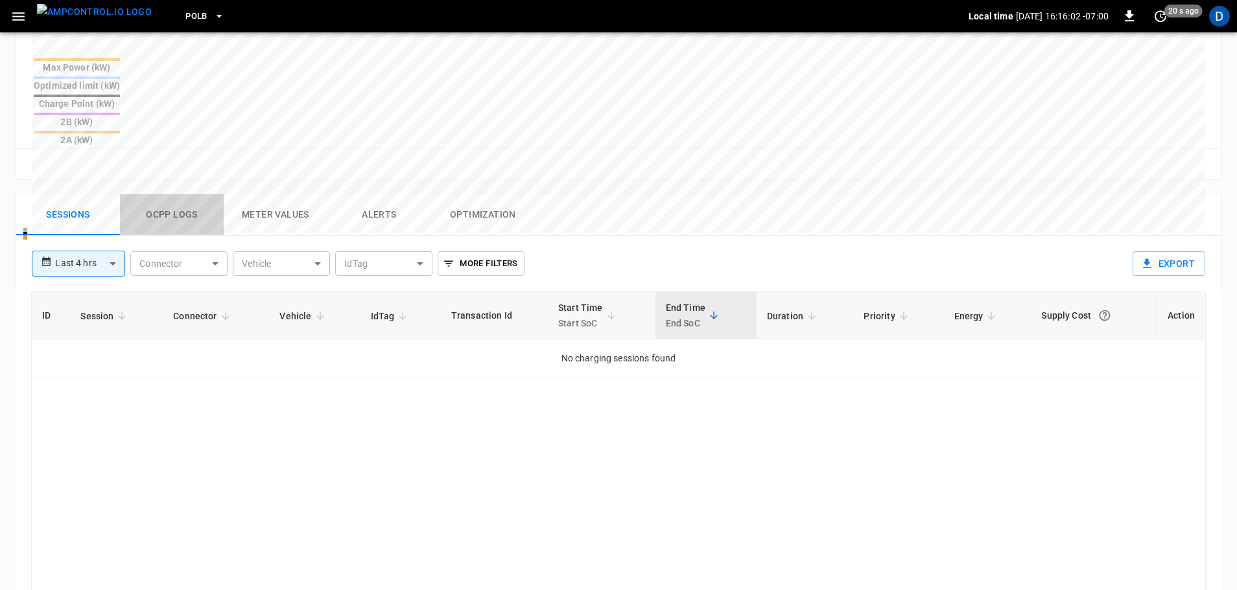
click at [176, 194] on button "Ocpp logs" at bounding box center [172, 214] width 104 height 41
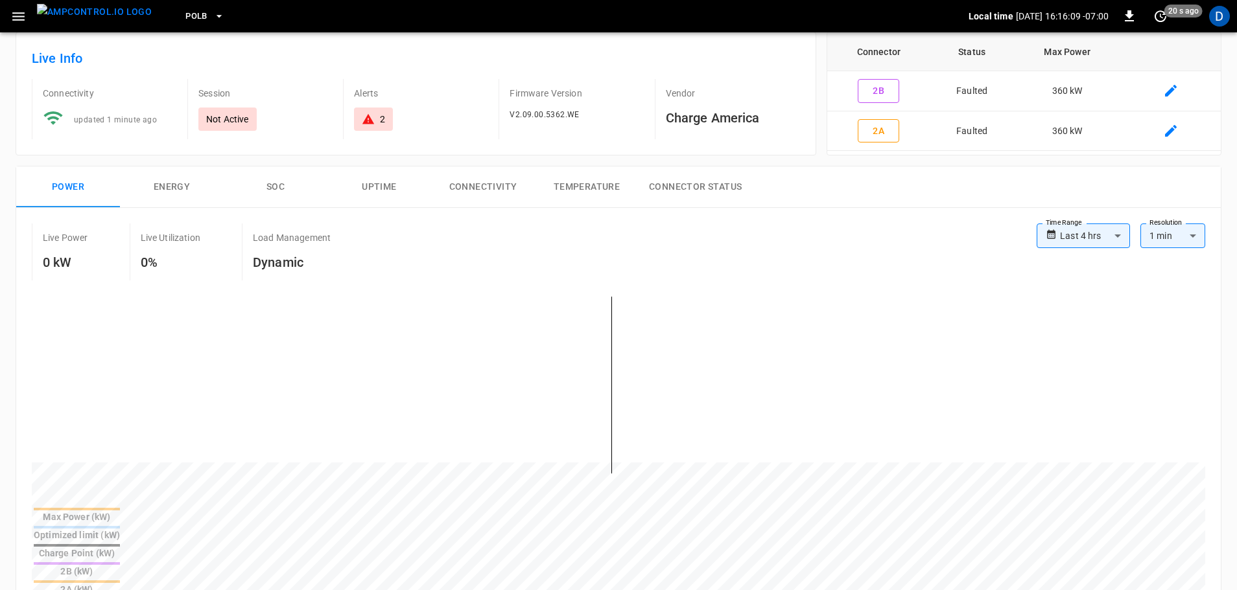
scroll to position [0, 0]
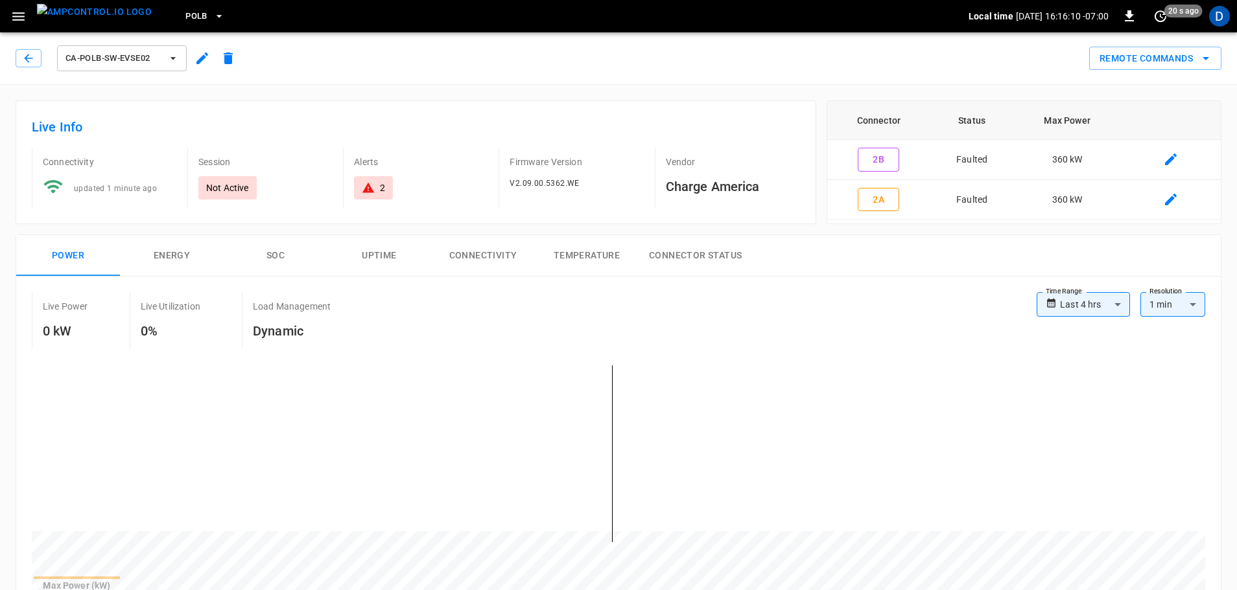
click at [96, 17] on img "menu" at bounding box center [94, 12] width 115 height 16
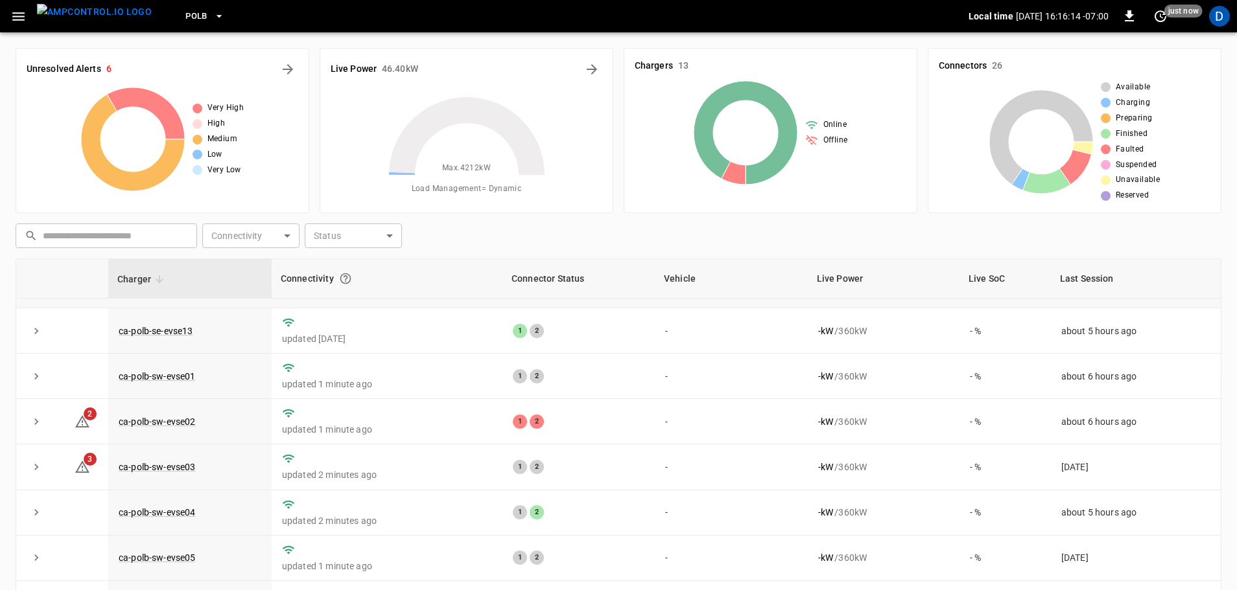
scroll to position [226, 0]
click at [154, 419] on link "ca-polb-sw-evse02" at bounding box center [157, 422] width 82 height 16
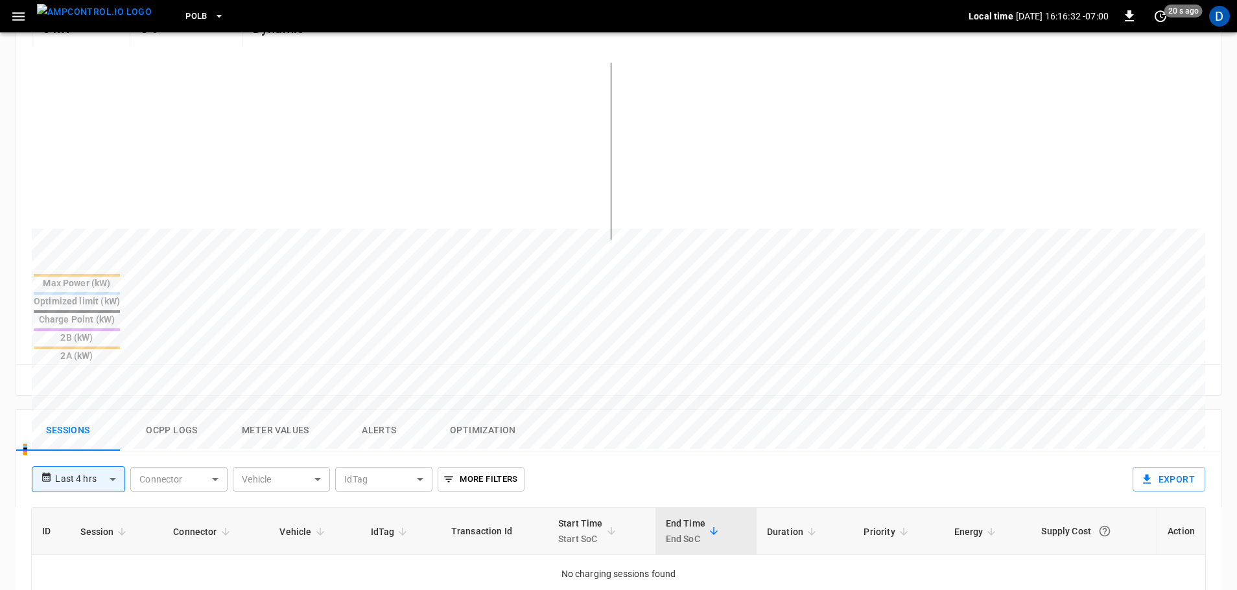
scroll to position [518, 0]
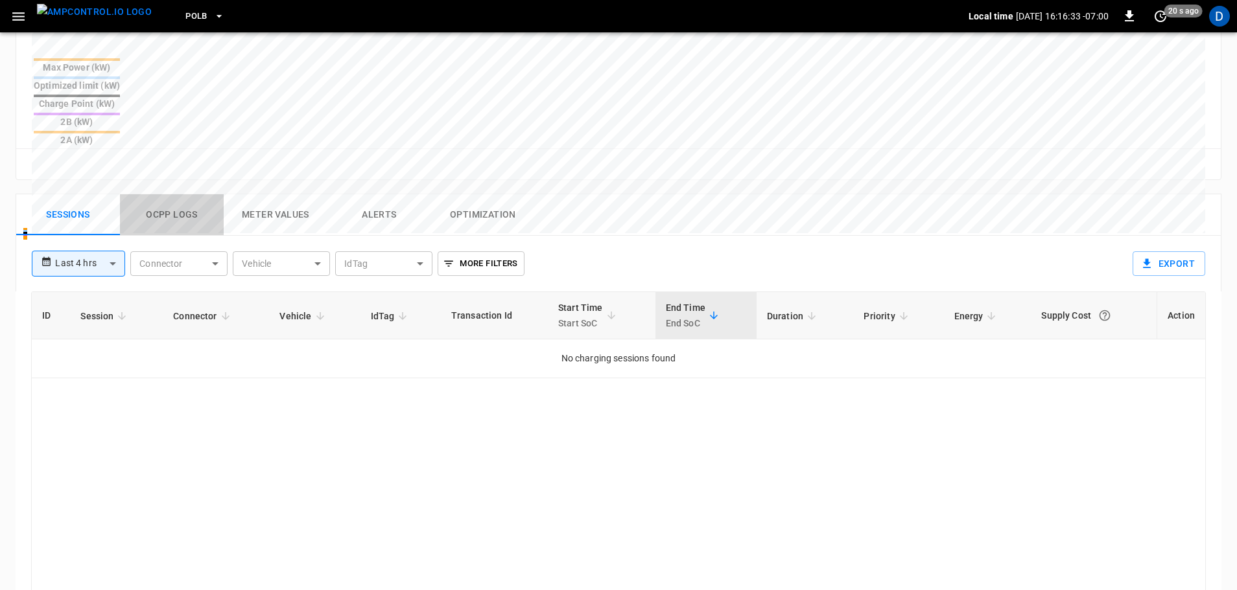
click at [167, 194] on button "Ocpp logs" at bounding box center [172, 214] width 104 height 41
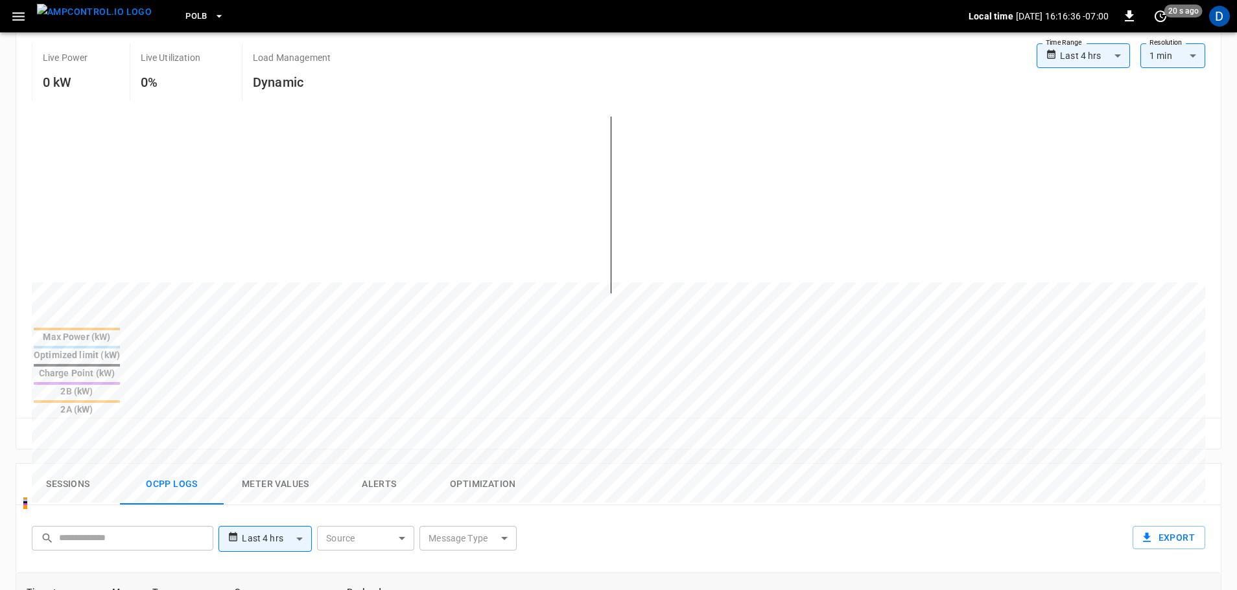
scroll to position [0, 0]
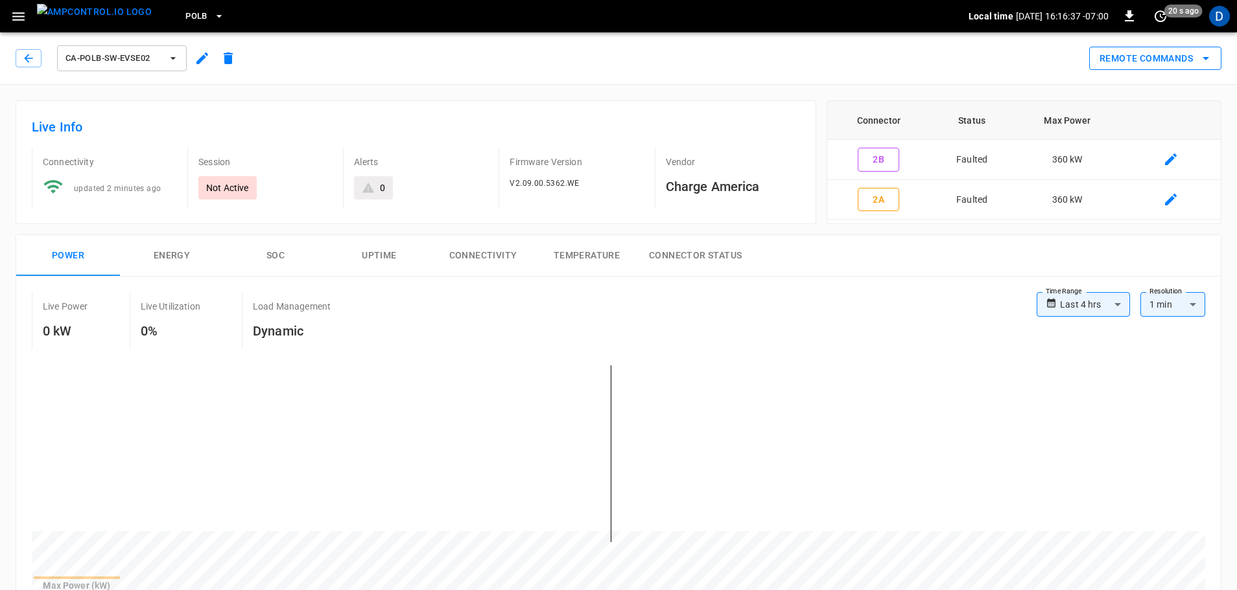
click at [1163, 57] on button "Remote Commands" at bounding box center [1155, 59] width 132 height 24
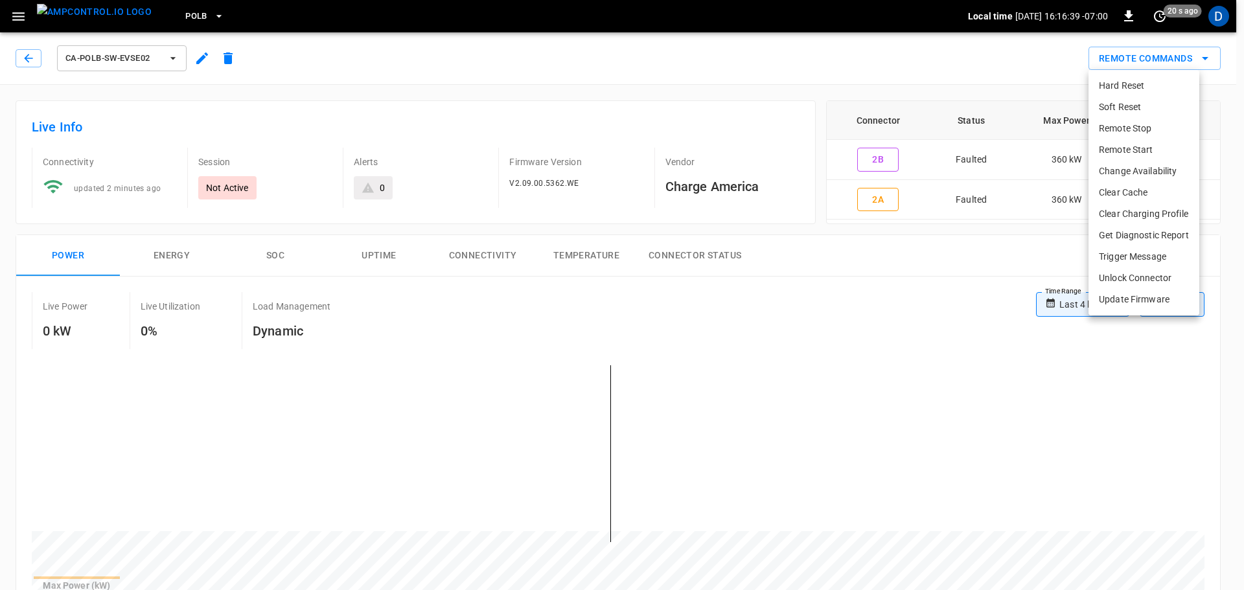
click at [1122, 111] on li "Soft Reset" at bounding box center [1144, 107] width 111 height 21
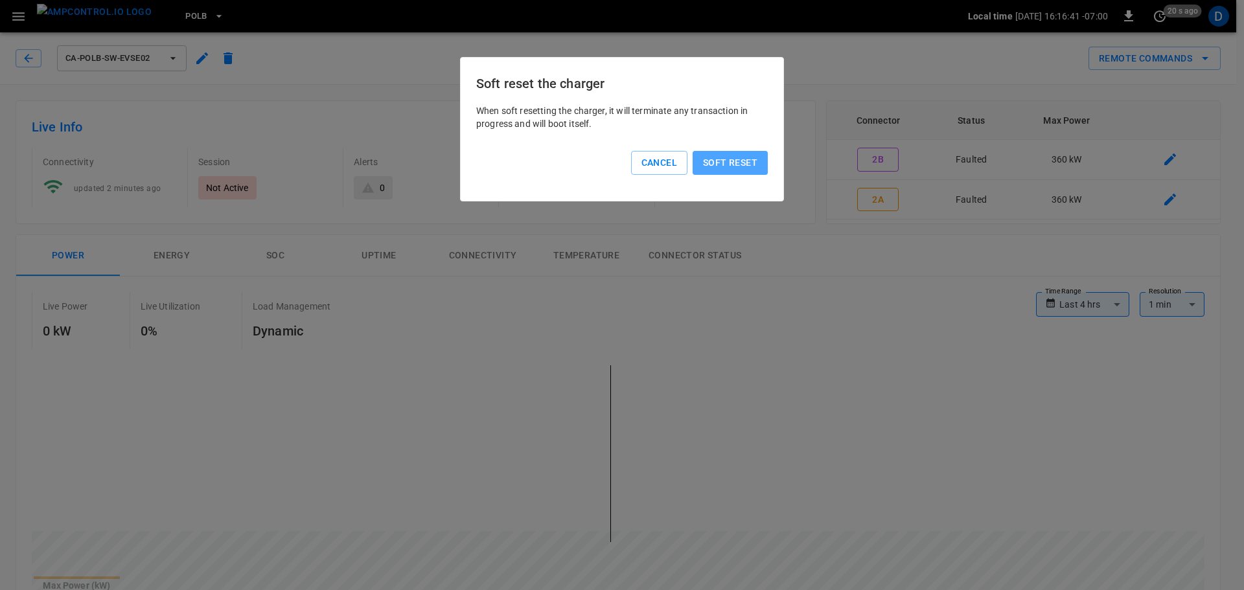
click at [746, 164] on button "Soft reset" at bounding box center [730, 163] width 75 height 24
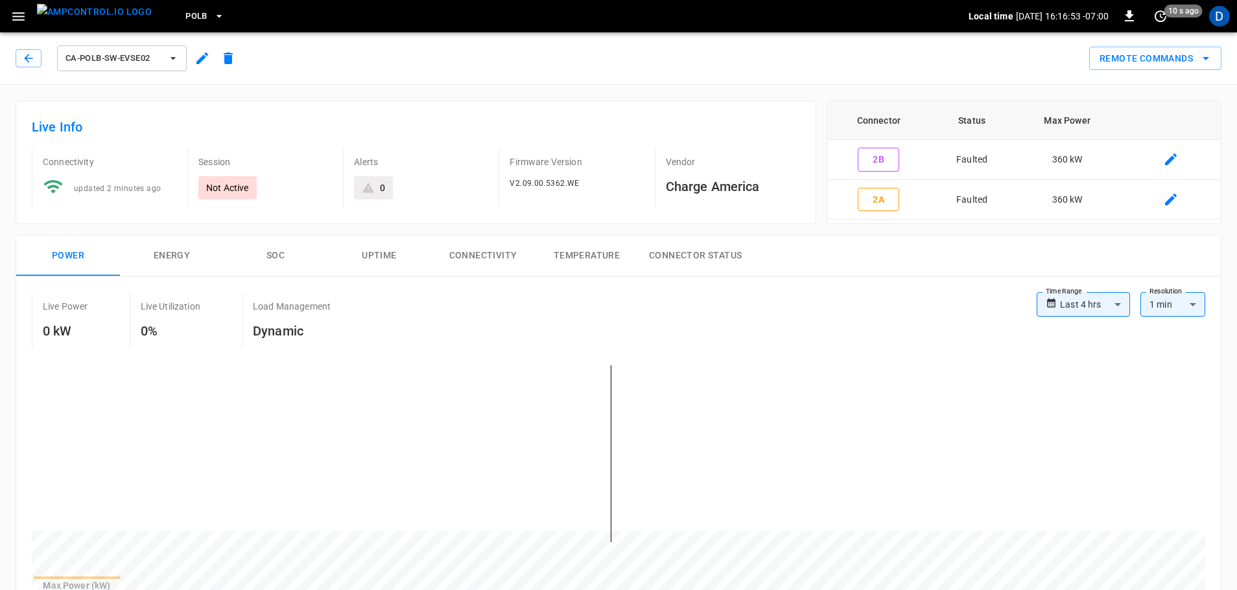
click at [89, 20] on img "menu" at bounding box center [94, 12] width 115 height 16
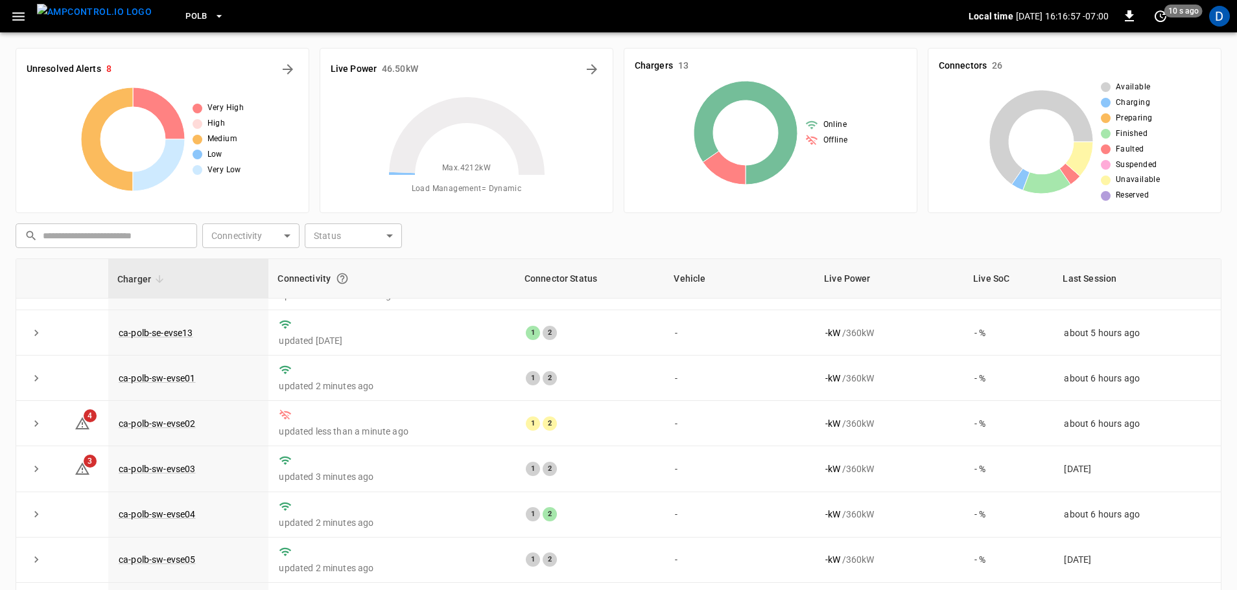
scroll to position [226, 0]
click at [278, 69] on button "All Alerts" at bounding box center [287, 69] width 21 height 21
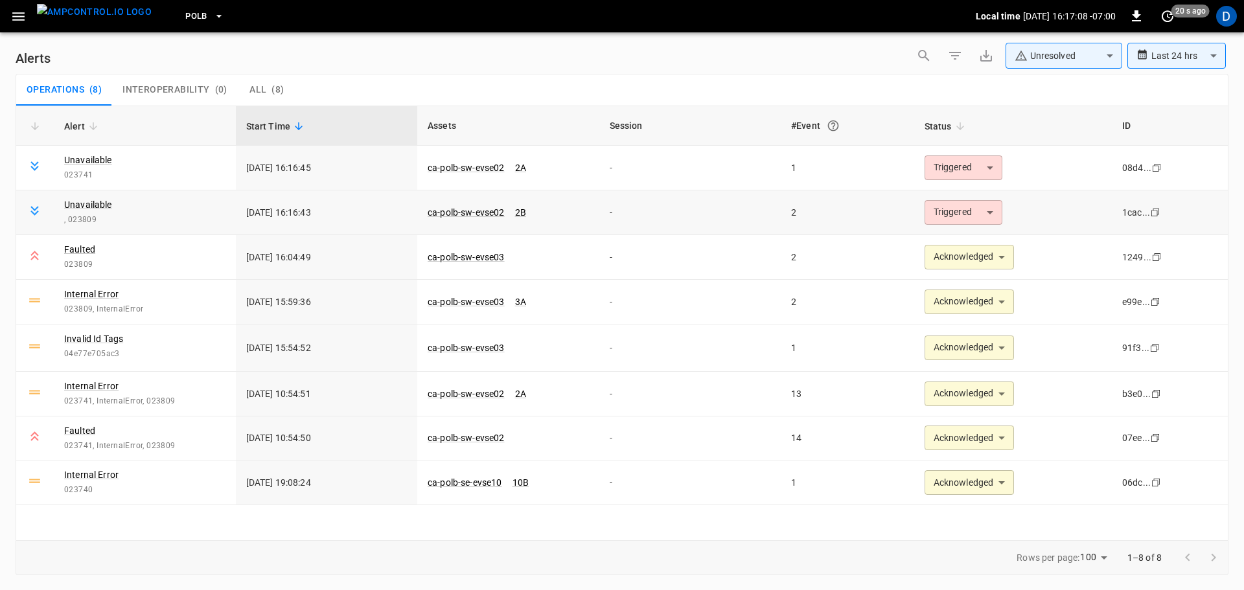
click at [948, 213] on body "**********" at bounding box center [622, 293] width 1244 height 586
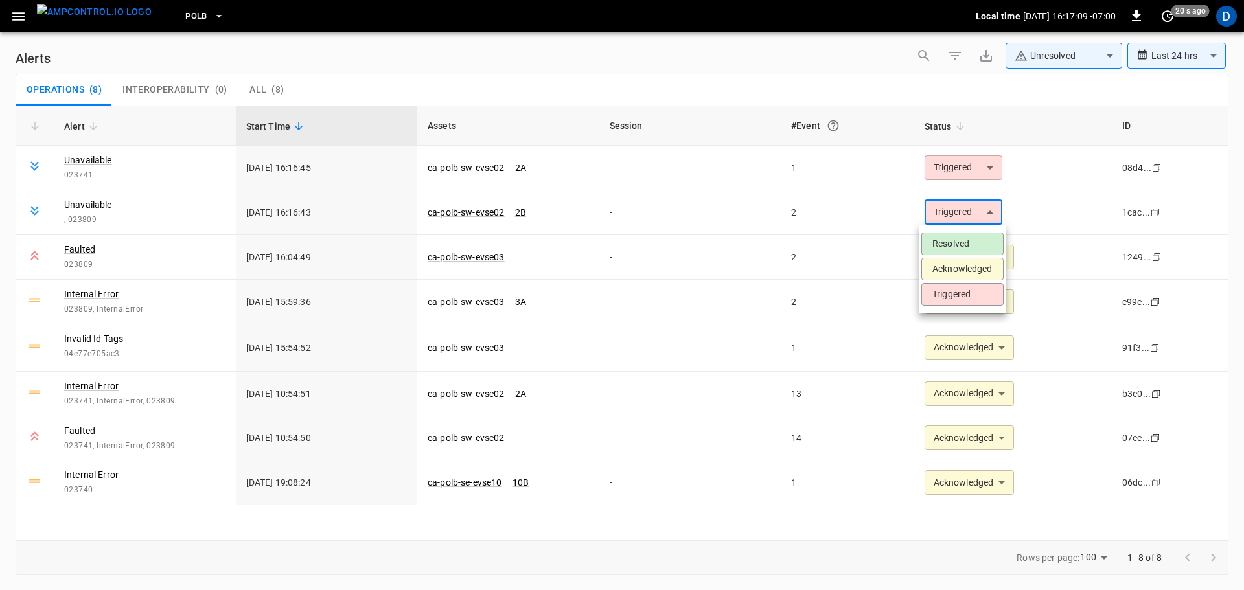
click at [939, 270] on li "Acknowledged" at bounding box center [963, 269] width 82 height 23
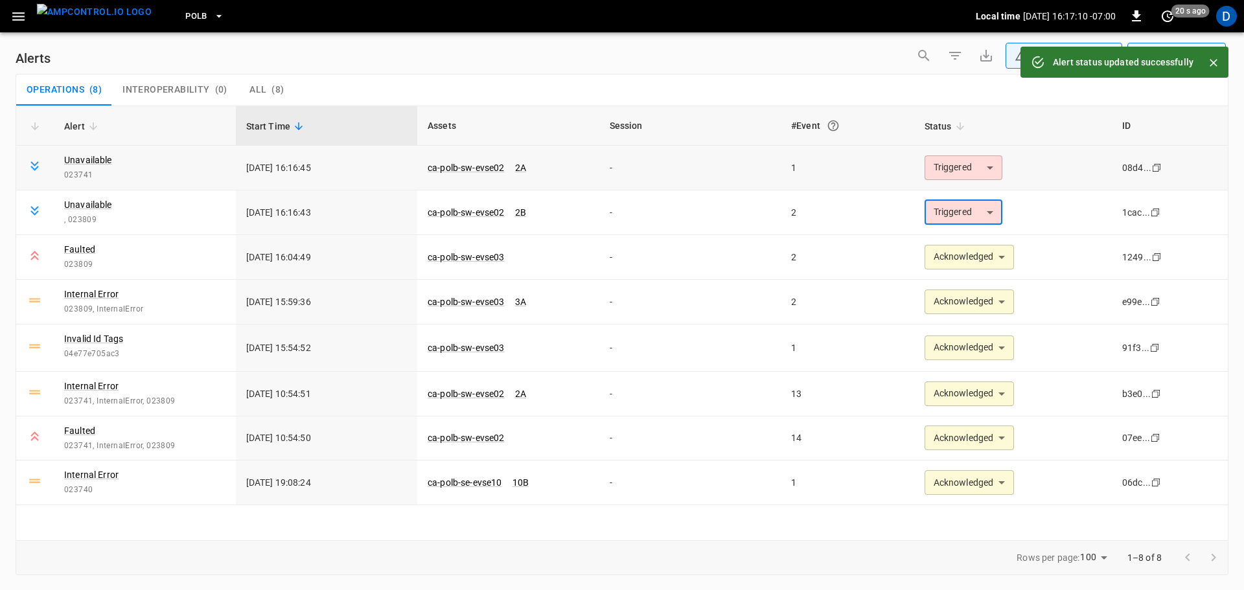
type input "**********"
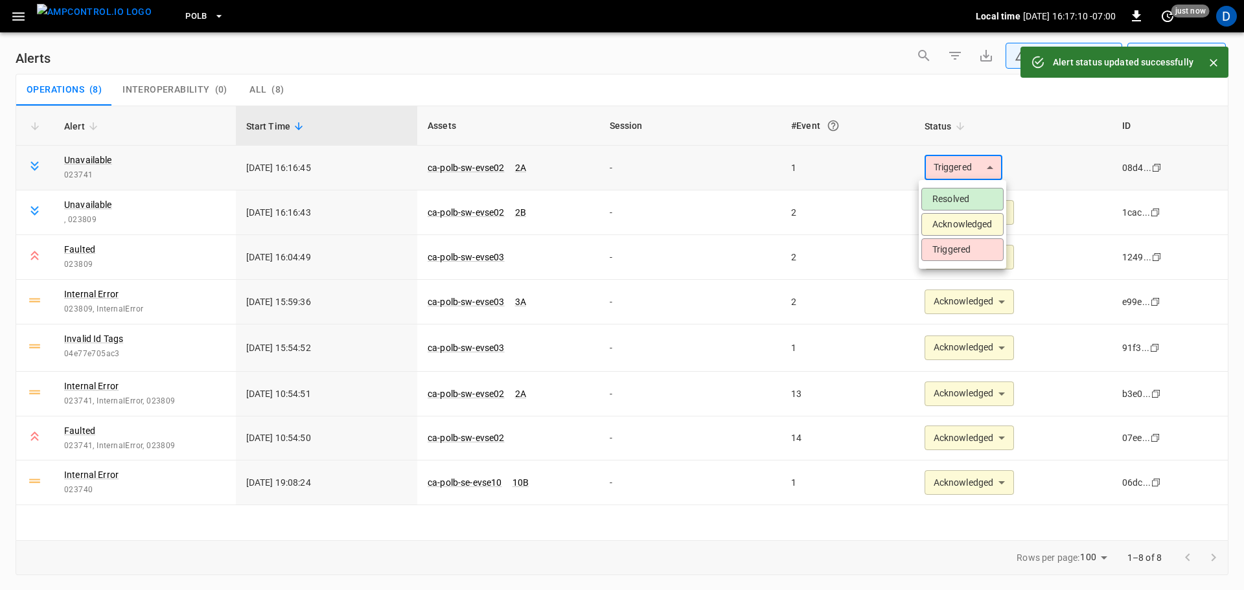
click at [931, 168] on body "**********" at bounding box center [622, 293] width 1244 height 586
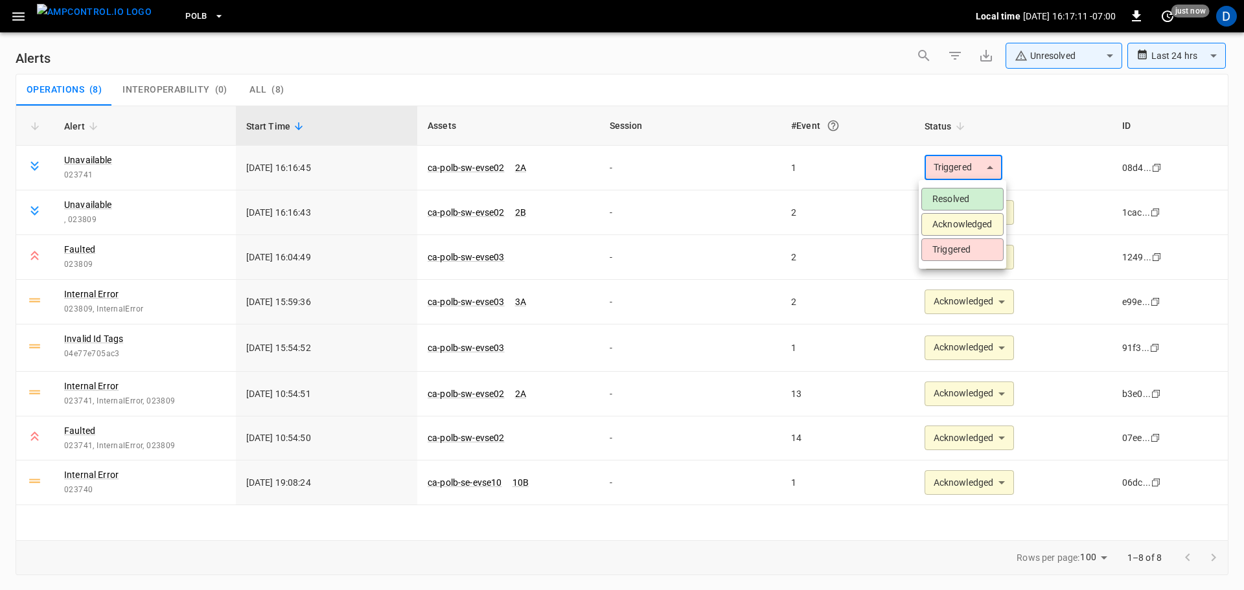
click at [945, 224] on li "Acknowledged" at bounding box center [963, 224] width 82 height 23
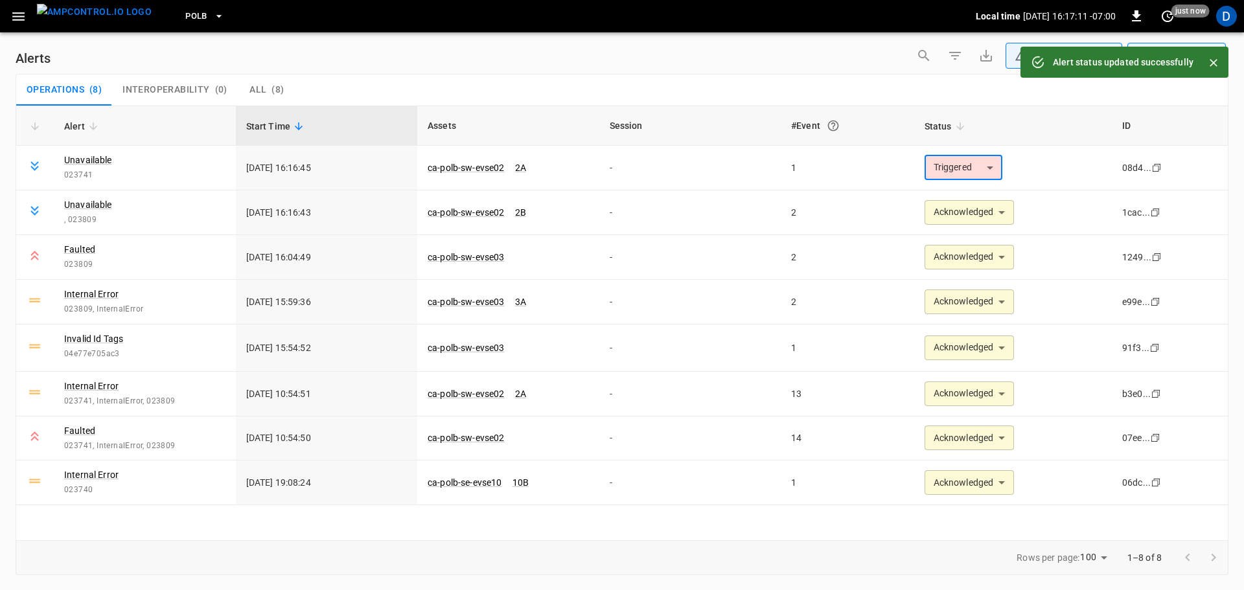
type input "**********"
click at [94, 8] on img "menu" at bounding box center [94, 12] width 115 height 16
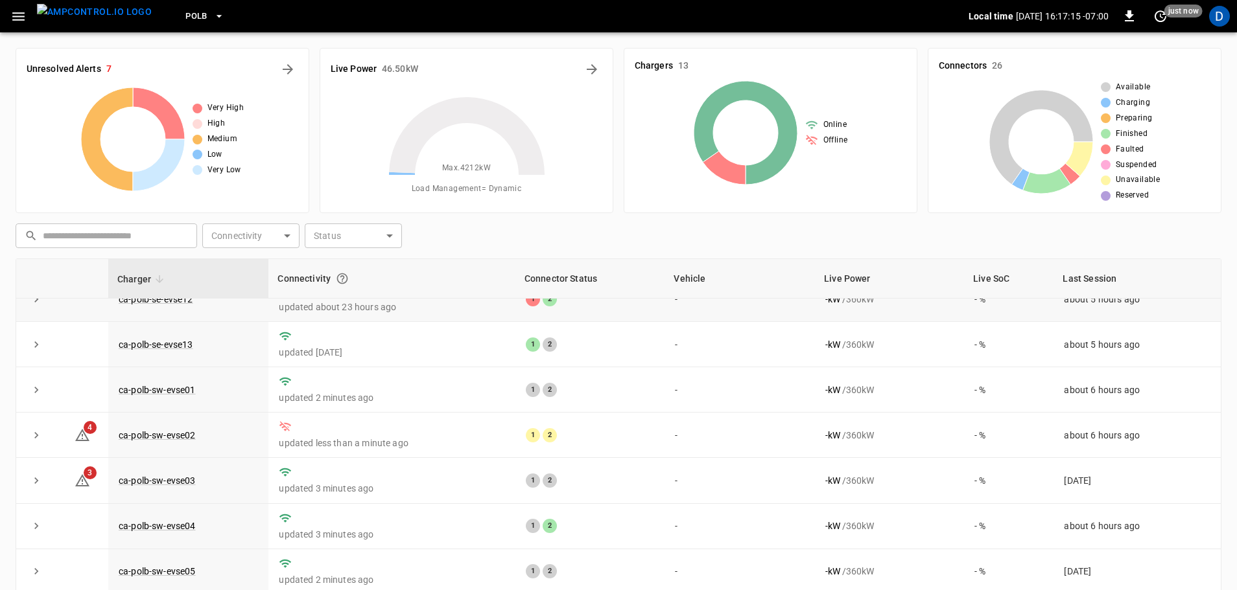
scroll to position [226, 0]
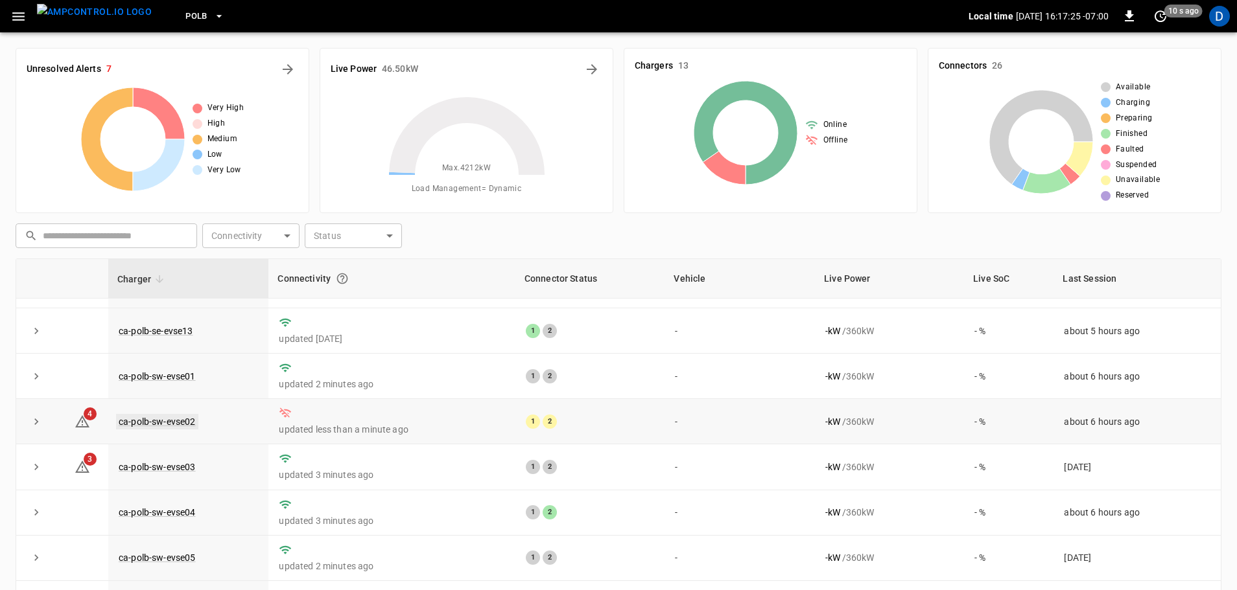
click at [187, 416] on link "ca-polb-sw-evse02" at bounding box center [157, 422] width 82 height 16
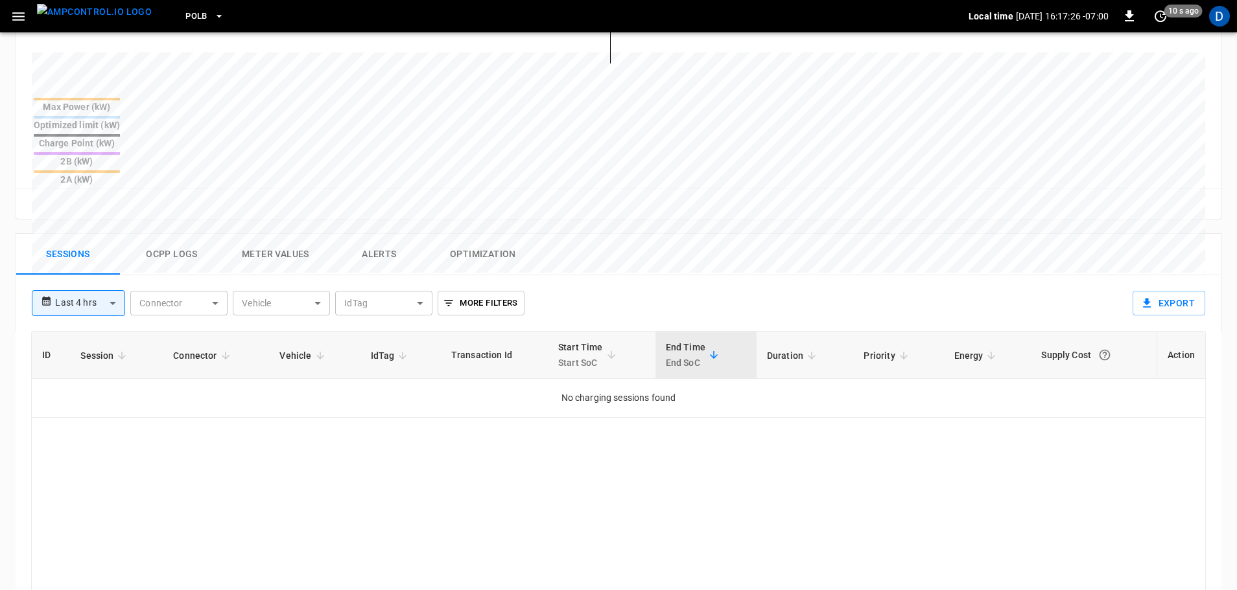
scroll to position [583, 0]
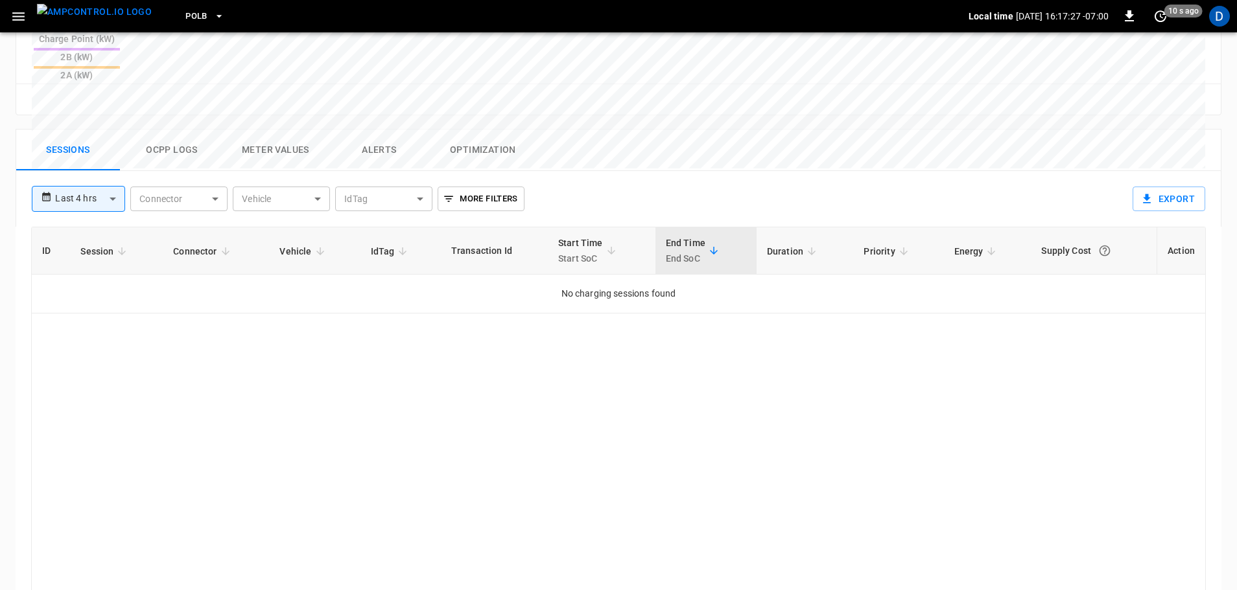
click at [189, 130] on button "Ocpp logs" at bounding box center [172, 150] width 104 height 41
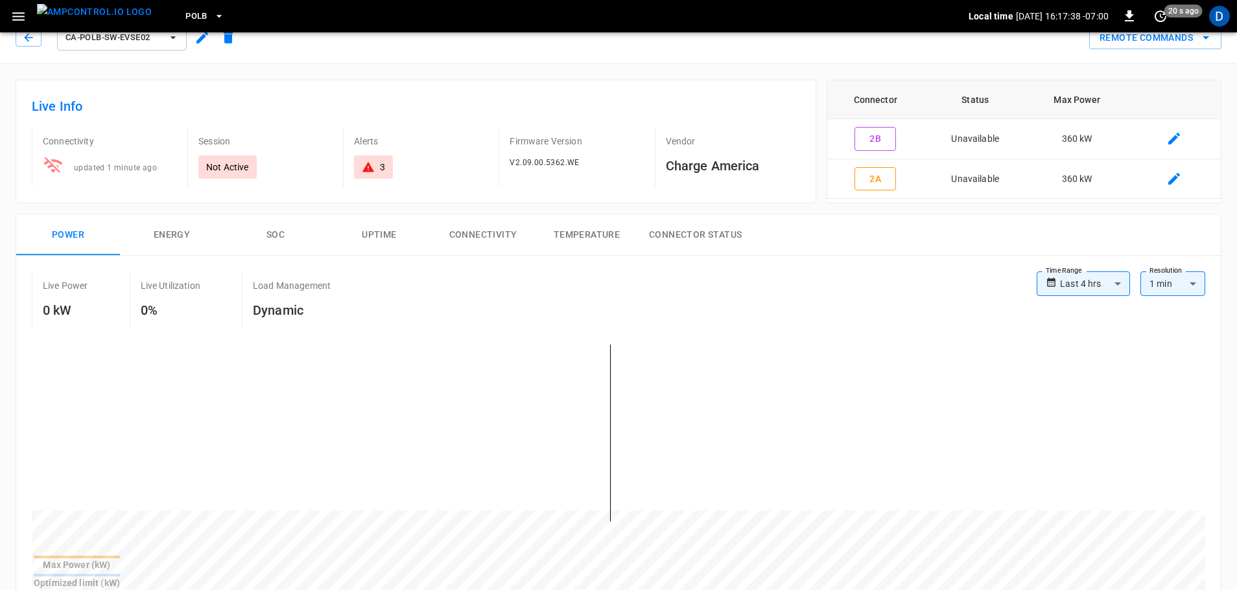
scroll to position [0, 0]
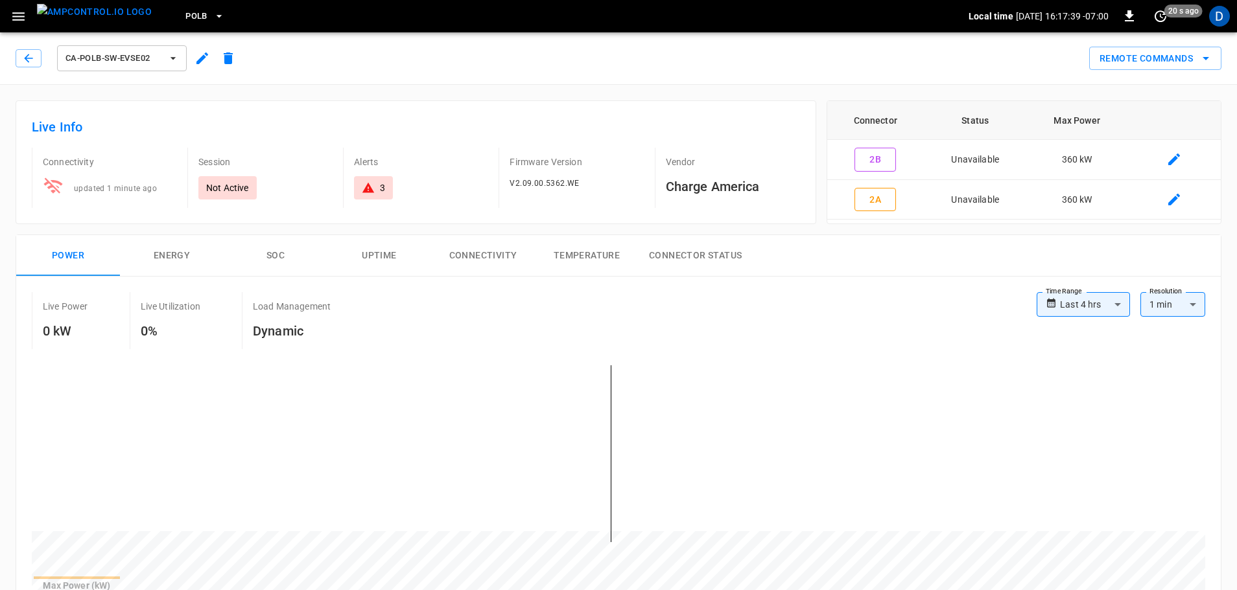
click at [95, 16] on img "menu" at bounding box center [94, 12] width 115 height 16
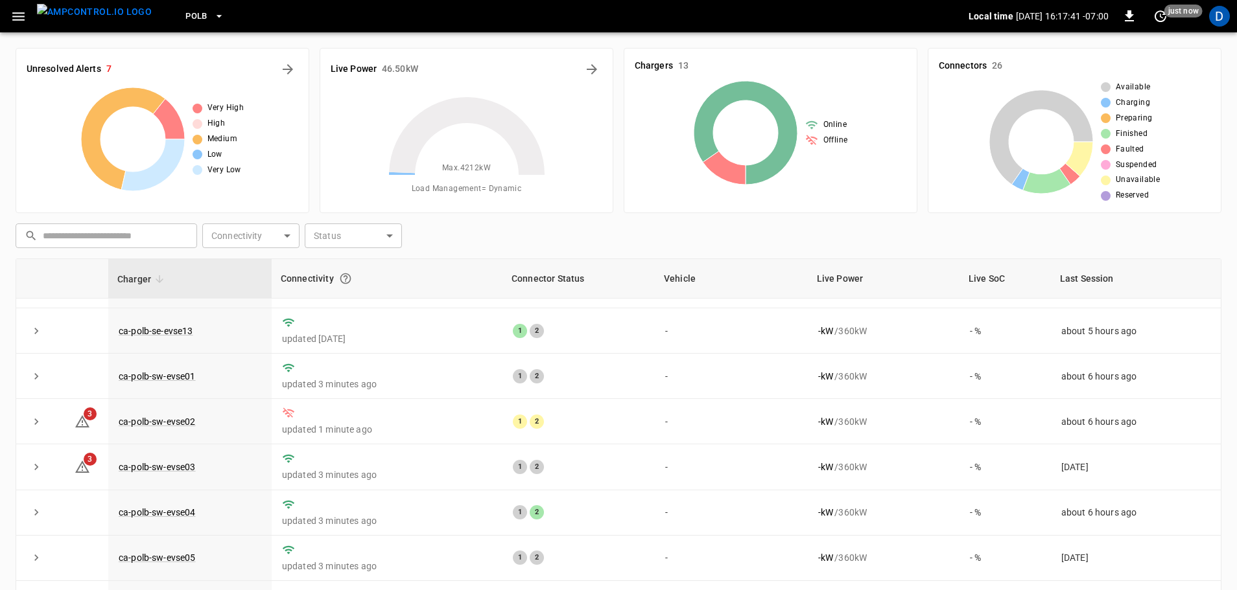
scroll to position [226, 0]
click at [17, 22] on icon "button" at bounding box center [18, 16] width 16 height 16
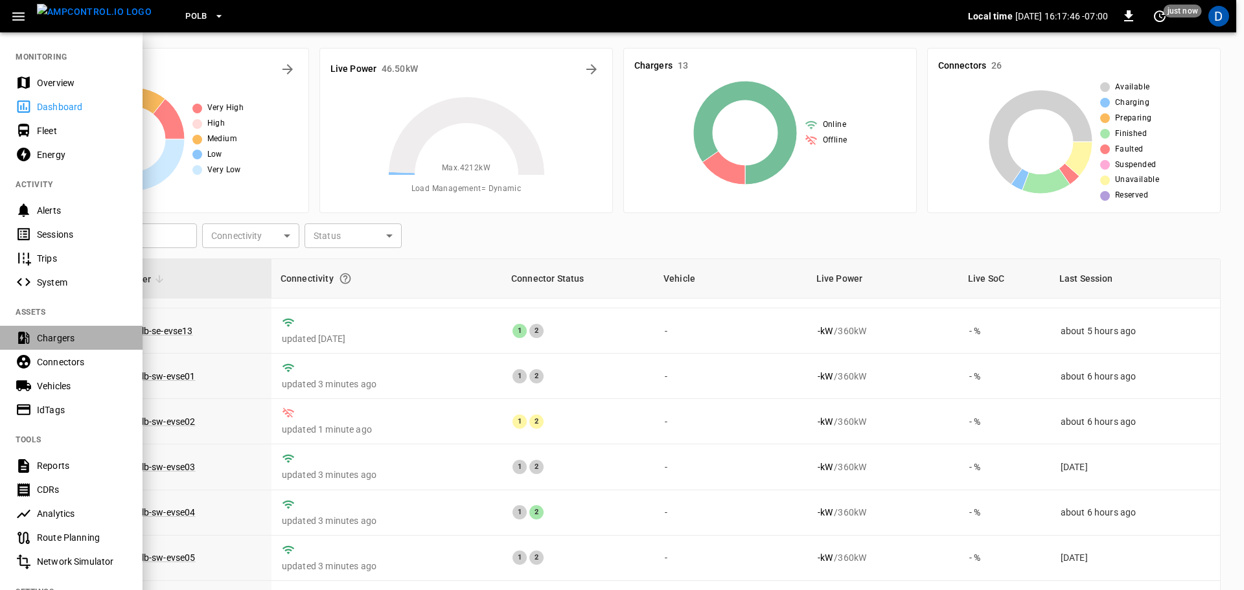
click at [69, 345] on div "Chargers" at bounding box center [71, 338] width 143 height 24
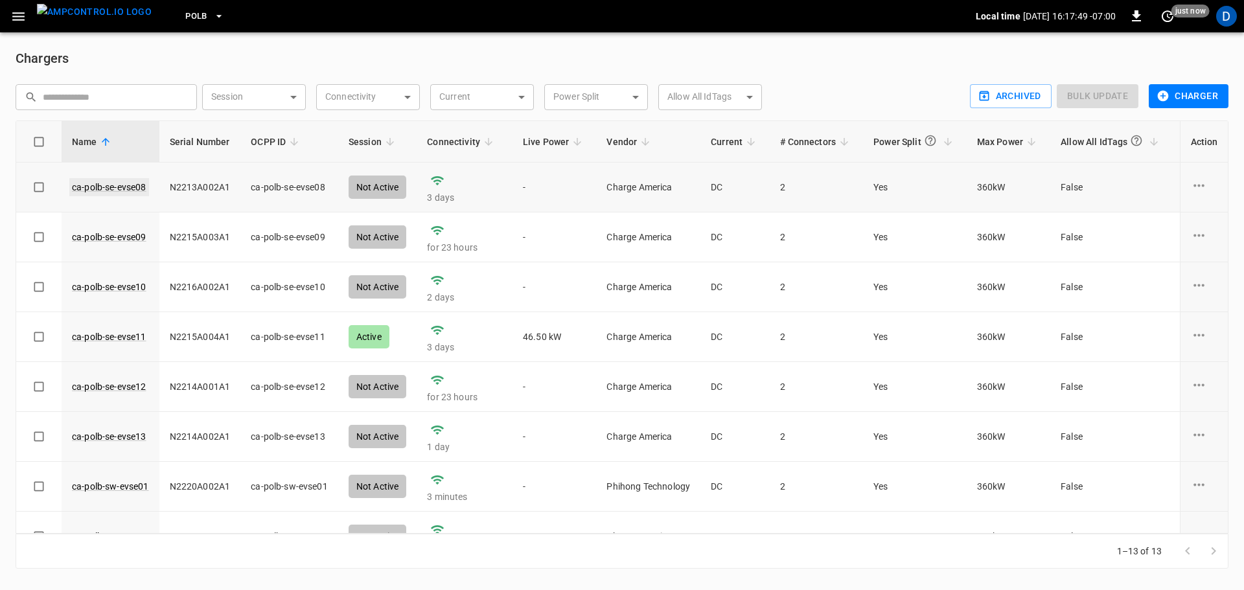
click at [141, 183] on link "ca-polb-se-evse08" at bounding box center [109, 187] width 80 height 18
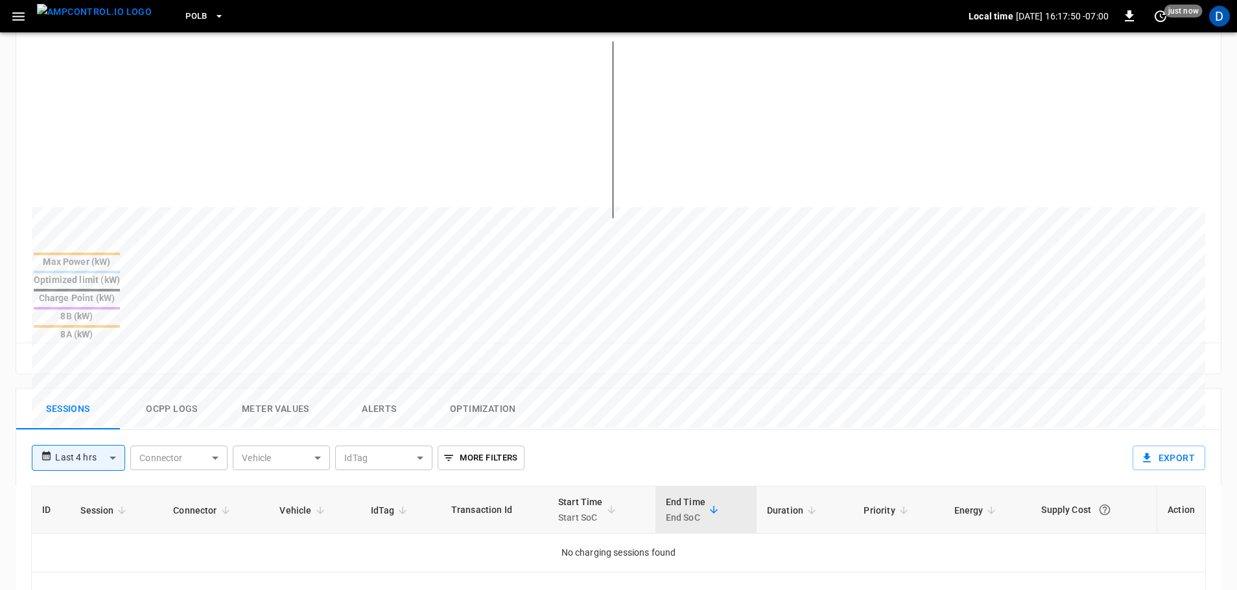
scroll to position [583, 0]
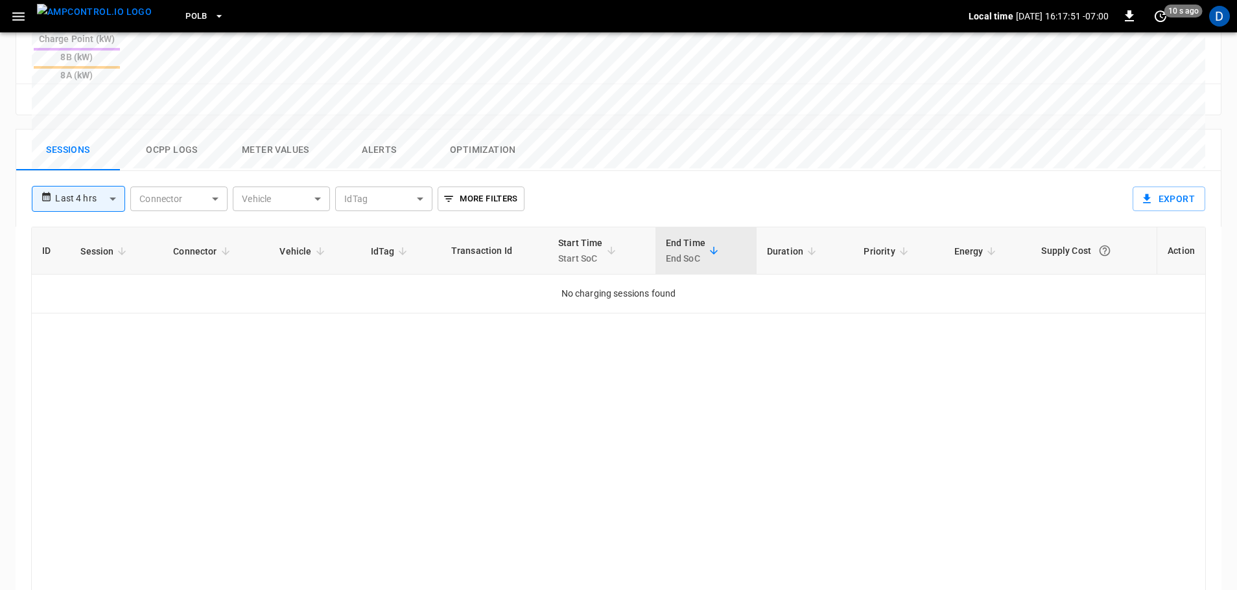
click at [71, 143] on body "**********" at bounding box center [618, 54] width 1237 height 1274
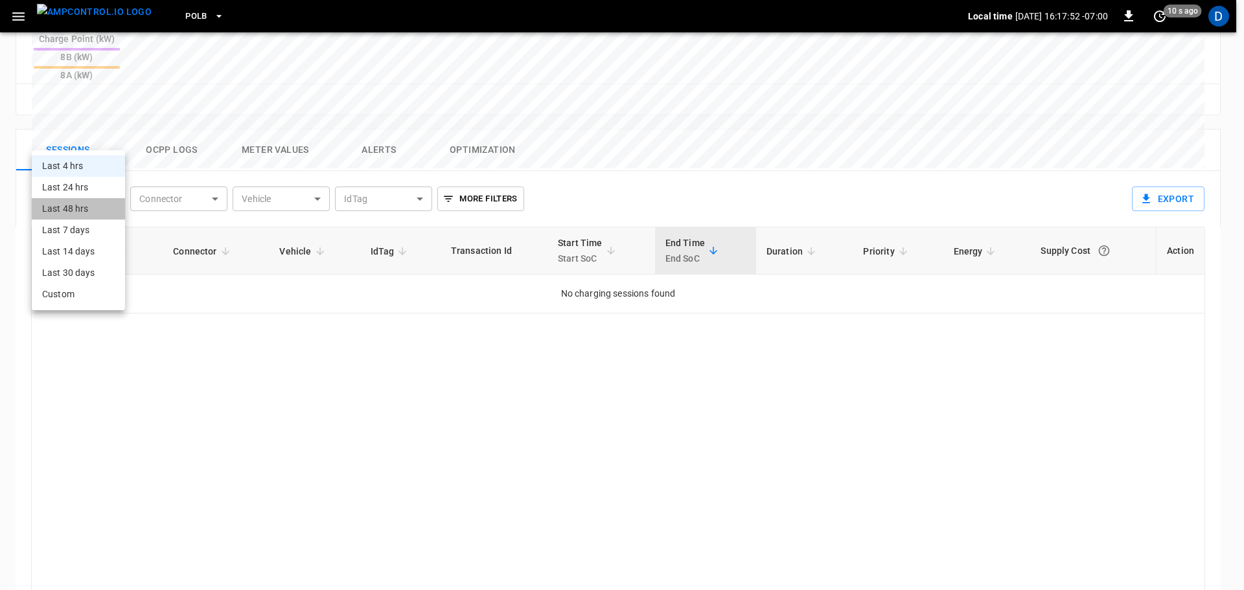
click at [85, 203] on li "Last 48 hrs" at bounding box center [78, 208] width 93 height 21
type input "**********"
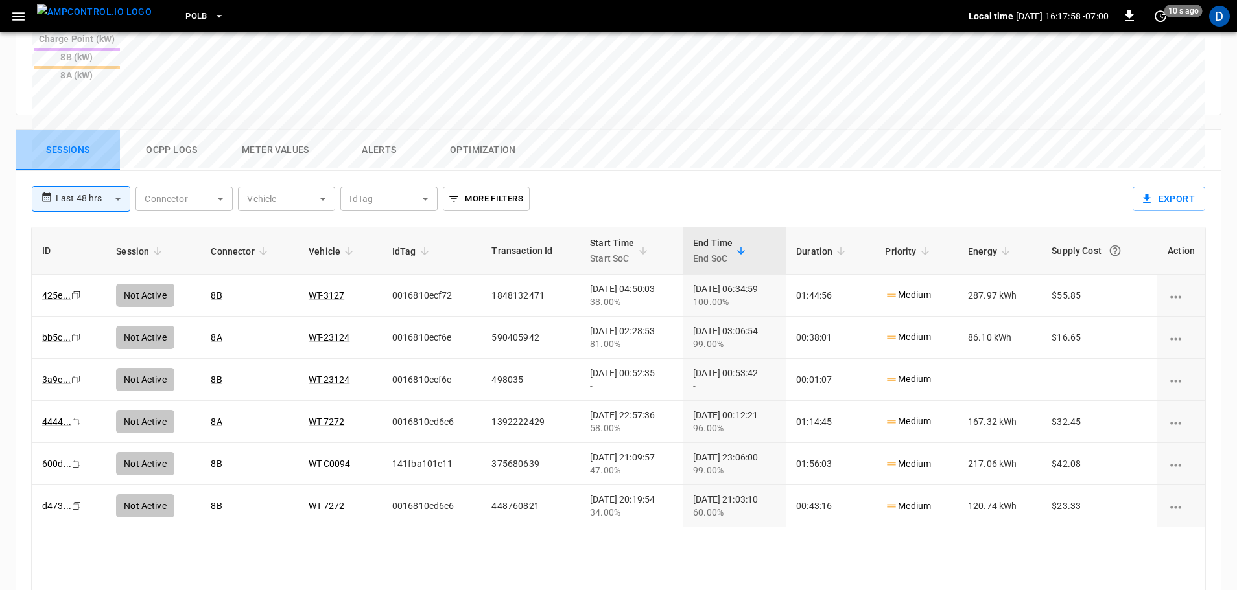
click at [71, 130] on button "Sessions" at bounding box center [68, 150] width 104 height 41
click at [93, 20] on img "menu" at bounding box center [94, 12] width 115 height 16
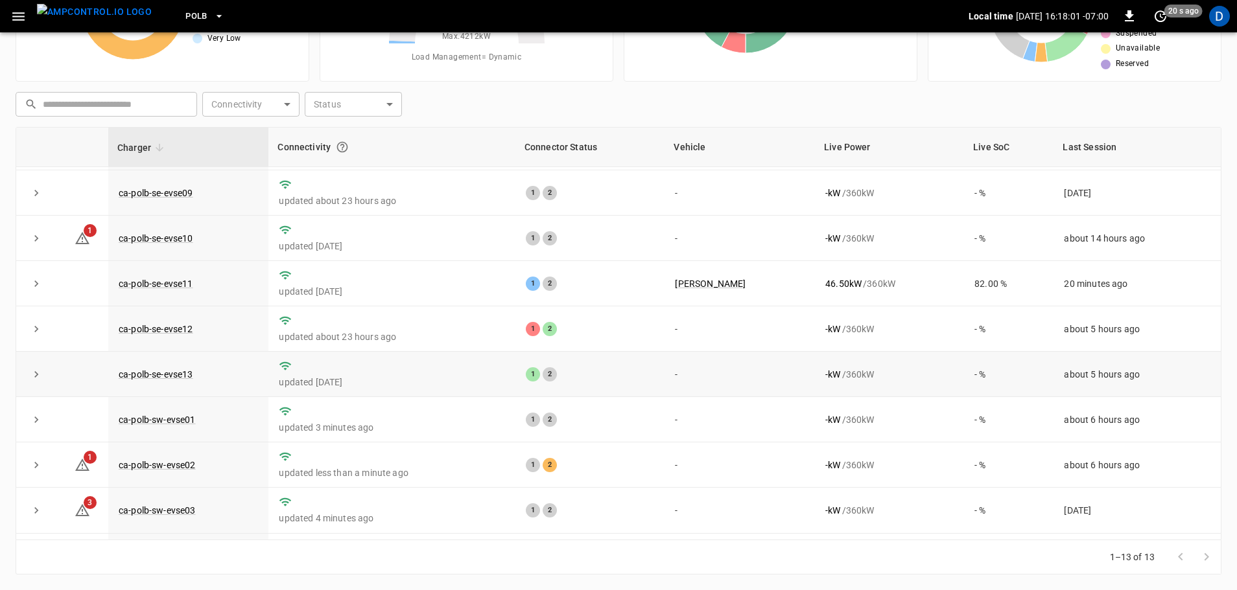
scroll to position [65, 0]
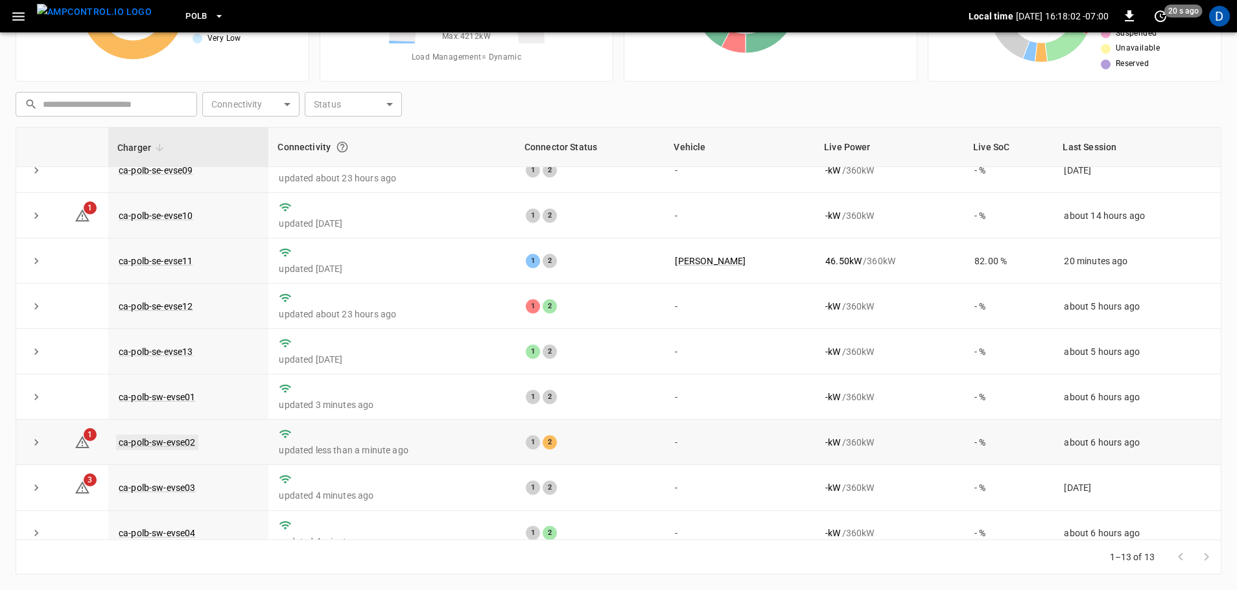
click at [165, 448] on link "ca-polb-sw-evse02" at bounding box center [157, 443] width 82 height 16
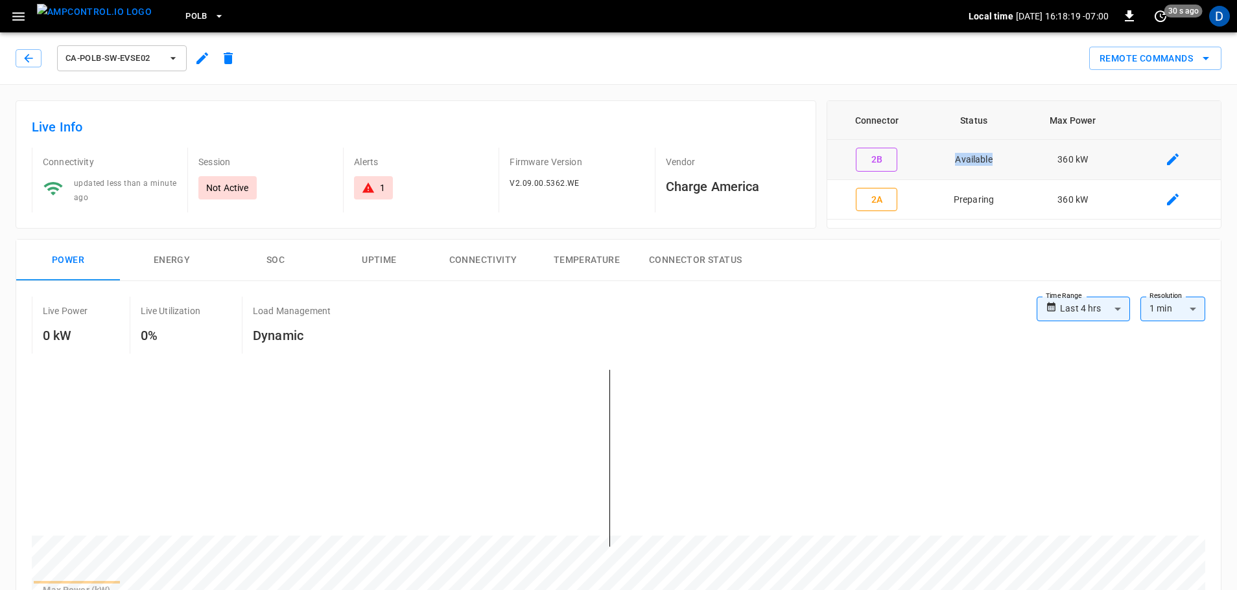
drag, startPoint x: 955, startPoint y: 162, endPoint x: 1003, endPoint y: 157, distance: 47.6
click at [1003, 157] on td "Available" at bounding box center [973, 160] width 95 height 40
click at [1010, 157] on td "Available" at bounding box center [973, 160] width 95 height 40
click at [1108, 54] on button "Remote Commands" at bounding box center [1155, 59] width 132 height 24
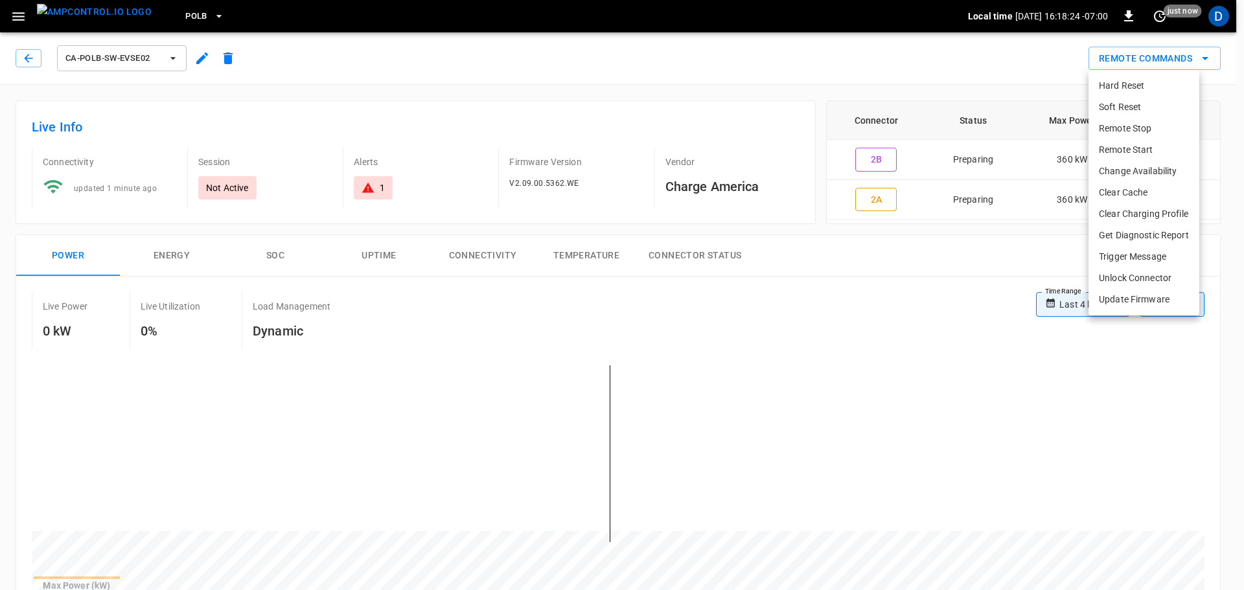
click at [1127, 145] on li "Remote Start" at bounding box center [1144, 149] width 111 height 21
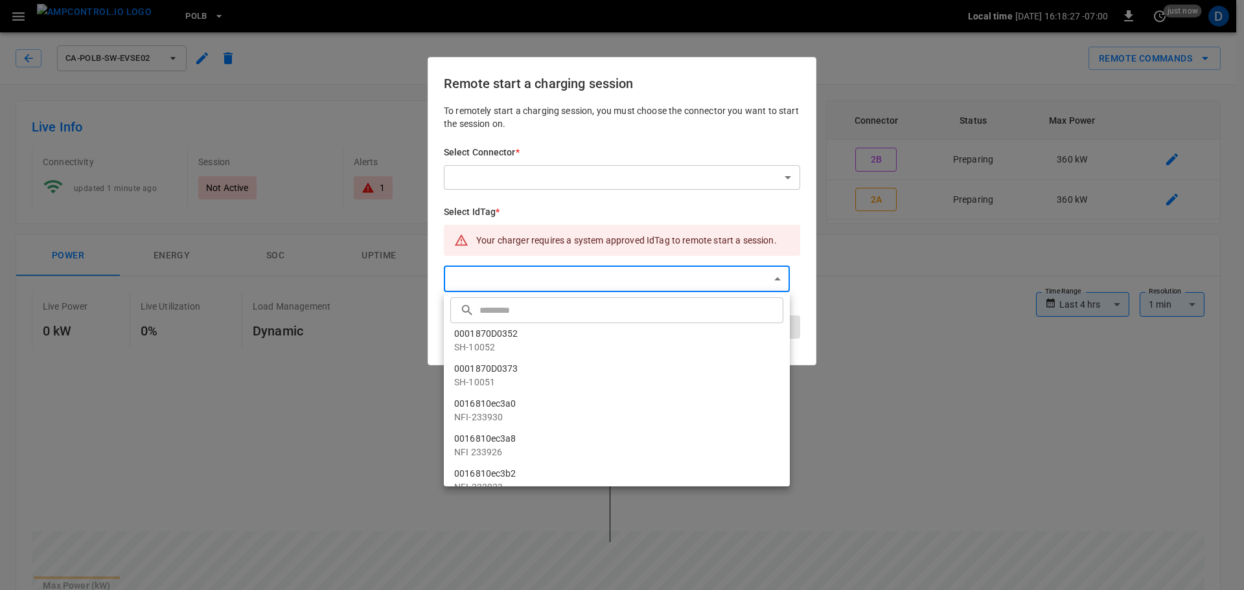
click at [516, 307] on input "text" at bounding box center [630, 310] width 301 height 34
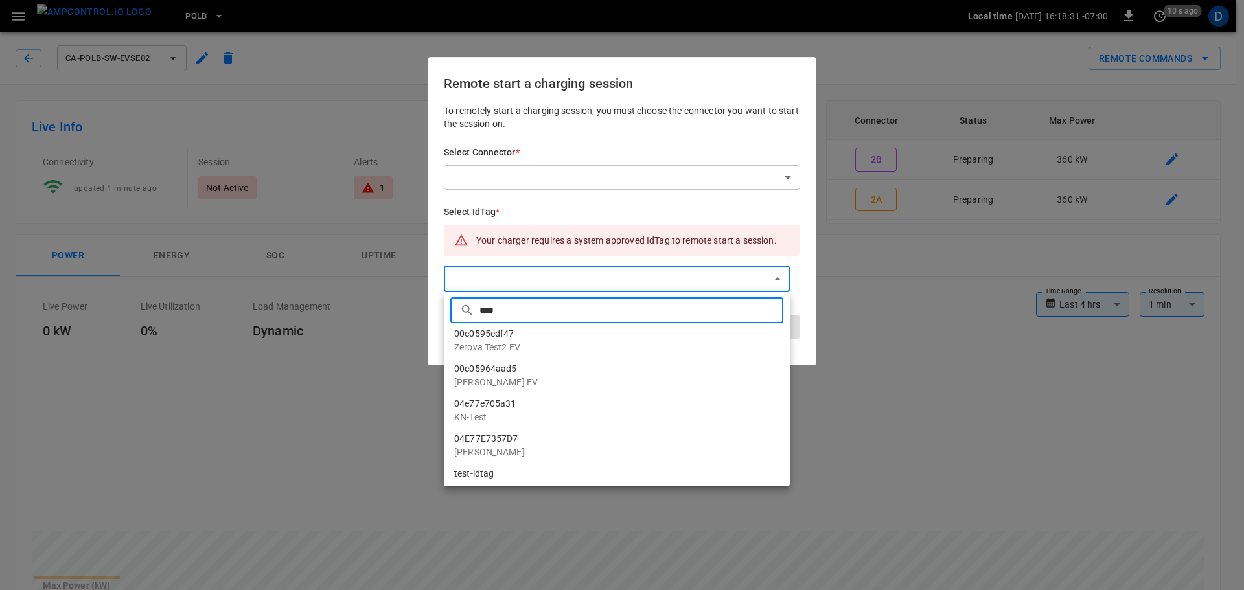
type input "****"
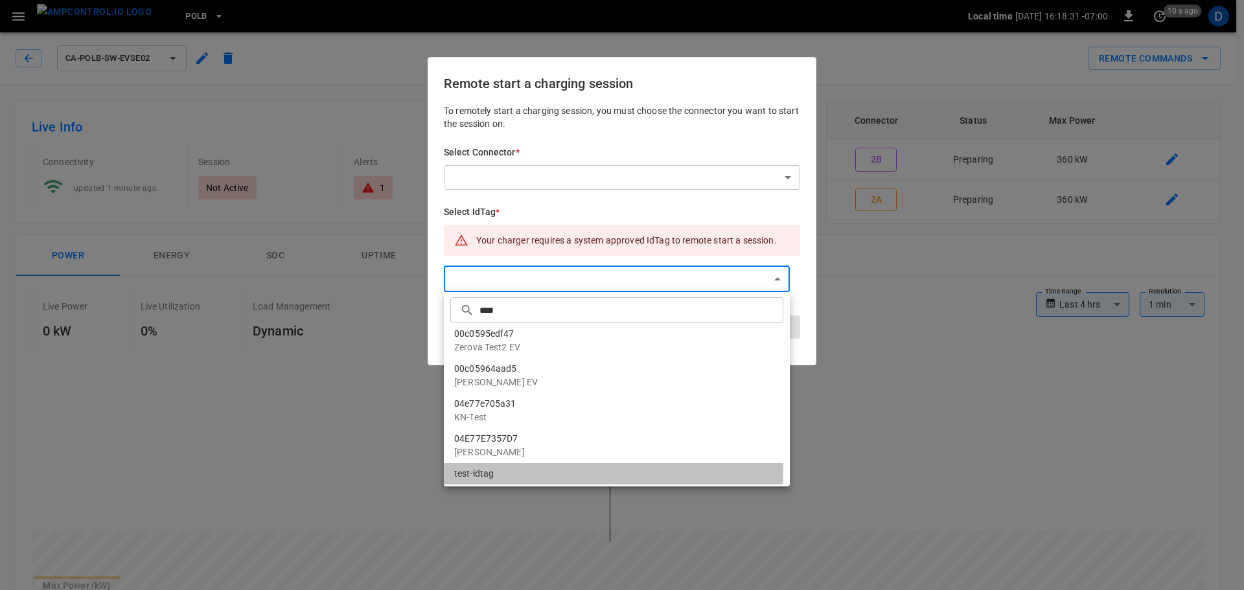
click at [523, 469] on li "test-idtag" at bounding box center [617, 473] width 346 height 21
type input "**********"
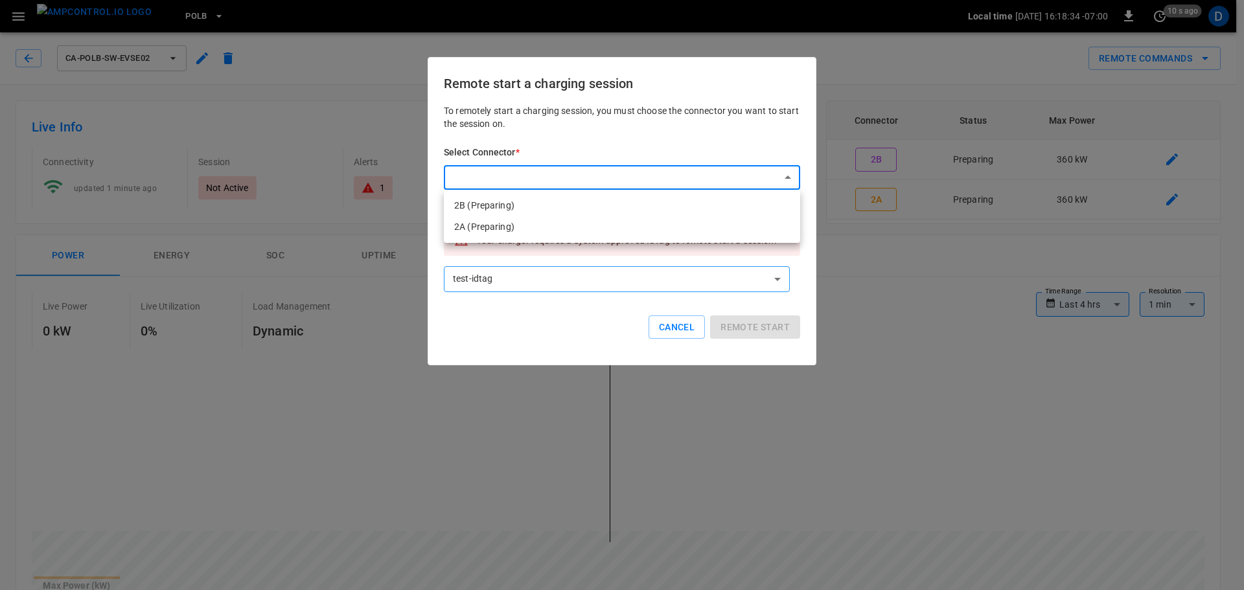
click at [502, 207] on li "2B (Preparing)" at bounding box center [622, 205] width 356 height 21
type input "**********"
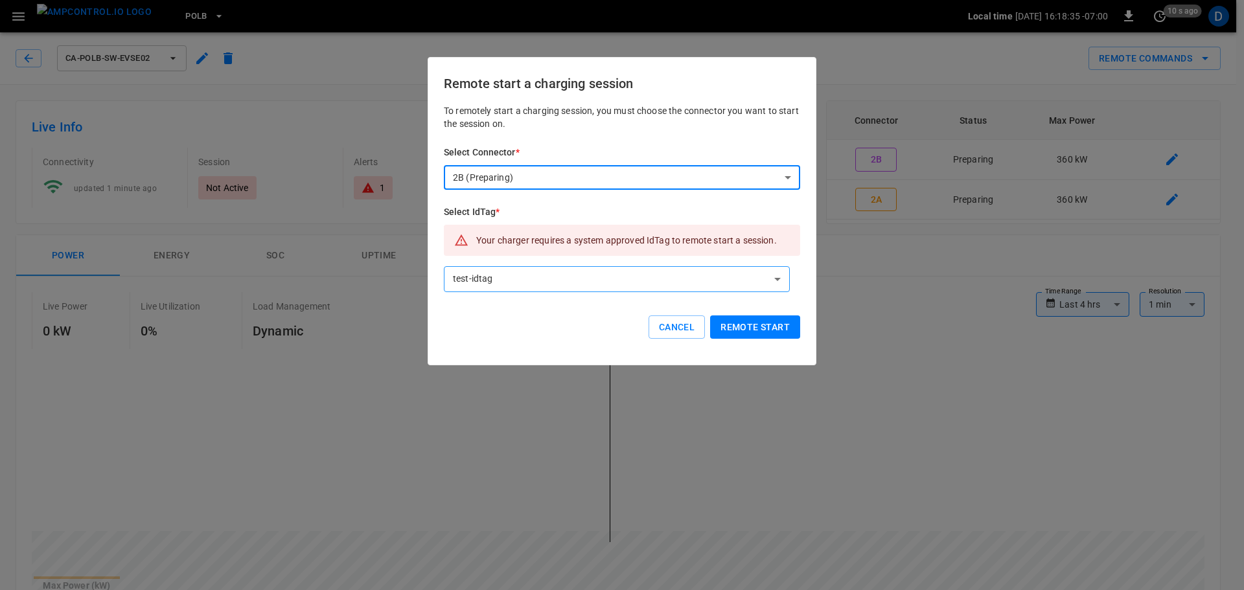
click at [771, 336] on button "Remote start" at bounding box center [755, 328] width 90 height 24
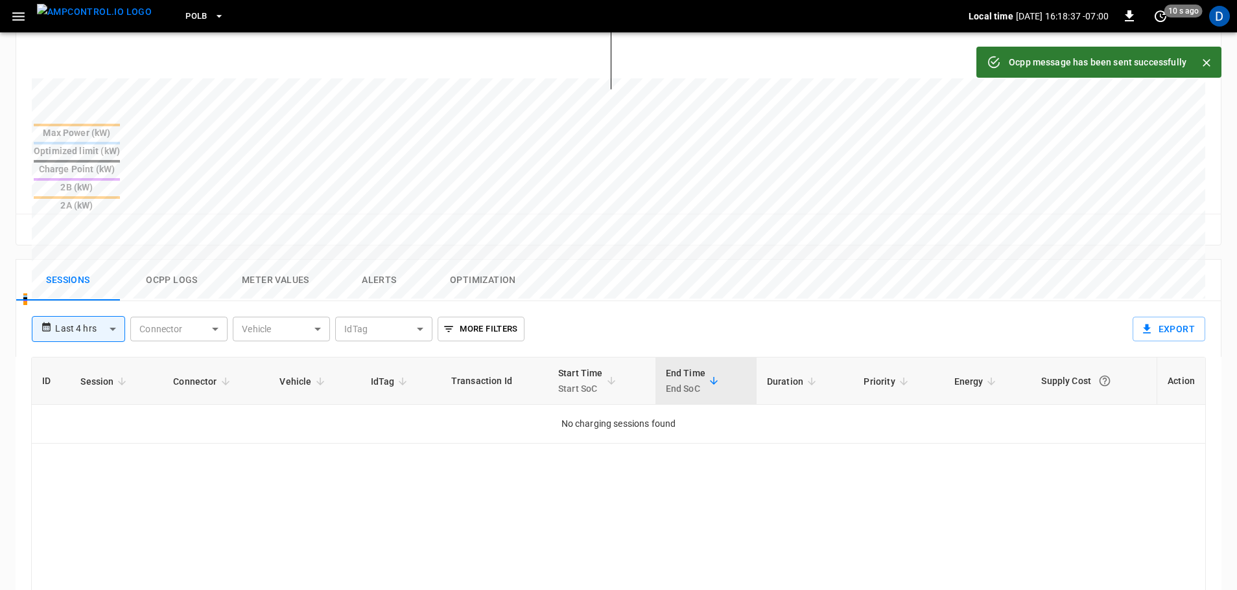
scroll to position [454, 0]
click at [188, 259] on button "Ocpp logs" at bounding box center [172, 279] width 104 height 41
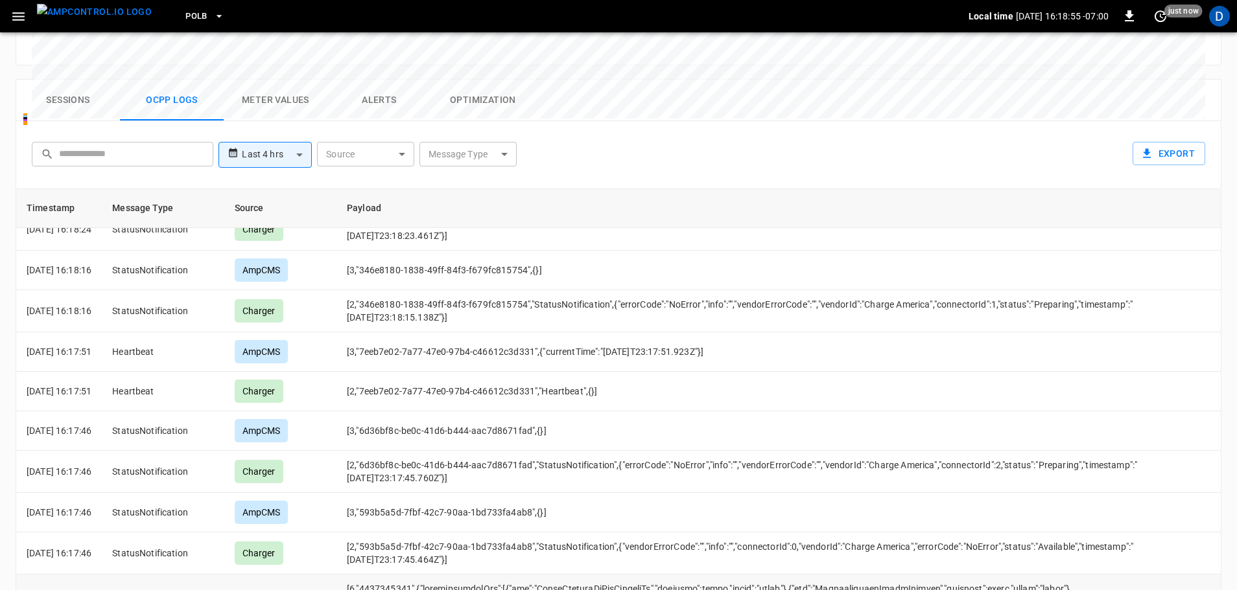
scroll to position [0, 0]
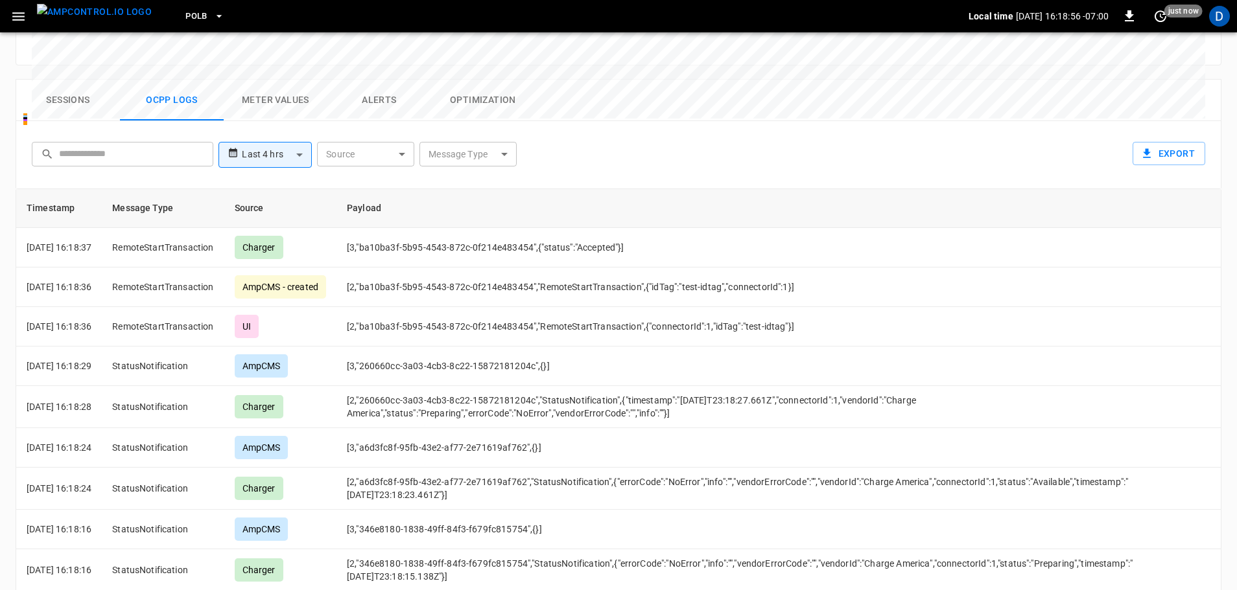
click at [106, 18] on img "menu" at bounding box center [94, 12] width 115 height 16
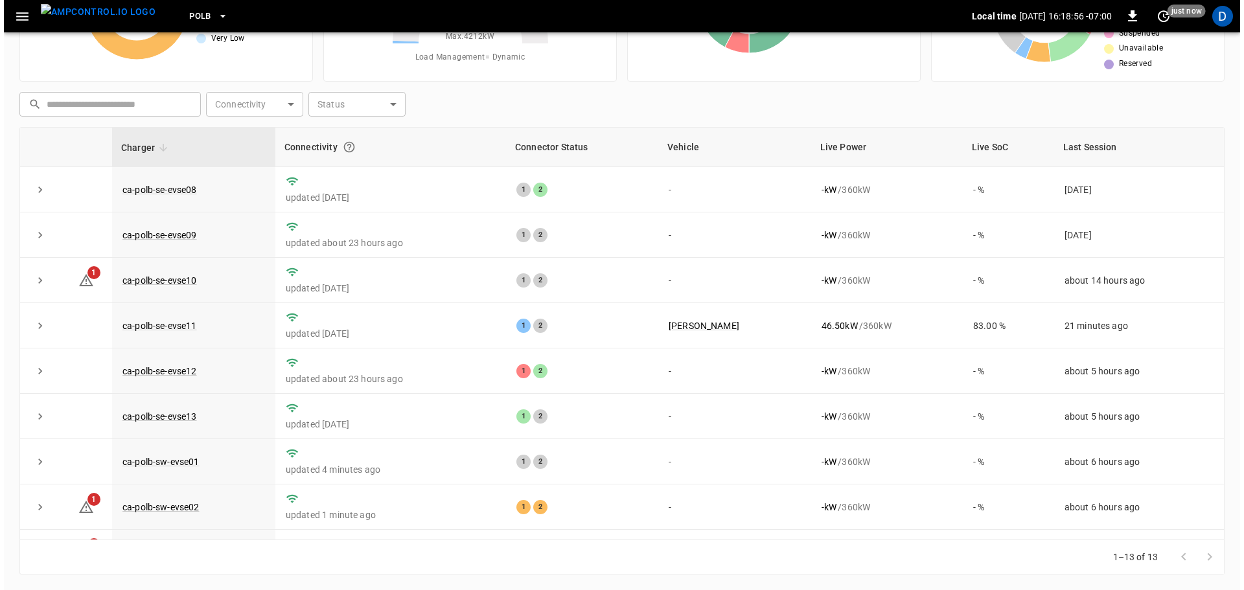
scroll to position [132, 0]
click at [14, 23] on icon "button" at bounding box center [18, 16] width 16 height 16
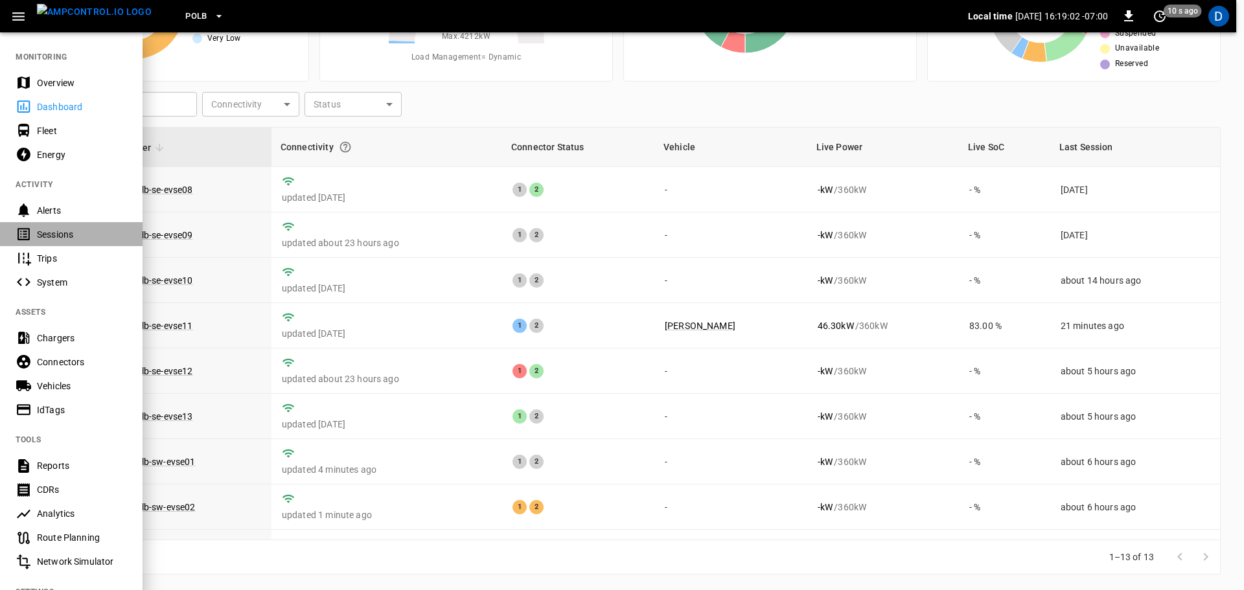
click at [64, 233] on div "Sessions" at bounding box center [82, 234] width 90 height 13
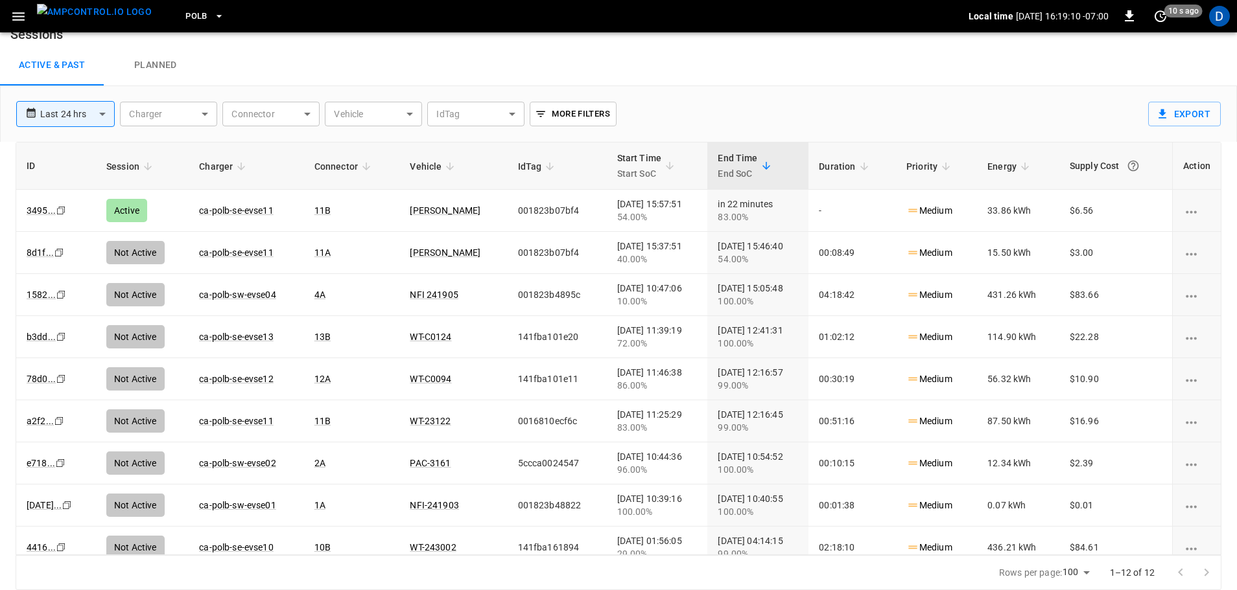
click at [104, 20] on img "menu" at bounding box center [94, 12] width 115 height 16
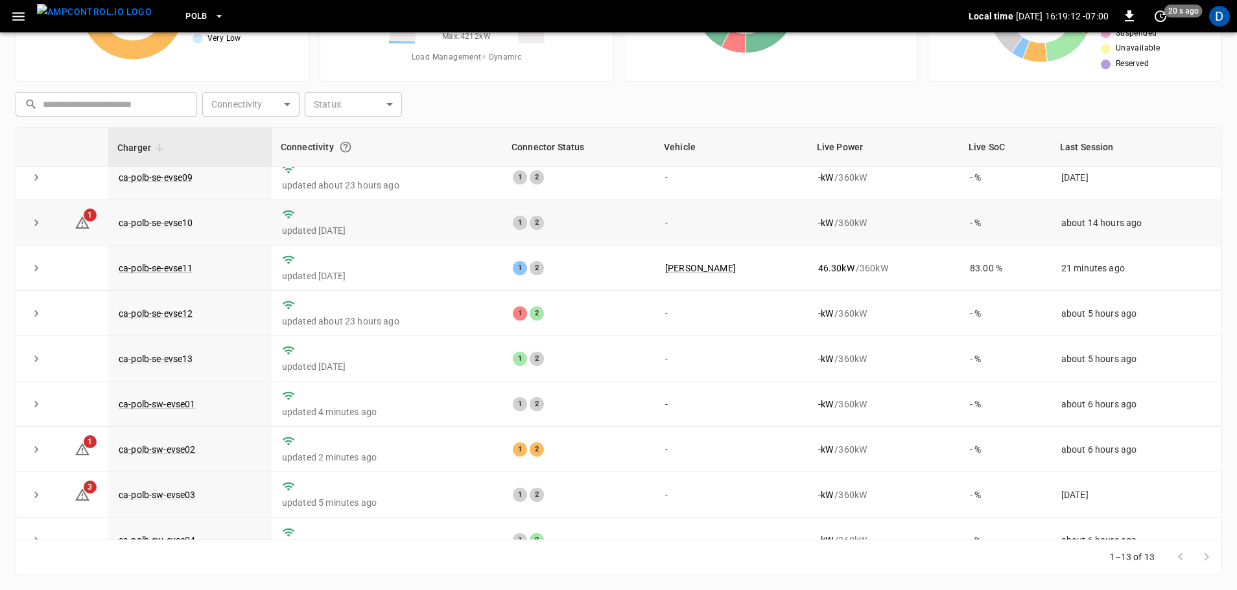
scroll to position [130, 0]
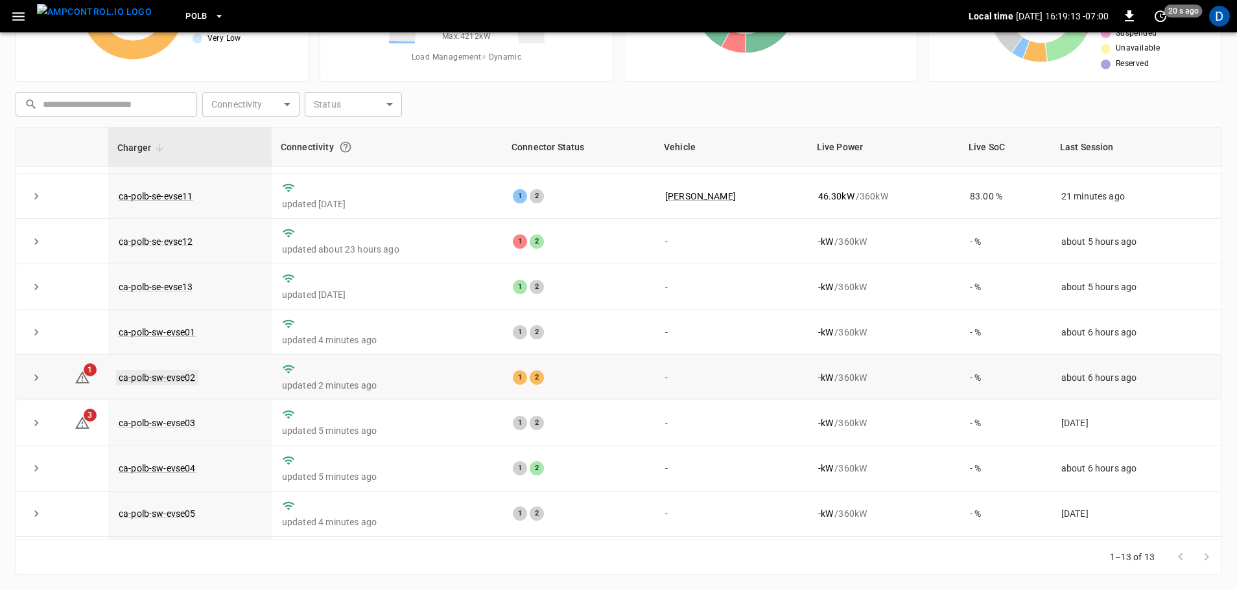
click at [185, 385] on link "ca-polb-sw-evse02" at bounding box center [157, 378] width 82 height 16
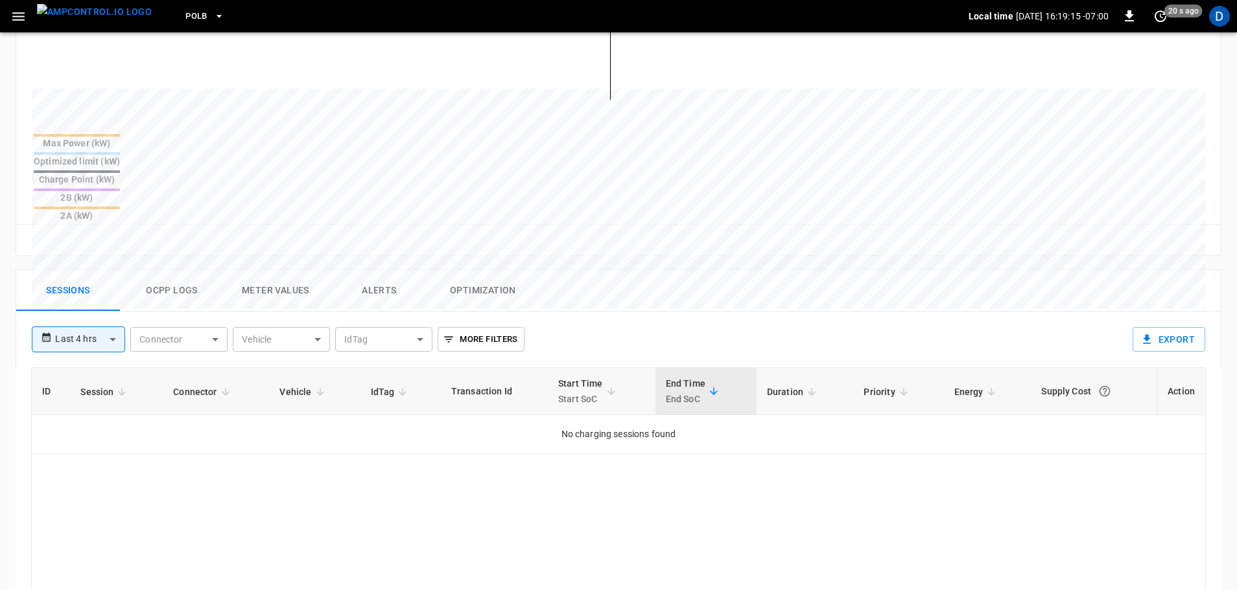
scroll to position [583, 0]
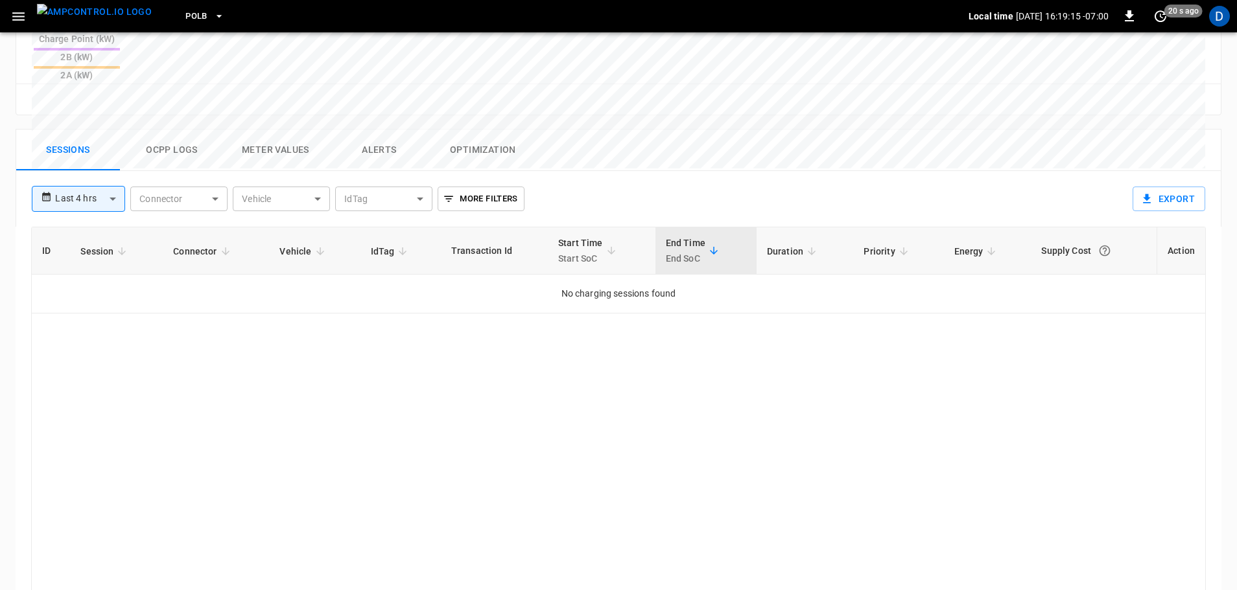
click at [167, 130] on button "Ocpp logs" at bounding box center [172, 150] width 104 height 41
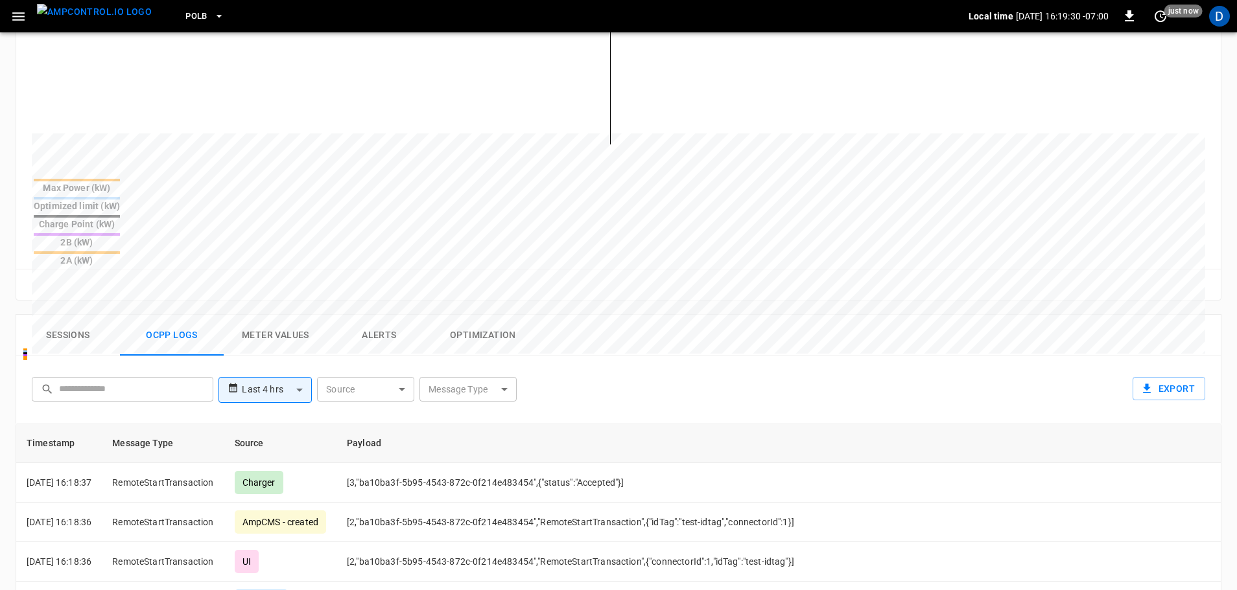
scroll to position [518, 0]
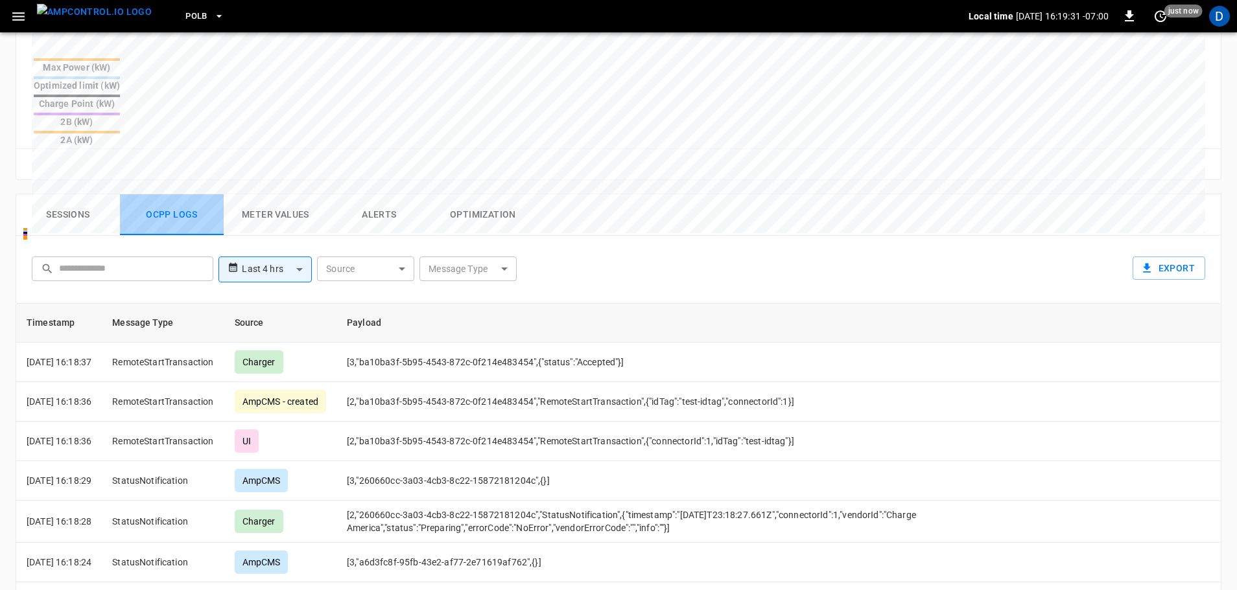
click at [177, 194] on button "Ocpp logs" at bounding box center [172, 214] width 104 height 41
click at [57, 194] on button "Sessions" at bounding box center [68, 214] width 104 height 41
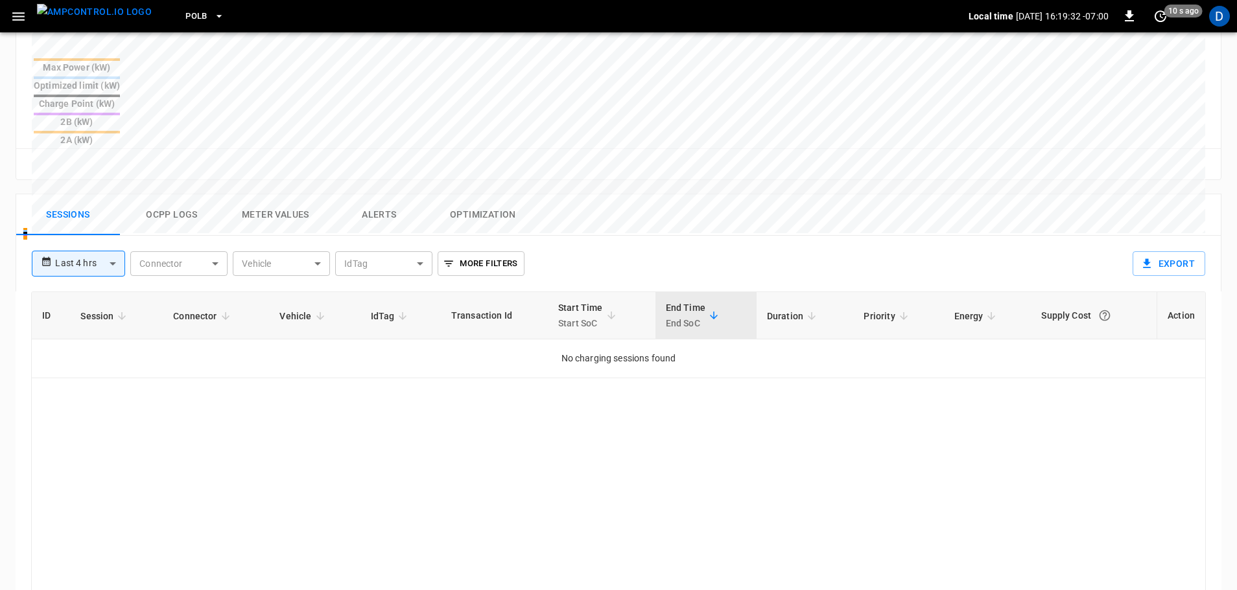
click at [167, 194] on button "Ocpp logs" at bounding box center [172, 214] width 104 height 41
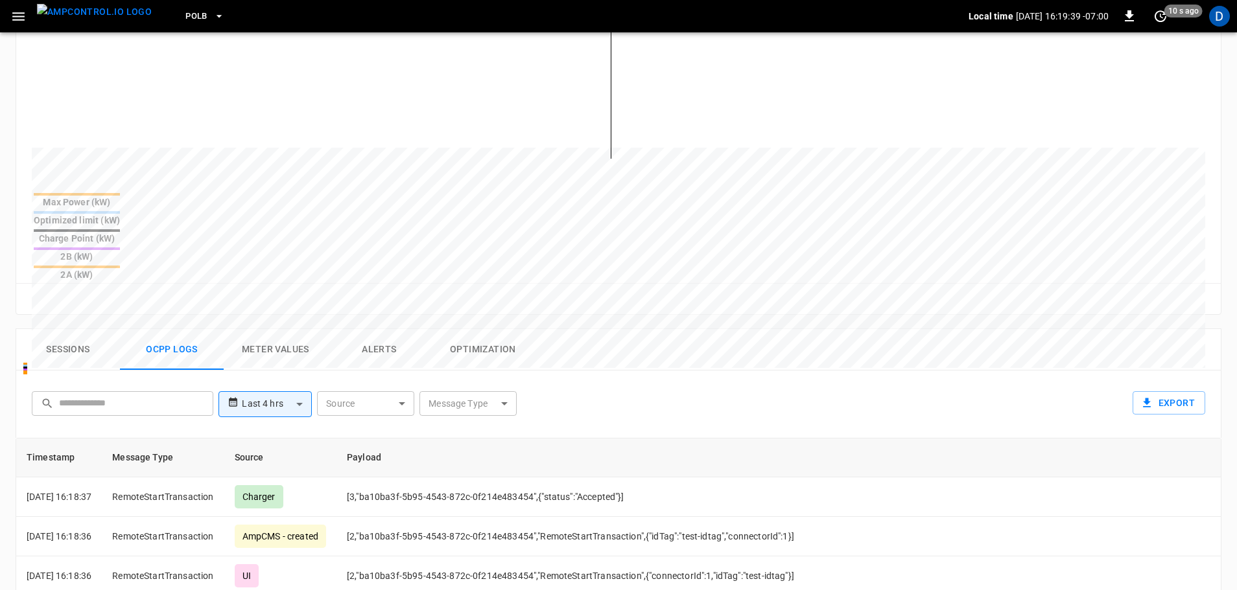
scroll to position [583, 0]
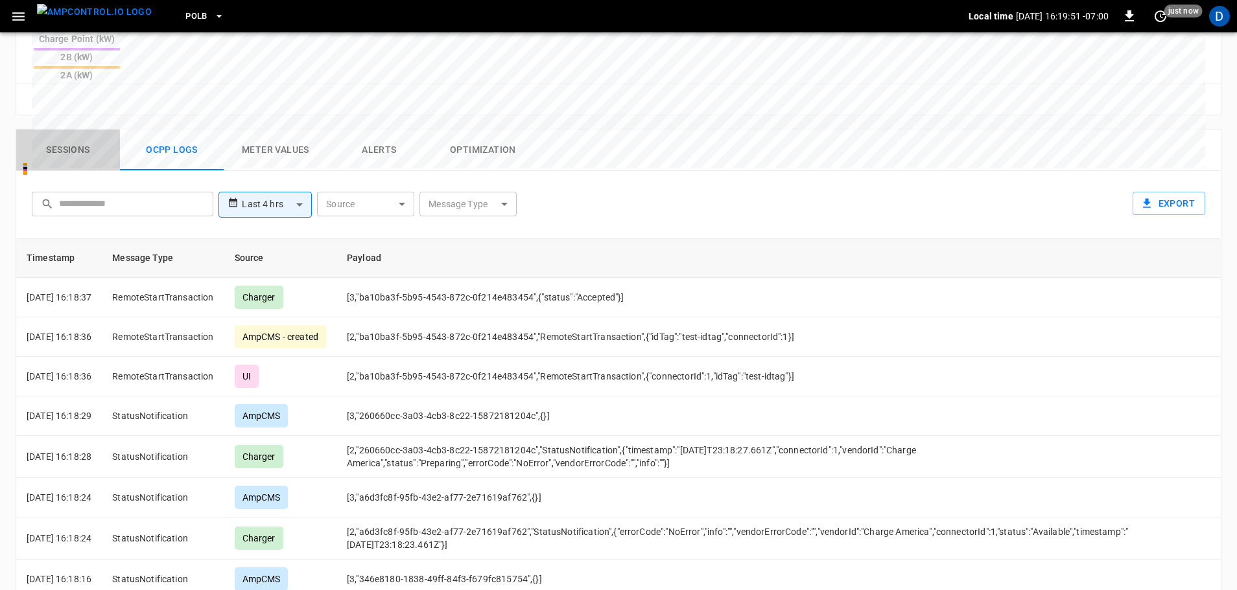
click at [84, 130] on button "Sessions" at bounding box center [68, 150] width 104 height 41
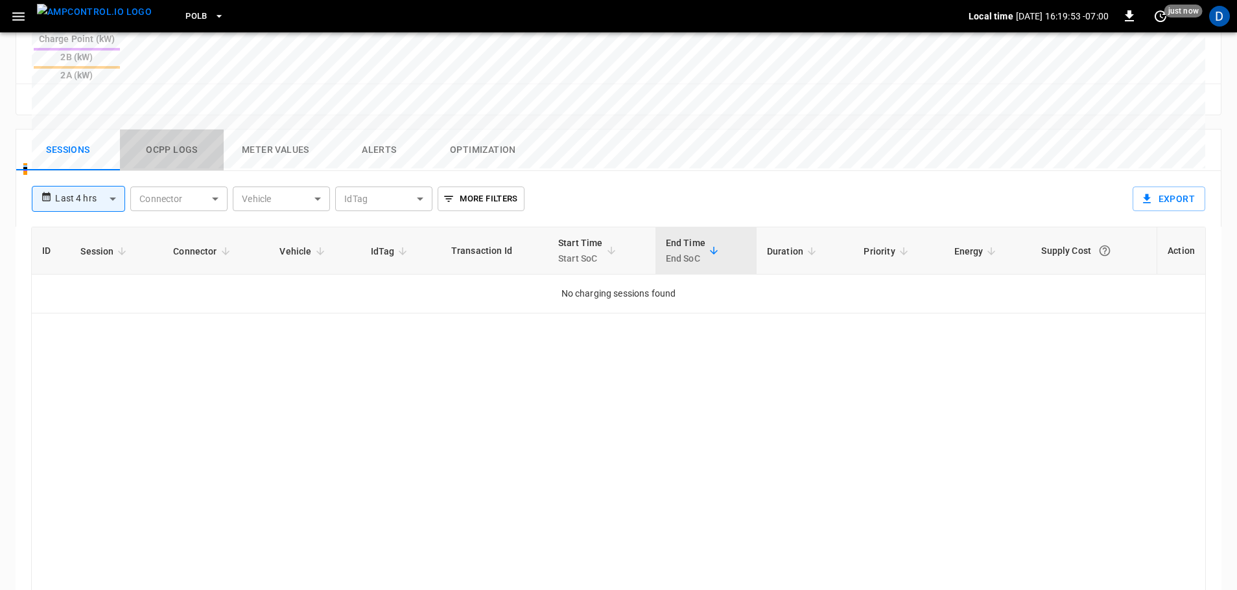
click at [154, 130] on button "Ocpp logs" at bounding box center [172, 150] width 104 height 41
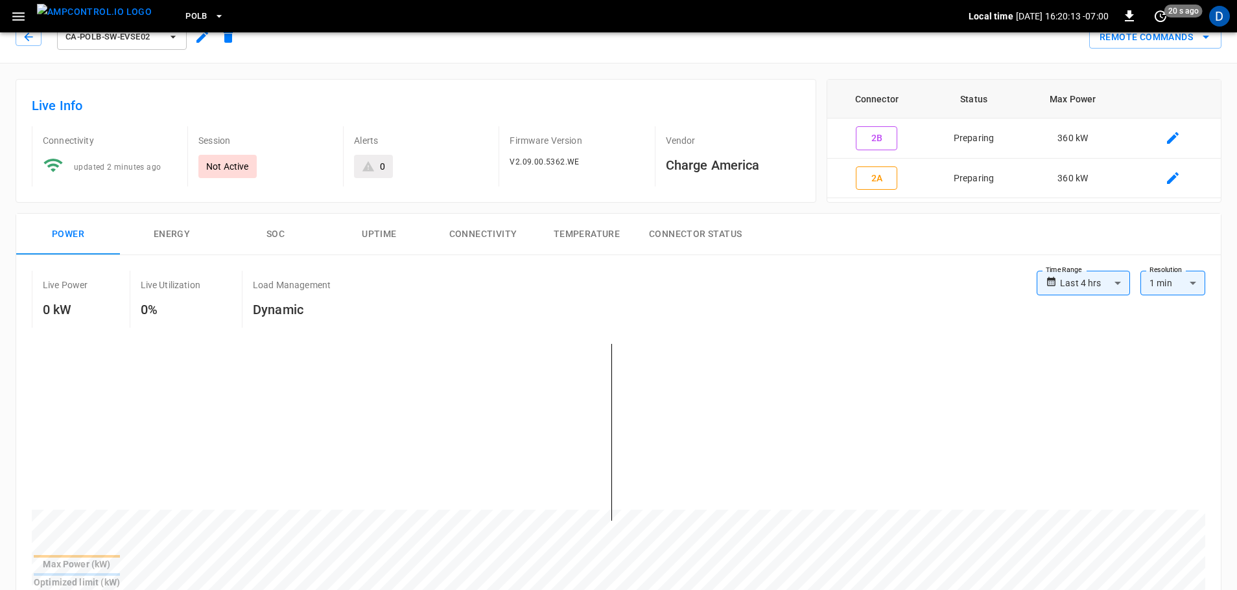
scroll to position [0, 0]
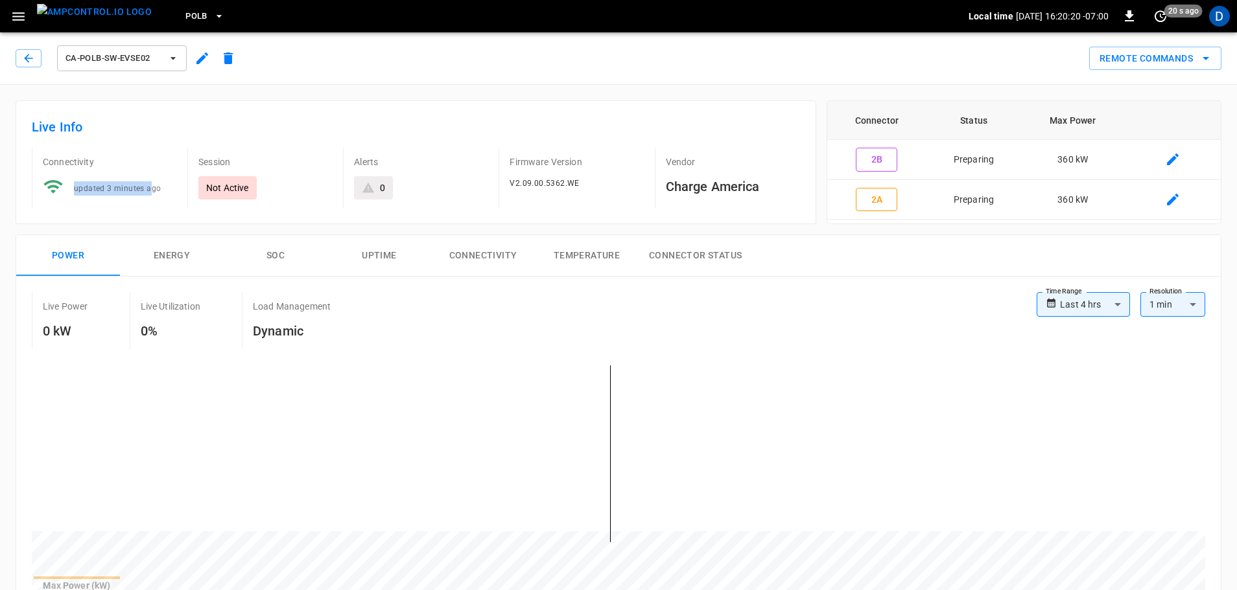
drag, startPoint x: 75, startPoint y: 189, endPoint x: 161, endPoint y: 191, distance: 86.2
click at [161, 191] on div "updated 3 minutes ago" at bounding box center [104, 183] width 145 height 34
click at [36, 126] on div "Live Info Connectivity updated 3 minutes ago Session Not Active Alerts 0 Firmwa…" at bounding box center [416, 162] width 800 height 124
click at [78, 20] on img "menu" at bounding box center [94, 12] width 115 height 16
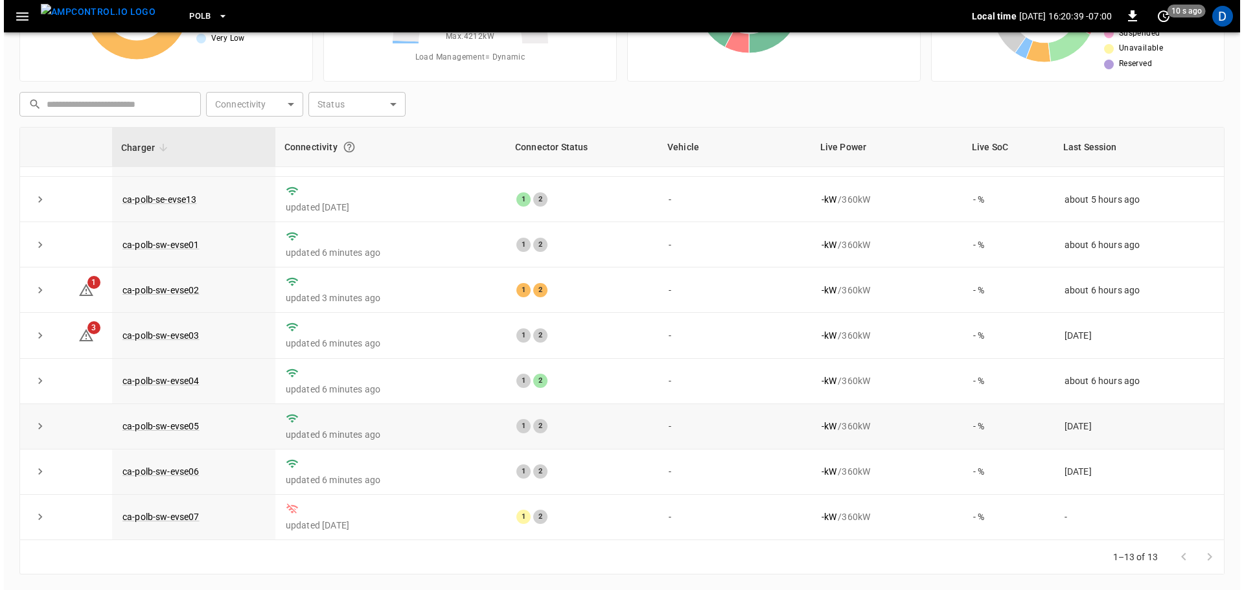
scroll to position [226, 0]
click at [185, 10] on span "PoLB" at bounding box center [196, 16] width 22 height 15
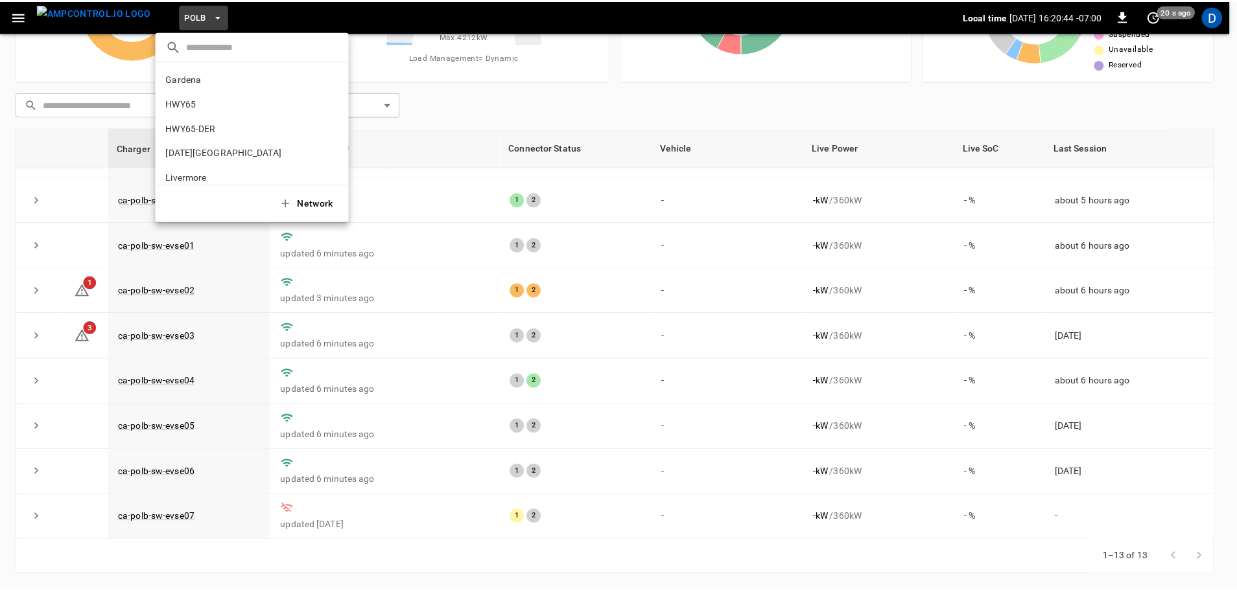
scroll to position [109, 0]
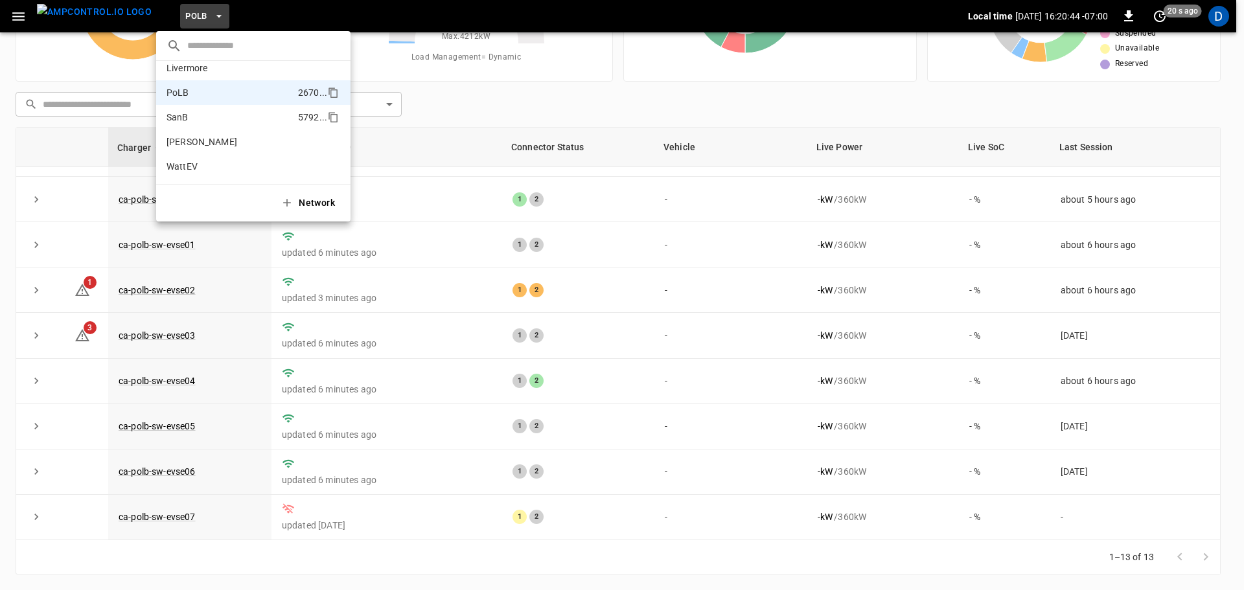
click at [194, 121] on li "SanB 5792 ..." at bounding box center [253, 117] width 194 height 25
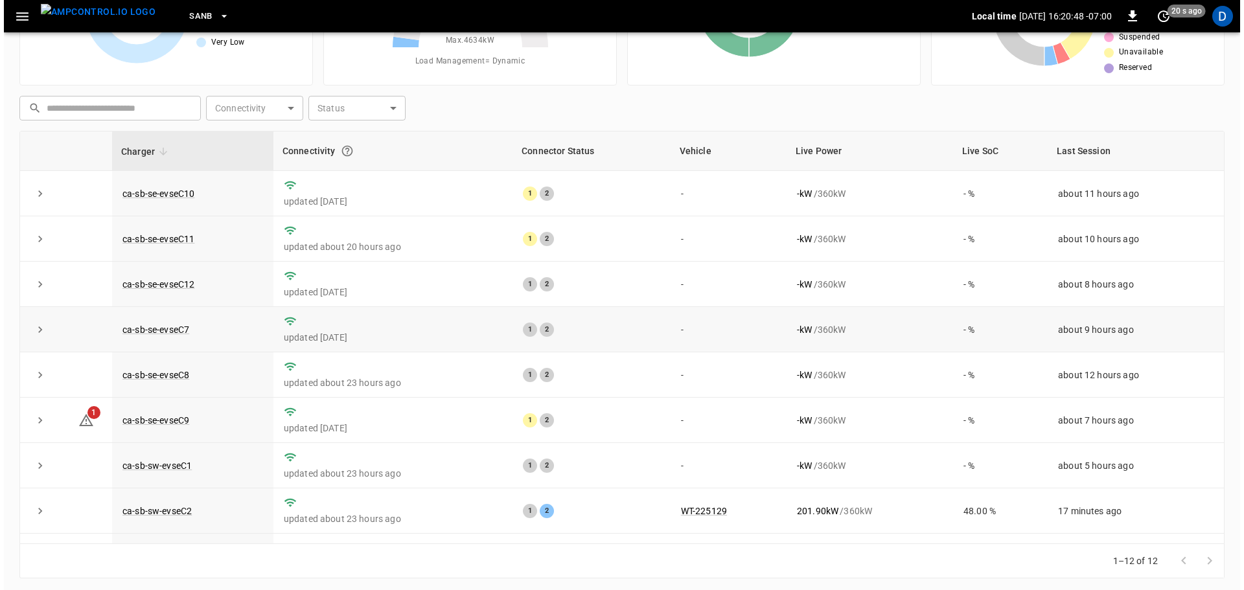
scroll to position [0, 0]
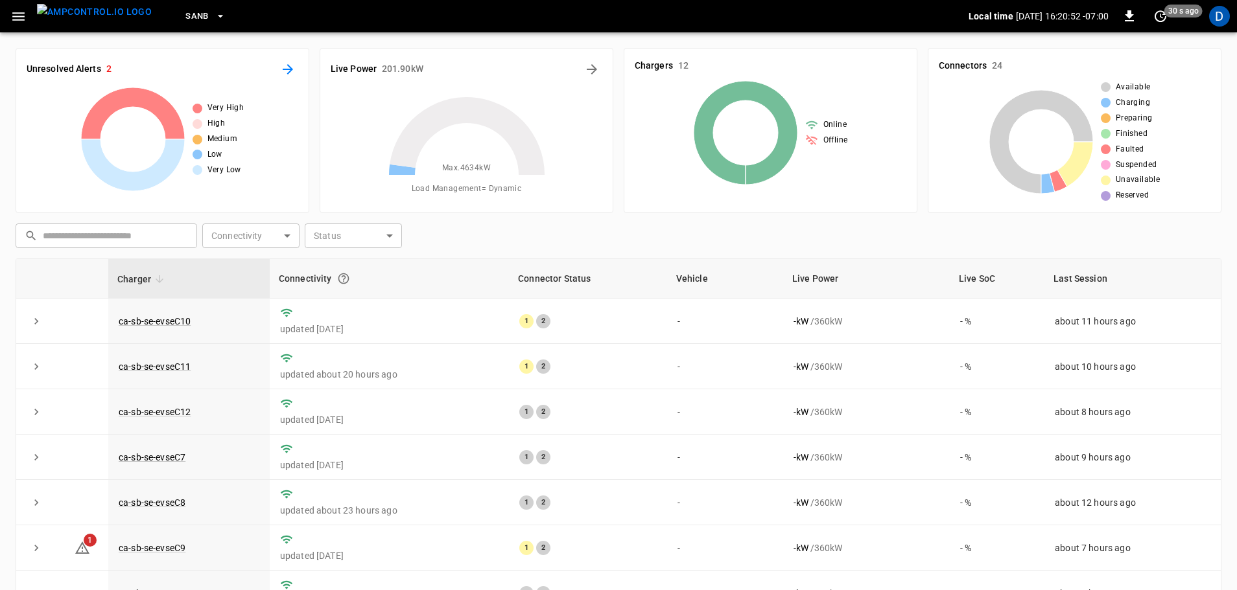
click at [281, 74] on icon "All Alerts" at bounding box center [288, 70] width 16 height 16
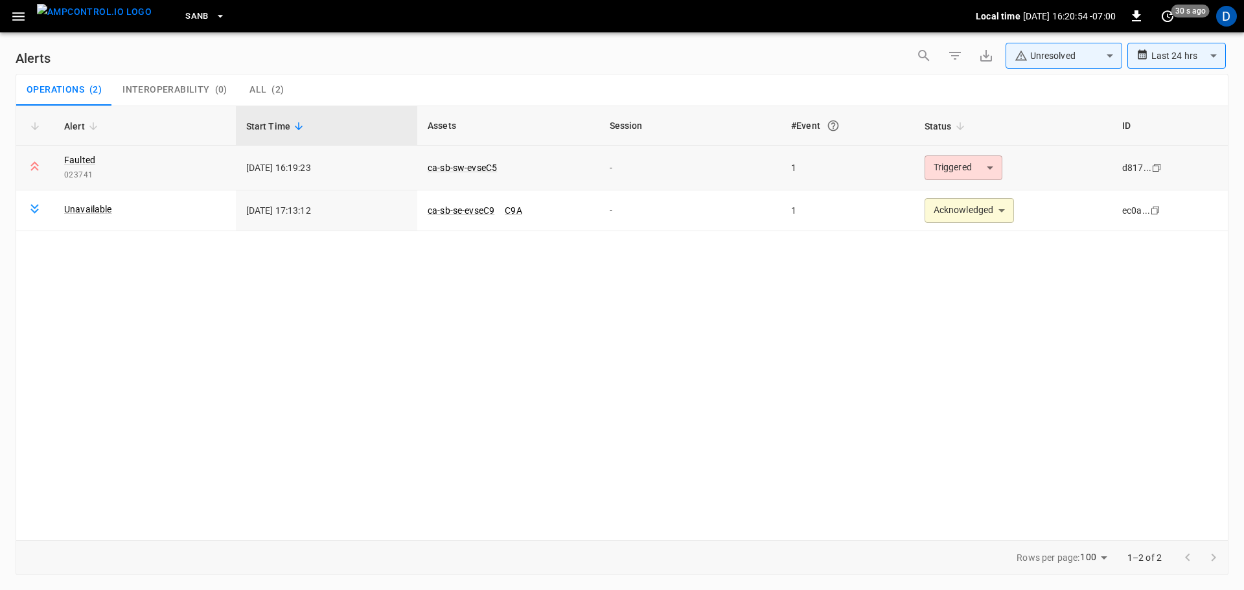
click at [946, 174] on body "**********" at bounding box center [622, 293] width 1244 height 586
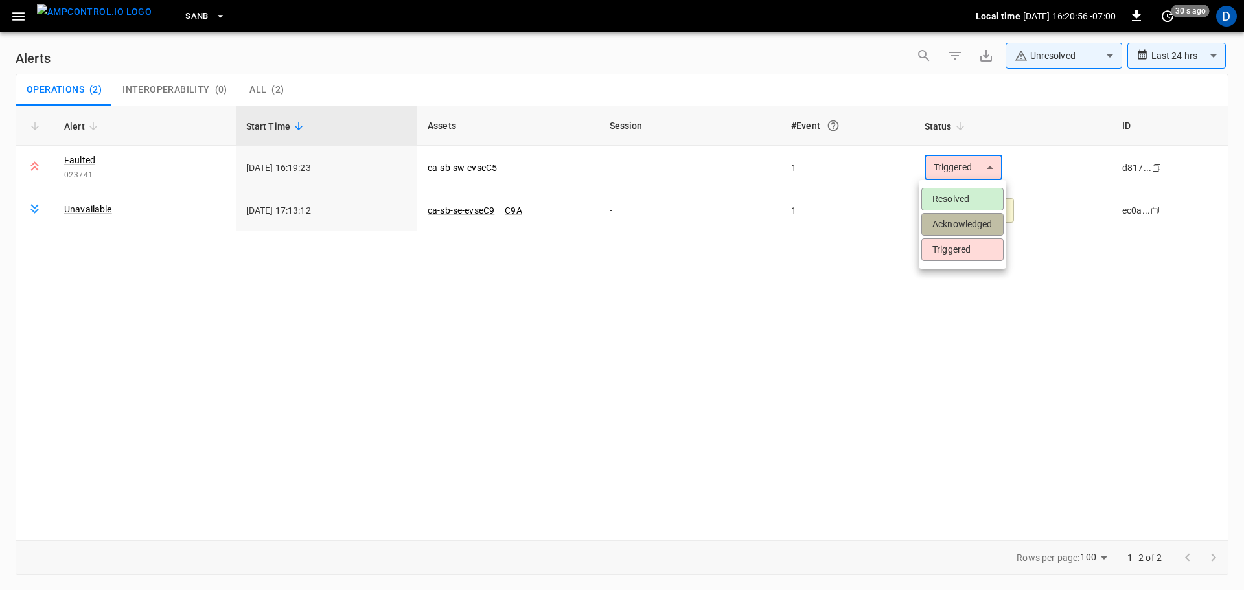
click at [949, 223] on li "Acknowledged" at bounding box center [963, 224] width 82 height 23
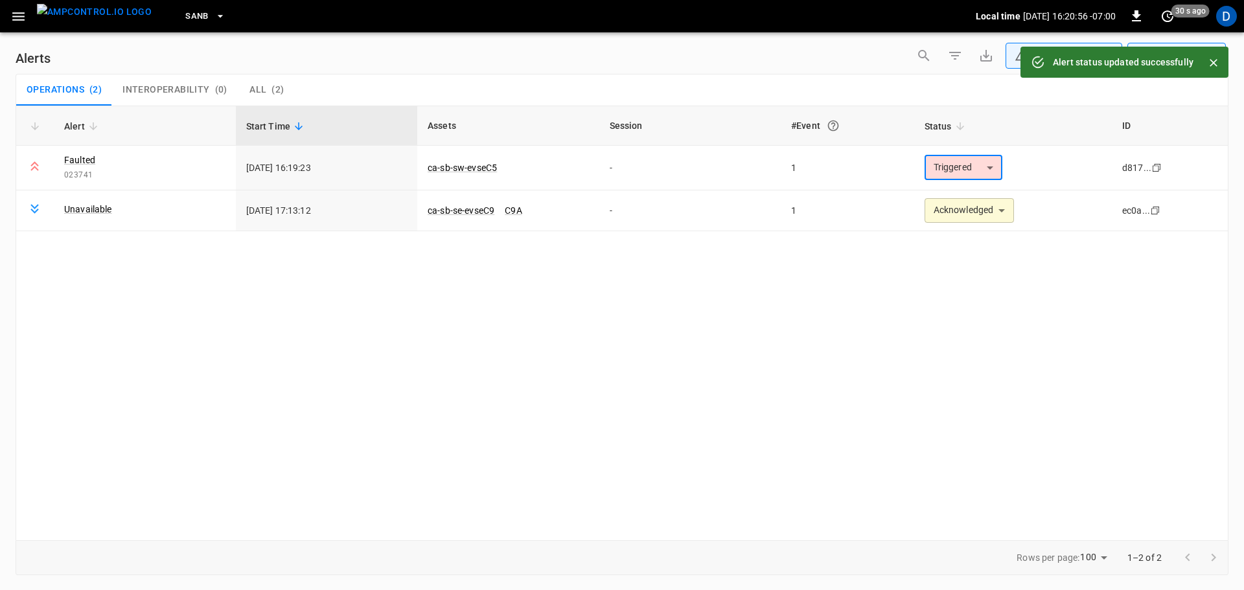
type input "**********"
click at [106, 14] on img "menu" at bounding box center [94, 12] width 115 height 16
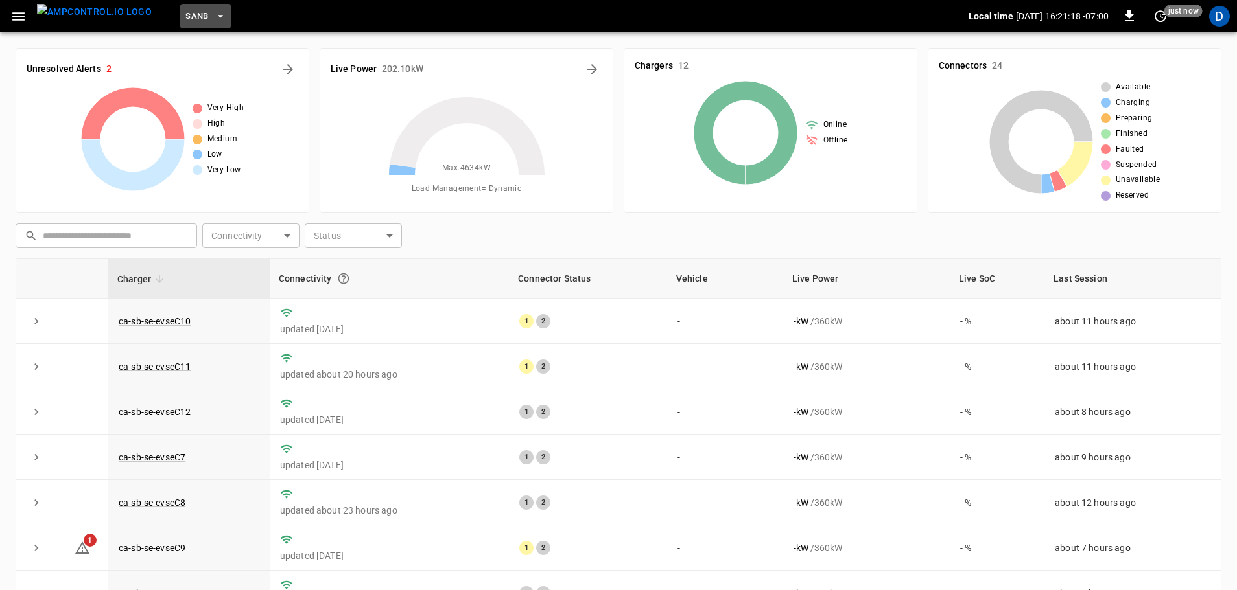
click at [185, 18] on span "SanB" at bounding box center [196, 16] width 23 height 15
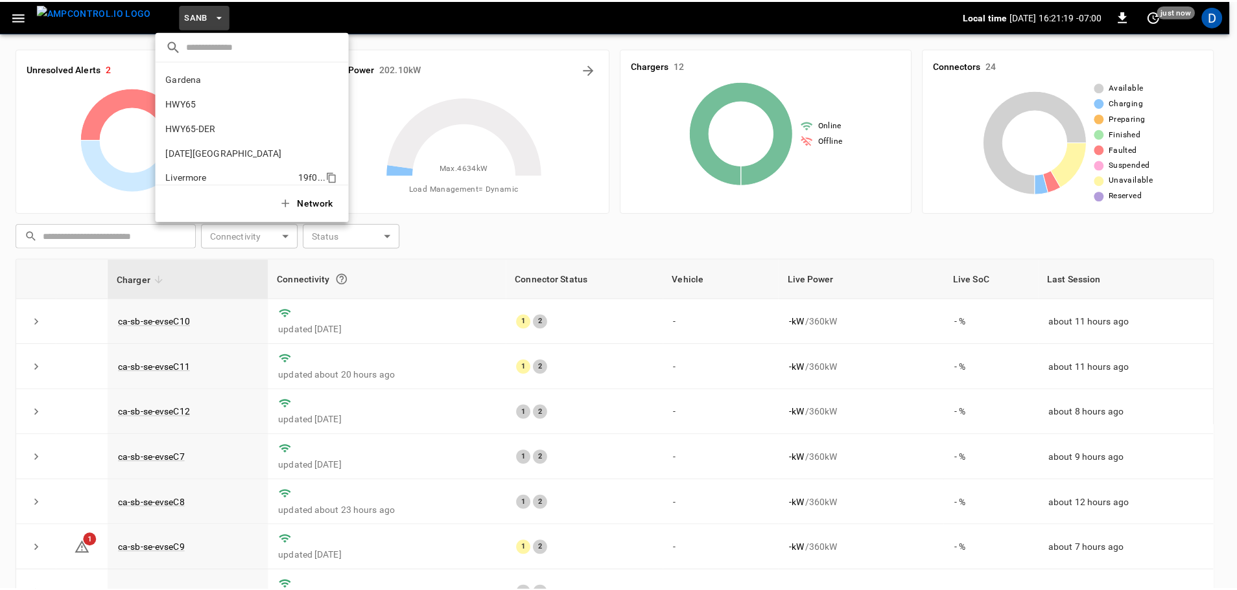
scroll to position [109, 0]
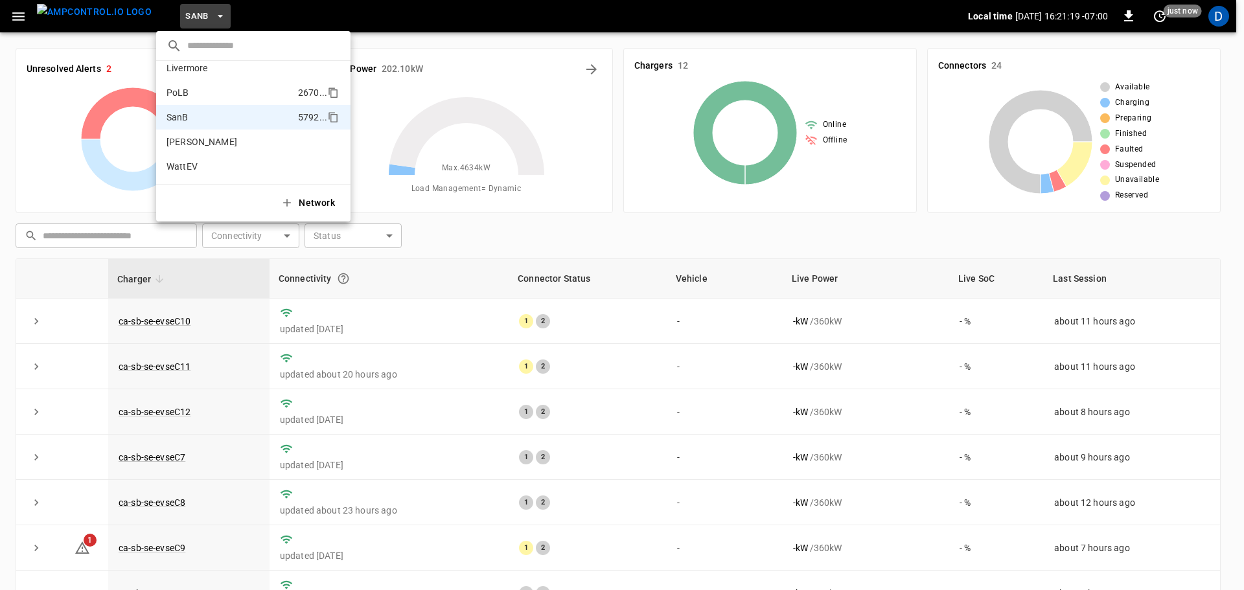
click at [187, 88] on p "PoLB" at bounding box center [178, 92] width 23 height 13
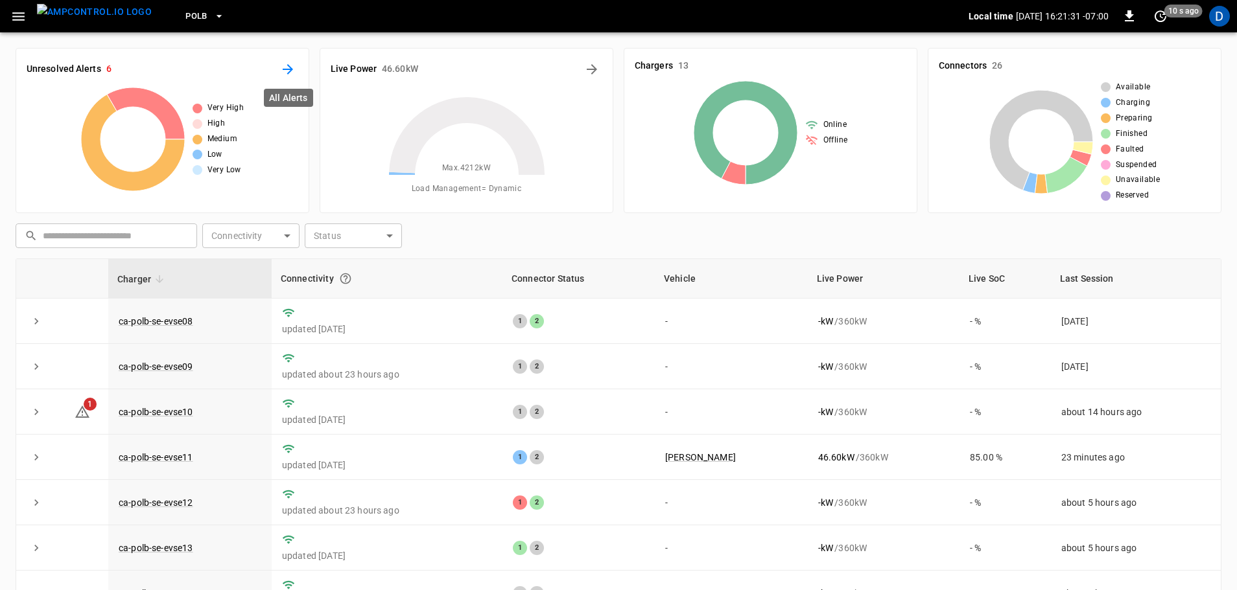
click at [284, 73] on icon "All Alerts" at bounding box center [288, 70] width 16 height 16
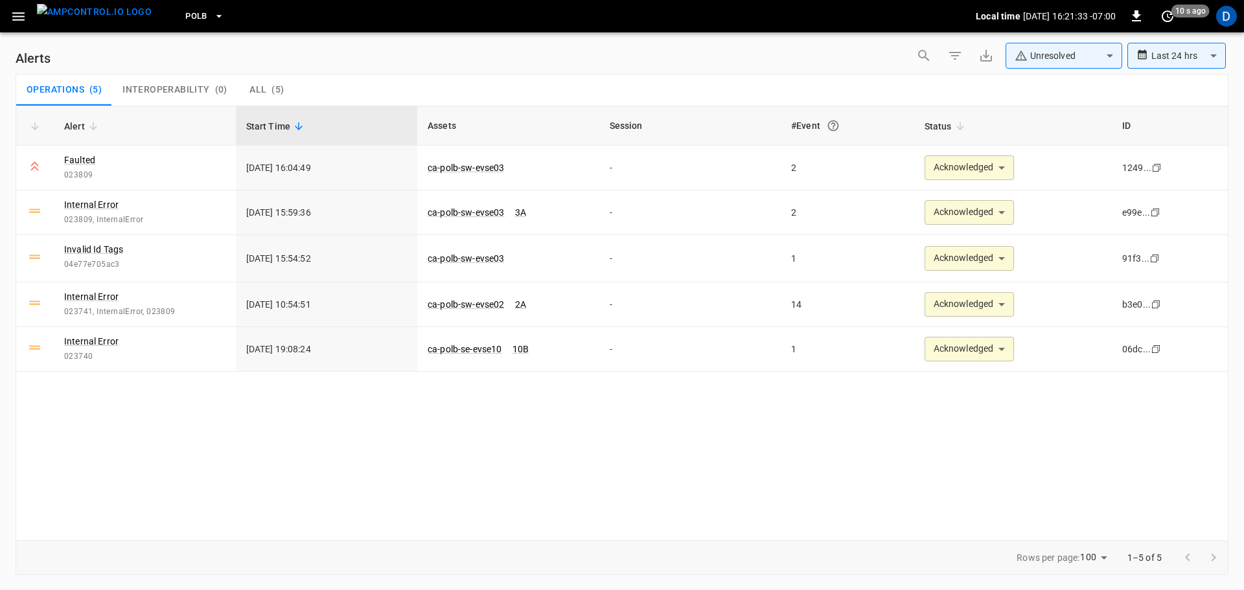
click at [74, 20] on img "menu" at bounding box center [94, 12] width 115 height 16
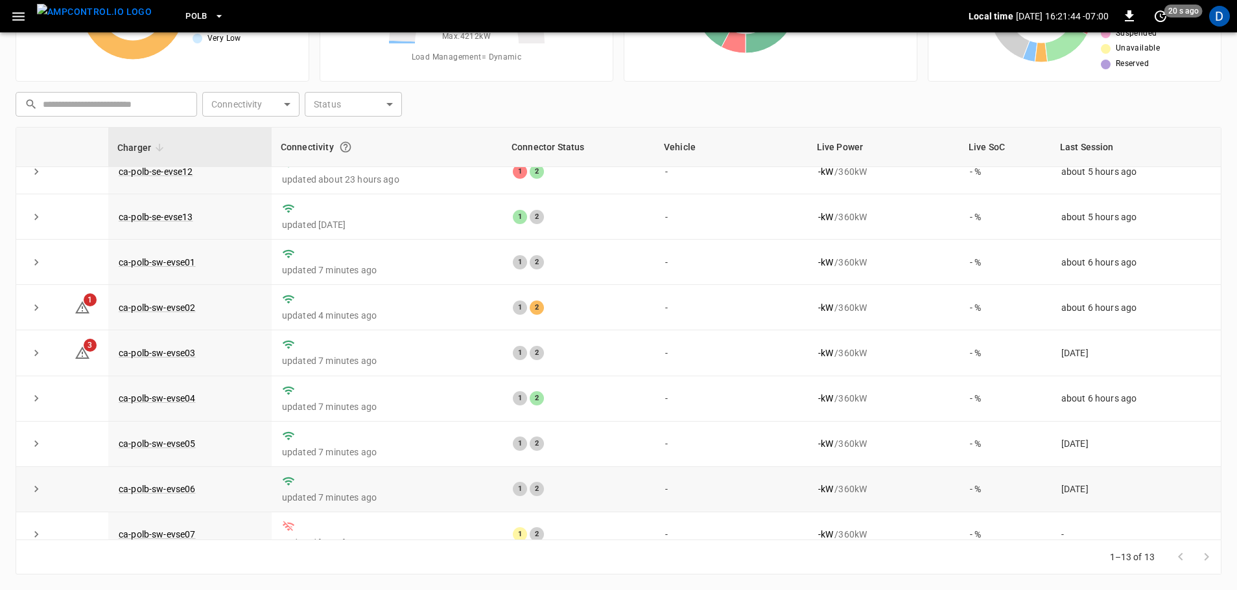
scroll to position [226, 0]
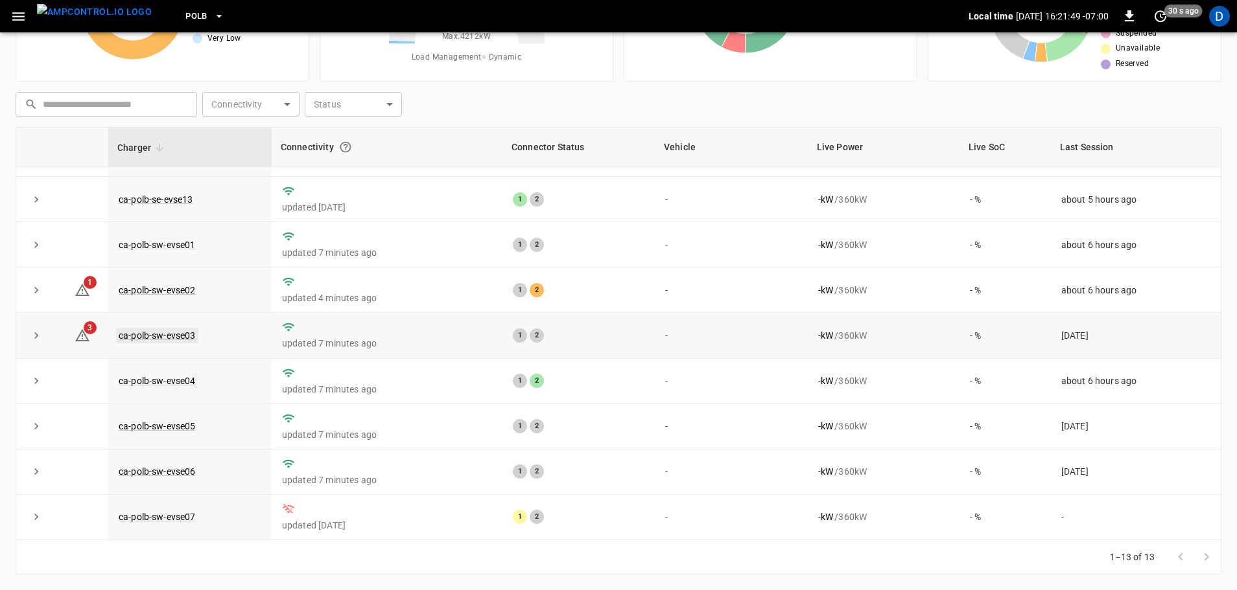
click at [183, 335] on link "ca-polb-sw-evse03" at bounding box center [157, 336] width 82 height 16
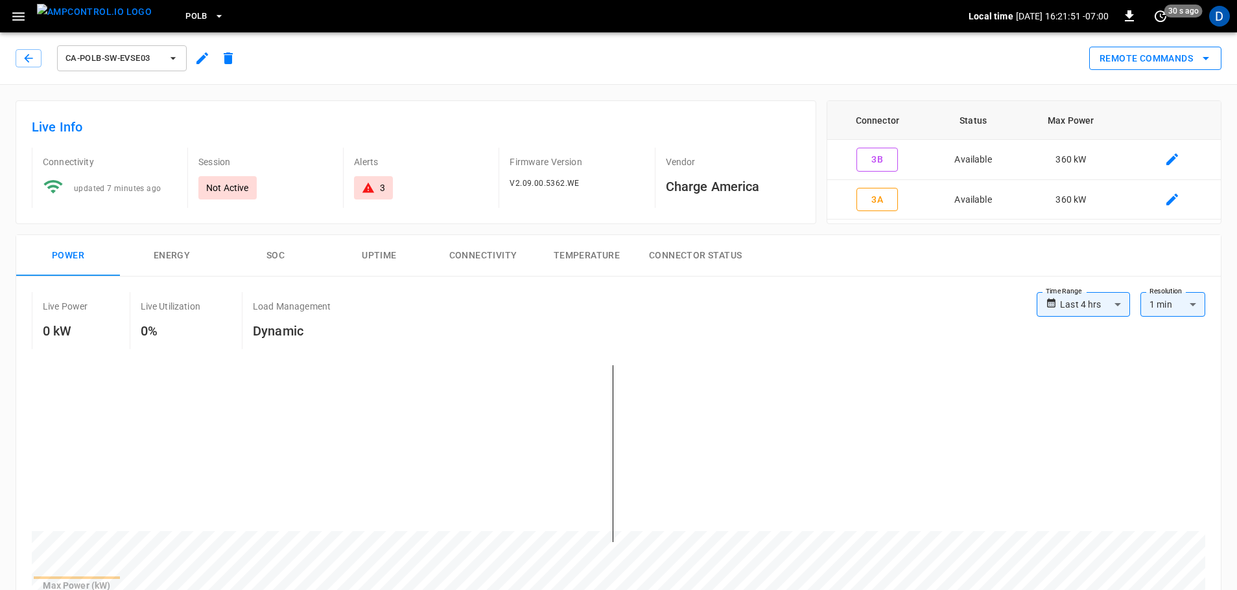
click at [1104, 54] on button "Remote Commands" at bounding box center [1155, 59] width 132 height 24
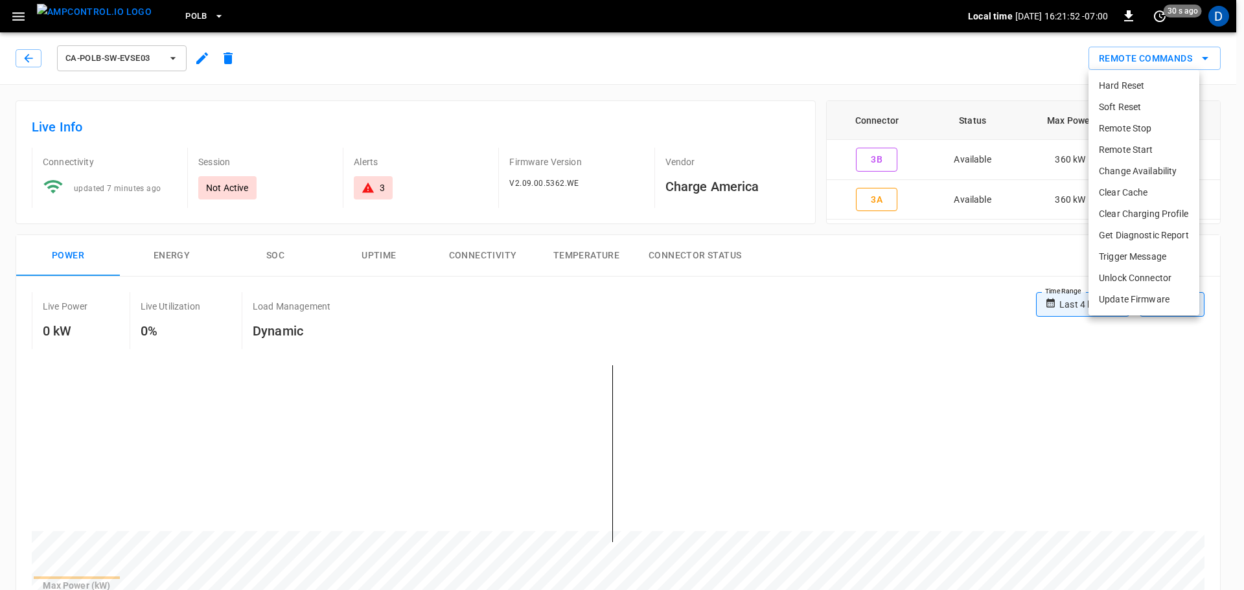
click at [1117, 146] on li "Remote Start" at bounding box center [1144, 149] width 111 height 21
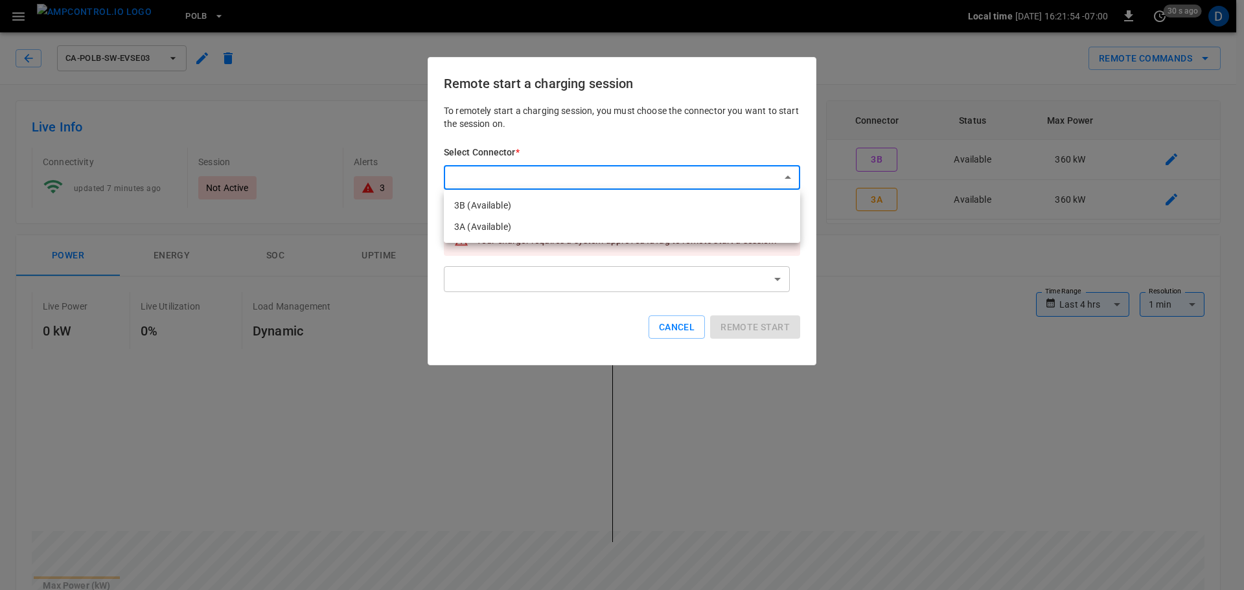
click at [488, 228] on li "3A (Available)" at bounding box center [622, 226] width 356 height 21
type input "**********"
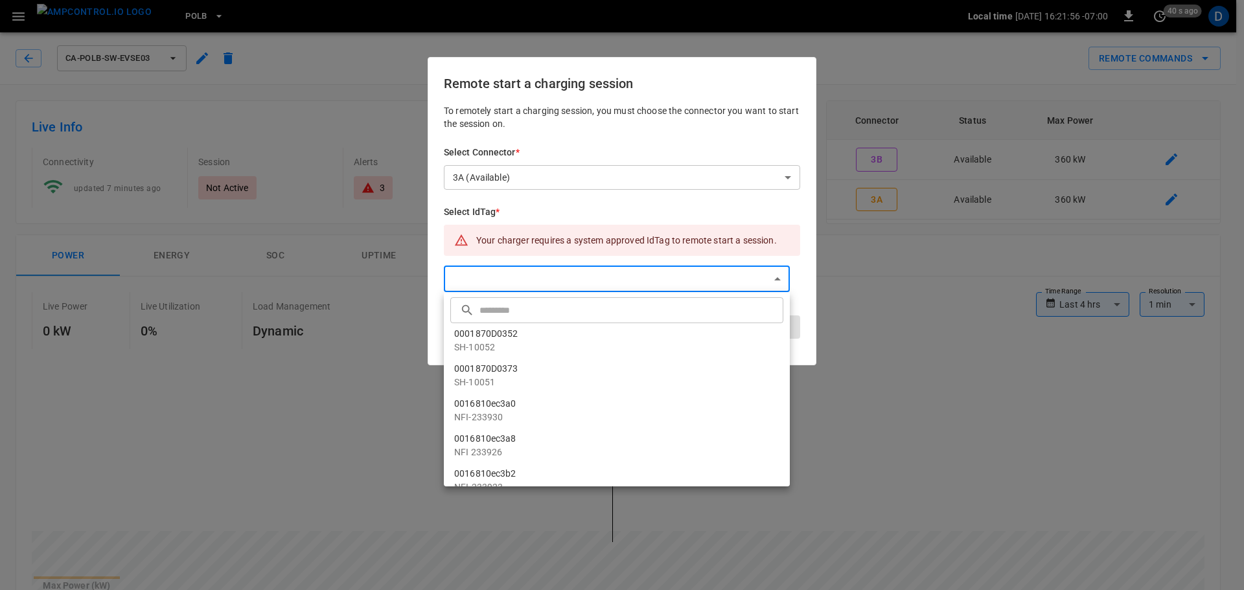
click at [491, 275] on div at bounding box center [622, 295] width 1244 height 590
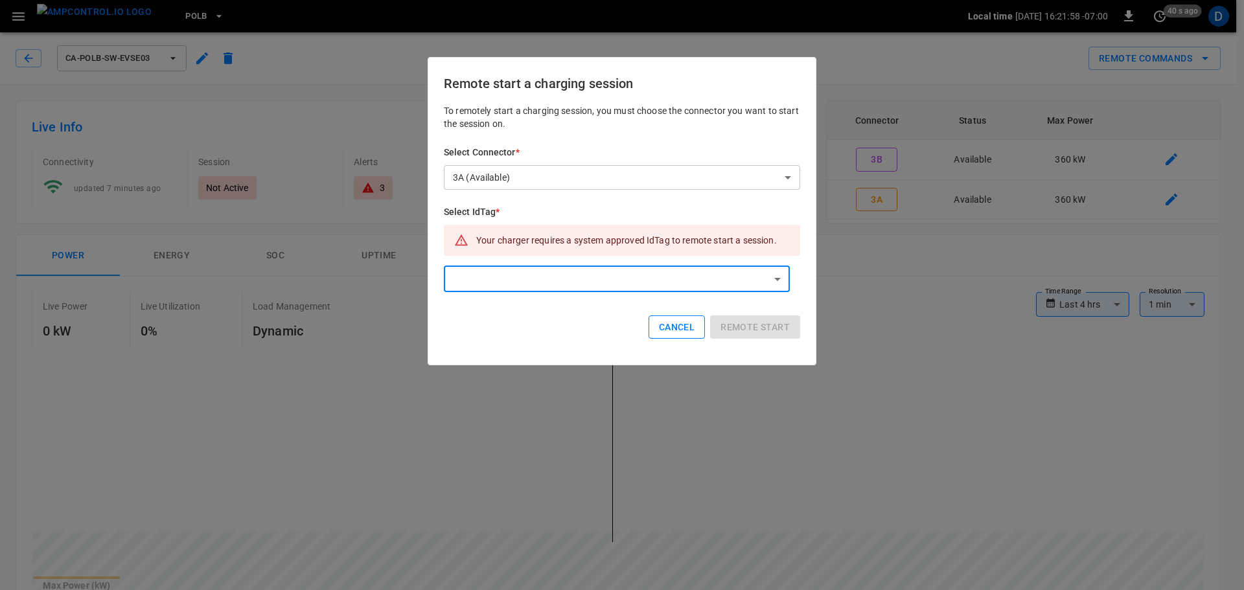
click at [675, 333] on button "Cancel" at bounding box center [677, 328] width 56 height 24
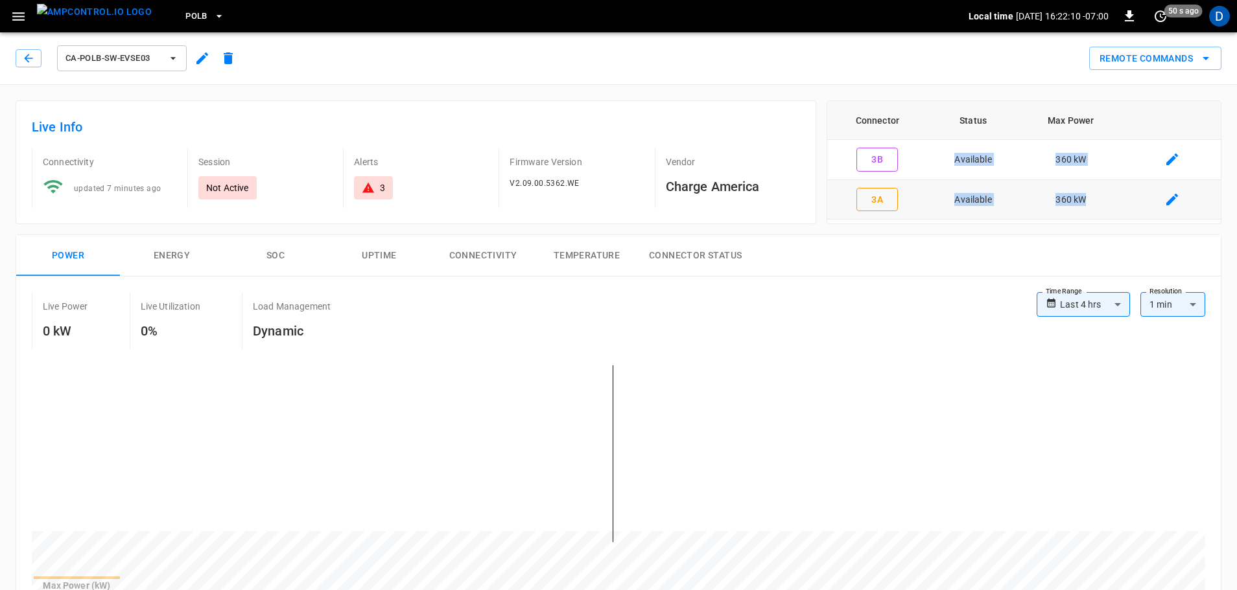
drag, startPoint x: 953, startPoint y: 157, endPoint x: 1086, endPoint y: 204, distance: 140.8
click at [1086, 204] on tbody "3B Available 360 kW 3A Available 360 kW" at bounding box center [1023, 180] width 393 height 80
click at [1021, 198] on td "360 kW" at bounding box center [1070, 200] width 105 height 40
click at [1106, 60] on button "Remote Commands" at bounding box center [1155, 59] width 132 height 24
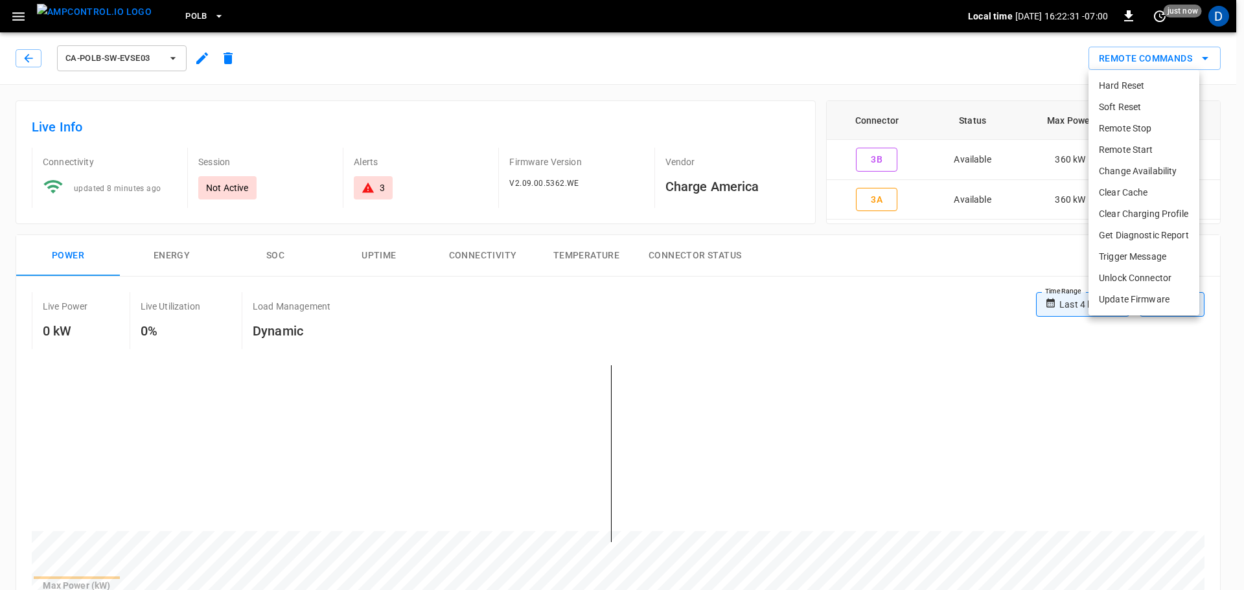
click at [1117, 152] on li "Remote Start" at bounding box center [1144, 149] width 111 height 21
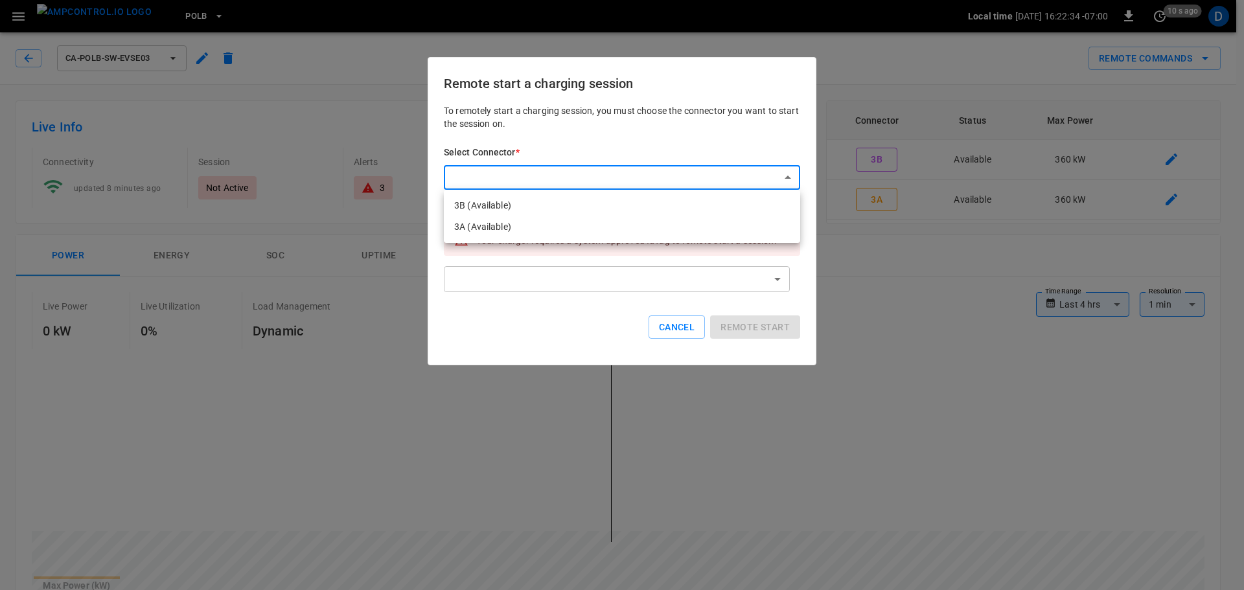
click at [489, 231] on li "3A (Available)" at bounding box center [622, 226] width 356 height 21
type input "**********"
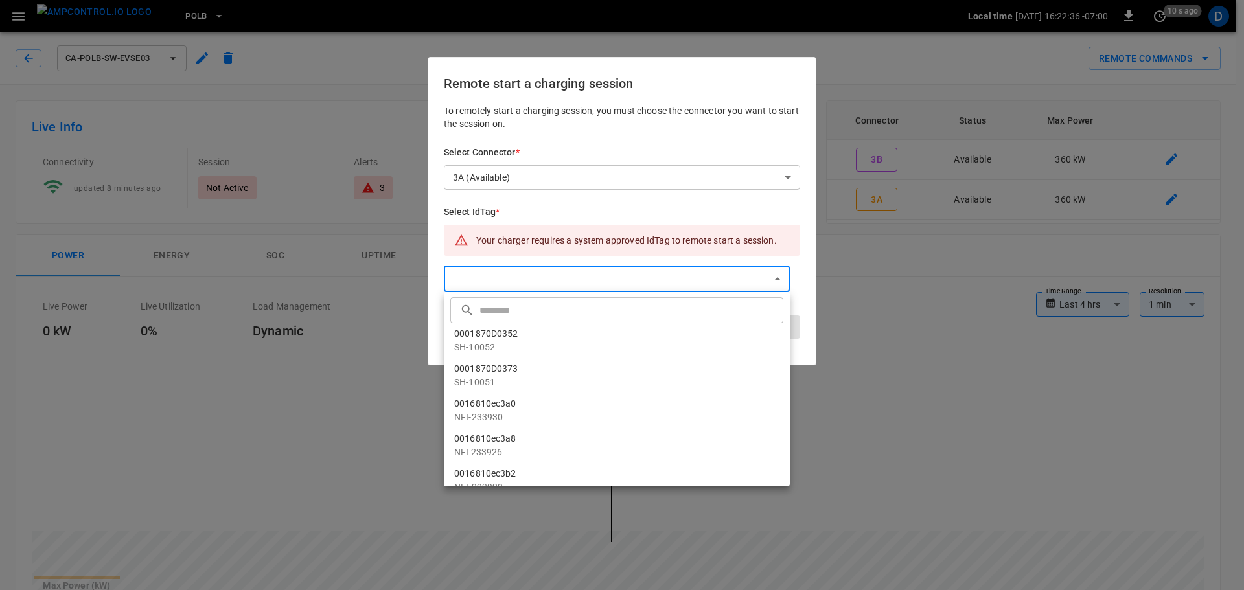
click at [504, 316] on input "text" at bounding box center [630, 310] width 301 height 34
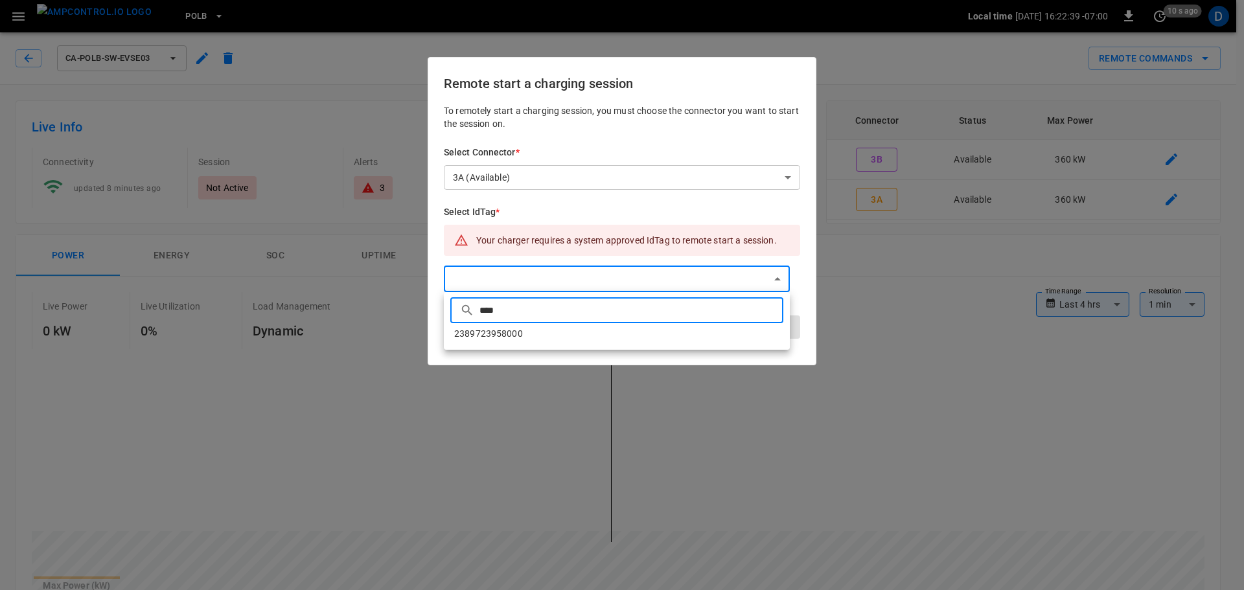
type input "****"
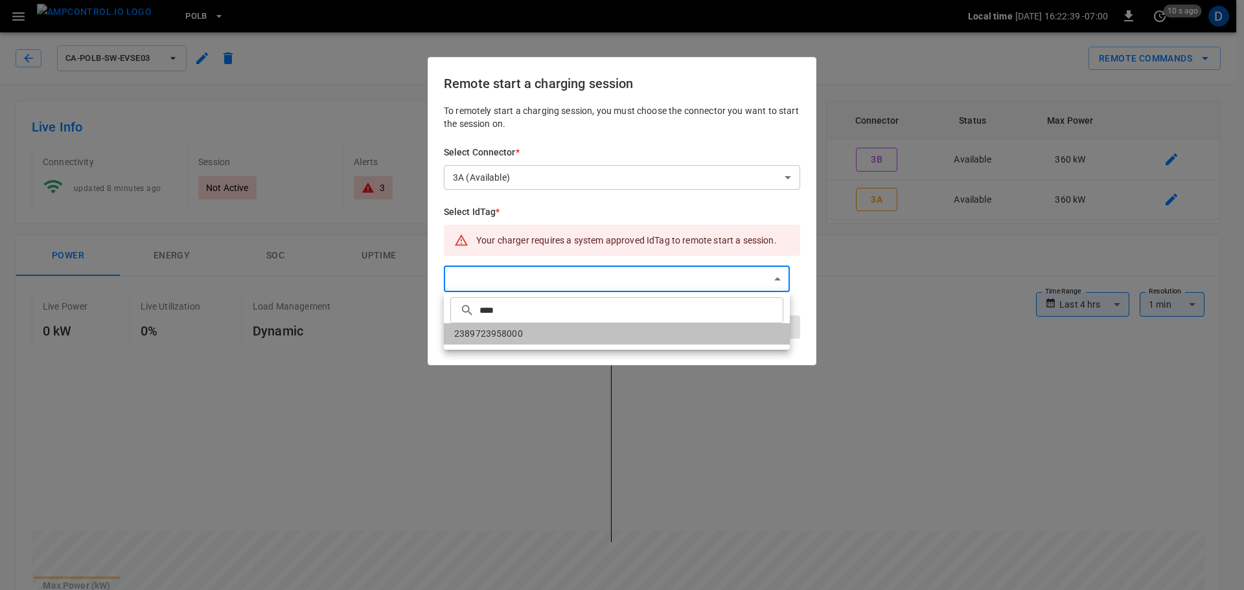
click at [539, 336] on li "2389723958000" at bounding box center [617, 333] width 346 height 21
type input "**********"
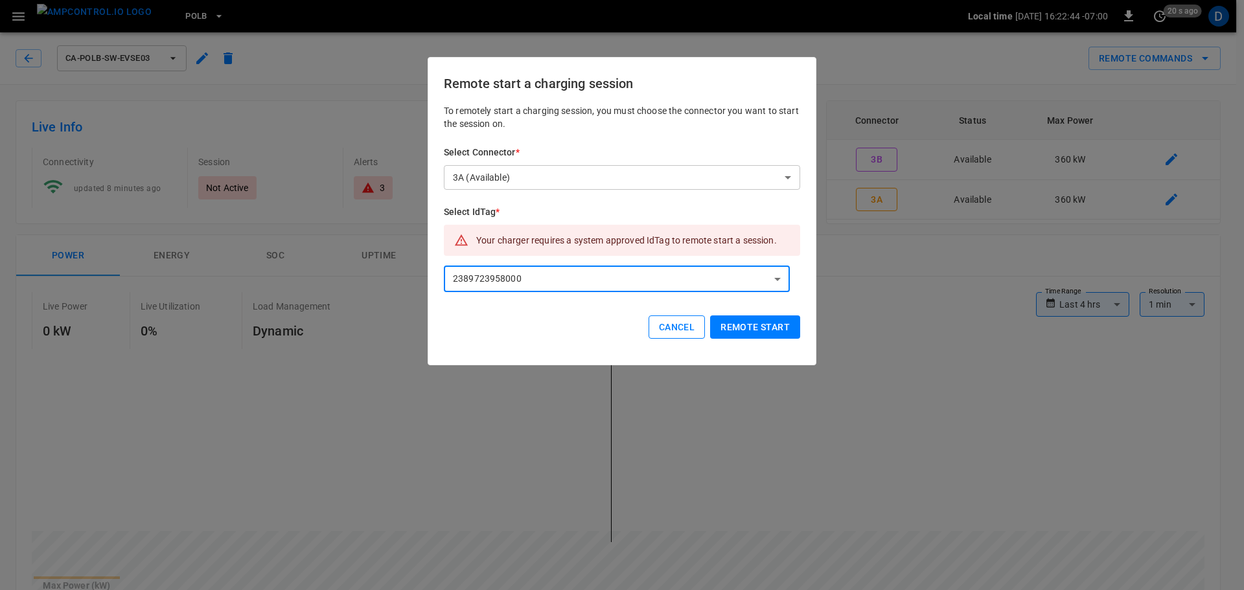
click at [679, 325] on button "Cancel" at bounding box center [677, 328] width 56 height 24
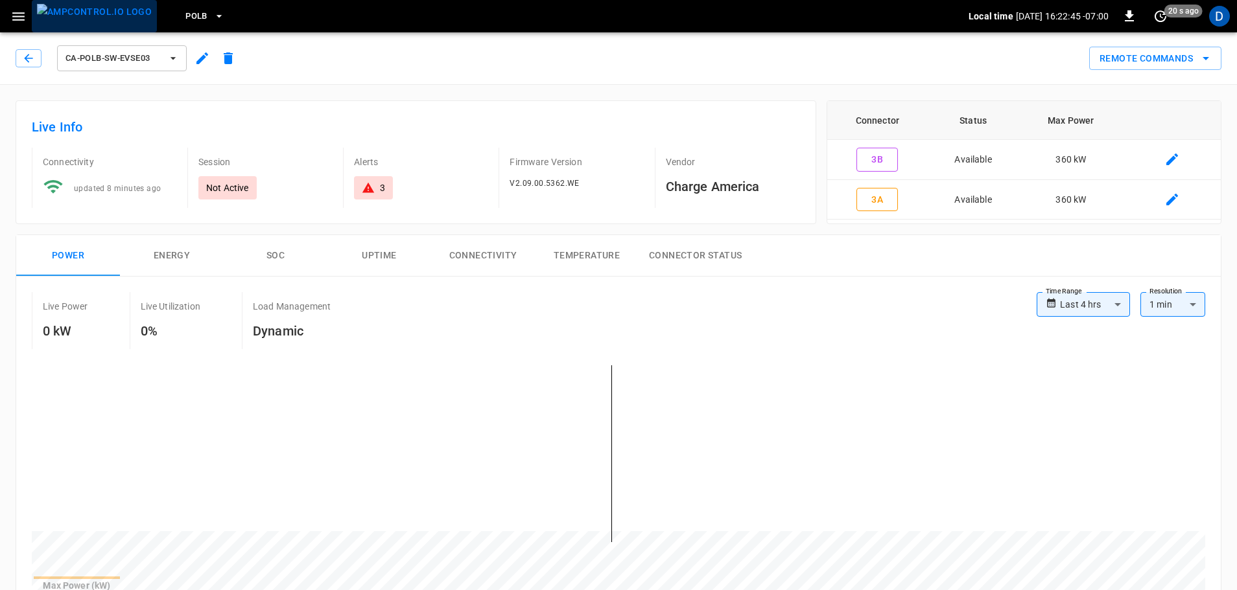
click at [119, 20] on img "menu" at bounding box center [94, 12] width 115 height 16
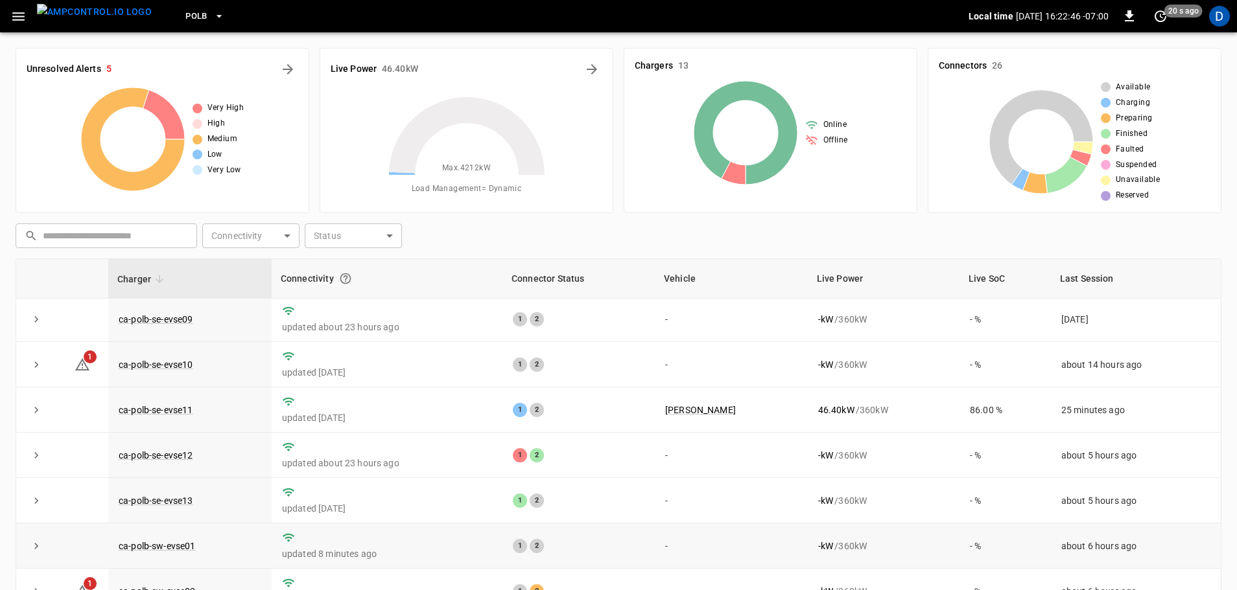
scroll to position [226, 0]
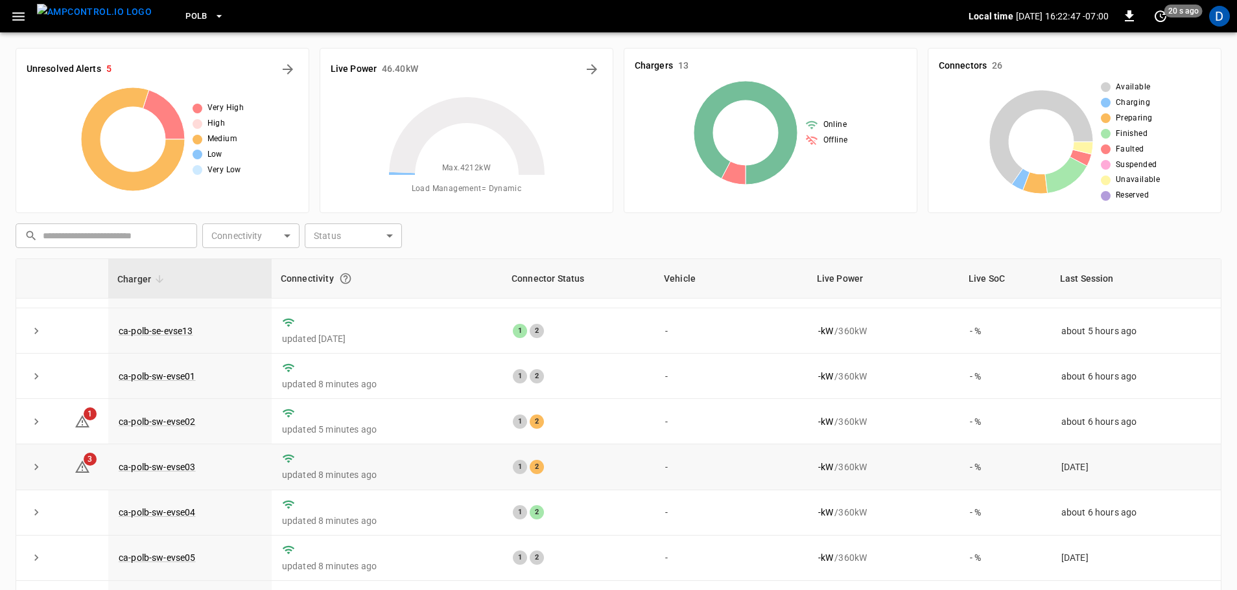
click at [181, 452] on td "ca-polb-sw-evse03" at bounding box center [189, 467] width 163 height 45
click at [174, 463] on link "ca-polb-sw-evse03" at bounding box center [157, 467] width 82 height 16
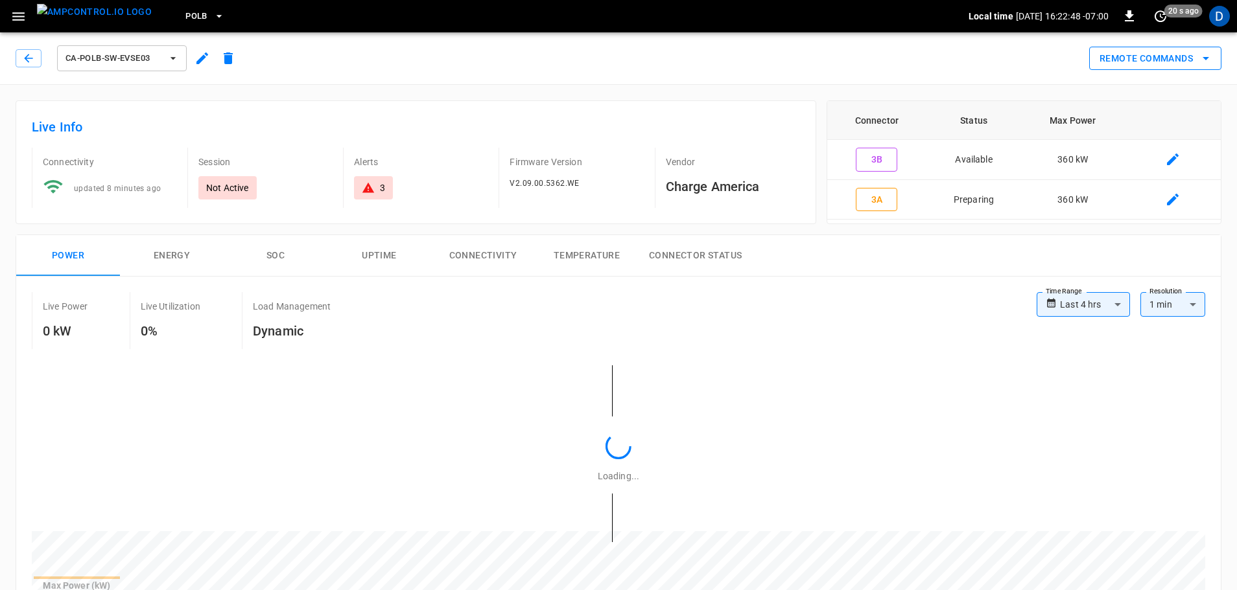
click at [1124, 66] on button "Remote Commands" at bounding box center [1155, 59] width 132 height 24
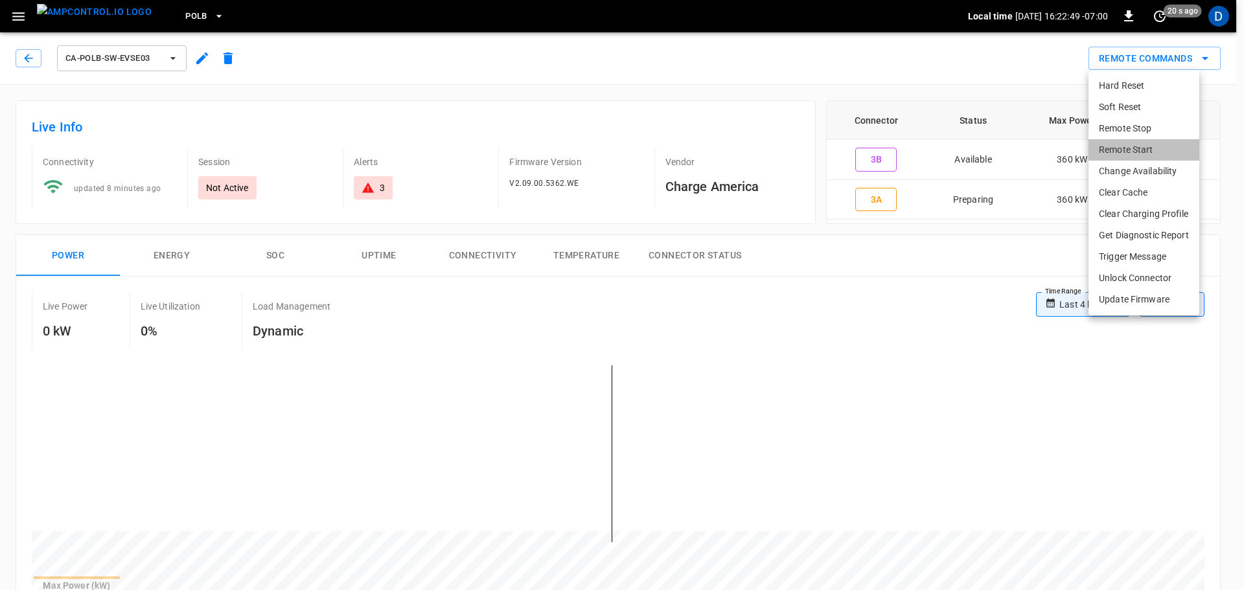
click at [1122, 145] on li "Remote Start" at bounding box center [1144, 149] width 111 height 21
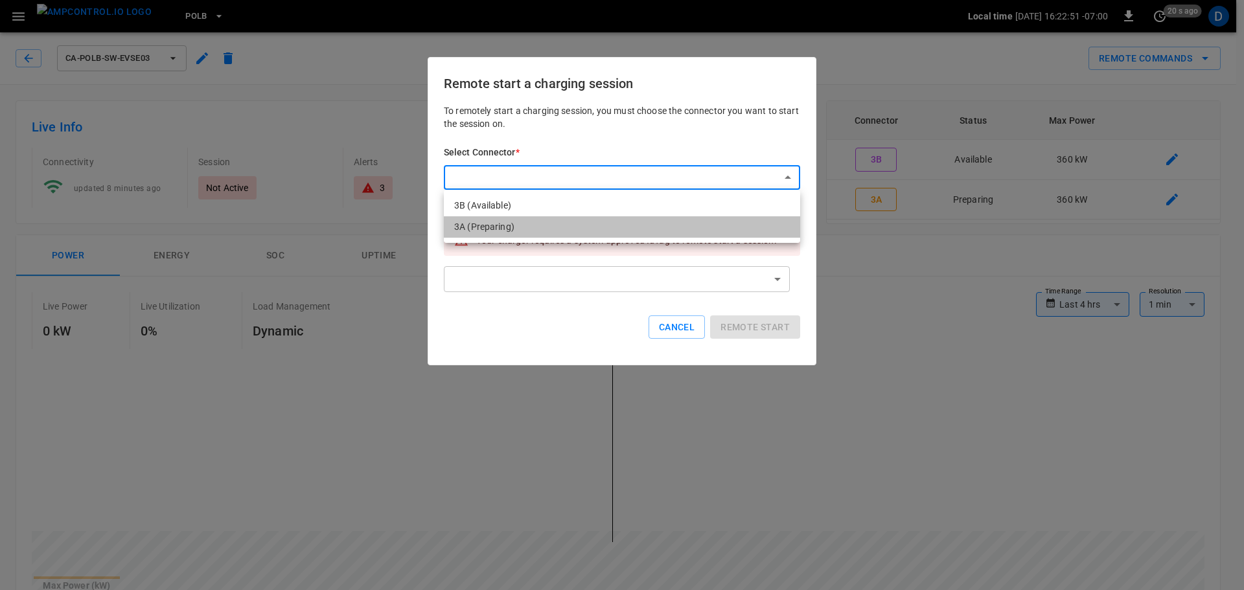
click at [507, 224] on li "3A (Preparing)" at bounding box center [622, 226] width 356 height 21
type input "**********"
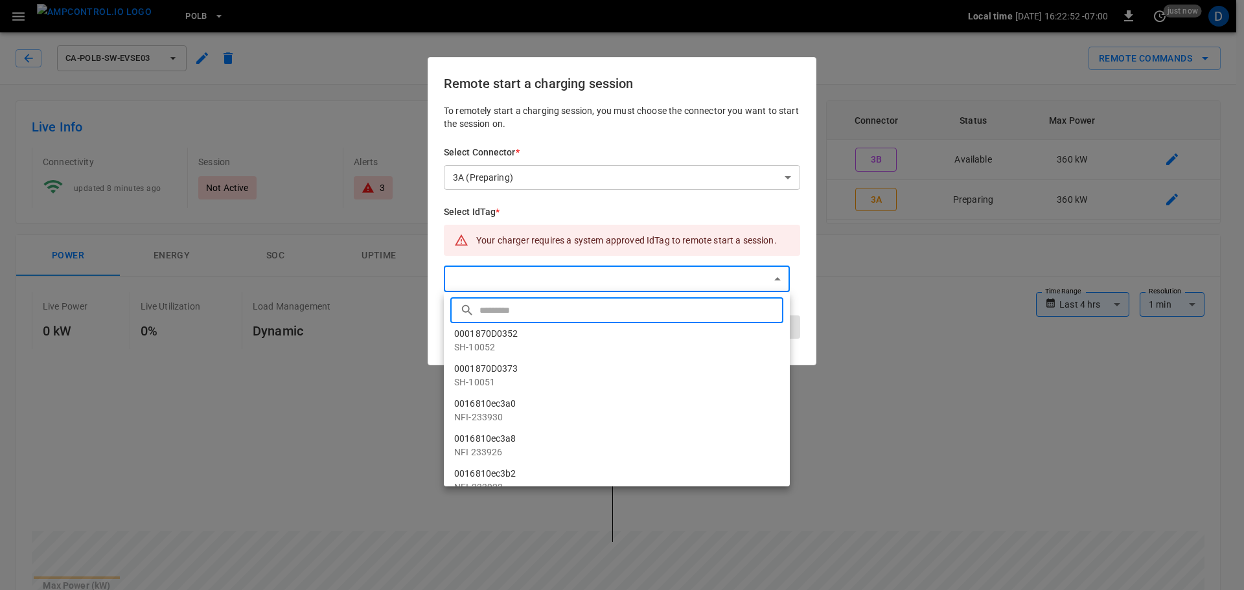
click at [526, 316] on input "text" at bounding box center [630, 310] width 301 height 34
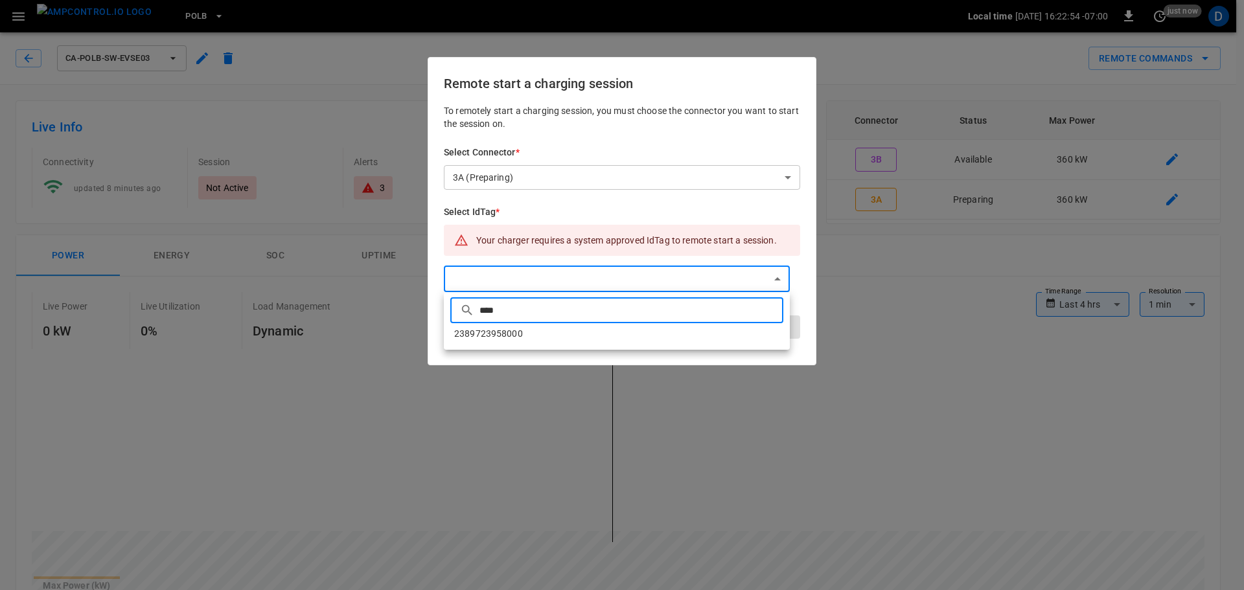
type input "****"
click at [547, 331] on li "2389723958000" at bounding box center [617, 333] width 346 height 21
type input "**********"
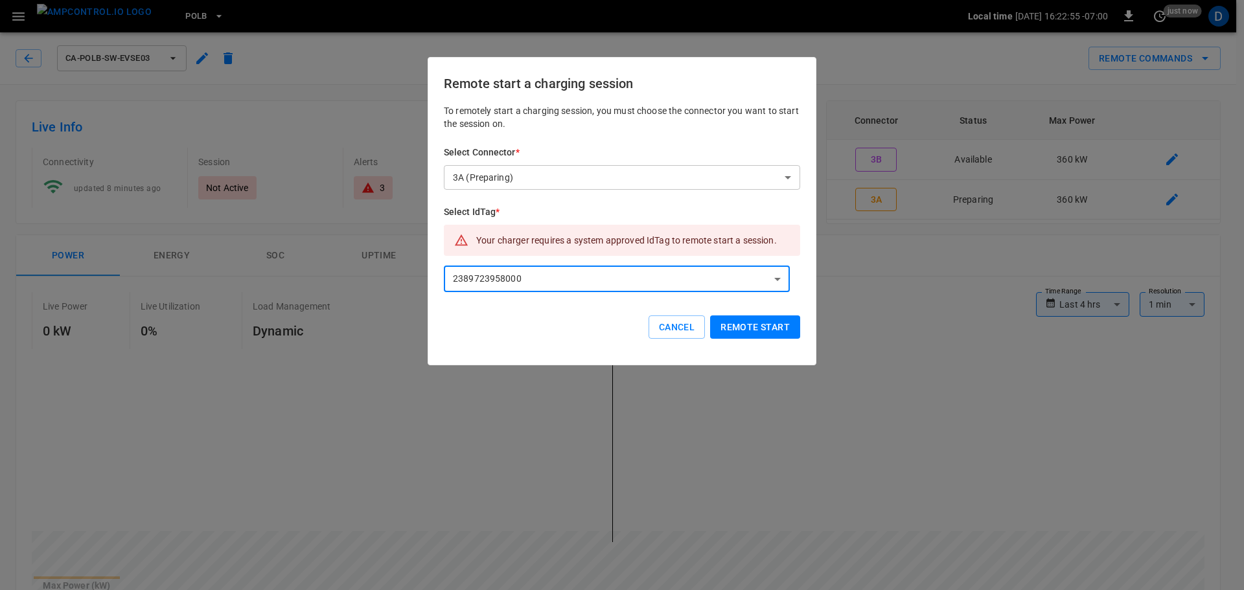
click at [772, 329] on button "Remote start" at bounding box center [755, 328] width 90 height 24
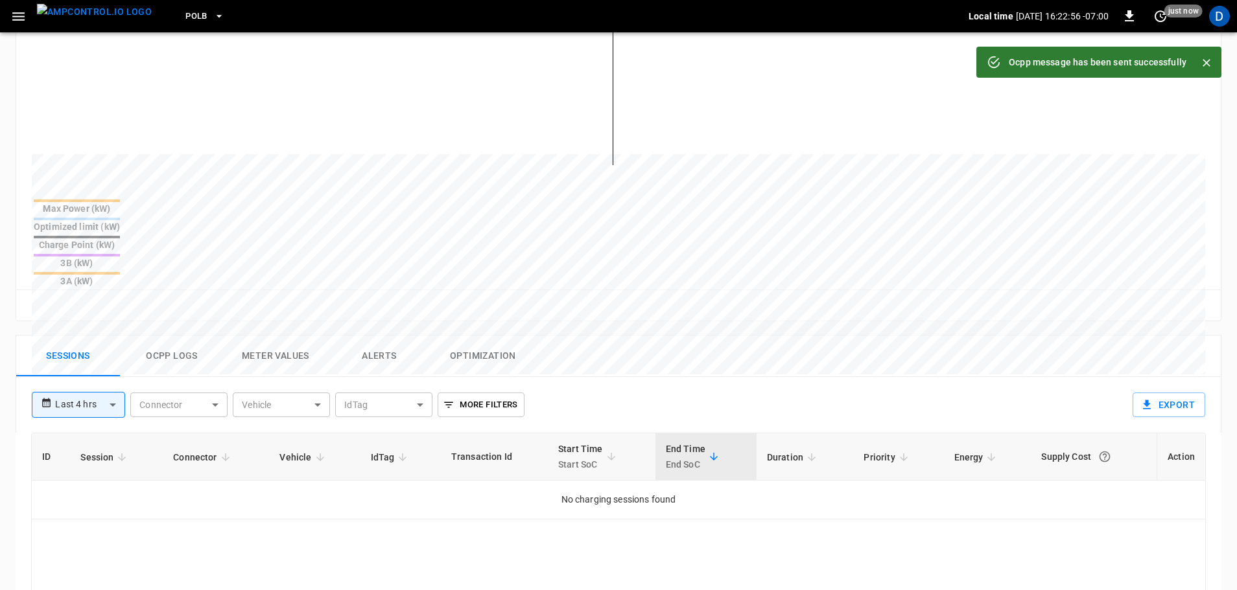
scroll to position [518, 0]
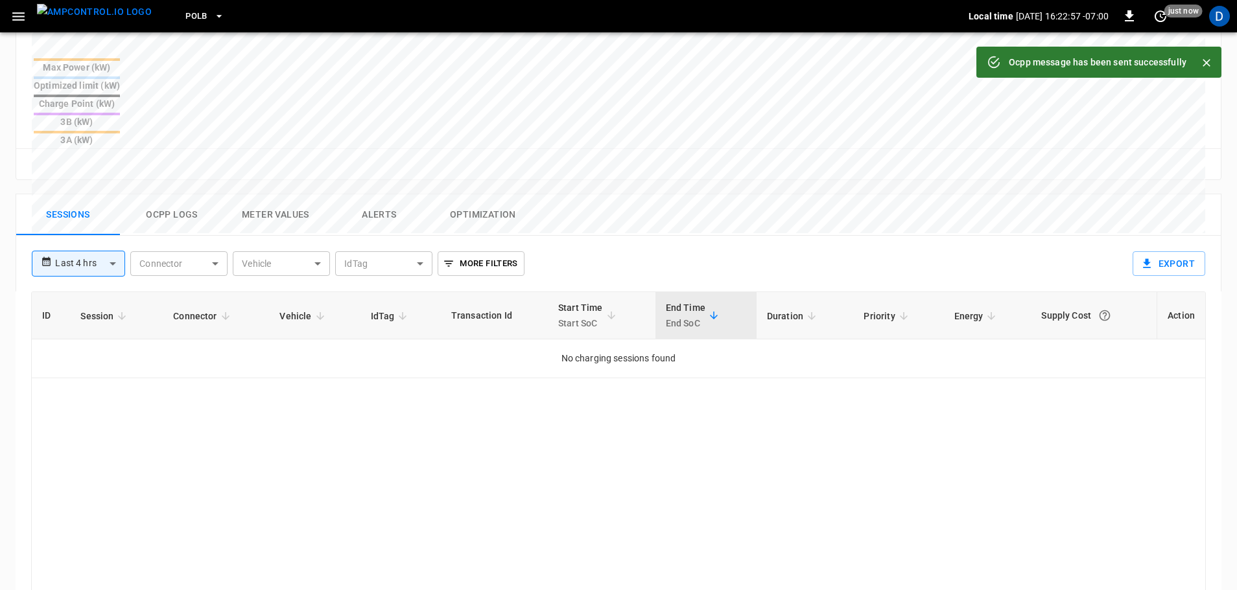
click at [178, 194] on button "Ocpp logs" at bounding box center [172, 214] width 104 height 41
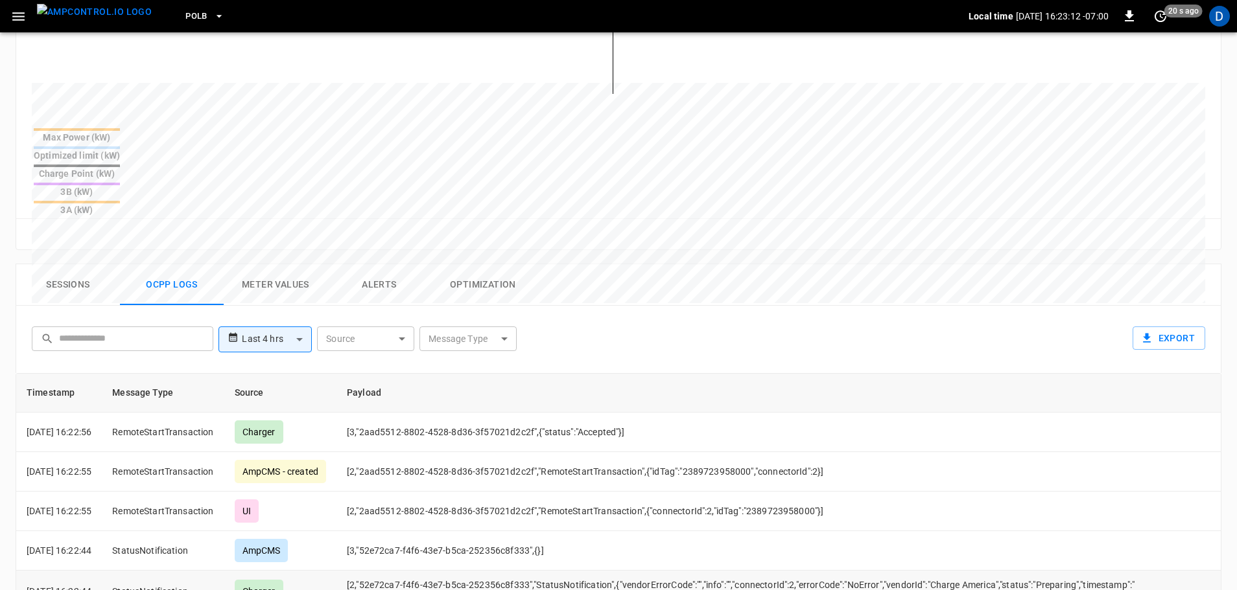
scroll to position [633, 0]
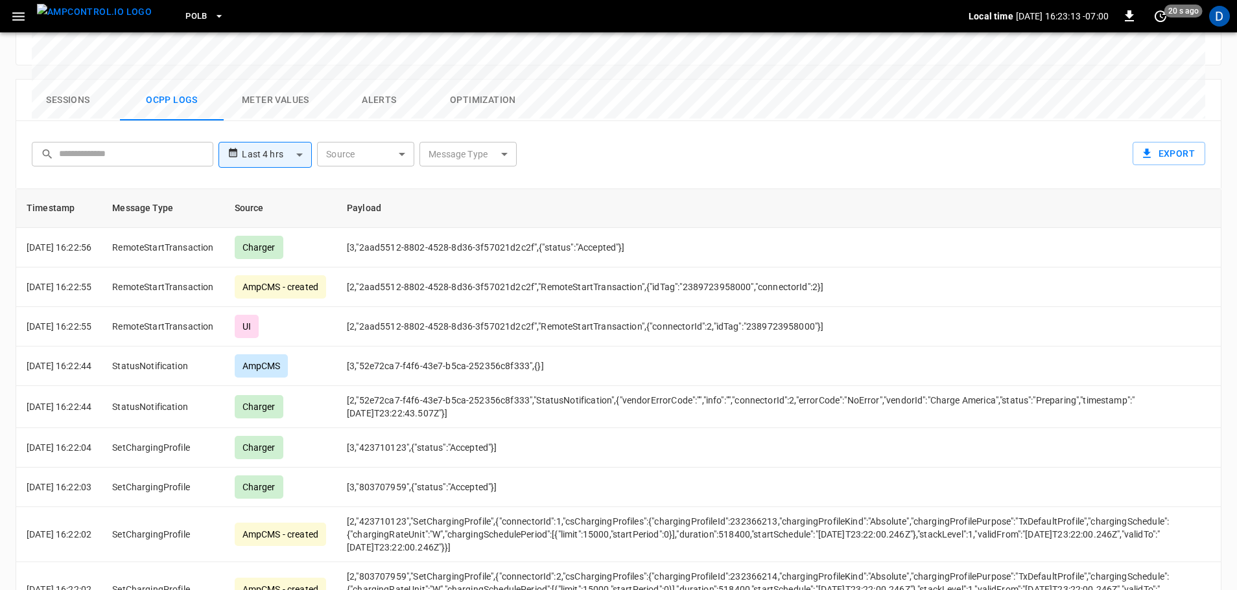
click at [58, 80] on button "Sessions" at bounding box center [68, 100] width 104 height 41
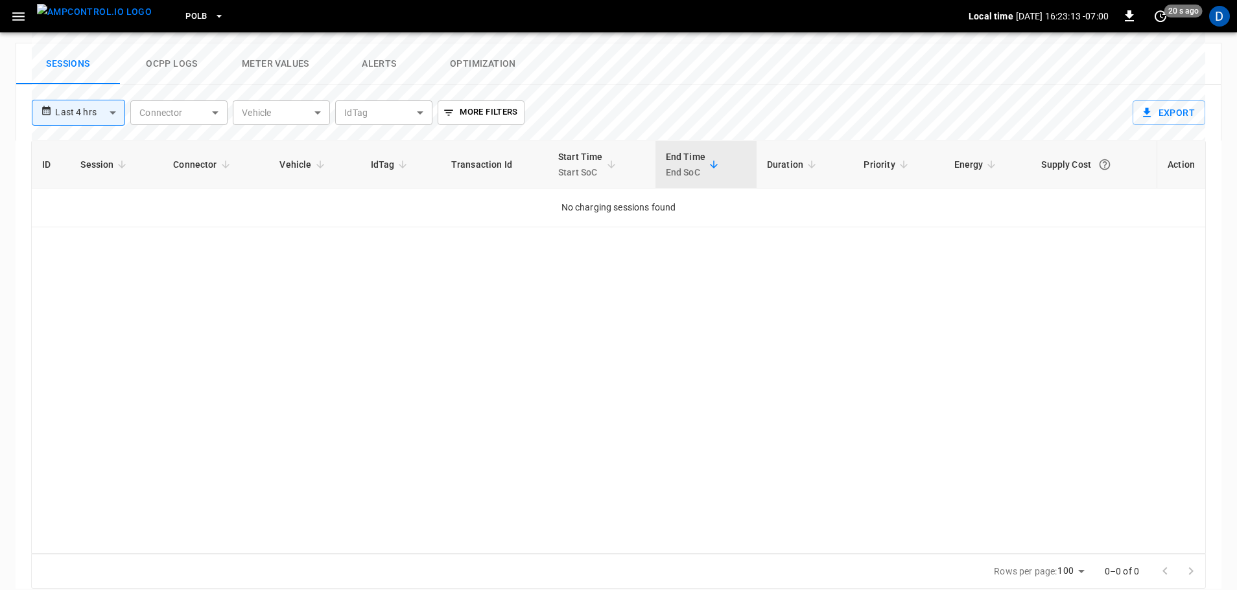
scroll to position [621, 0]
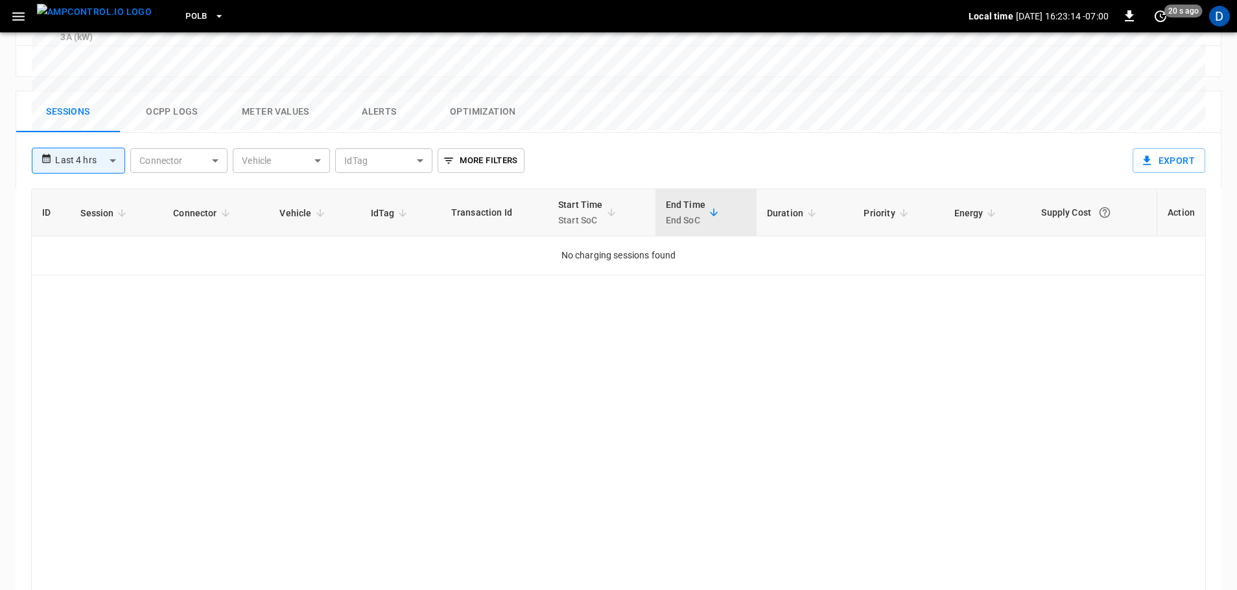
click at [187, 91] on button "Ocpp logs" at bounding box center [172, 111] width 104 height 41
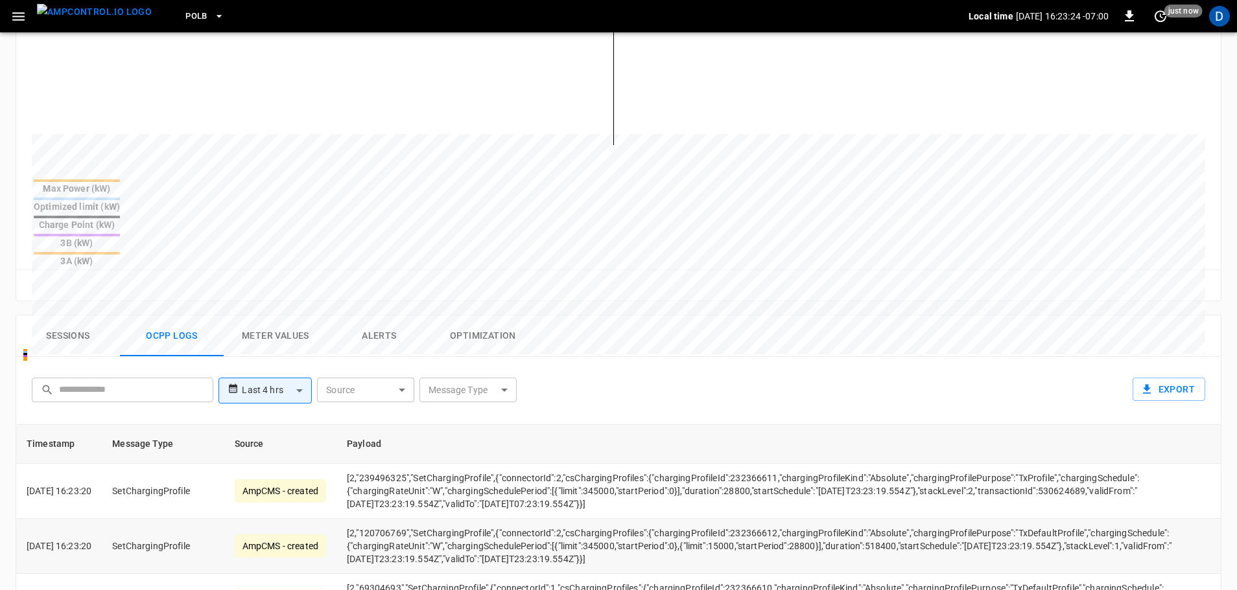
scroll to position [518, 0]
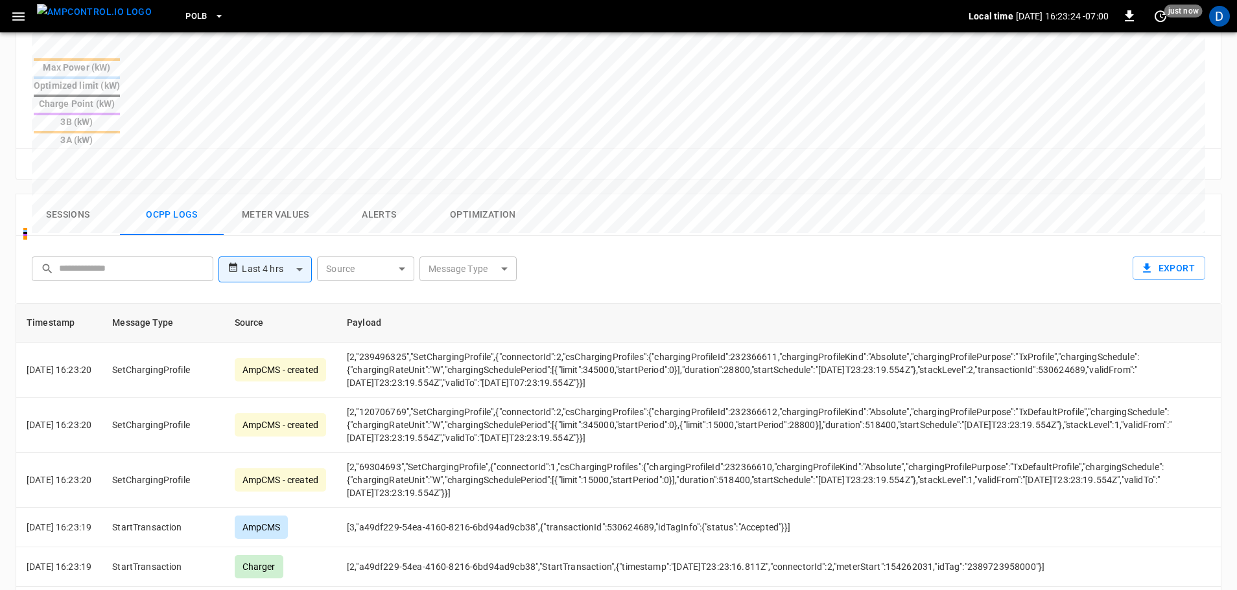
click at [95, 194] on button "Sessions" at bounding box center [68, 214] width 104 height 41
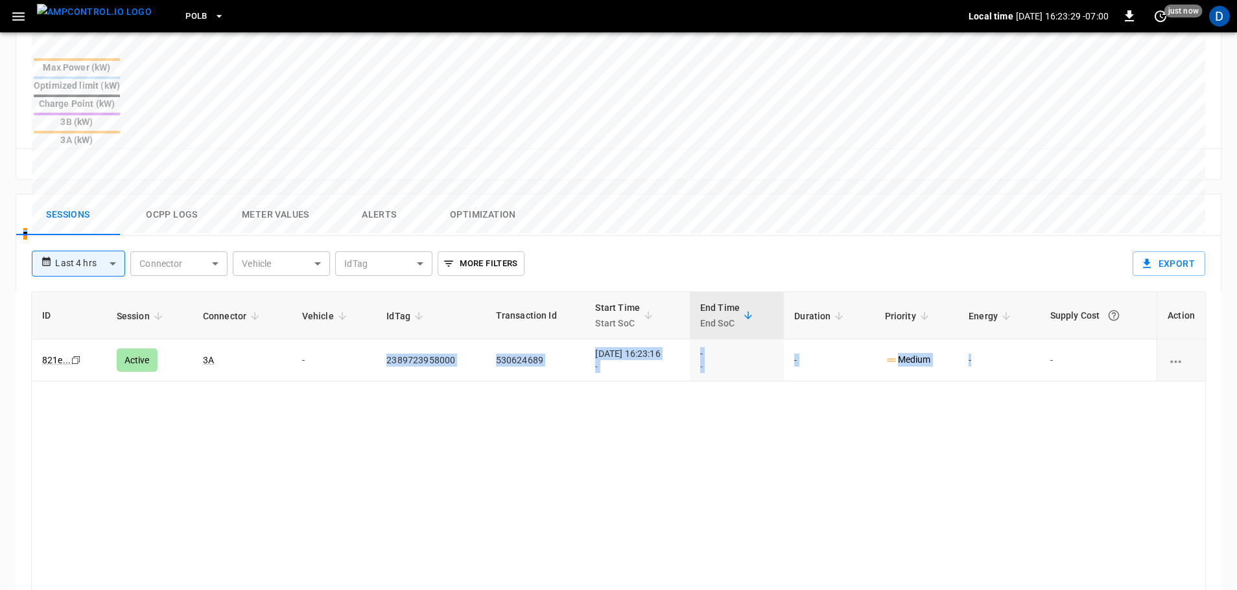
drag, startPoint x: 380, startPoint y: 299, endPoint x: 1000, endPoint y: 355, distance: 622.7
click at [1002, 340] on tr "821e ... Copy Active 3A - 2389723958000 530624689 [DATE] 16:23:16 - - - - Mediu…" at bounding box center [618, 361] width 1173 height 42
click at [666, 419] on div "ID Session Connector Vehicle IdTag Transaction Id Start Time Start SoC End Time…" at bounding box center [618, 498] width 1174 height 413
drag, startPoint x: 380, startPoint y: 296, endPoint x: 445, endPoint y: 301, distance: 64.4
click at [445, 340] on td "2389723958000" at bounding box center [430, 361] width 109 height 42
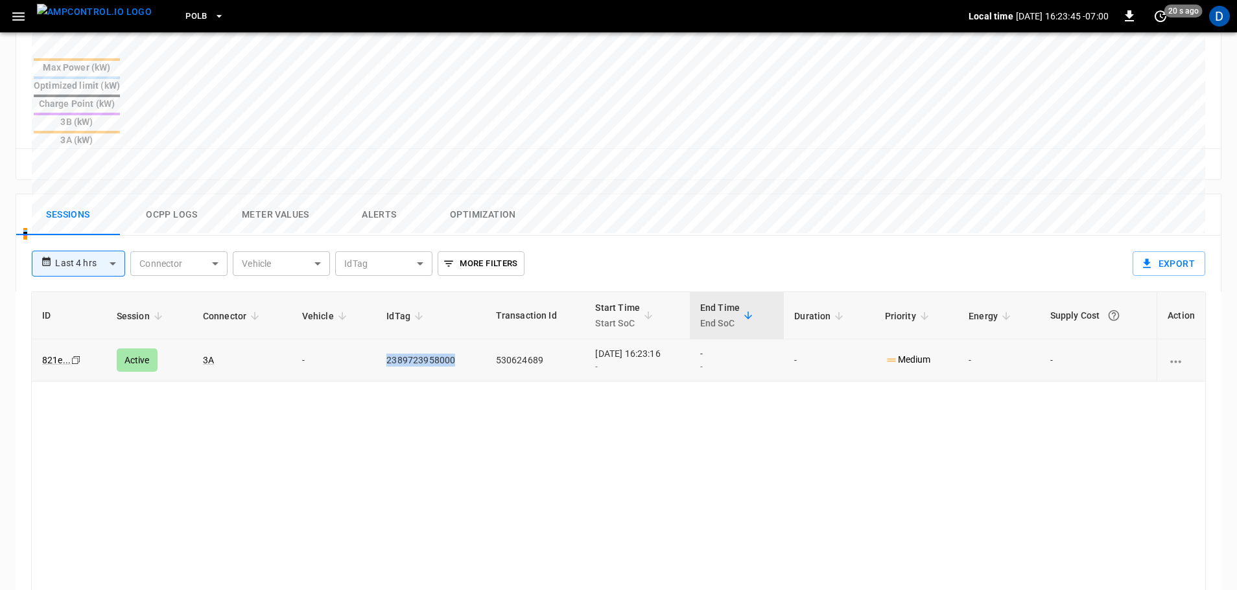
click at [447, 340] on td "2389723958000" at bounding box center [430, 361] width 109 height 42
drag, startPoint x: 454, startPoint y: 300, endPoint x: 375, endPoint y: 303, distance: 79.1
click at [376, 340] on td "2389723958000" at bounding box center [430, 361] width 109 height 42
click at [380, 340] on td "2389723958000" at bounding box center [430, 361] width 109 height 42
drag, startPoint x: 380, startPoint y: 299, endPoint x: 446, endPoint y: 299, distance: 65.5
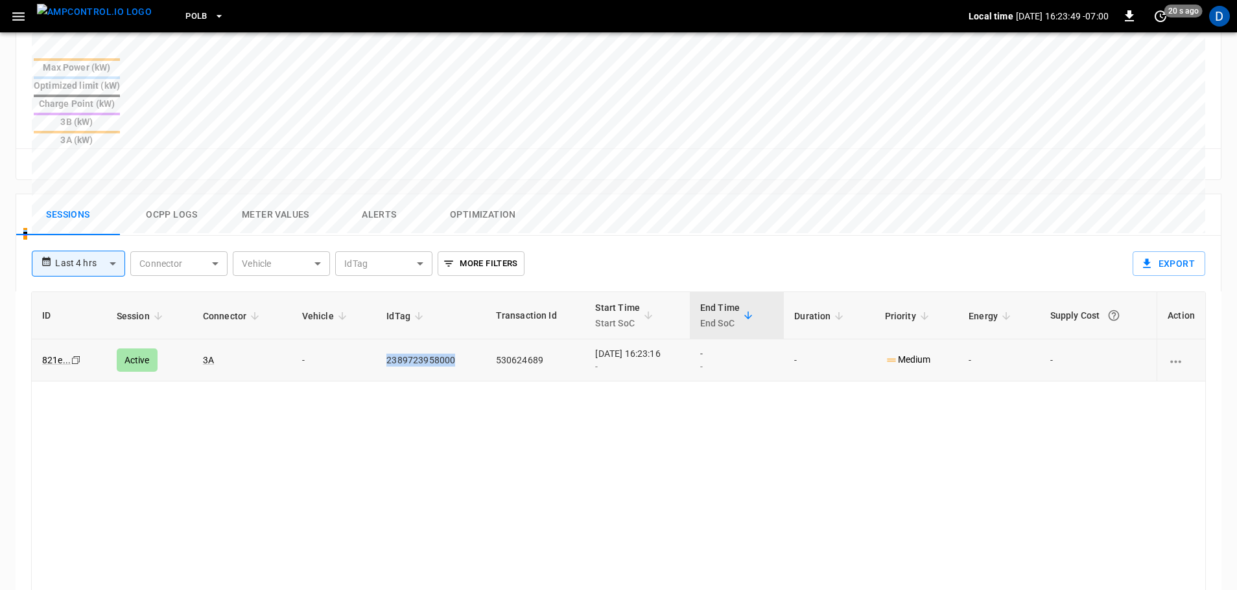
click at [446, 340] on td "2389723958000" at bounding box center [430, 361] width 109 height 42
click at [448, 367] on div "ID Session Connector Vehicle IdTag Transaction Id Start Time Start SoC End Time…" at bounding box center [618, 498] width 1174 height 413
click at [97, 17] on img "menu" at bounding box center [94, 12] width 115 height 16
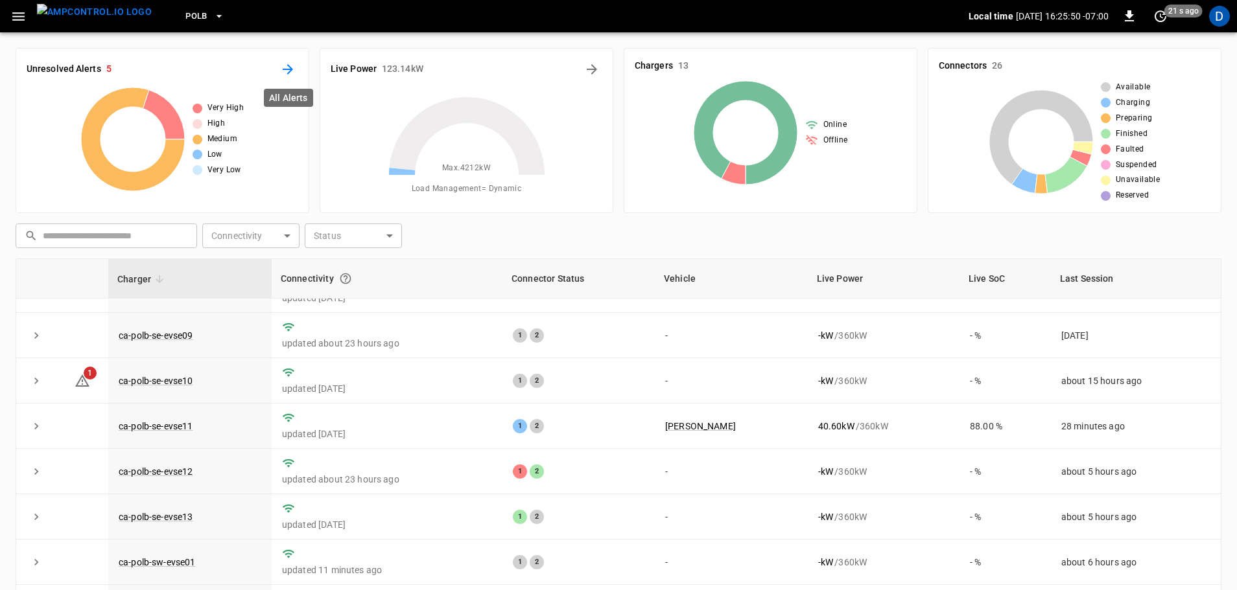
click at [289, 68] on icon "All Alerts" at bounding box center [288, 70] width 16 height 16
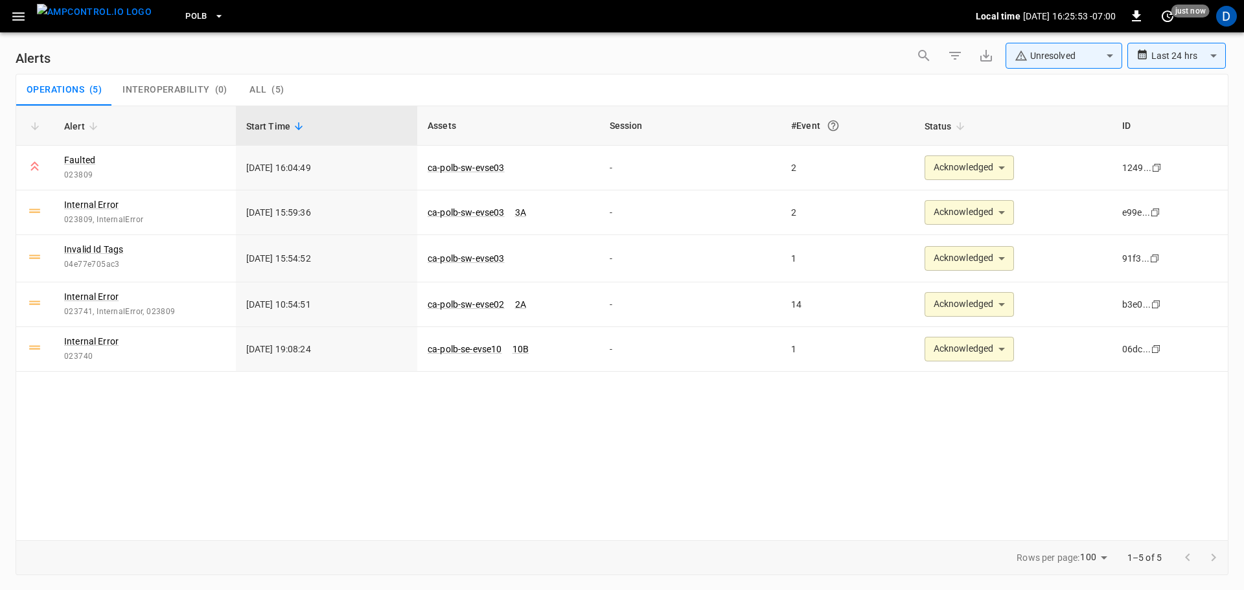
click at [90, 18] on img "menu" at bounding box center [94, 12] width 115 height 16
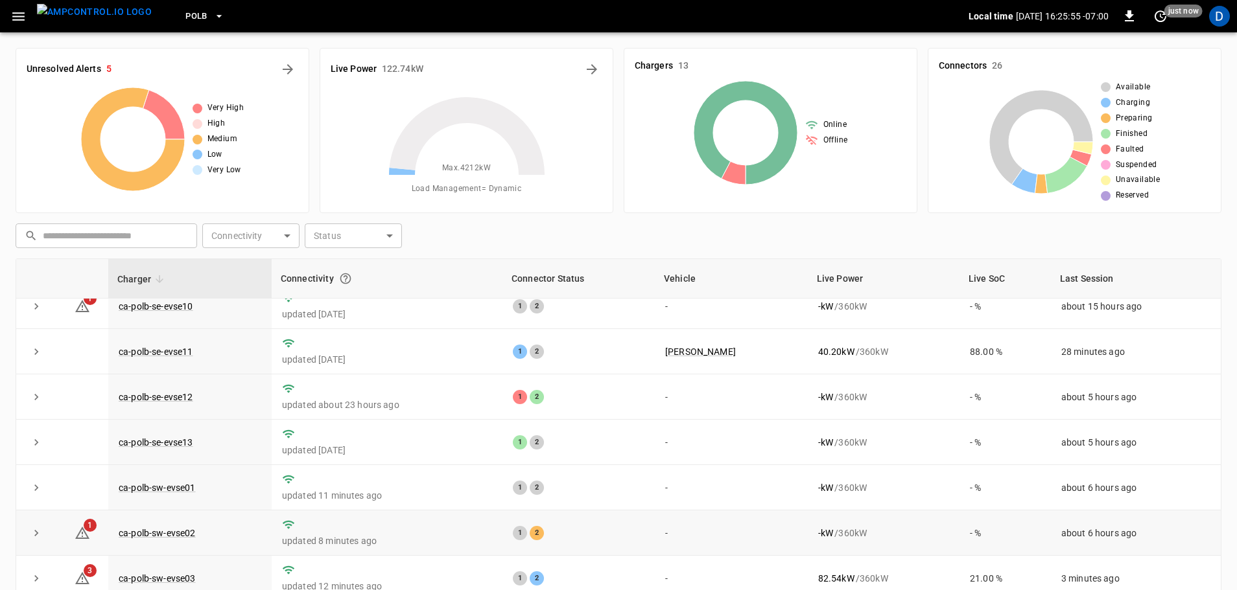
scroll to position [226, 0]
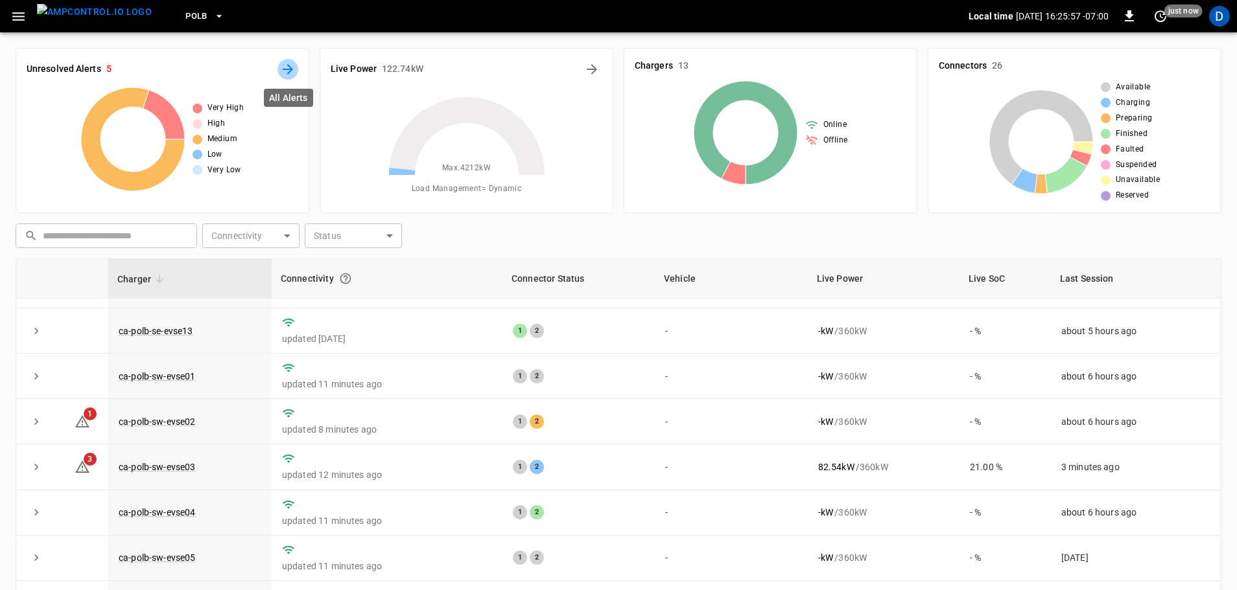
click at [288, 75] on icon "All Alerts" at bounding box center [288, 70] width 16 height 16
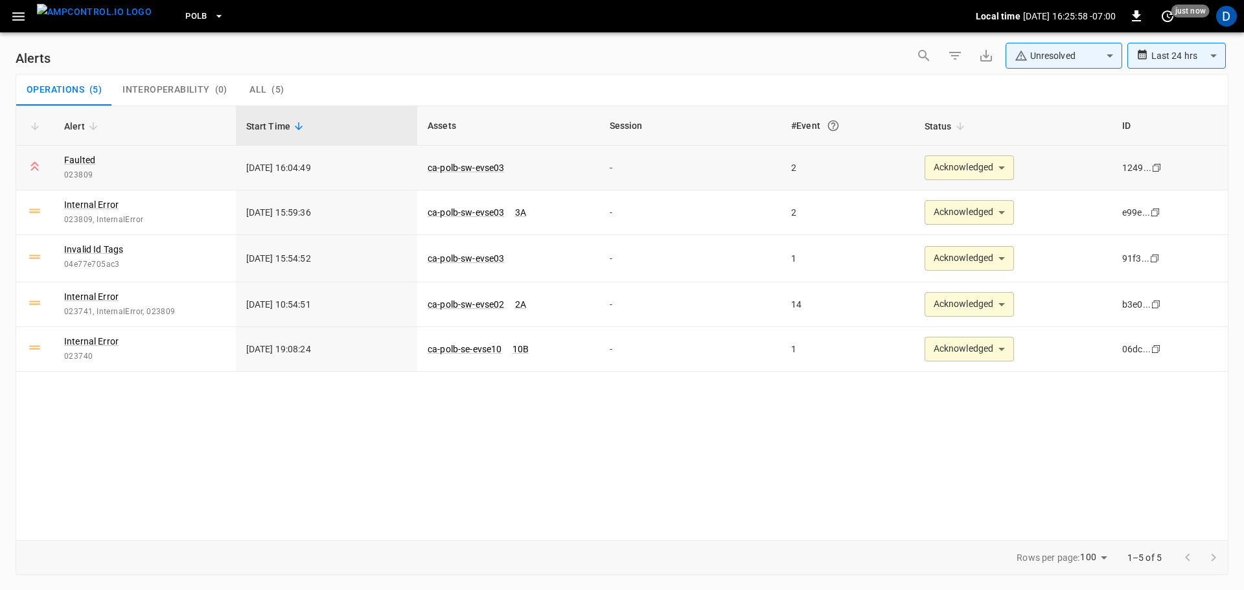
click at [939, 173] on body "**********" at bounding box center [622, 293] width 1244 height 586
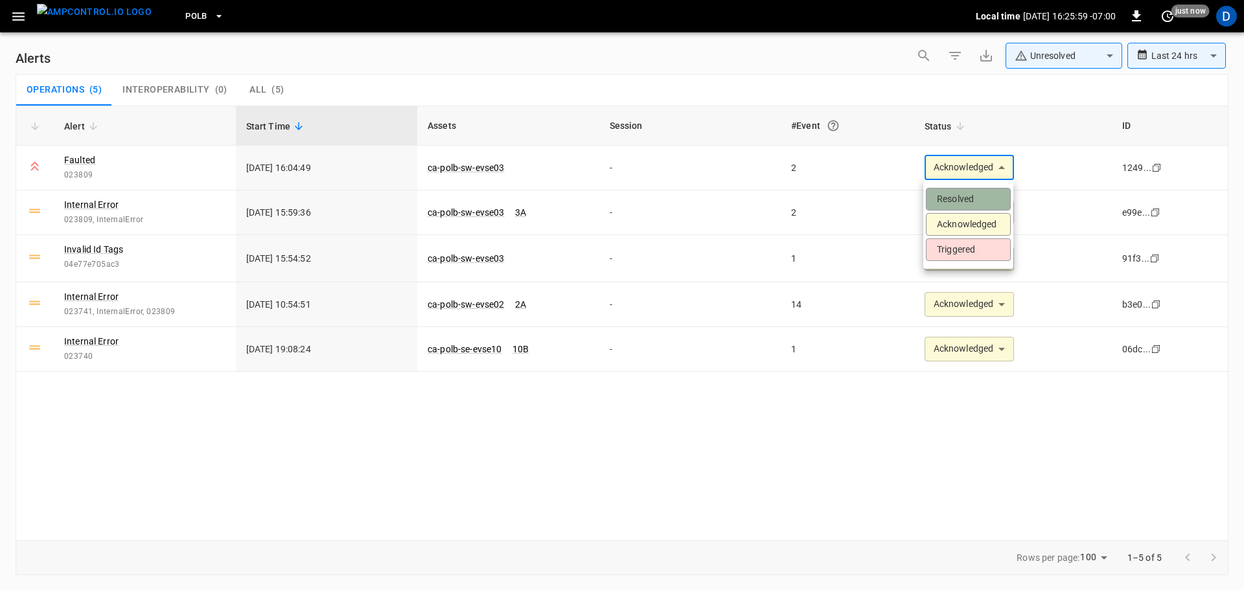
click at [939, 191] on li "Resolved" at bounding box center [968, 199] width 85 height 23
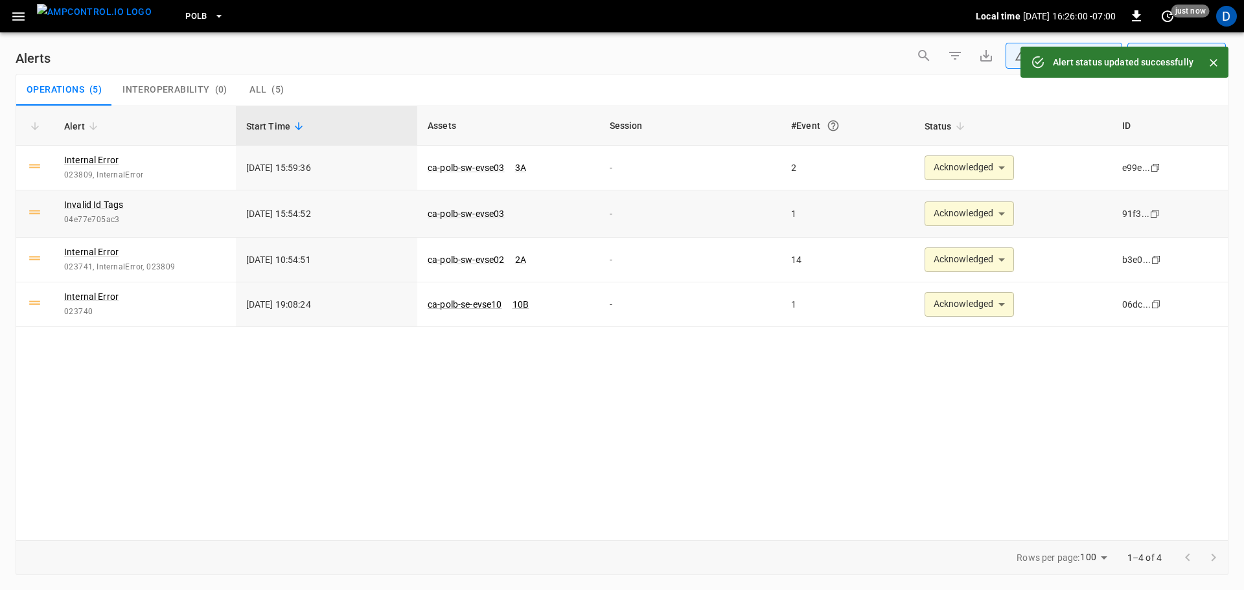
click at [953, 218] on body "**********" at bounding box center [622, 293] width 1244 height 586
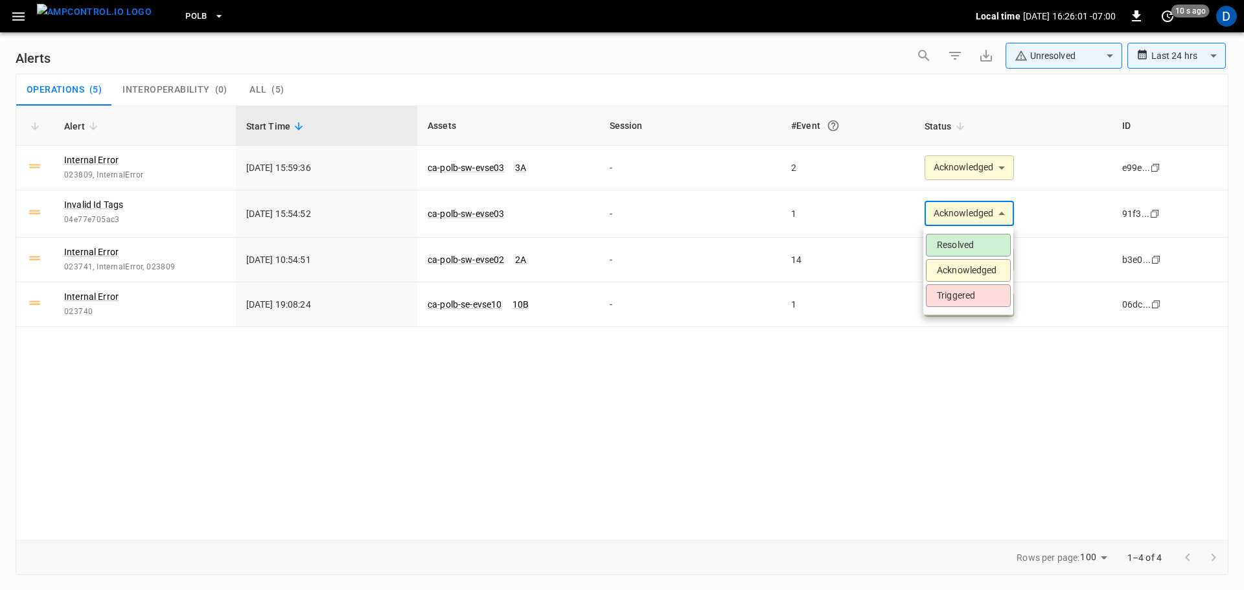
click at [943, 243] on li "Resolved" at bounding box center [968, 245] width 85 height 23
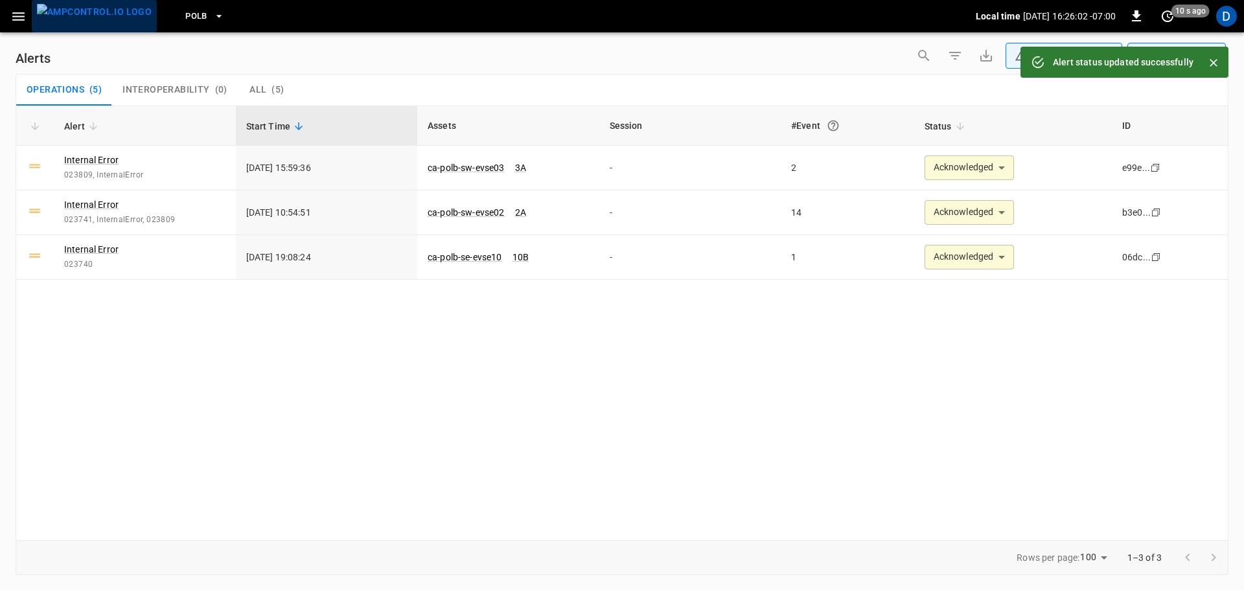
click at [100, 20] on img "menu" at bounding box center [94, 12] width 115 height 16
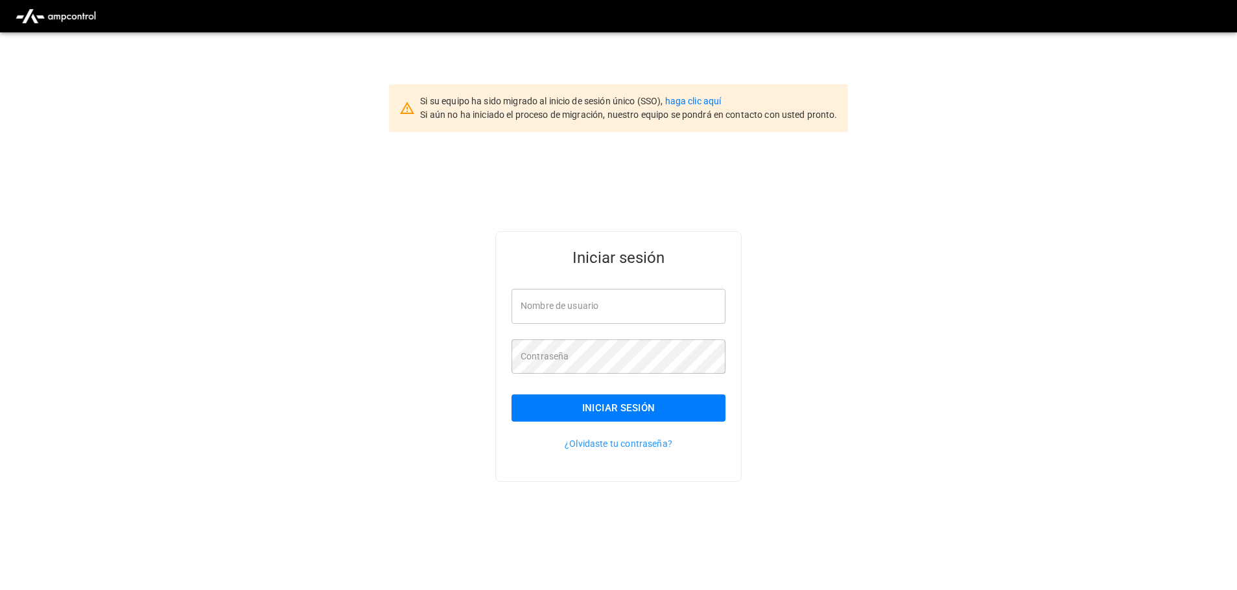
click at [581, 304] on div "Nombre de usuario Nombre de usuario" at bounding box center [618, 306] width 214 height 34
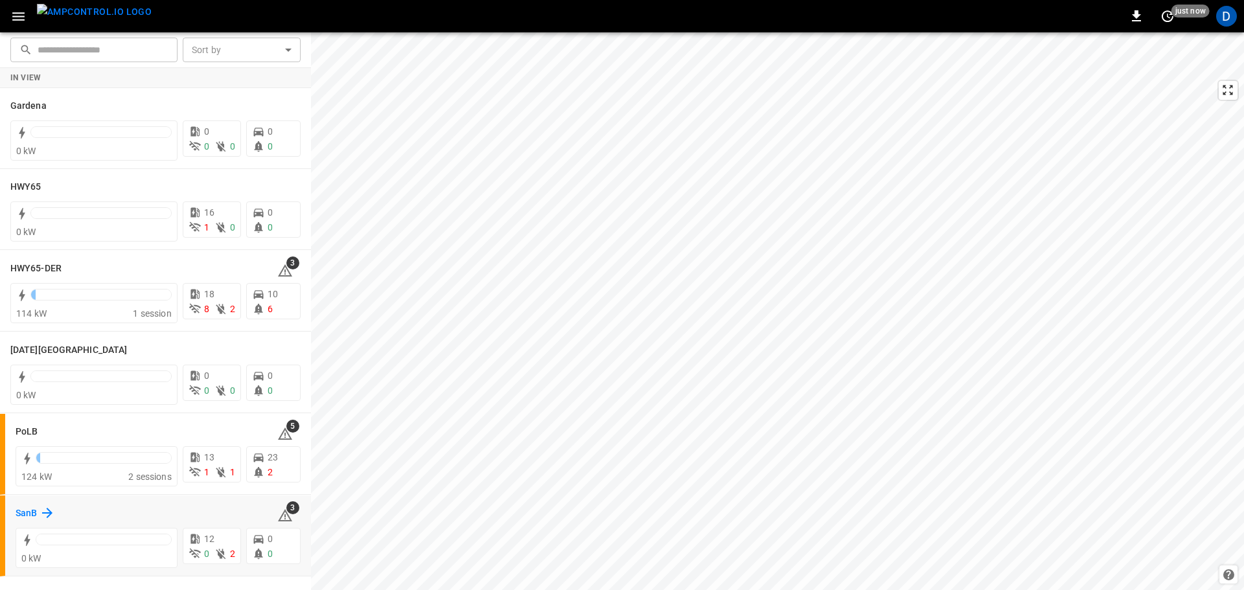
click at [19, 512] on h6 "SanB" at bounding box center [26, 514] width 21 height 14
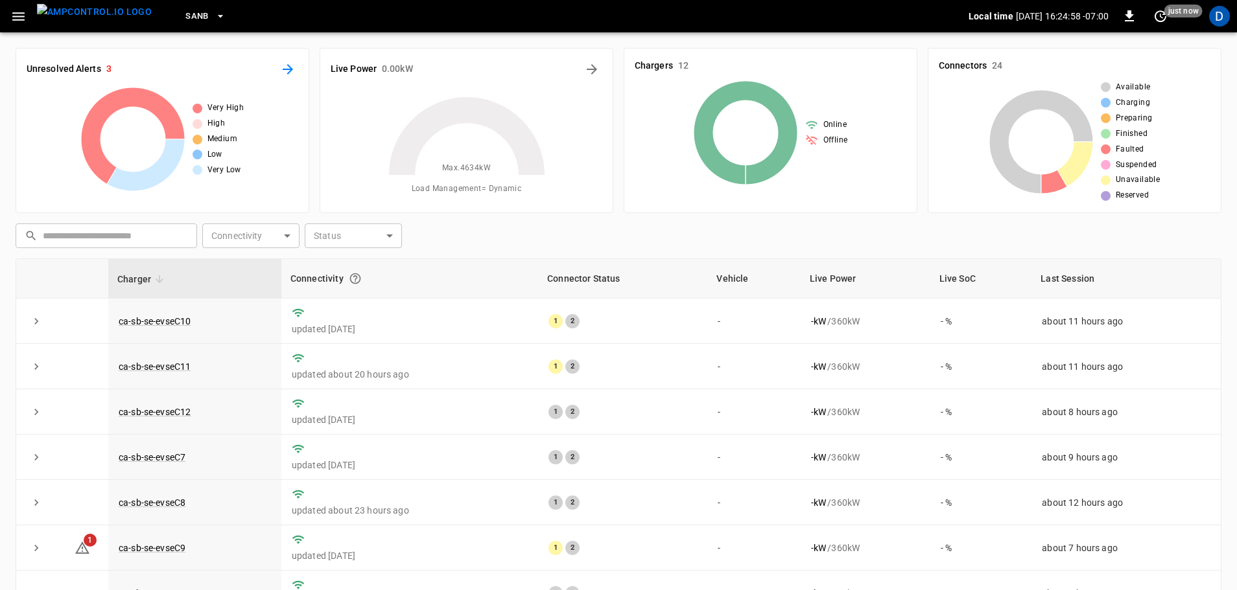
click at [297, 66] on button "All Alerts" at bounding box center [287, 69] width 21 height 21
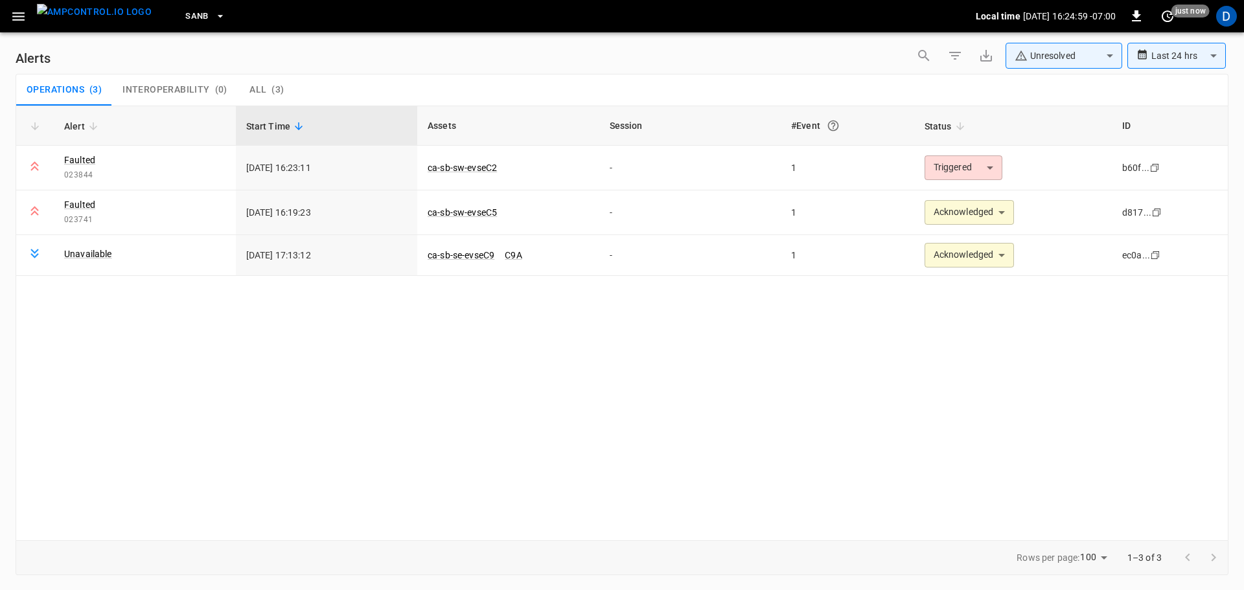
click at [1037, 45] on body "**********" at bounding box center [622, 293] width 1244 height 586
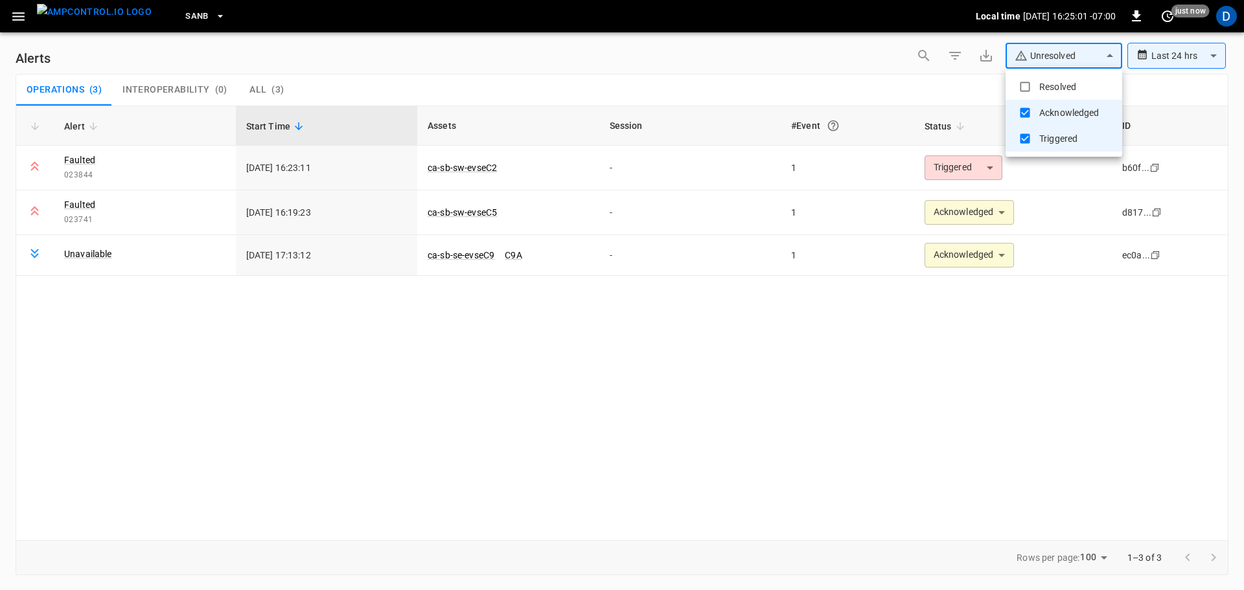
click at [918, 90] on div at bounding box center [622, 295] width 1244 height 590
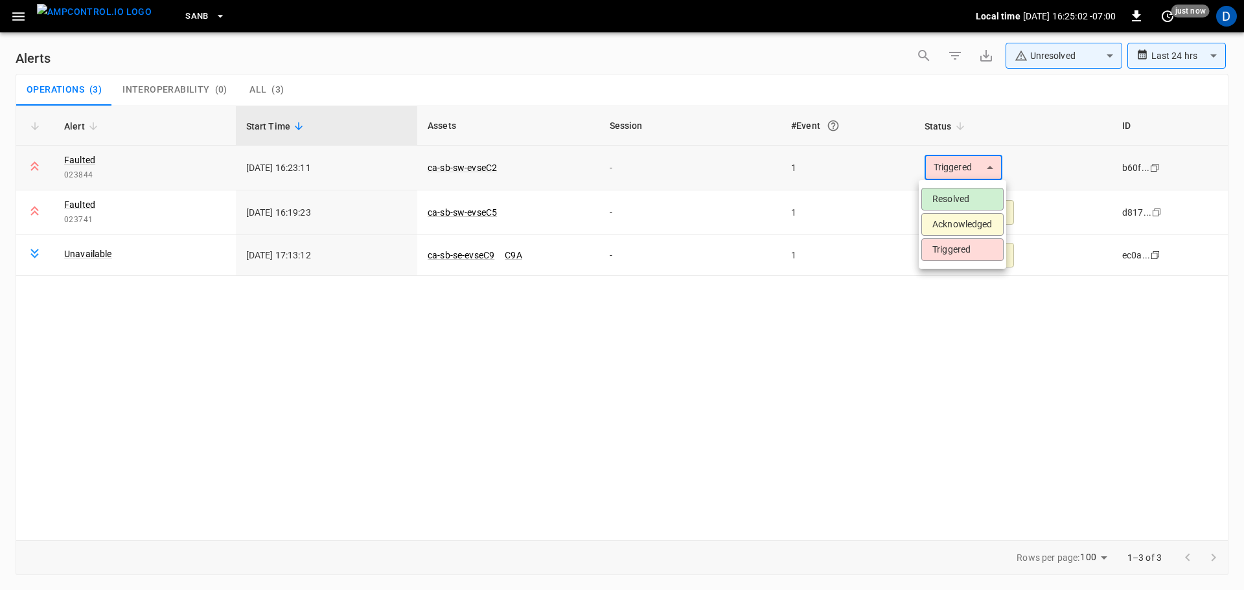
click at [940, 167] on body "**********" at bounding box center [622, 293] width 1244 height 586
click at [942, 223] on li "Acknowledged" at bounding box center [963, 224] width 82 height 23
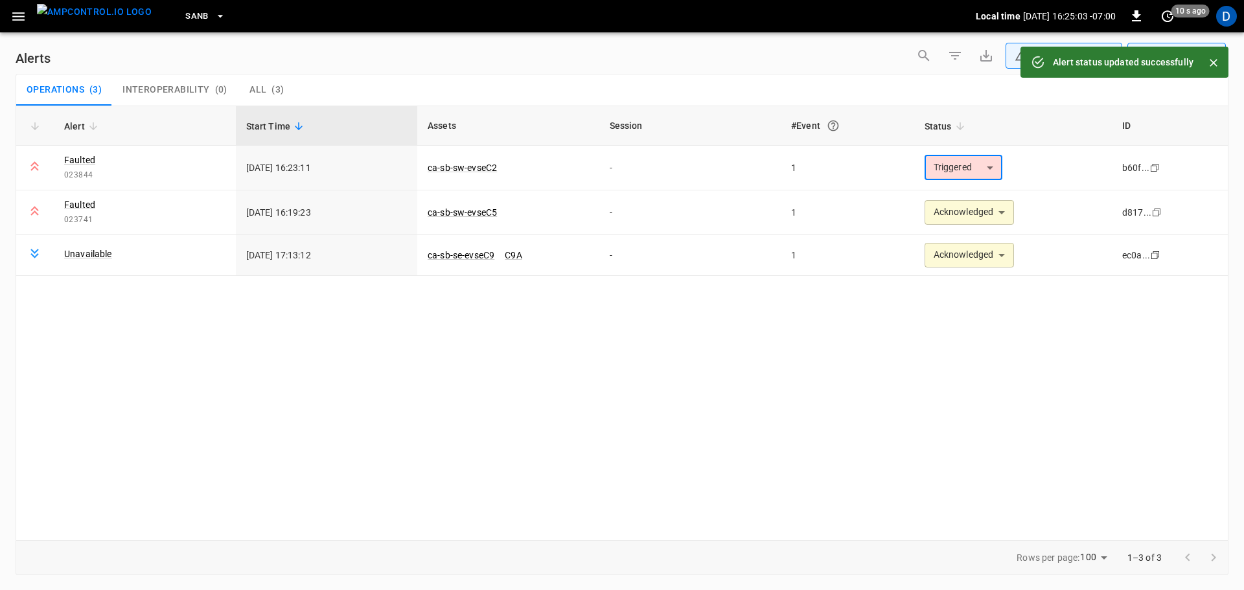
type input "**********"
click at [89, 12] on img "menu" at bounding box center [94, 12] width 115 height 16
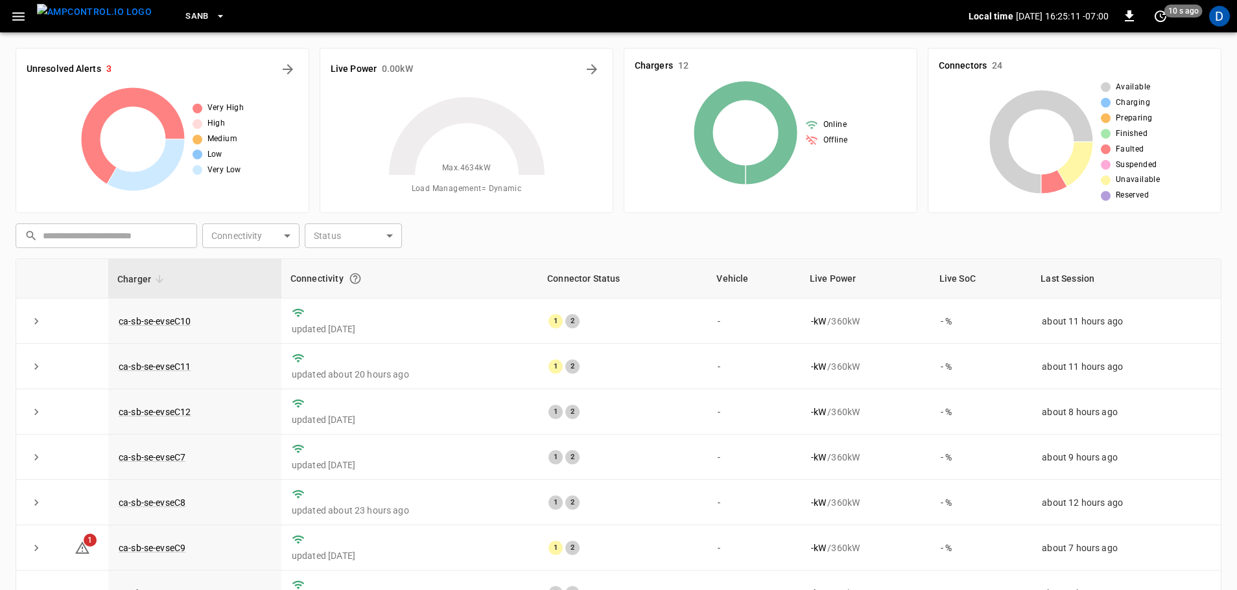
click at [185, 14] on span "SanB" at bounding box center [196, 16] width 23 height 15
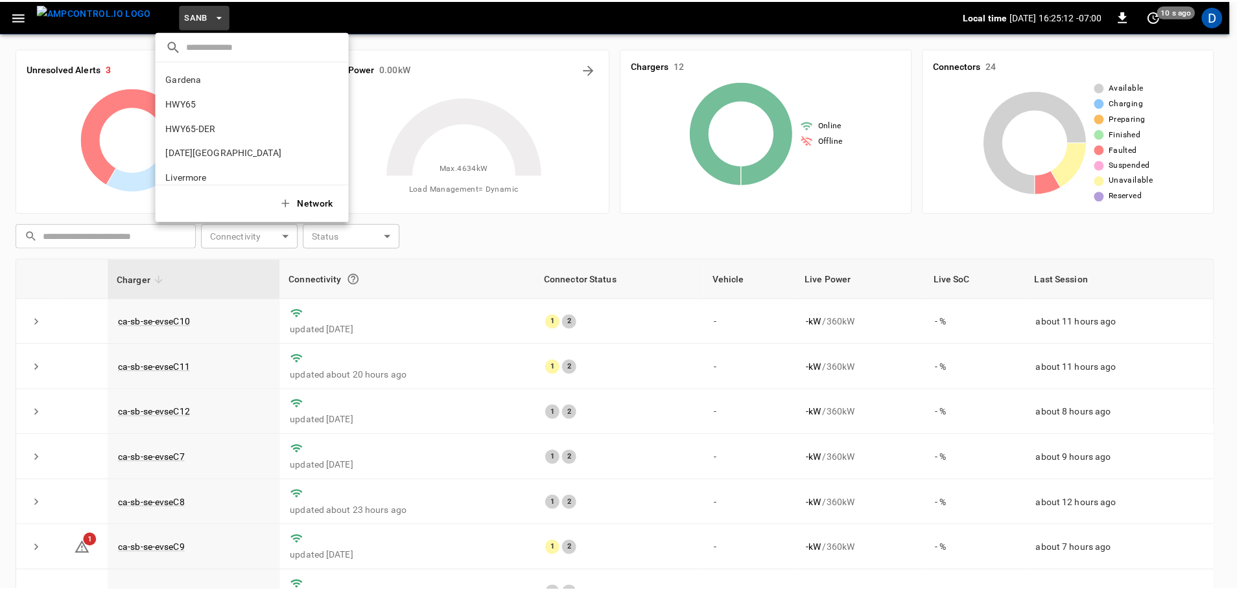
scroll to position [109, 0]
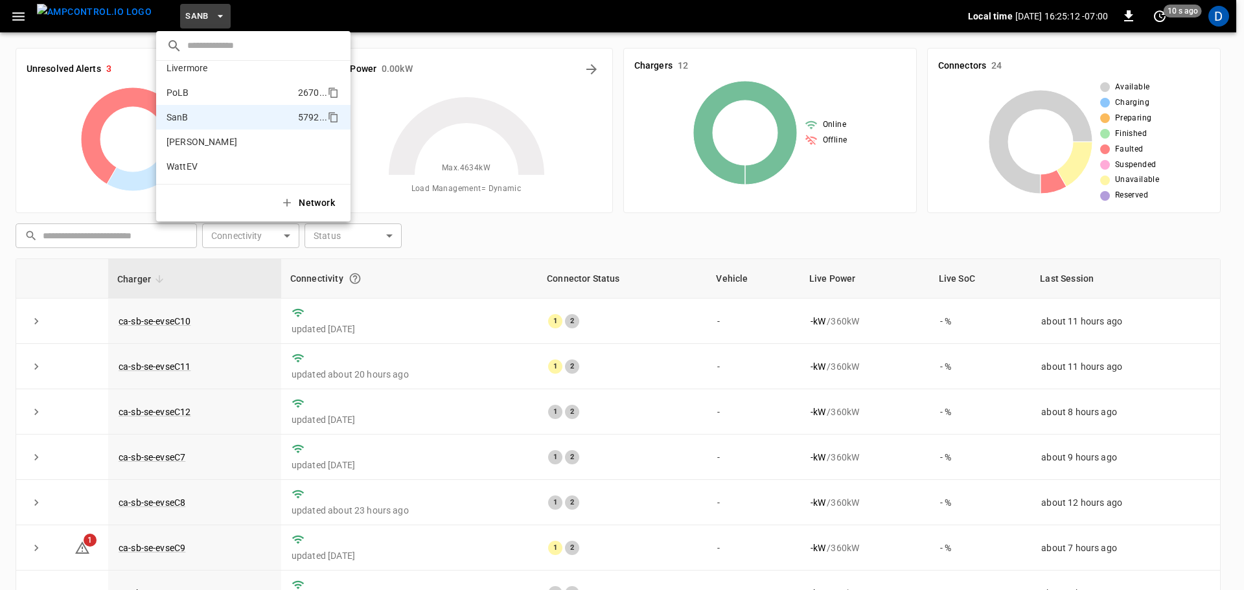
click at [191, 104] on li "PoLB 2670 ..." at bounding box center [253, 92] width 194 height 25
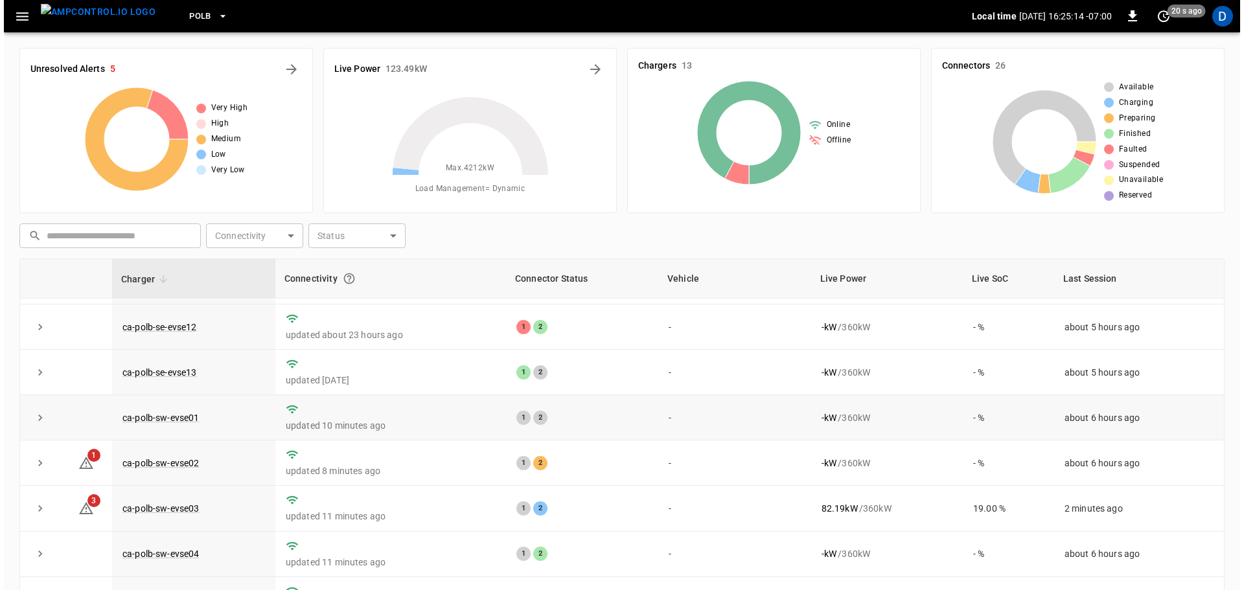
scroll to position [194, 0]
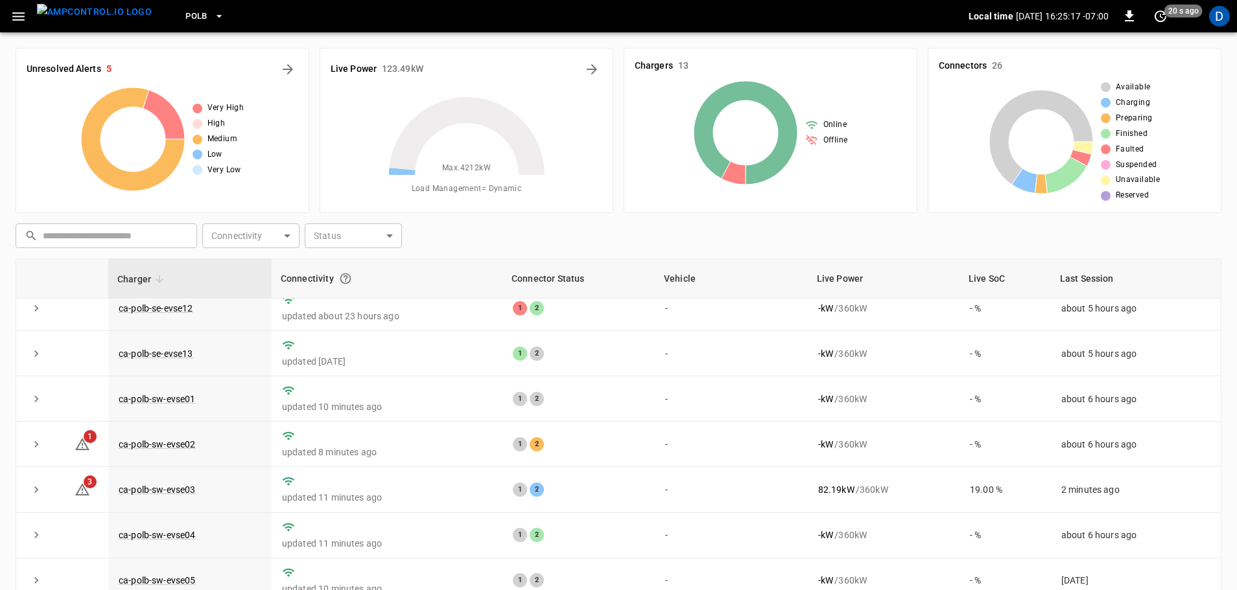
click at [185, 13] on span "PoLB" at bounding box center [196, 16] width 22 height 15
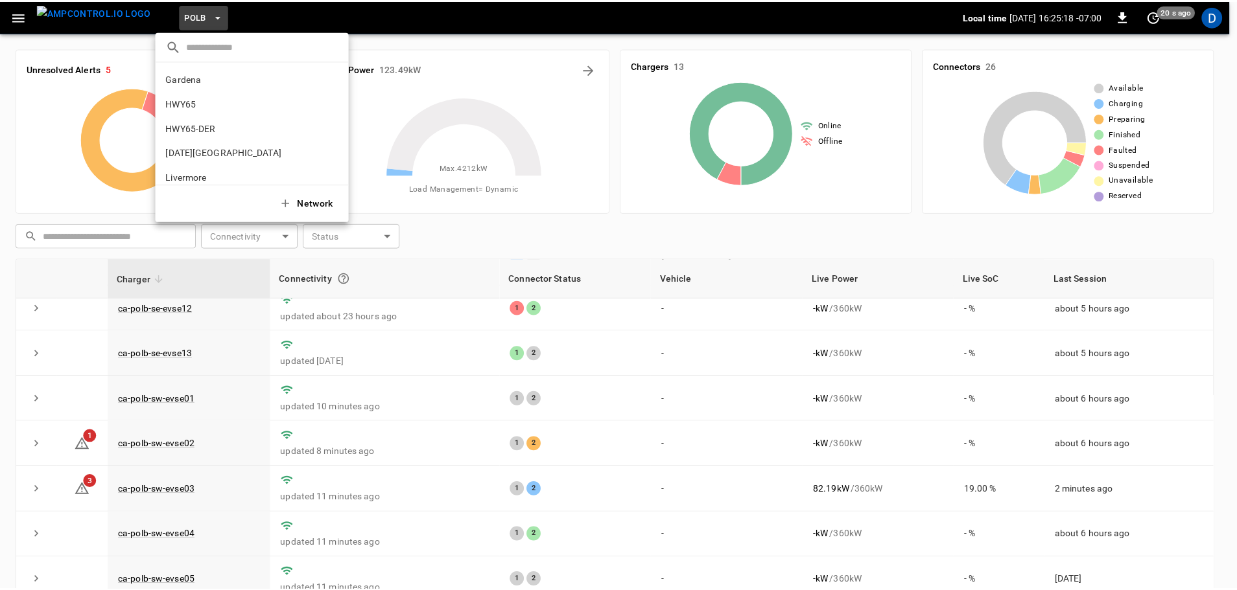
scroll to position [109, 0]
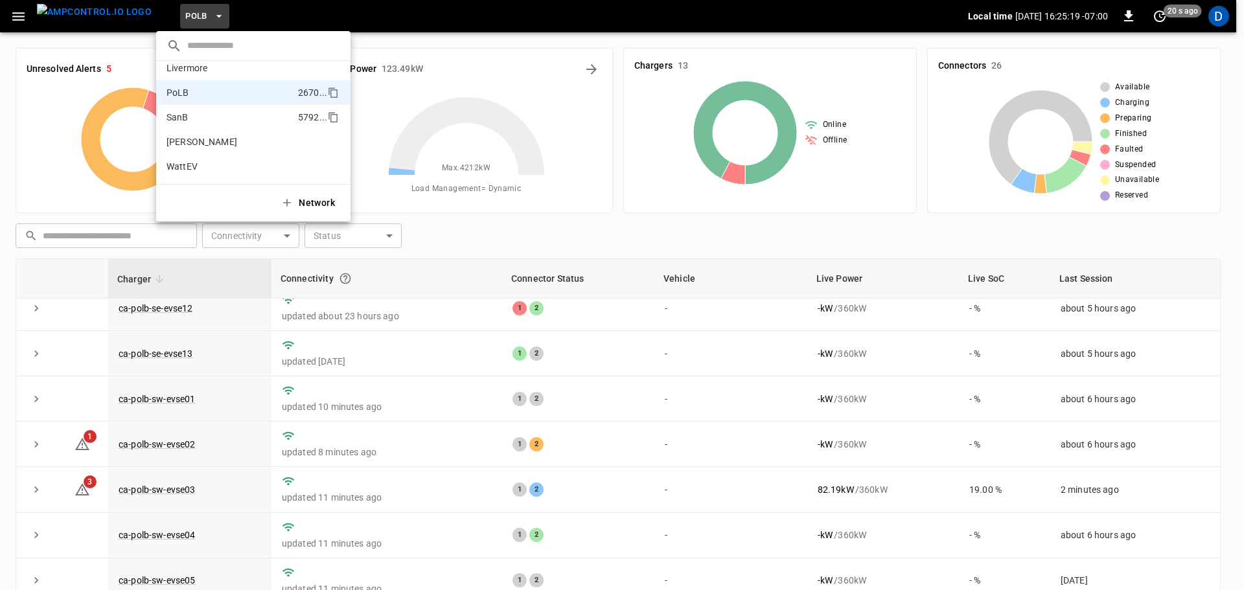
click at [187, 119] on p "SanB" at bounding box center [178, 117] width 22 height 13
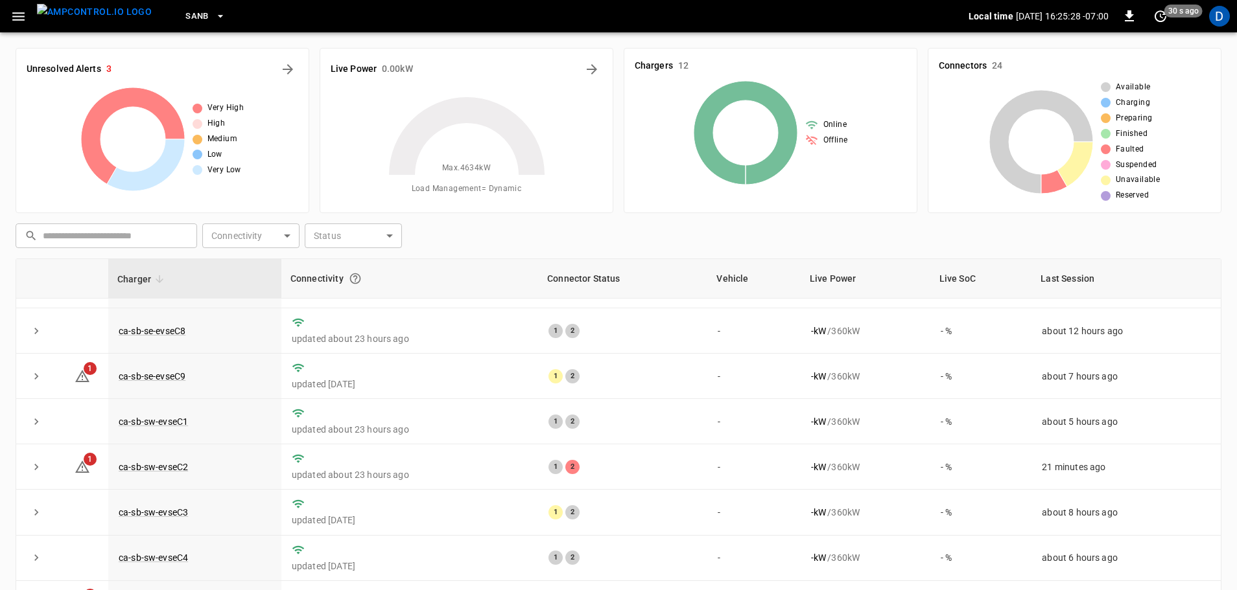
click at [185, 22] on span "SanB" at bounding box center [196, 16] width 23 height 15
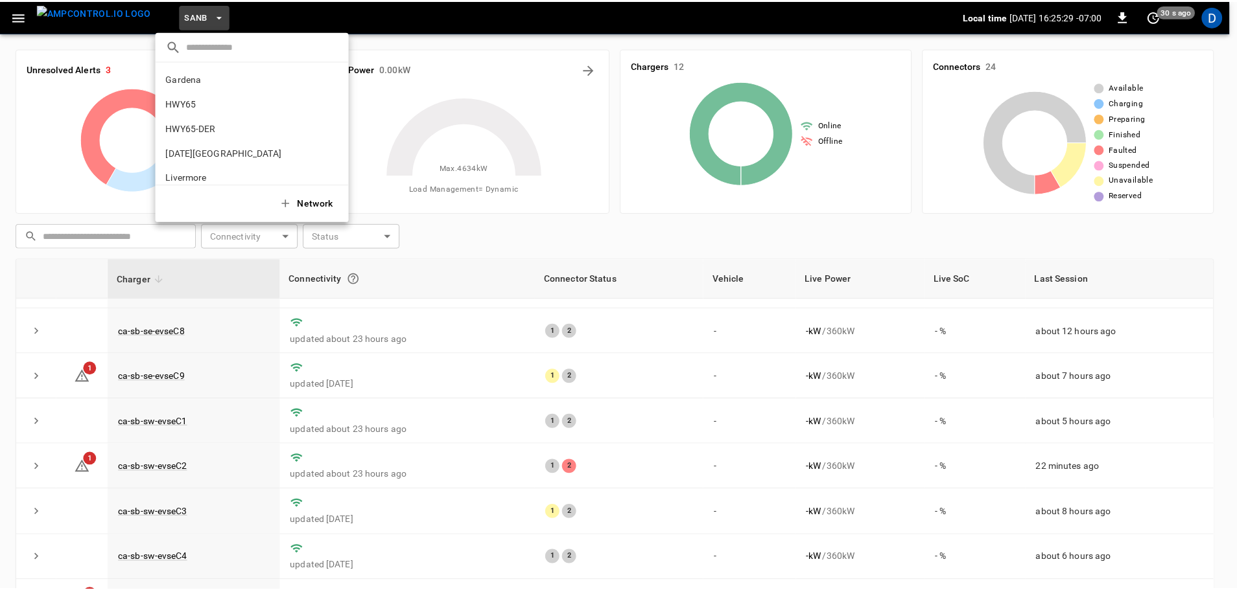
scroll to position [109, 0]
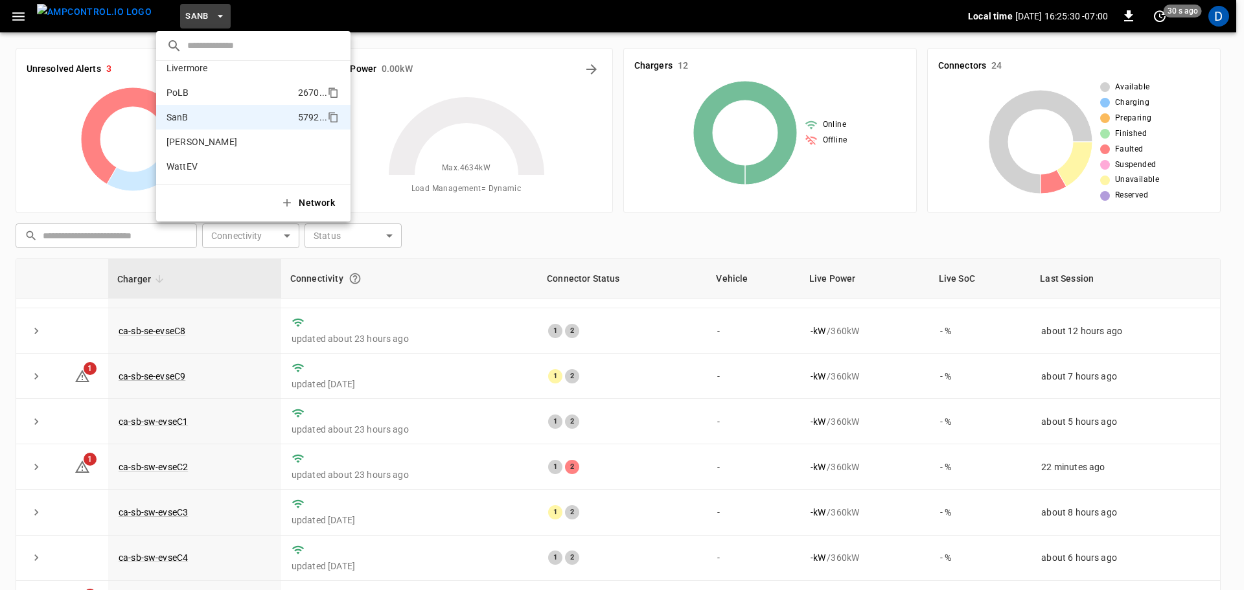
click at [176, 99] on p "PoLB" at bounding box center [178, 92] width 23 height 13
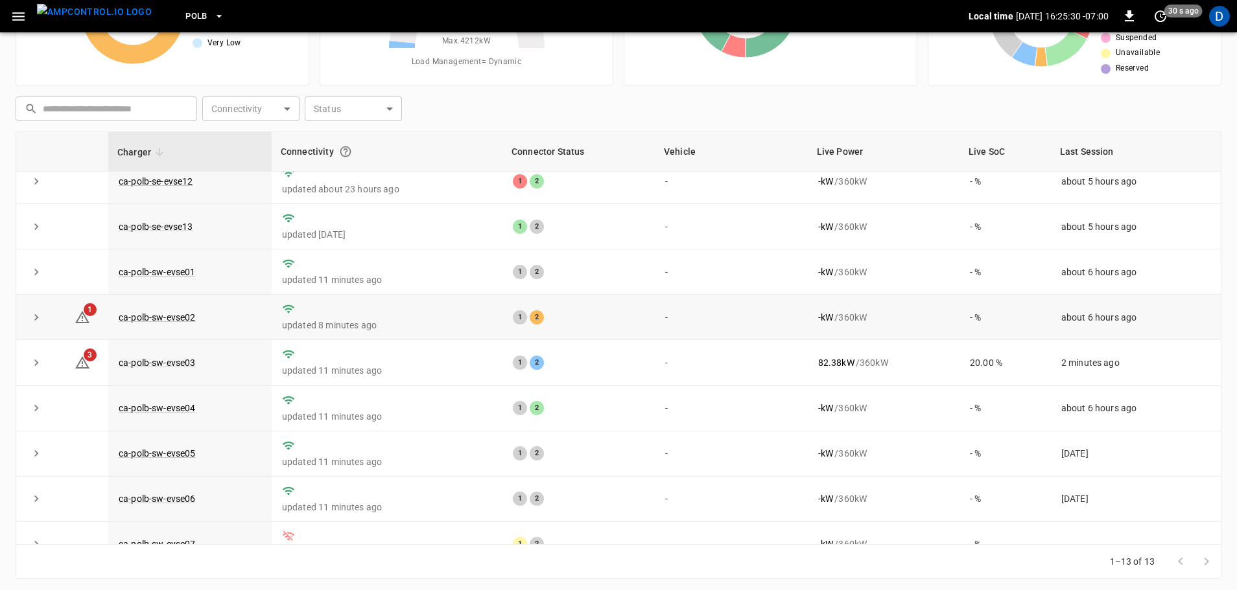
scroll to position [132, 0]
